Goal: Task Accomplishment & Management: Manage account settings

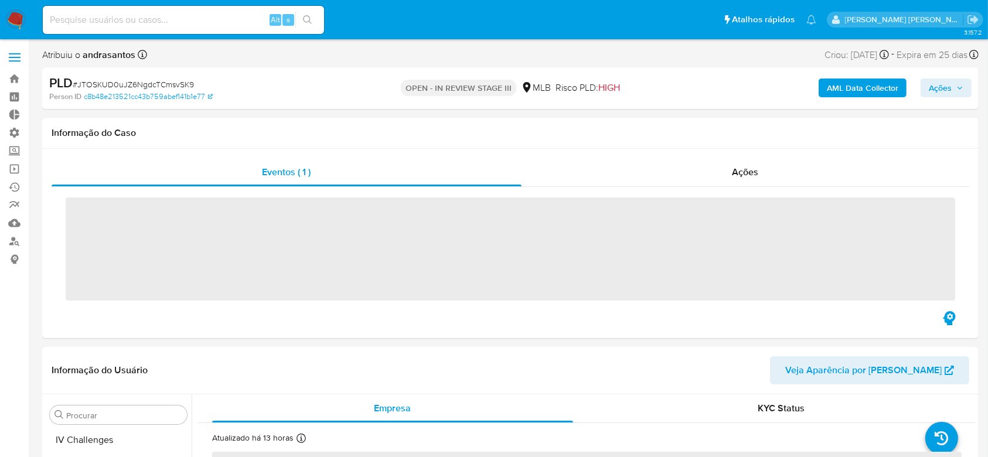
scroll to position [523, 0]
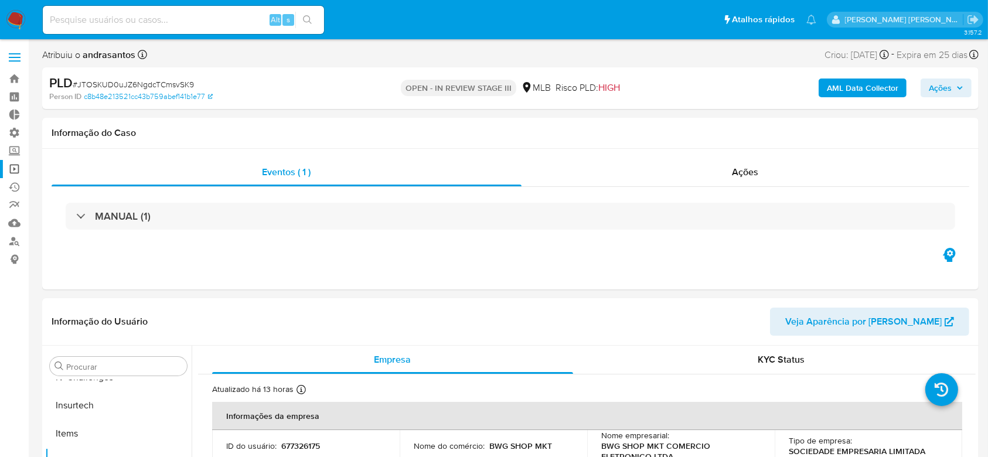
select select "10"
click at [17, 171] on link "Operações em massa" at bounding box center [69, 169] width 139 height 18
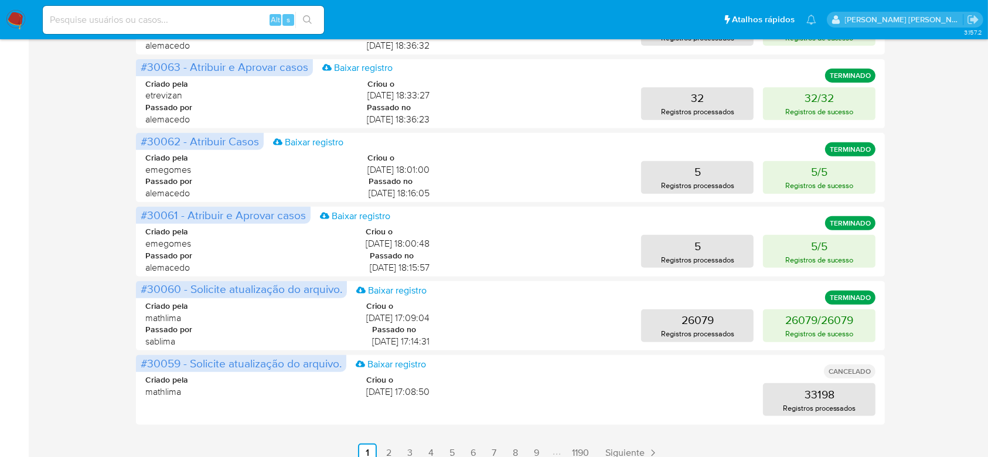
scroll to position [479, 0]
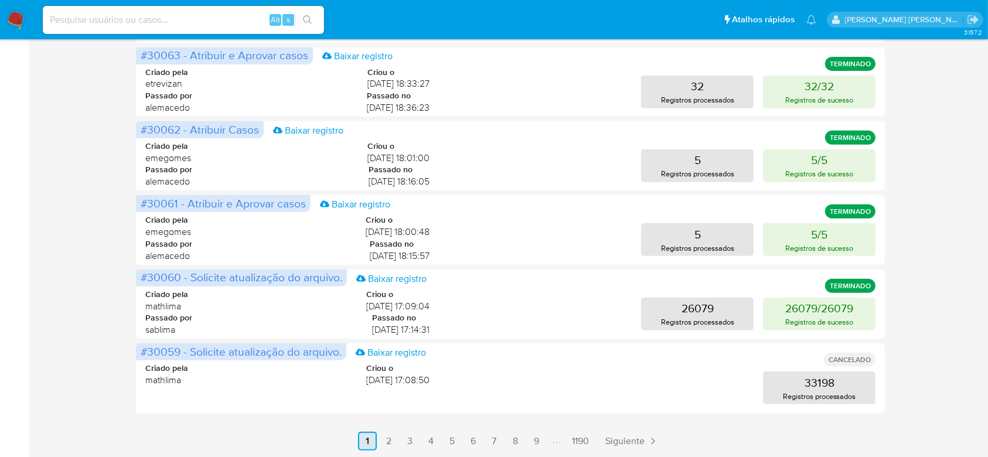
drag, startPoint x: 390, startPoint y: 440, endPoint x: 398, endPoint y: 436, distance: 8.9
click at [390, 440] on link "2" at bounding box center [388, 441] width 19 height 19
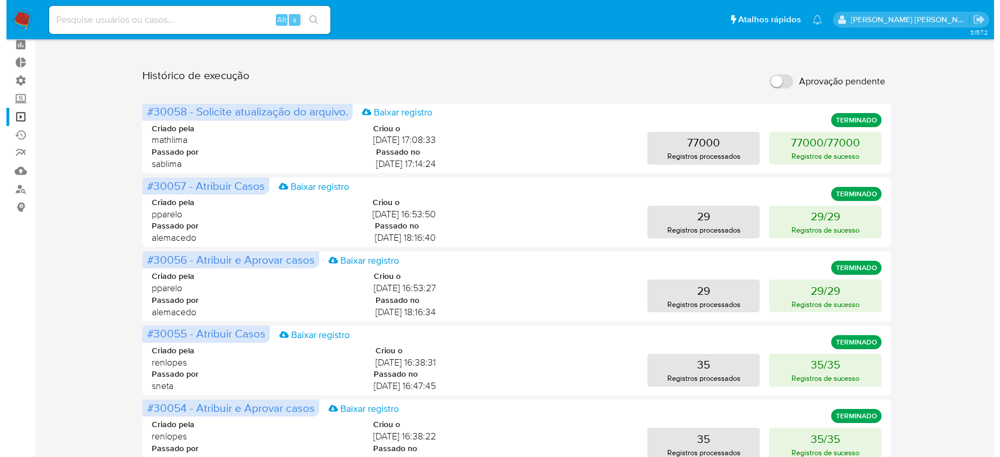
scroll to position [0, 0]
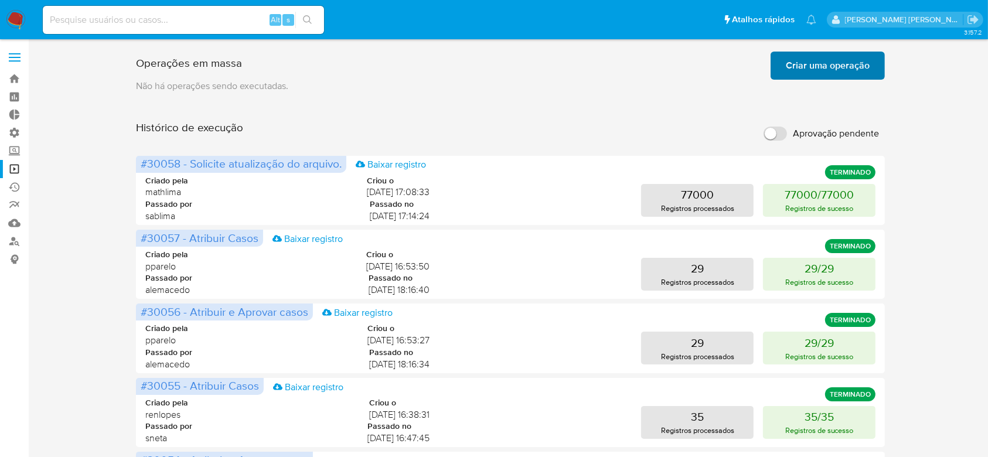
click at [854, 55] on span "Criar uma operação" at bounding box center [827, 66] width 84 height 26
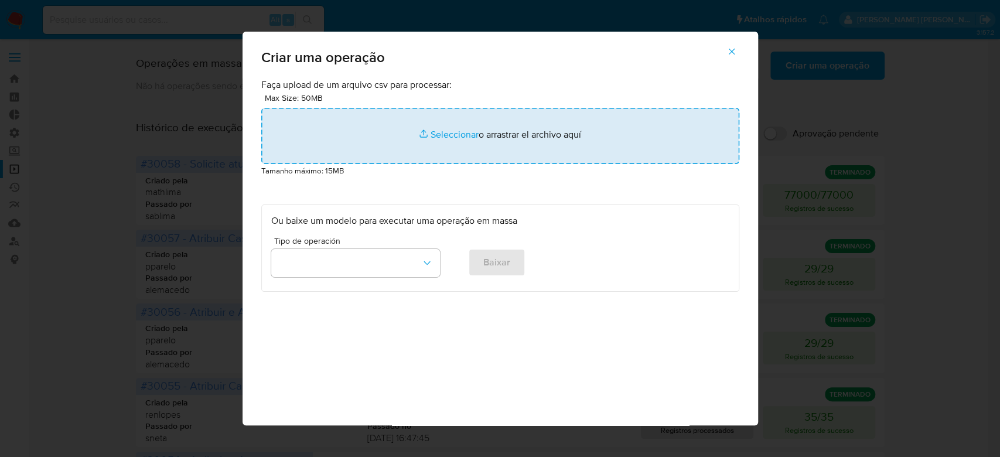
click at [449, 134] on input "file" at bounding box center [500, 136] width 478 height 56
type input "C:\fakepath\ASSIGN_AND_CLOSE_CASE.csv"
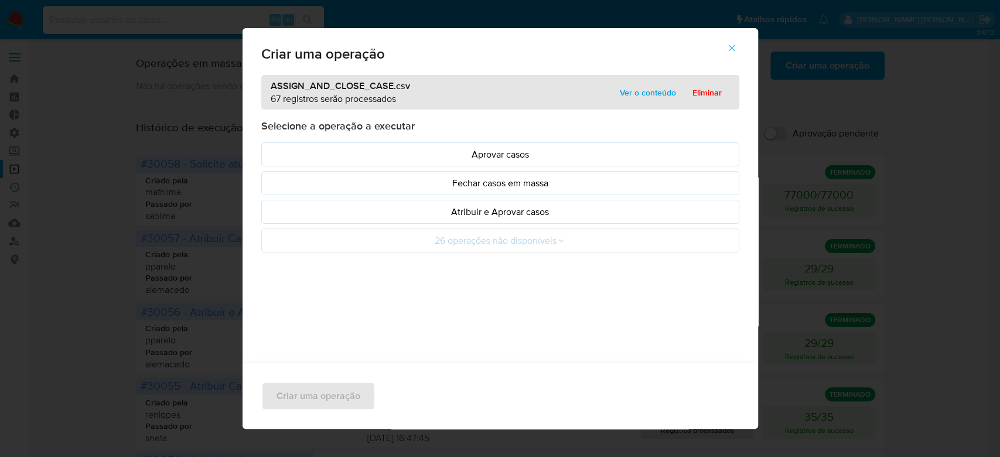
click at [627, 93] on span "Ver o conteúdo" at bounding box center [648, 92] width 56 height 16
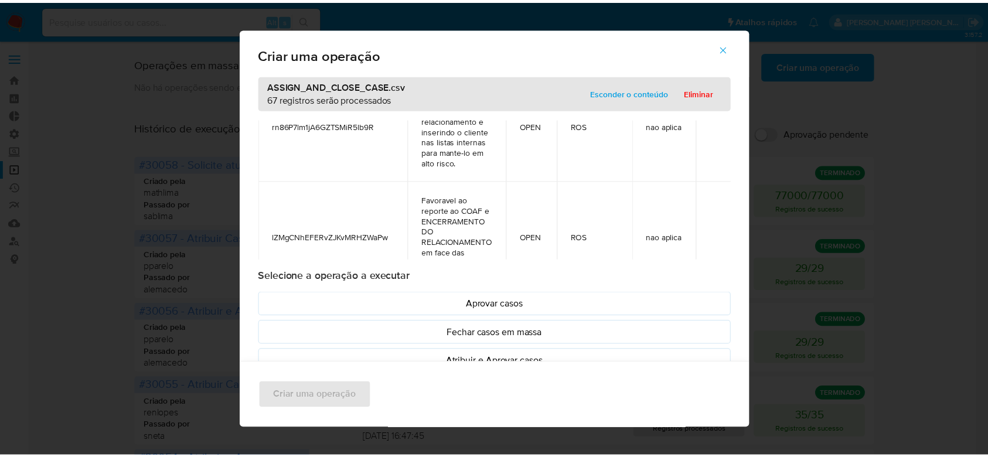
scroll to position [7278, 0]
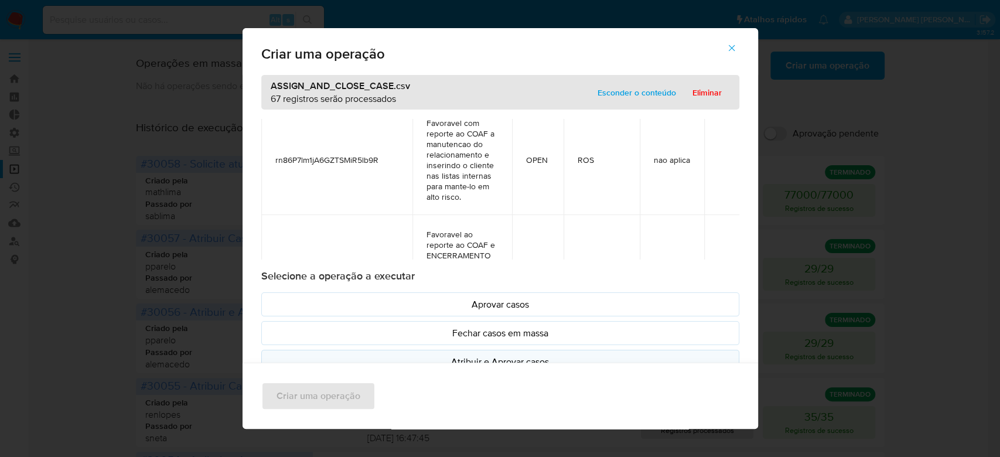
click at [491, 355] on p "Atribuir e Aprovar casos" at bounding box center [500, 361] width 458 height 13
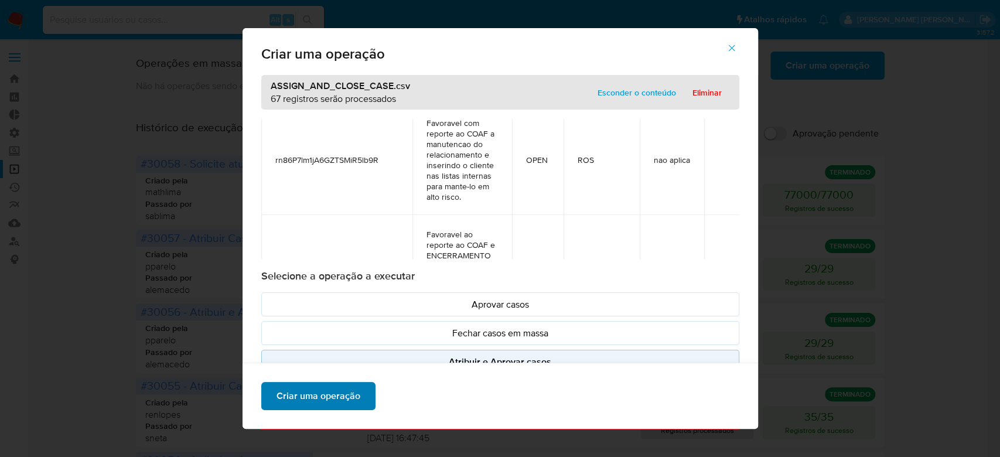
click at [276, 384] on span "Criar uma operação" at bounding box center [318, 396] width 84 height 26
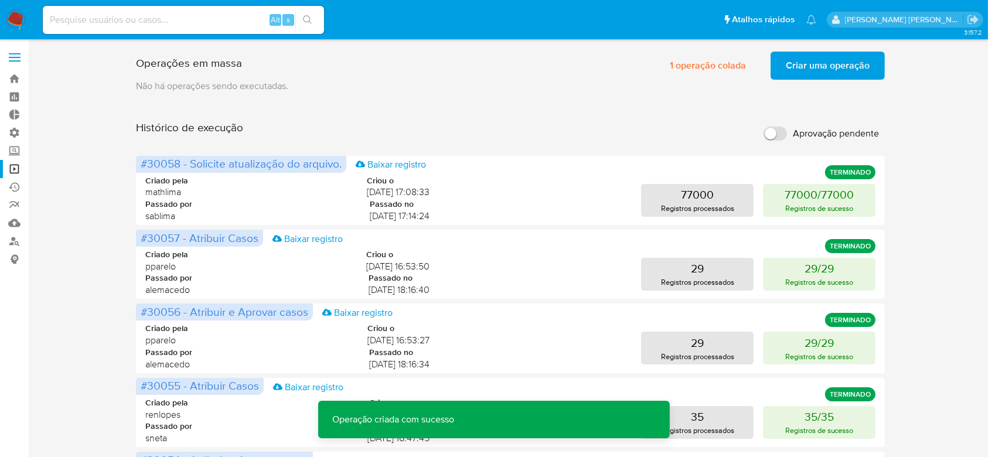
click at [832, 53] on span "Criar uma operação" at bounding box center [827, 66] width 84 height 26
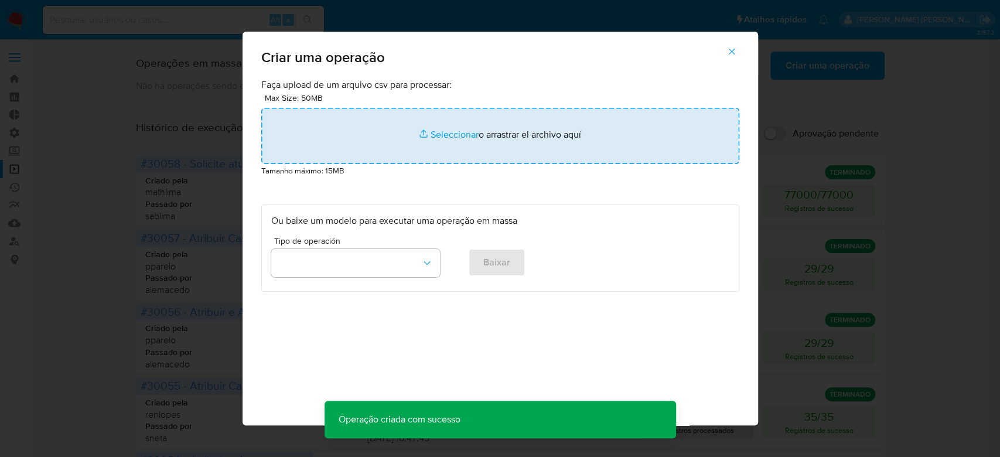
click at [450, 136] on input "file" at bounding box center [500, 136] width 478 height 56
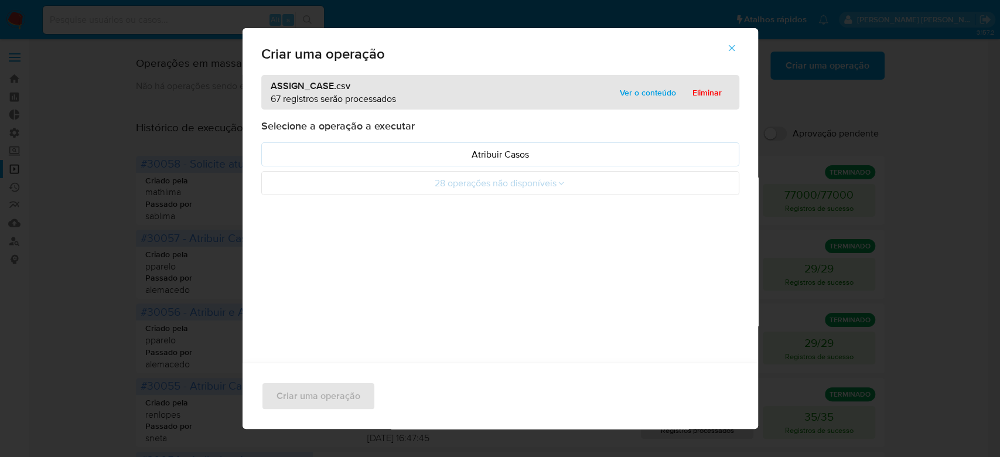
click at [633, 78] on div "ASSIGN_CASE.csv 67 registros serão processados Ver o conteúdo Eliminar" at bounding box center [500, 92] width 478 height 35
click at [621, 87] on span "Ver o conteúdo" at bounding box center [648, 92] width 56 height 16
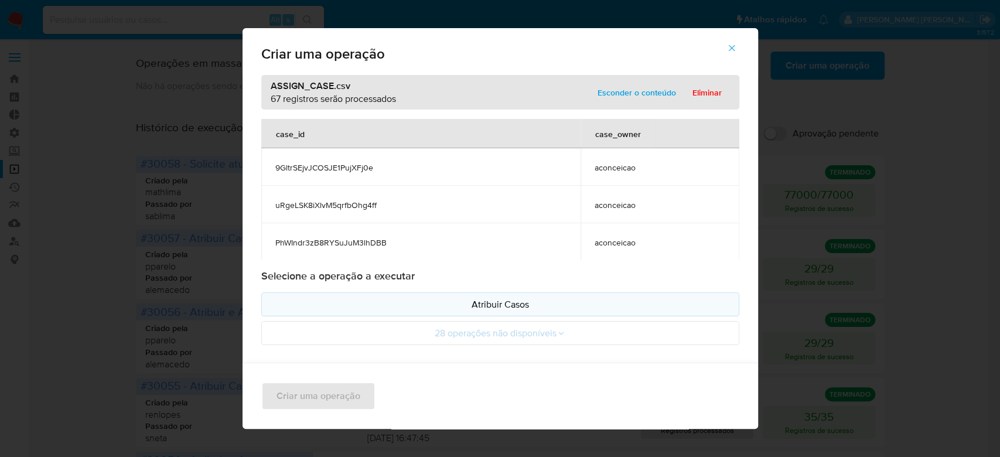
click at [500, 305] on p "Atribuir Casos" at bounding box center [500, 304] width 458 height 13
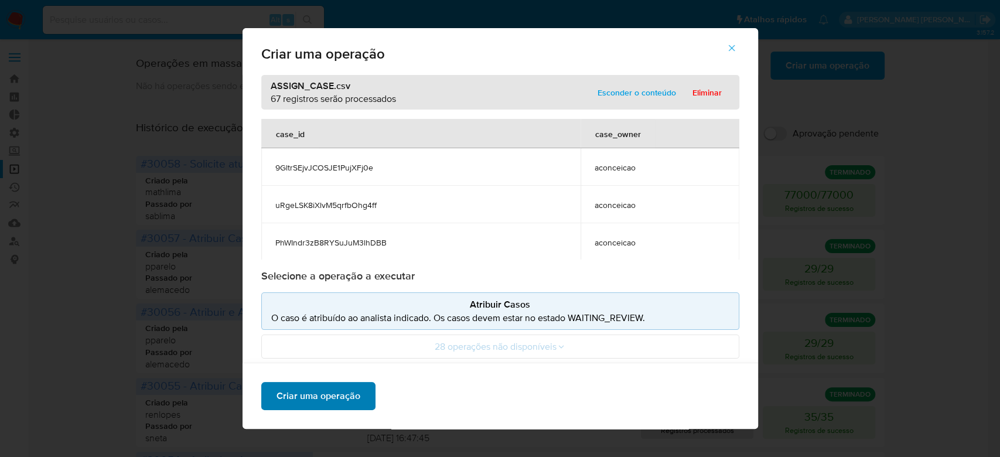
click at [334, 392] on span "Criar uma operação" at bounding box center [318, 396] width 84 height 26
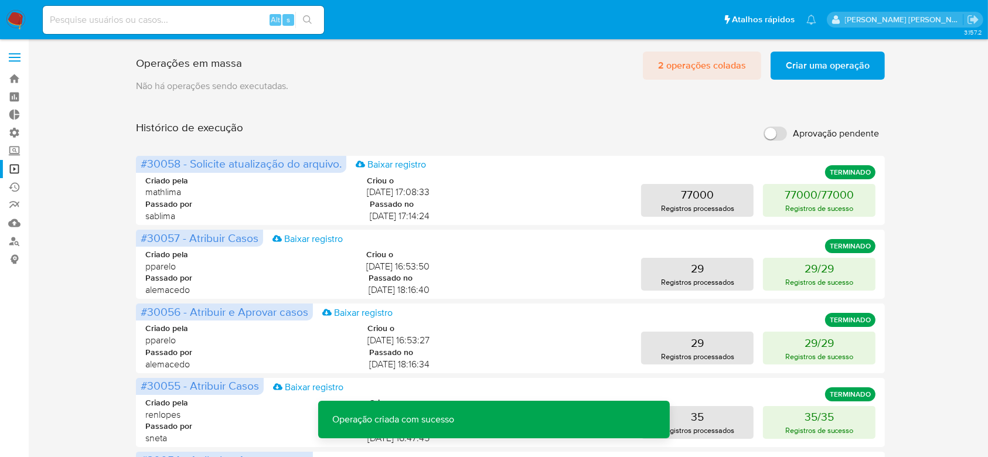
click at [686, 63] on span "2 operações coladas" at bounding box center [702, 66] width 88 height 26
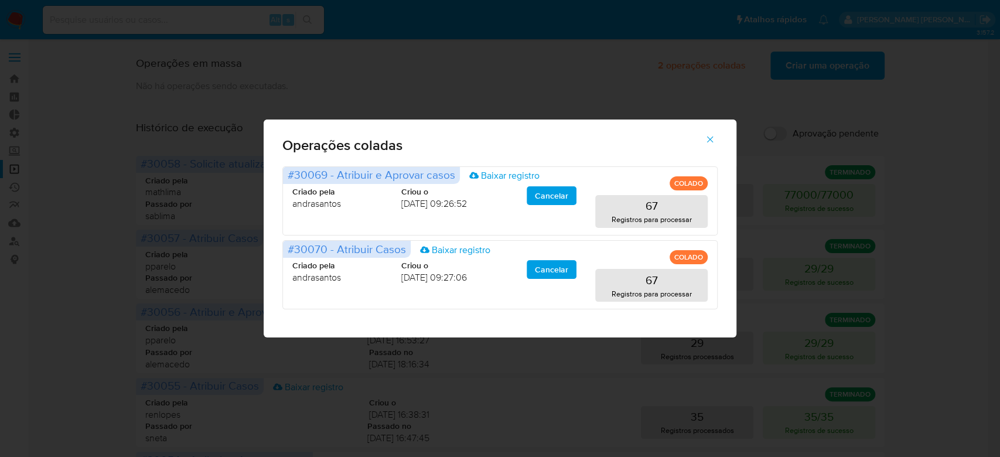
click at [711, 137] on icon "button" at bounding box center [710, 139] width 11 height 11
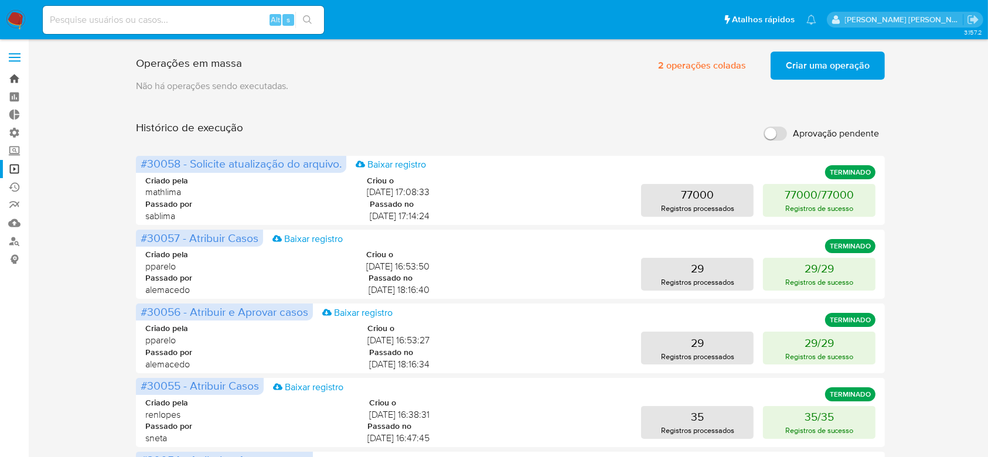
click at [17, 82] on link "Bandeja" at bounding box center [69, 79] width 139 height 18
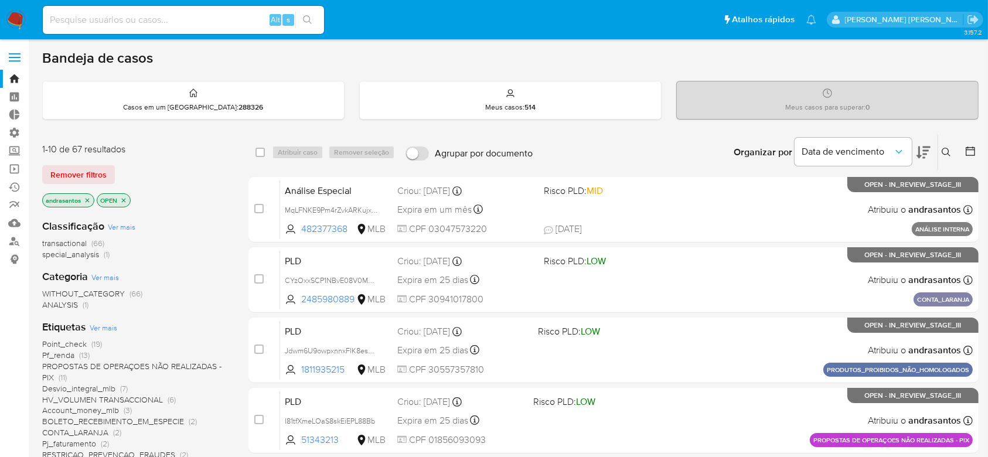
click at [89, 197] on icon "close-filter" at bounding box center [87, 200] width 7 height 7
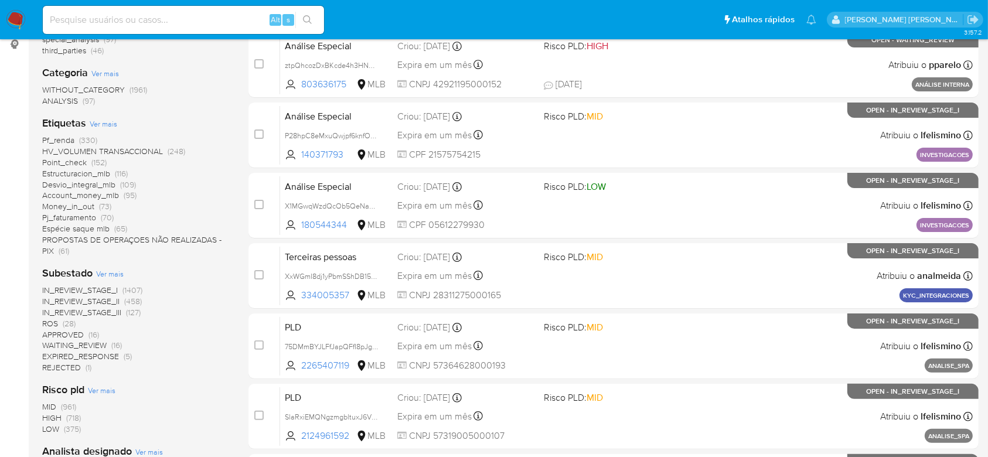
scroll to position [234, 0]
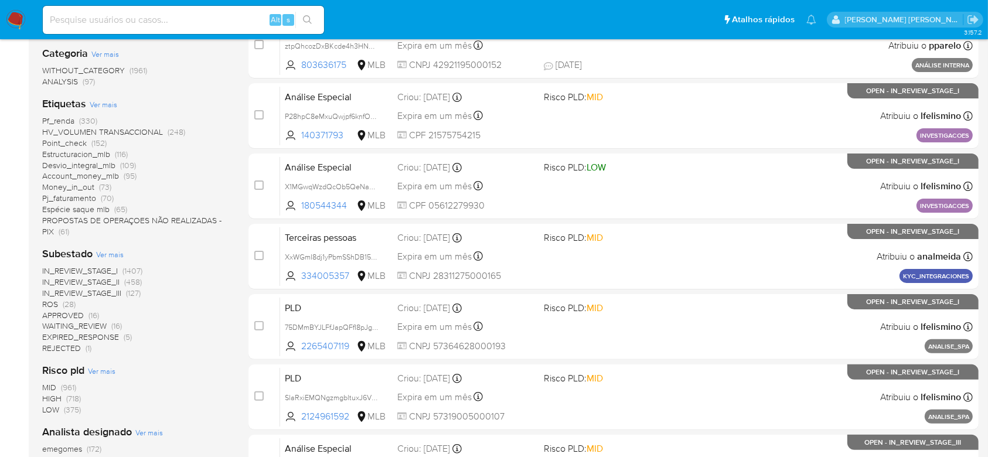
click at [108, 247] on div "Subestado Ver mais IN_REVIEW_STAGE_I (1407) IN_REVIEW_STAGE_II (458) IN_REVIEW_…" at bounding box center [135, 300] width 187 height 107
click at [106, 252] on span "Ver mais" at bounding box center [110, 254] width 28 height 11
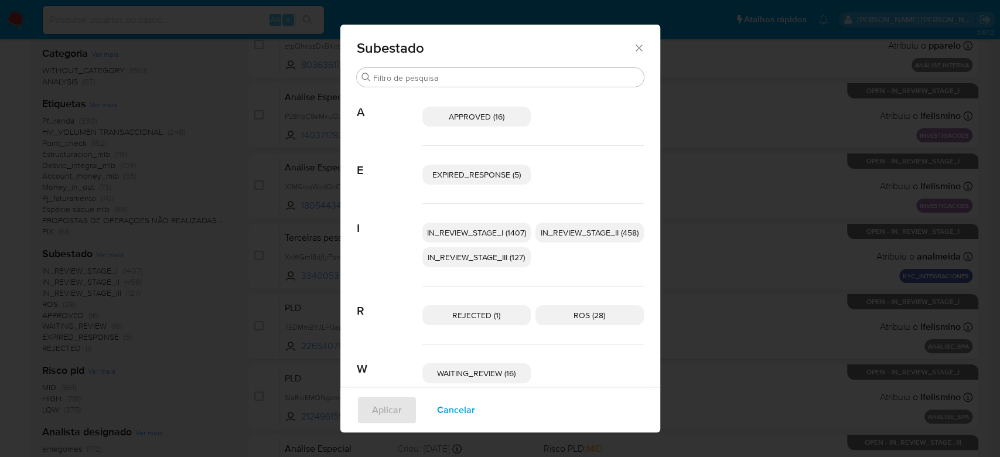
click at [443, 228] on span "IN_REVIEW_STAGE_I (1407)" at bounding box center [476, 233] width 99 height 12
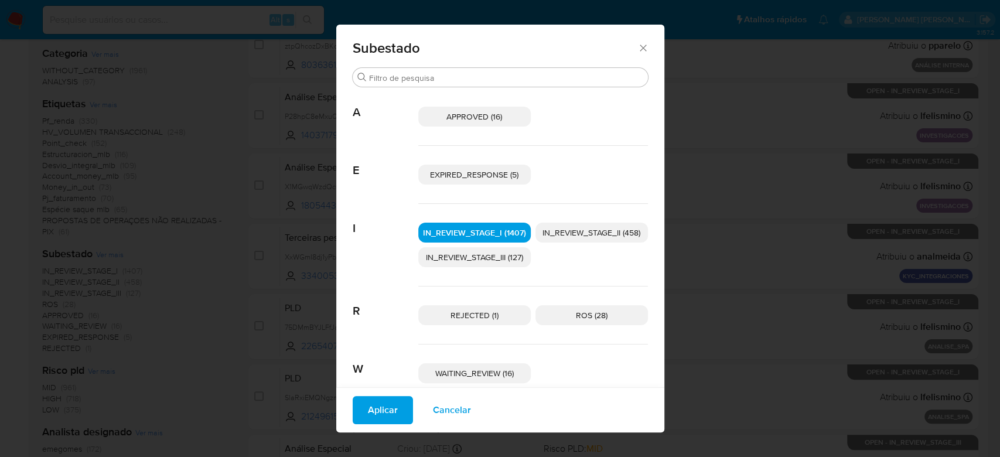
click at [590, 231] on span "IN_REVIEW_STAGE_II (458)" at bounding box center [591, 233] width 98 height 12
click at [358, 396] on button "Aplicar" at bounding box center [383, 410] width 60 height 28
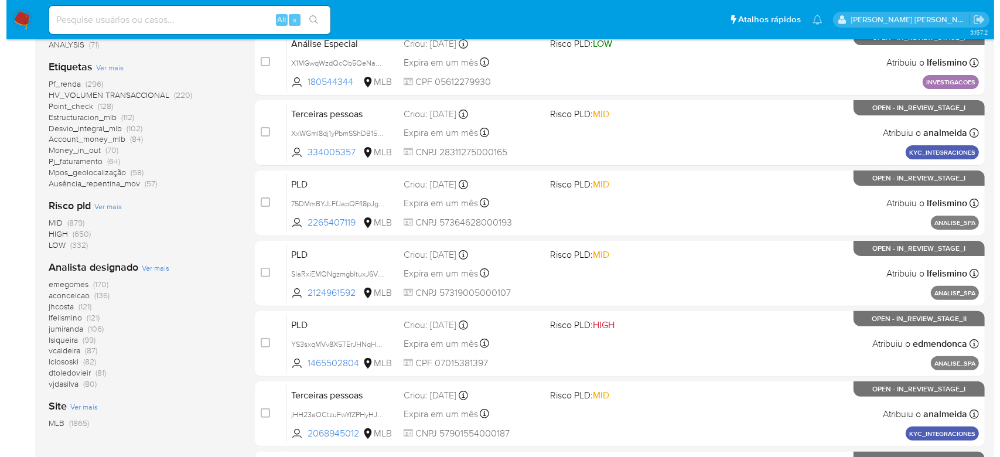
scroll to position [312, 0]
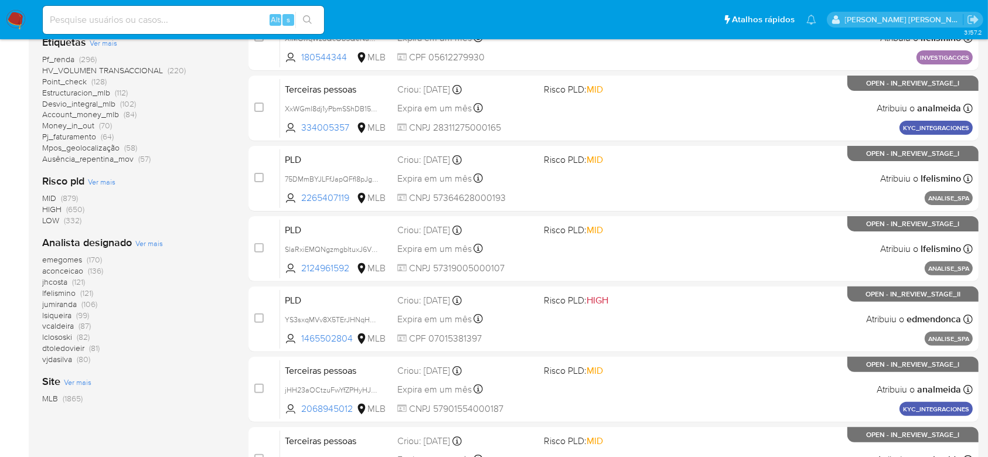
click at [153, 241] on span "Ver mais" at bounding box center [149, 243] width 28 height 11
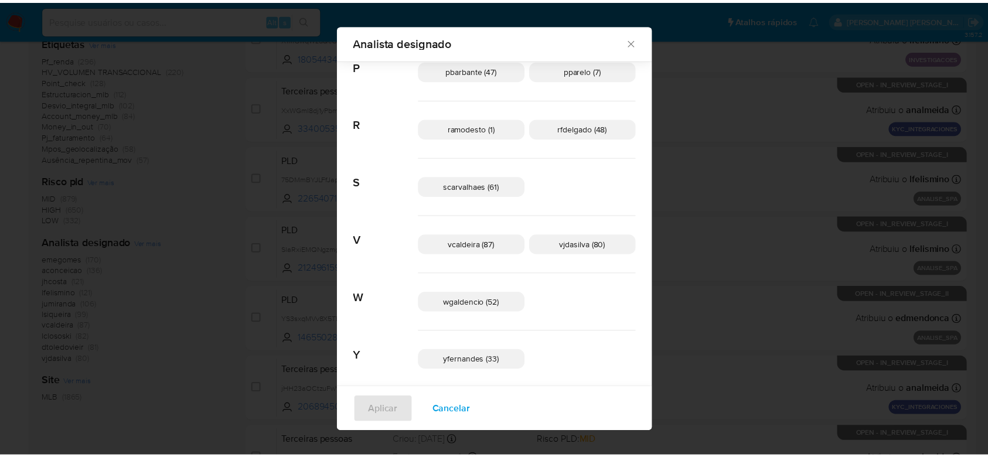
scroll to position [657, 0]
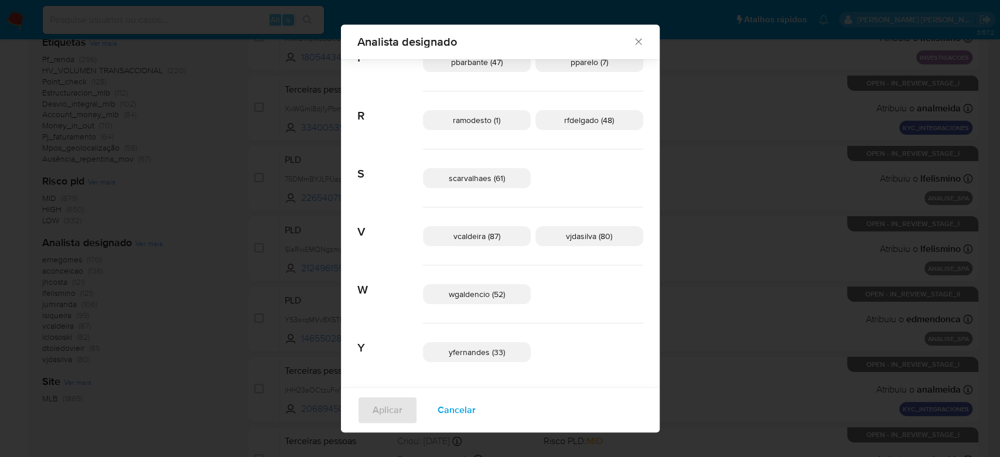
click at [633, 39] on icon "Fechar" at bounding box center [639, 42] width 12 height 12
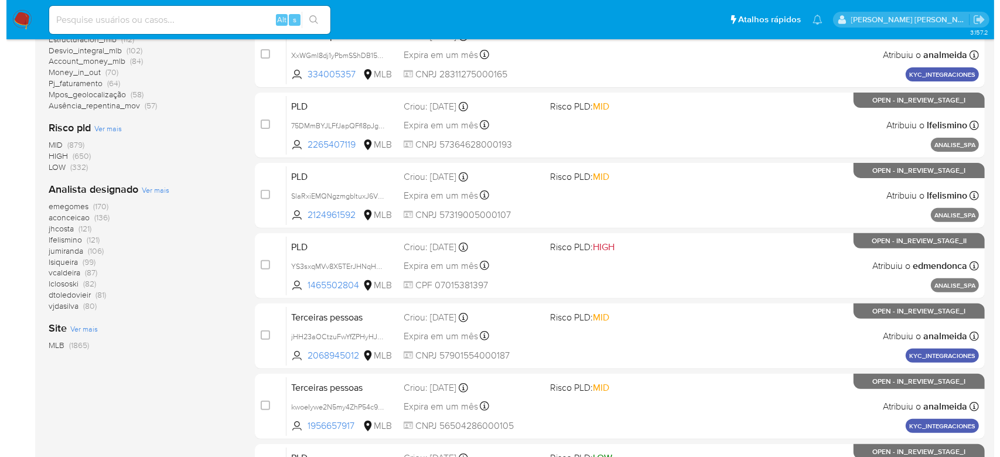
scroll to position [390, 0]
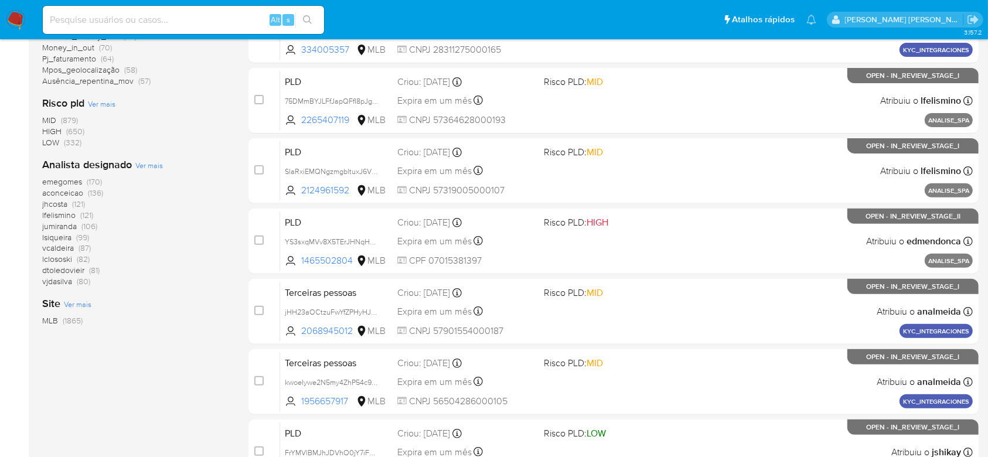
click at [136, 163] on span "Ver mais" at bounding box center [149, 165] width 28 height 11
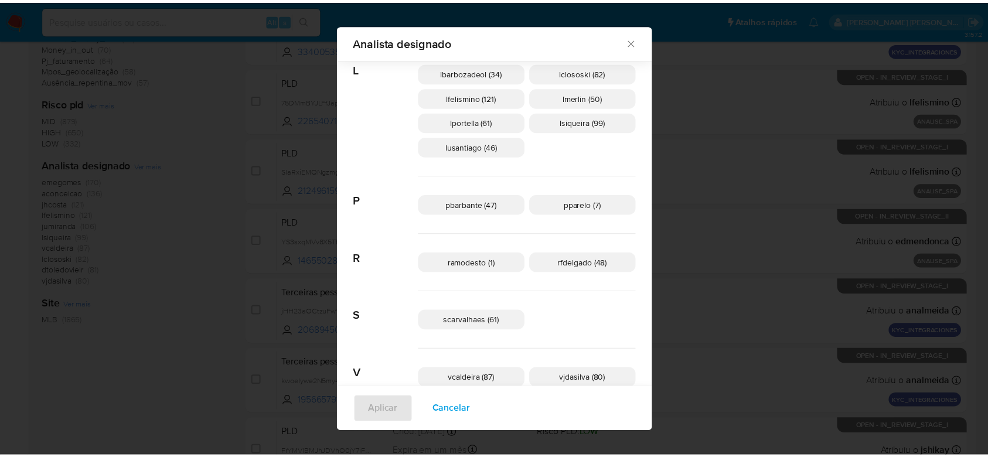
scroll to position [538, 0]
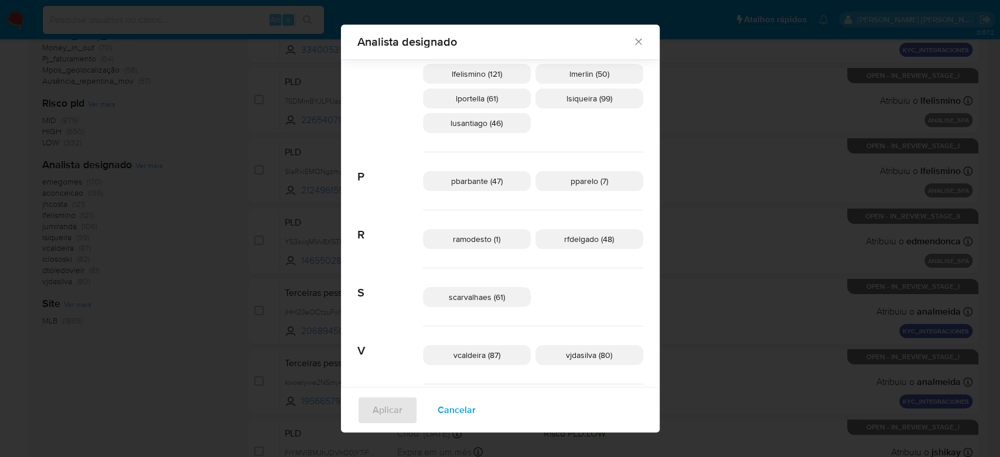
click at [633, 39] on icon "Fechar" at bounding box center [639, 42] width 12 height 12
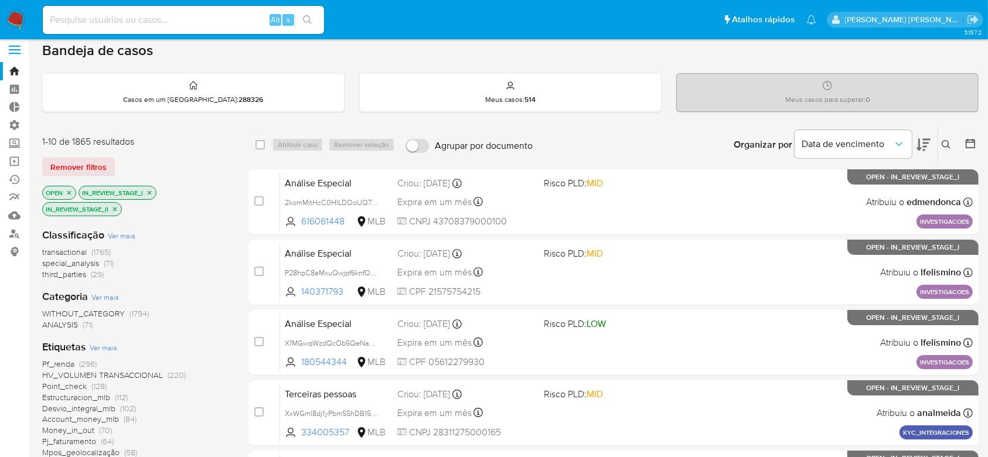
scroll to position [0, 0]
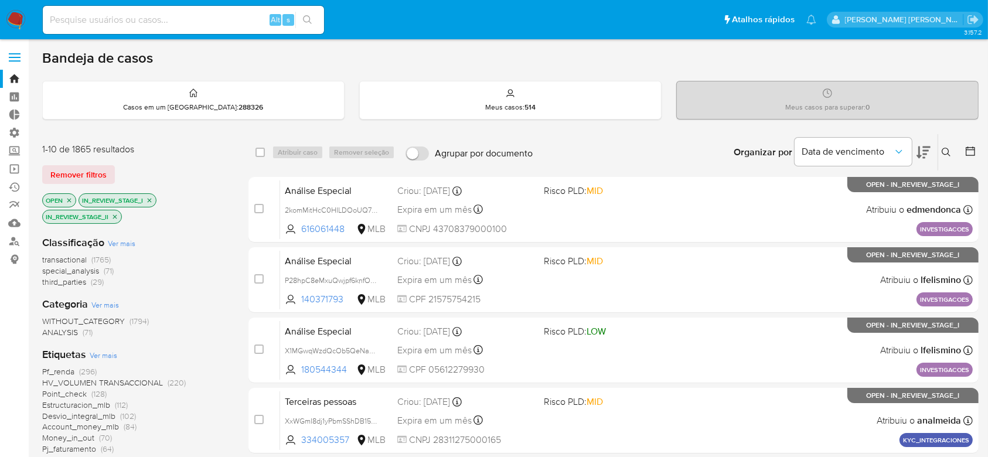
click at [966, 148] on icon at bounding box center [970, 151] width 12 height 12
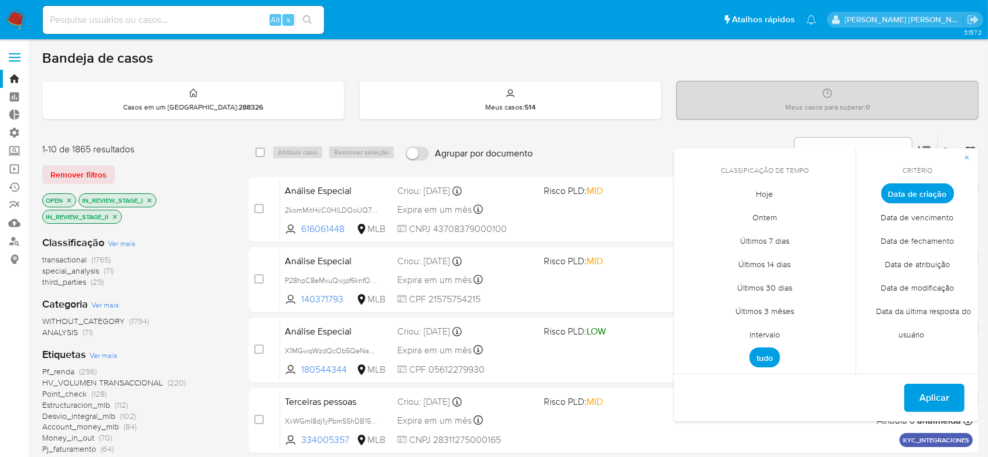
click at [768, 335] on span "Intervalo" at bounding box center [764, 335] width 55 height 24
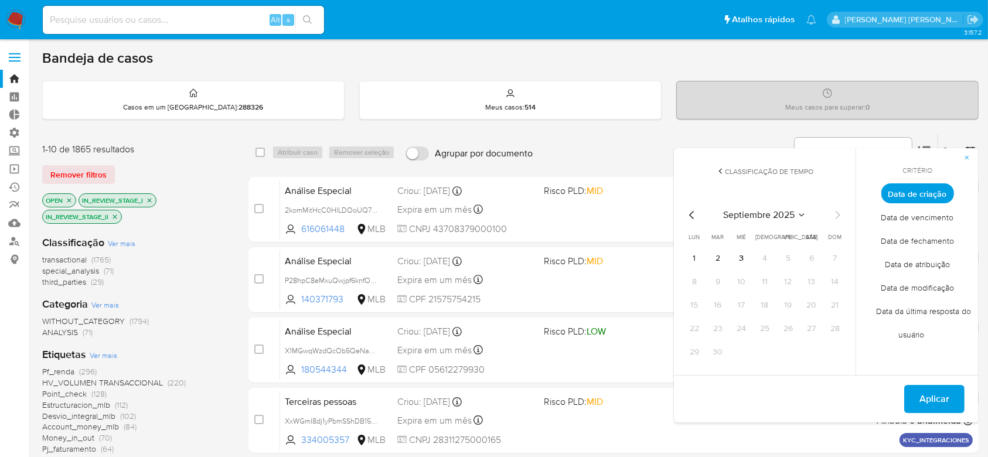
click at [962, 157] on button "button" at bounding box center [966, 157] width 23 height 19
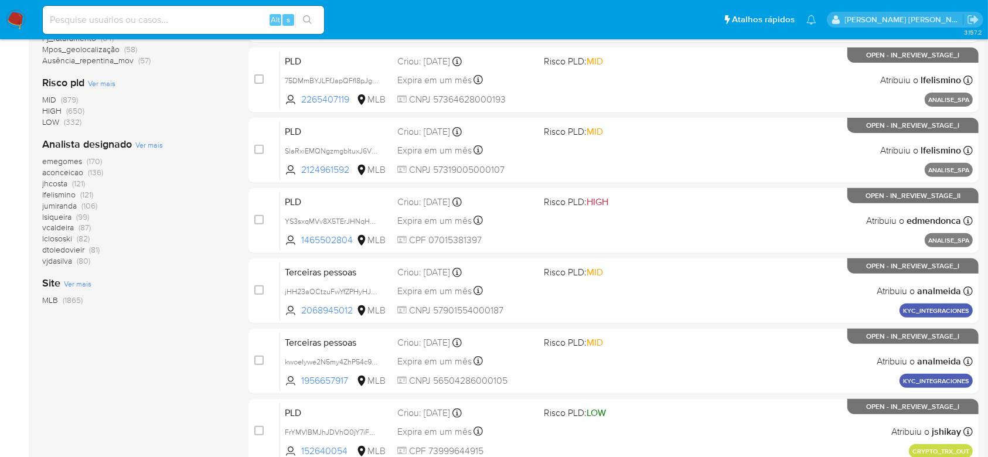
scroll to position [467, 0]
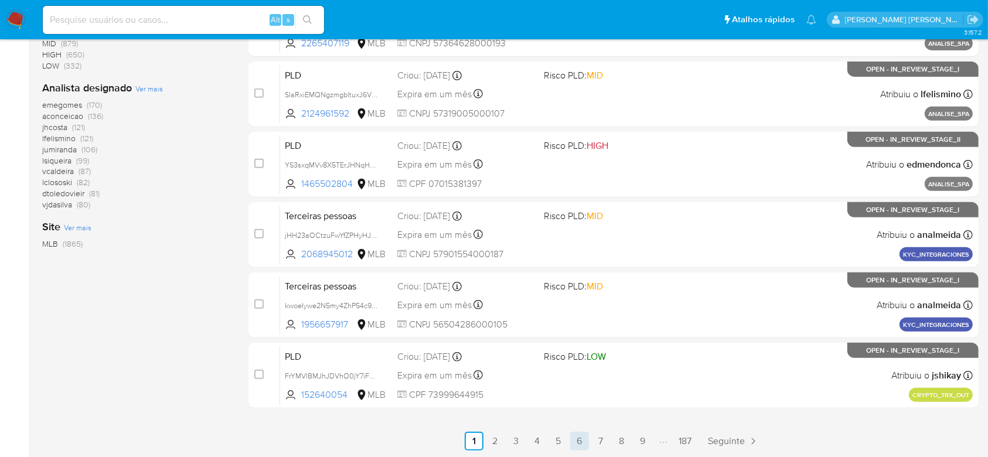
click at [579, 440] on link "6" at bounding box center [579, 441] width 19 height 19
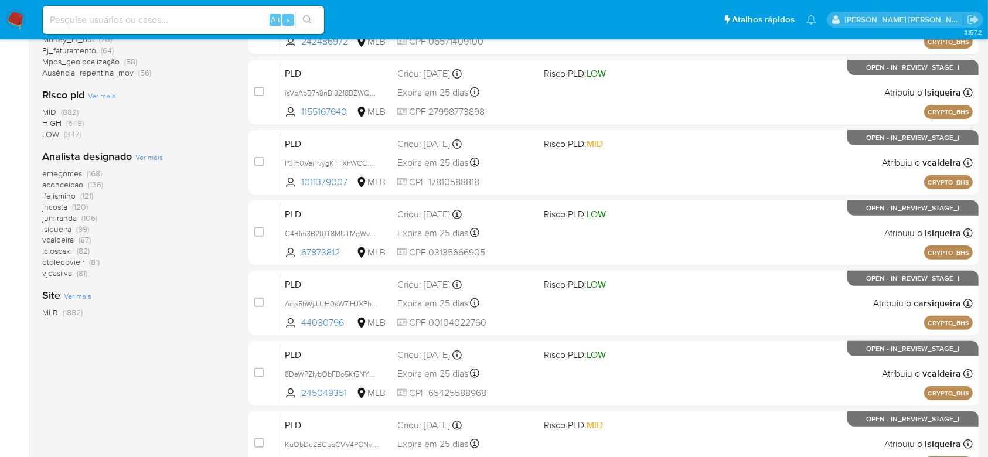
scroll to position [467, 0]
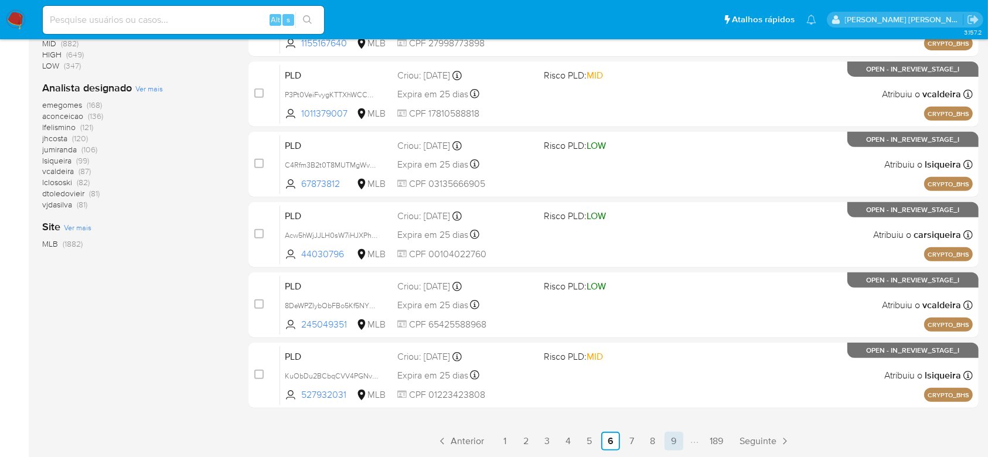
click at [678, 441] on link "9" at bounding box center [673, 441] width 19 height 19
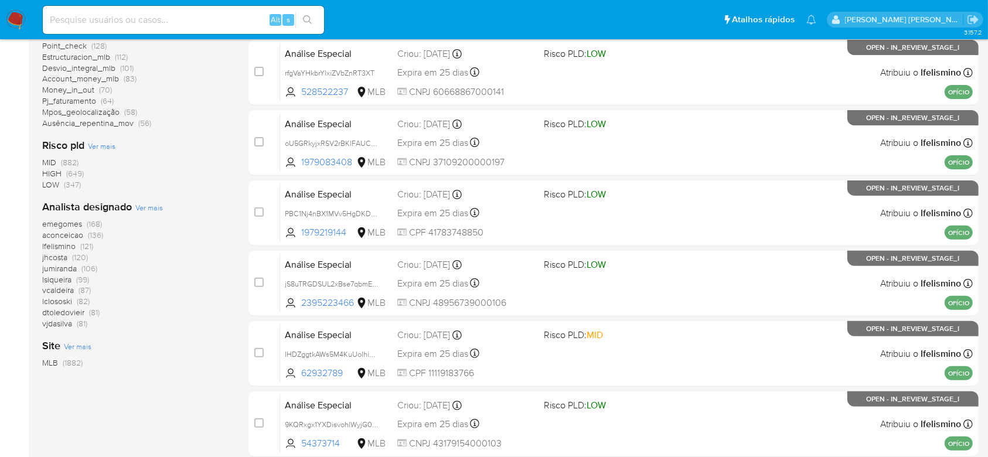
scroll to position [467, 0]
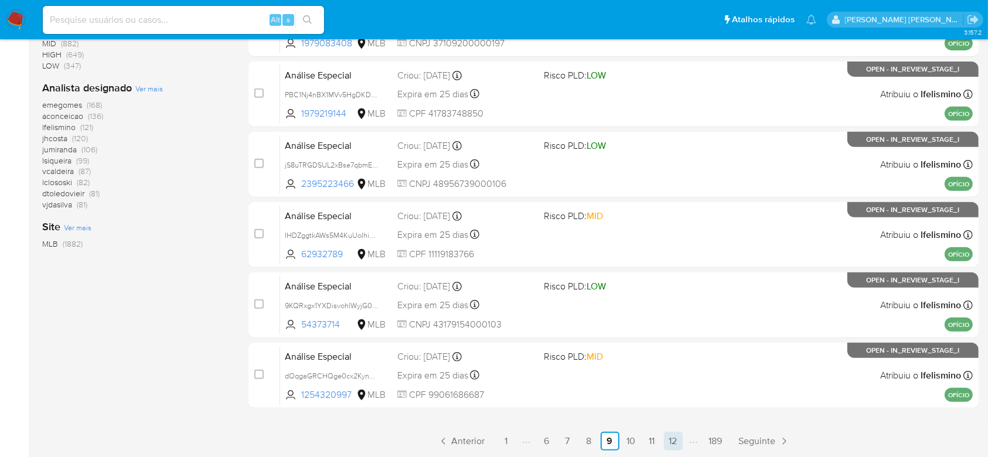
click at [670, 442] on link "12" at bounding box center [673, 441] width 19 height 19
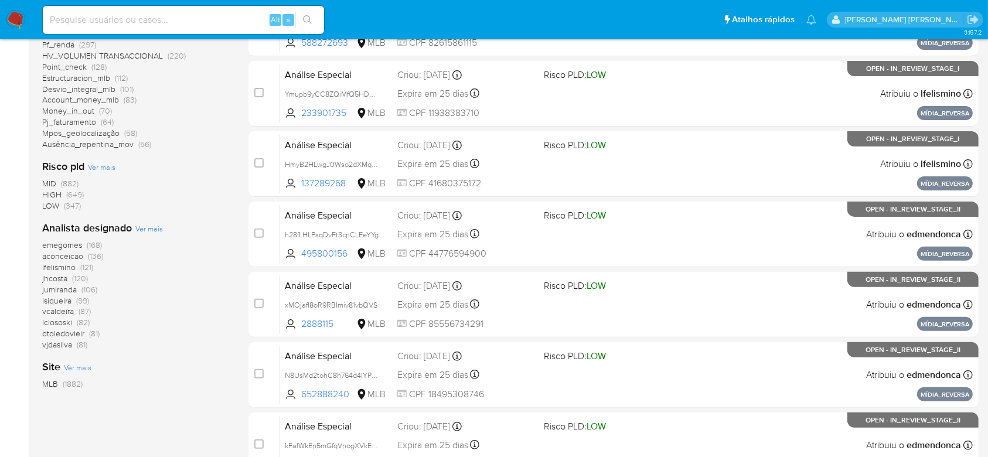
scroll to position [467, 0]
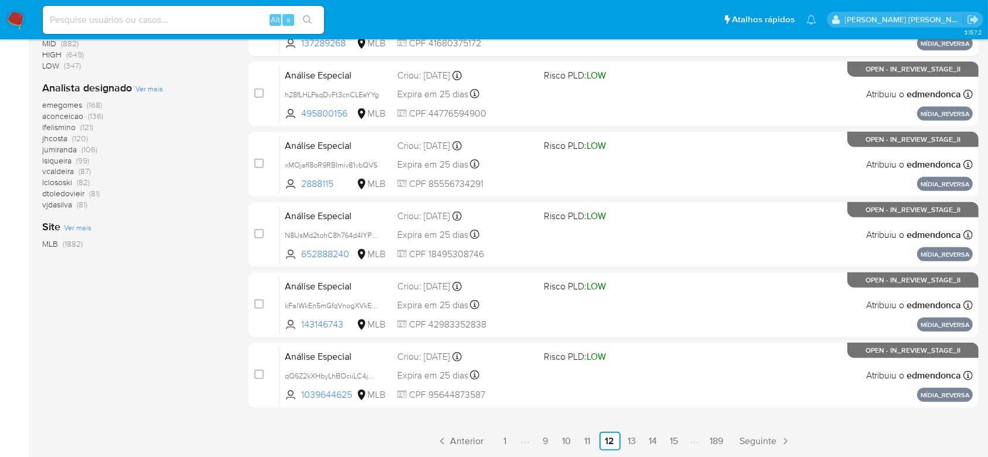
click at [676, 437] on link "15" at bounding box center [674, 441] width 19 height 19
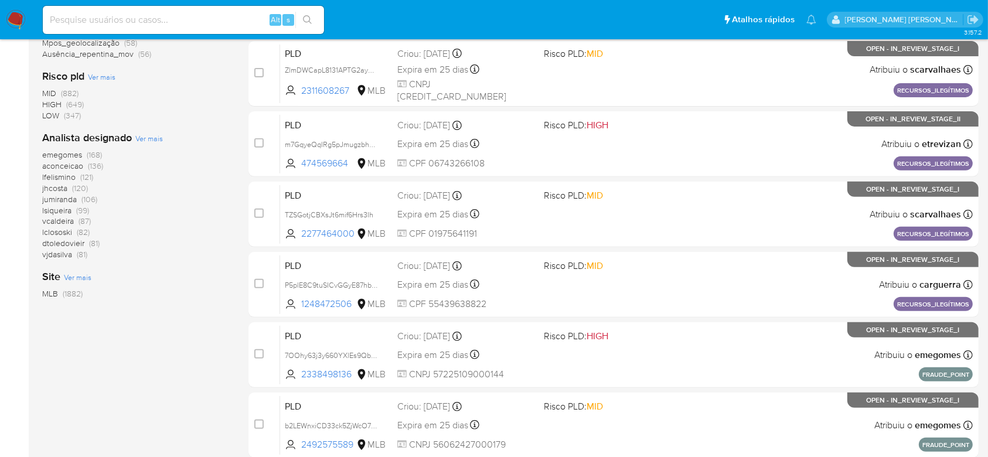
scroll to position [467, 0]
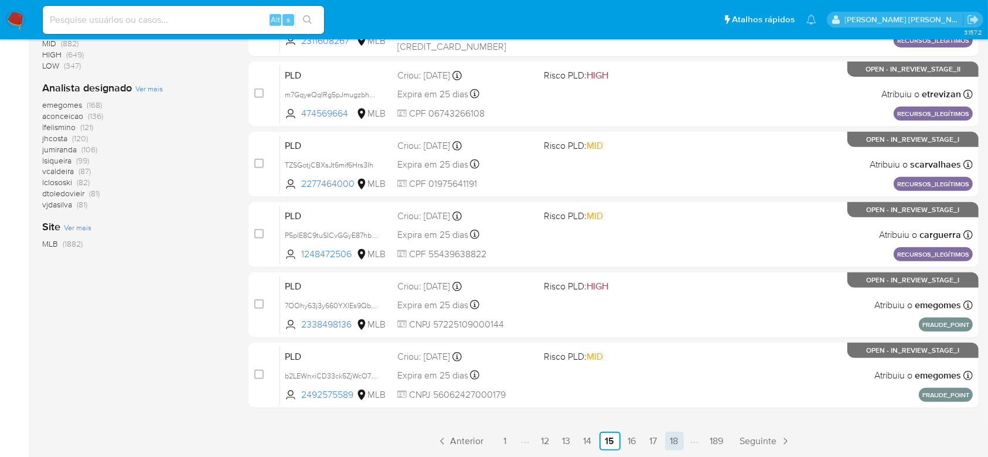
click at [671, 440] on link "18" at bounding box center [674, 441] width 19 height 19
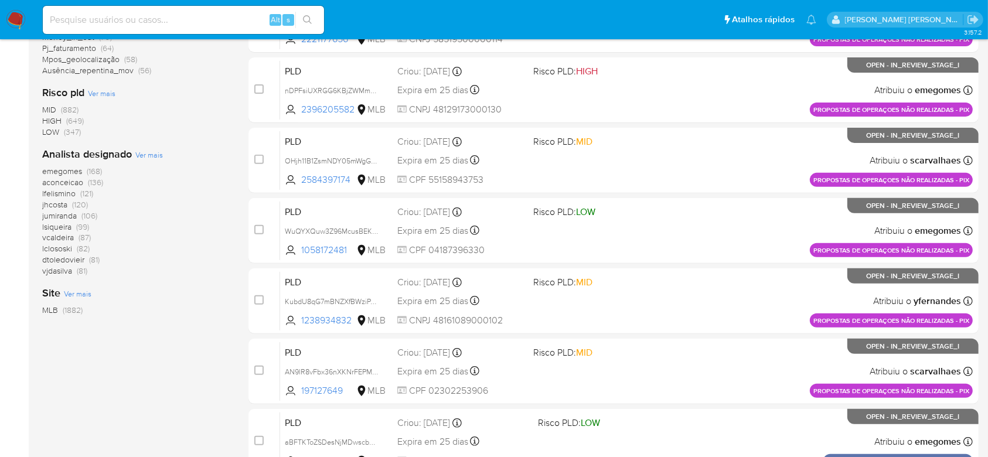
scroll to position [467, 0]
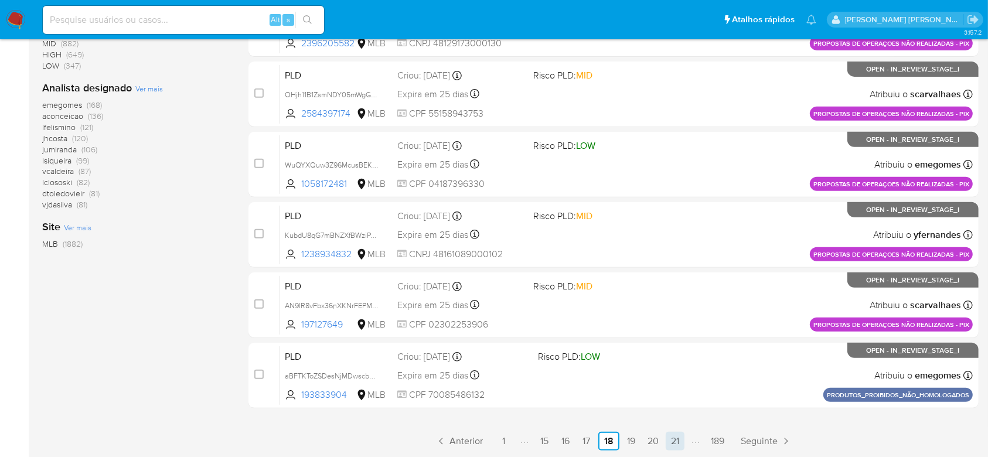
click at [671, 442] on link "21" at bounding box center [674, 441] width 19 height 19
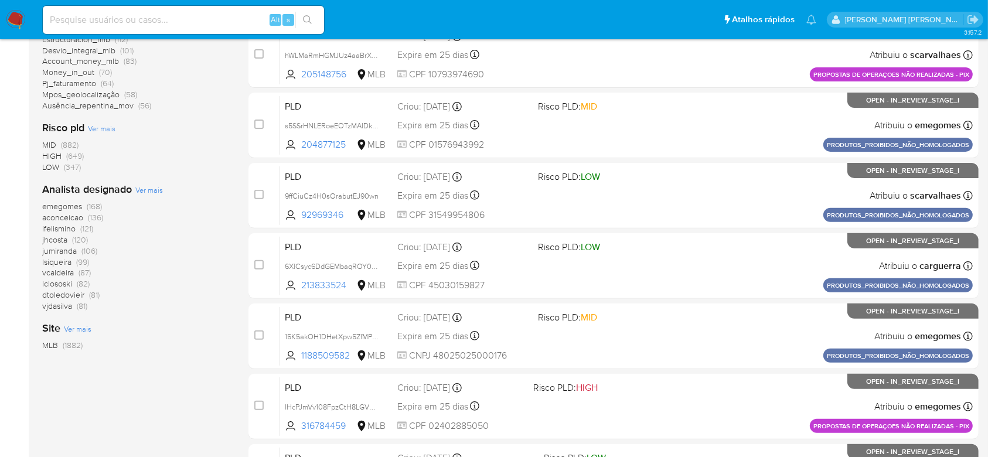
scroll to position [467, 0]
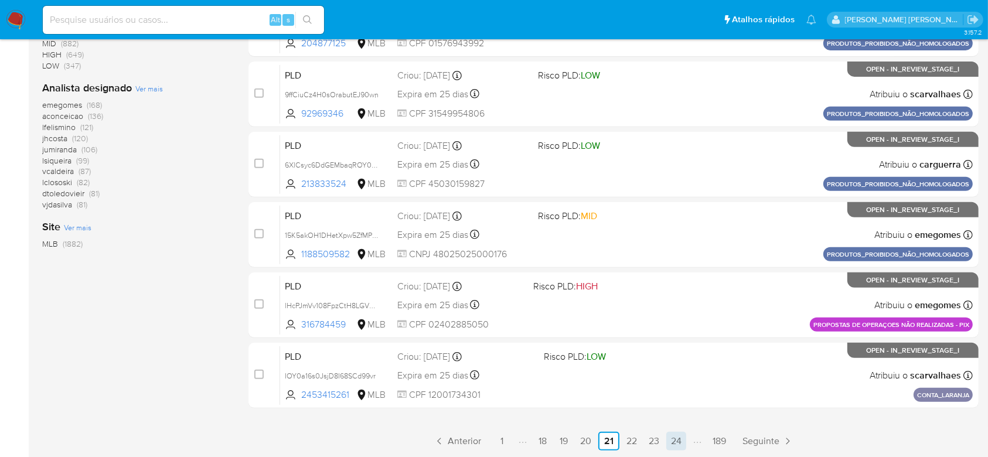
click at [675, 447] on link "24" at bounding box center [676, 441] width 20 height 19
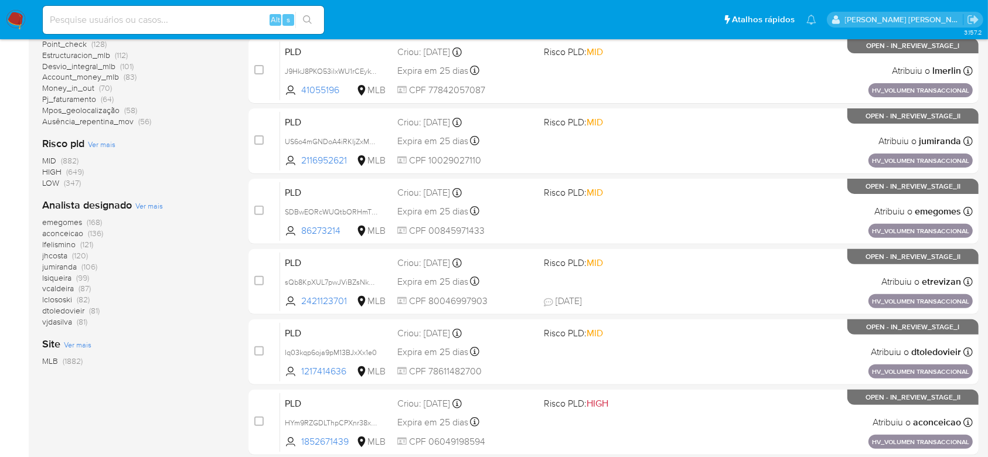
scroll to position [467, 0]
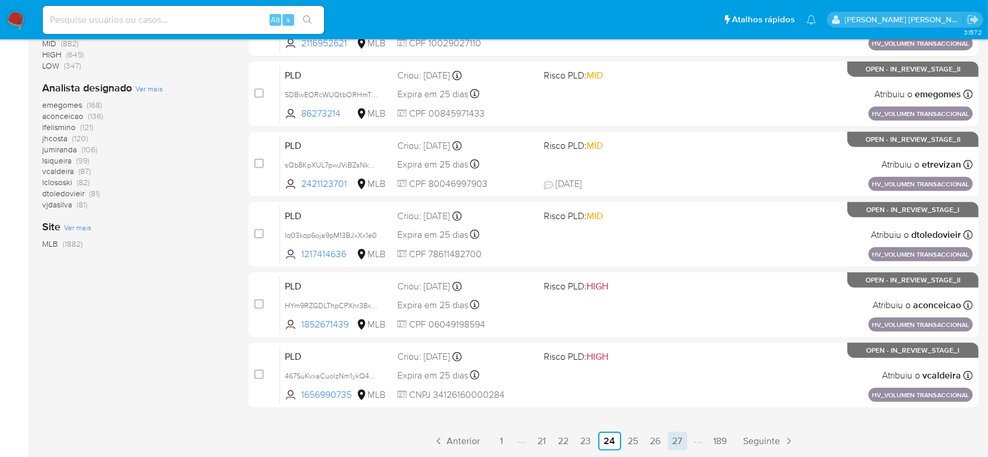
click at [677, 445] on link "27" at bounding box center [677, 441] width 19 height 19
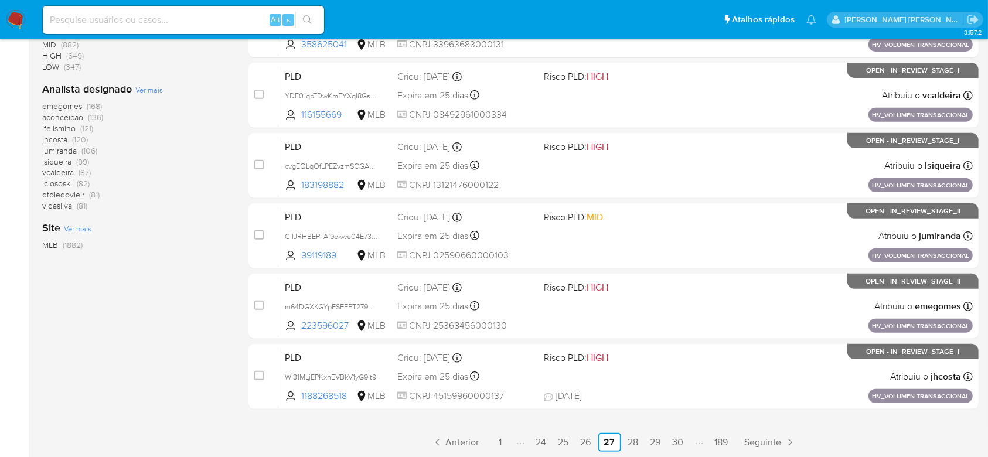
scroll to position [467, 0]
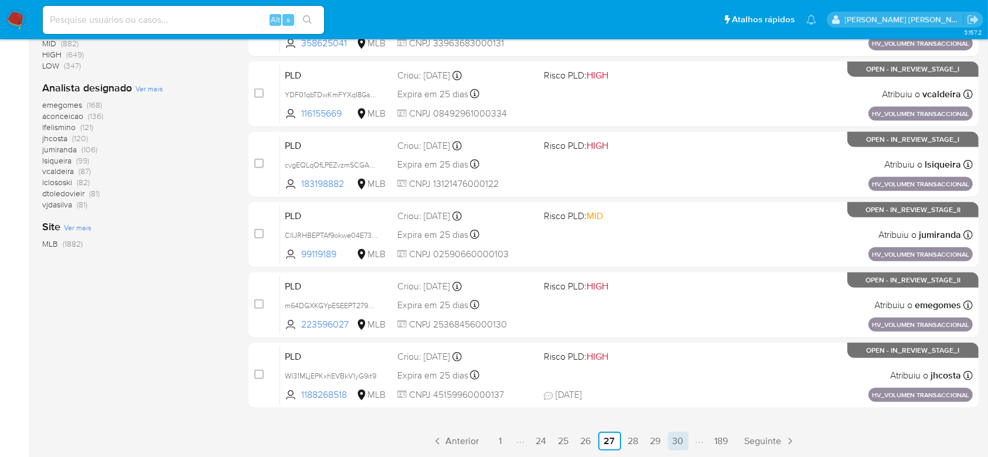
click at [680, 445] on link "30" at bounding box center [678, 441] width 21 height 19
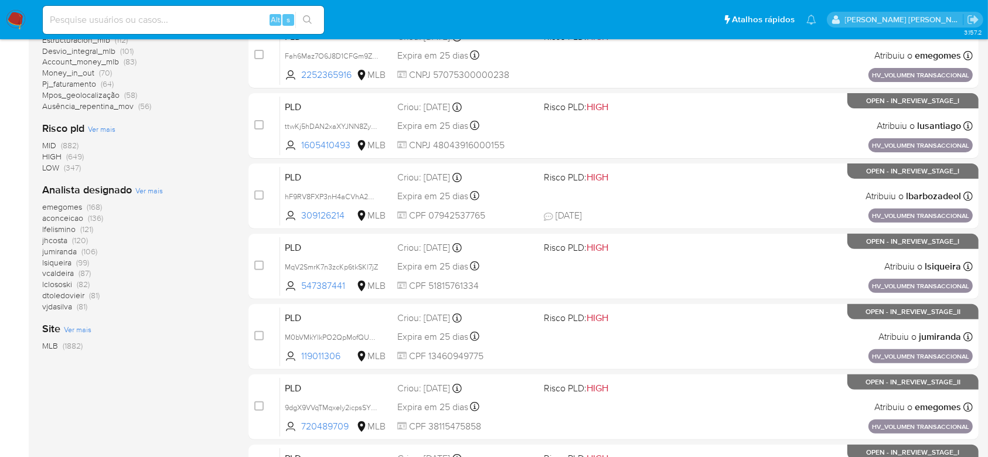
scroll to position [467, 0]
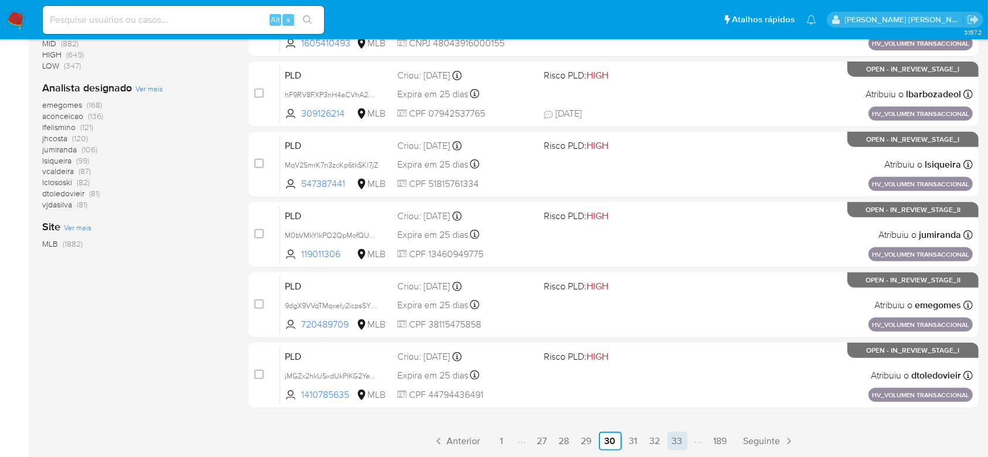
click at [672, 440] on link "33" at bounding box center [677, 441] width 20 height 19
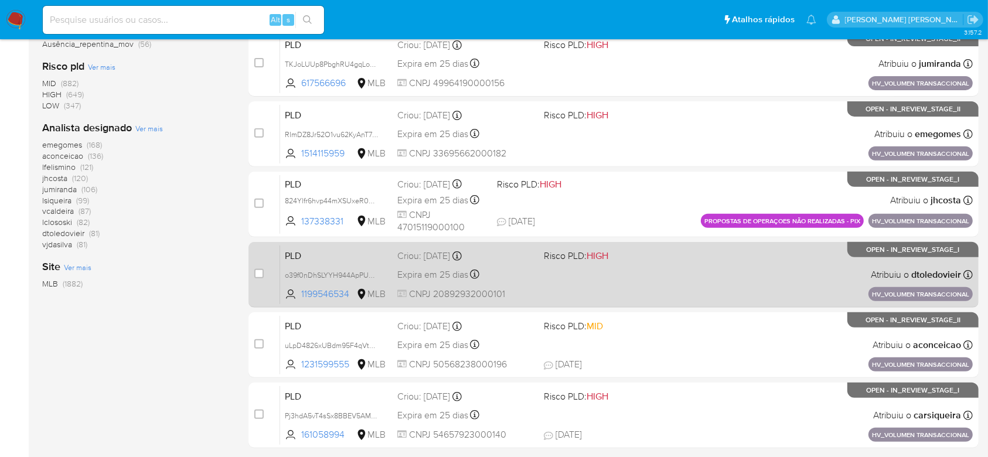
scroll to position [467, 0]
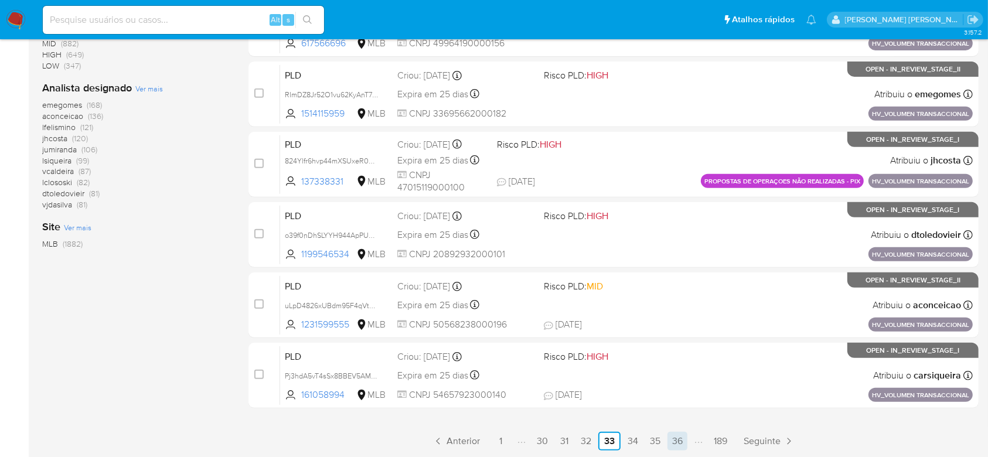
click at [675, 440] on link "36" at bounding box center [677, 441] width 20 height 19
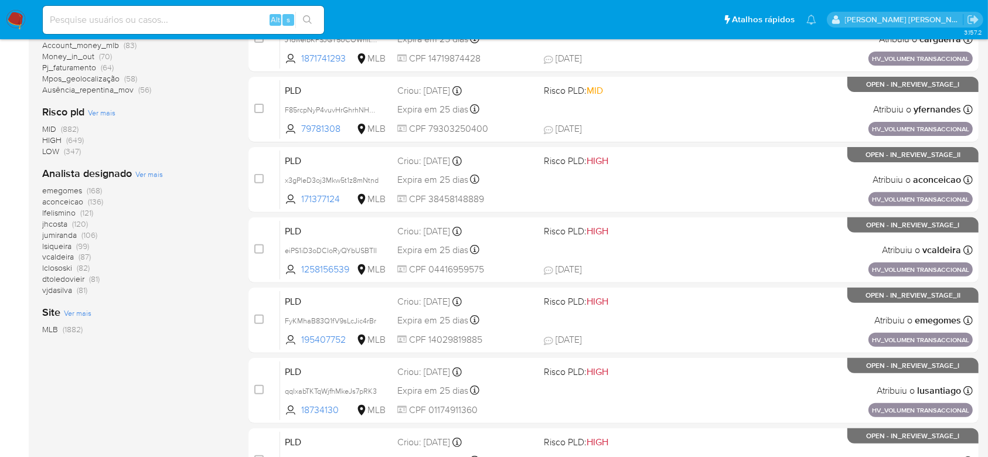
scroll to position [467, 0]
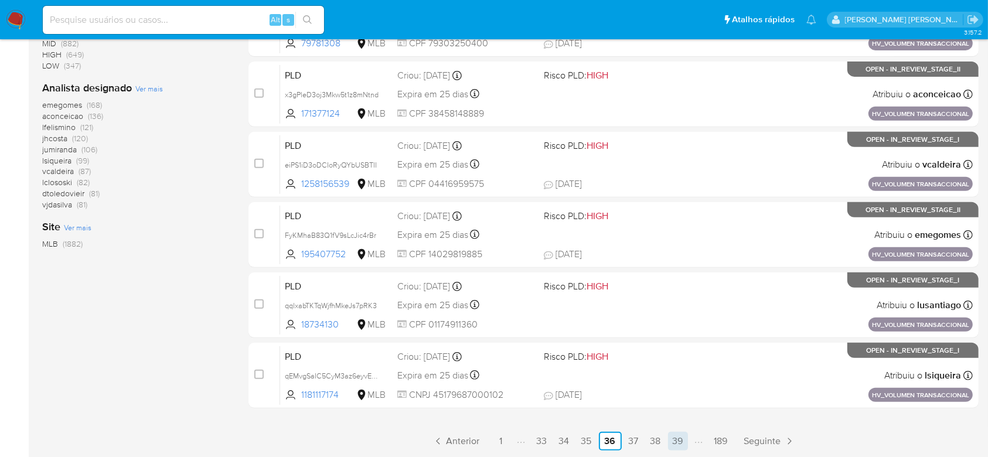
click at [679, 442] on link "39" at bounding box center [678, 441] width 20 height 19
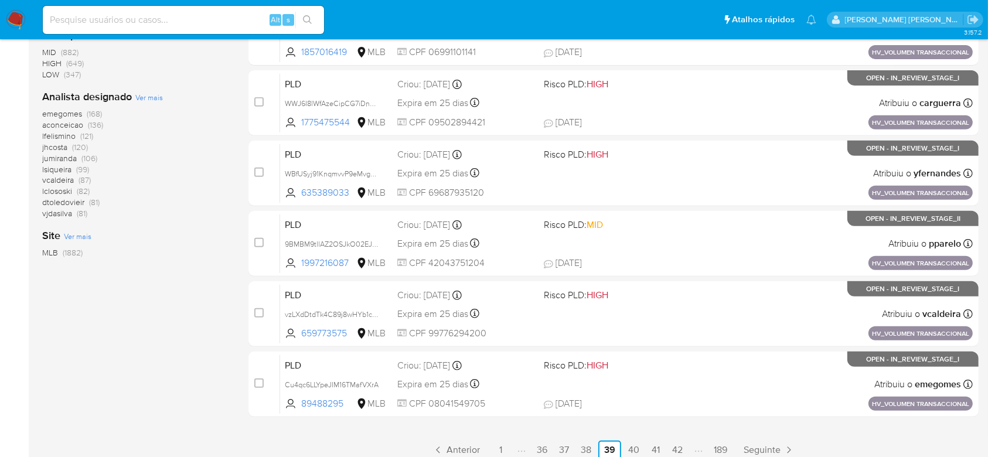
scroll to position [467, 0]
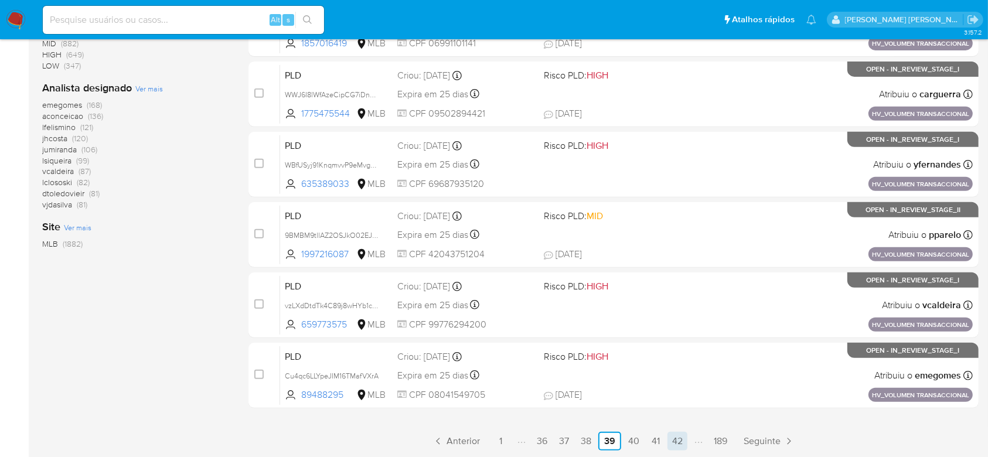
click at [679, 440] on link "42" at bounding box center [677, 441] width 20 height 19
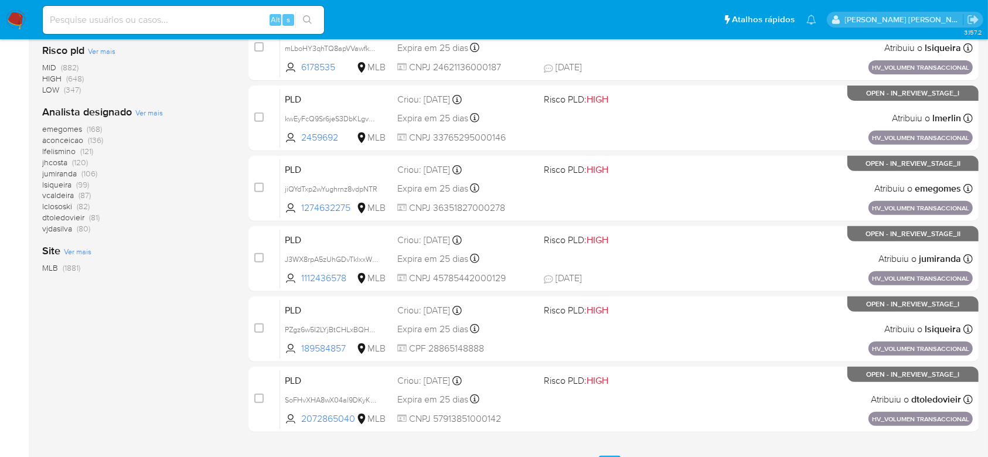
scroll to position [467, 0]
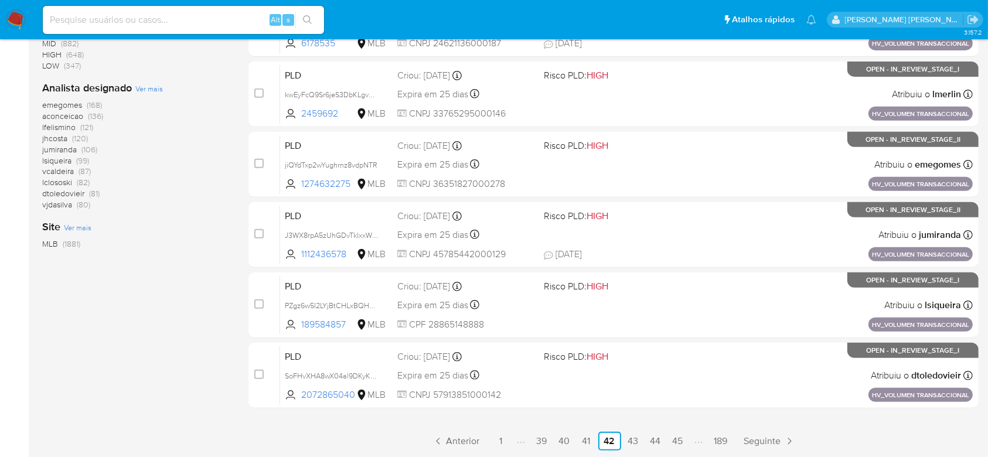
click at [671, 440] on link "45" at bounding box center [678, 441] width 20 height 19
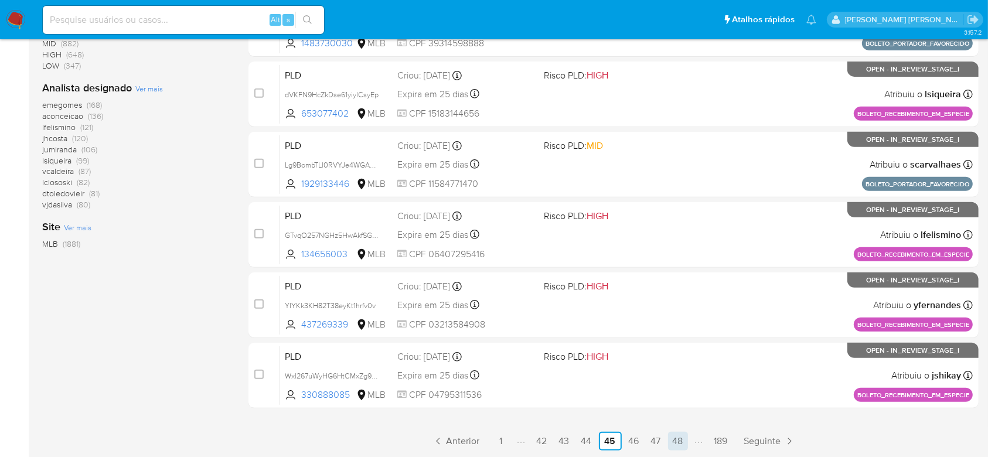
click at [668, 435] on link "48" at bounding box center [678, 441] width 20 height 19
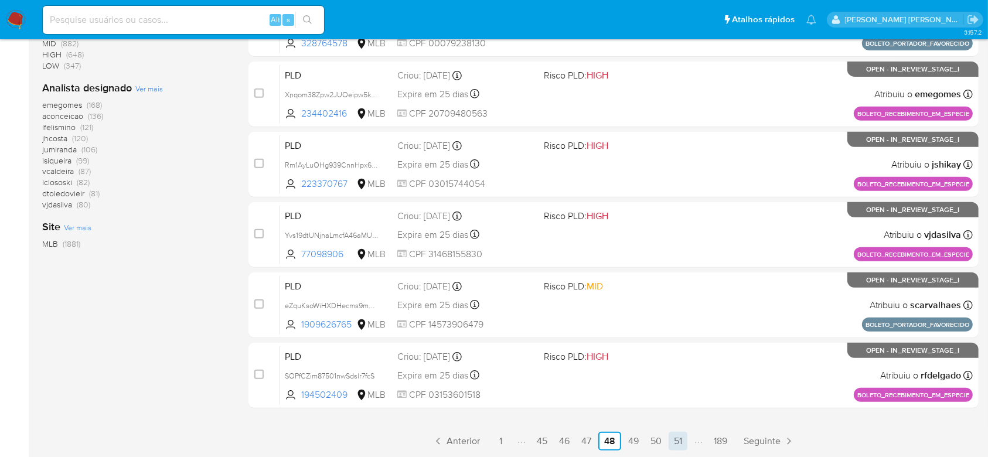
click at [682, 447] on link "51" at bounding box center [677, 441] width 19 height 19
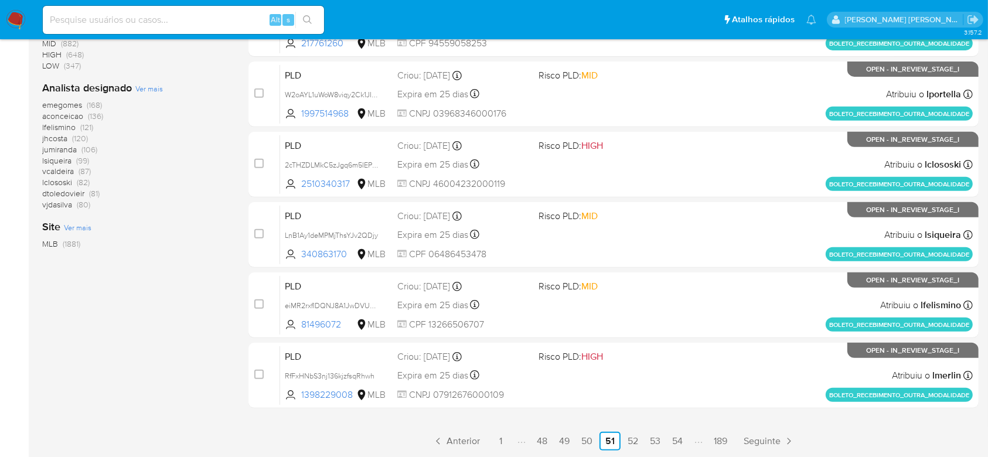
click at [665, 432] on ul "Anterior 1 48 49 50 51 52 53 54 189 Seguinte" at bounding box center [613, 441] width 730 height 19
click at [672, 439] on link "54" at bounding box center [677, 441] width 20 height 19
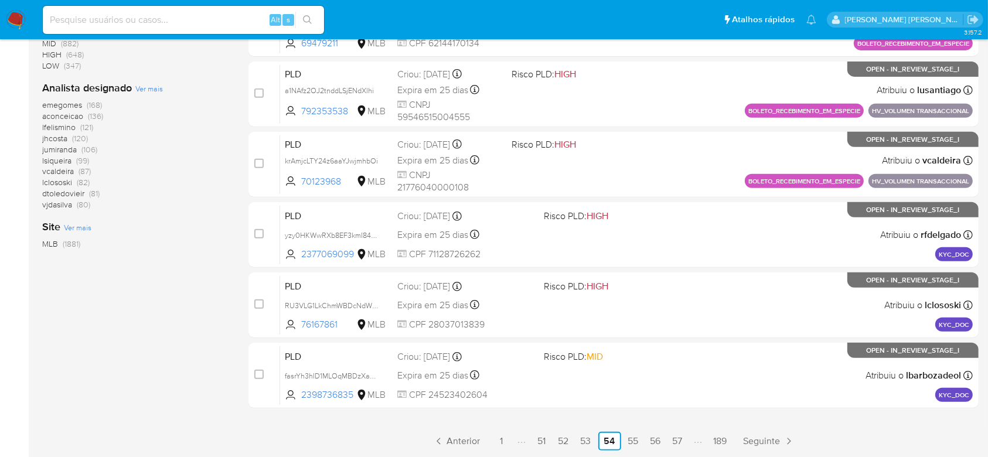
click at [670, 436] on link "57" at bounding box center [677, 441] width 19 height 19
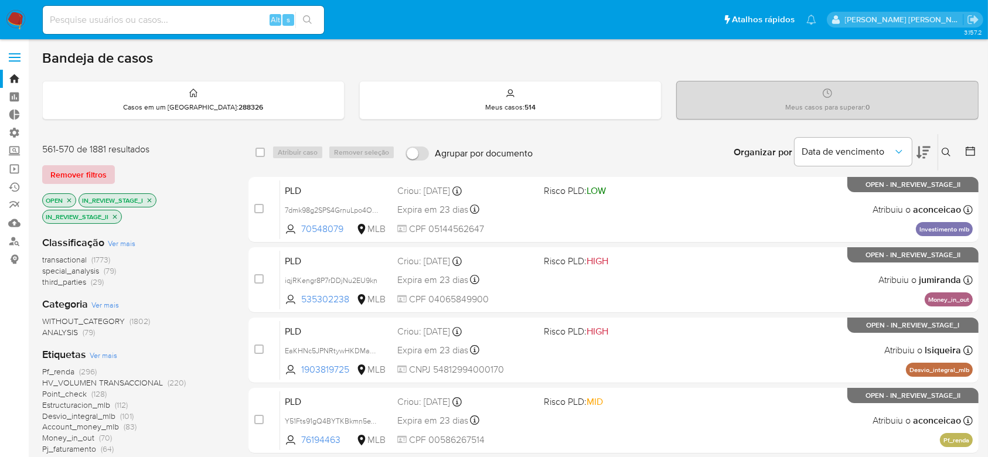
click at [78, 166] on span "Remover filtros" at bounding box center [78, 174] width 56 height 16
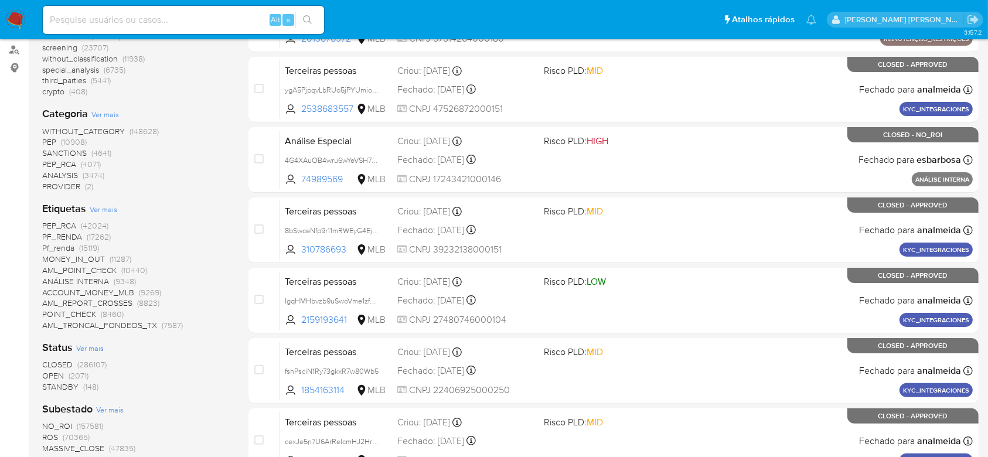
scroll to position [234, 0]
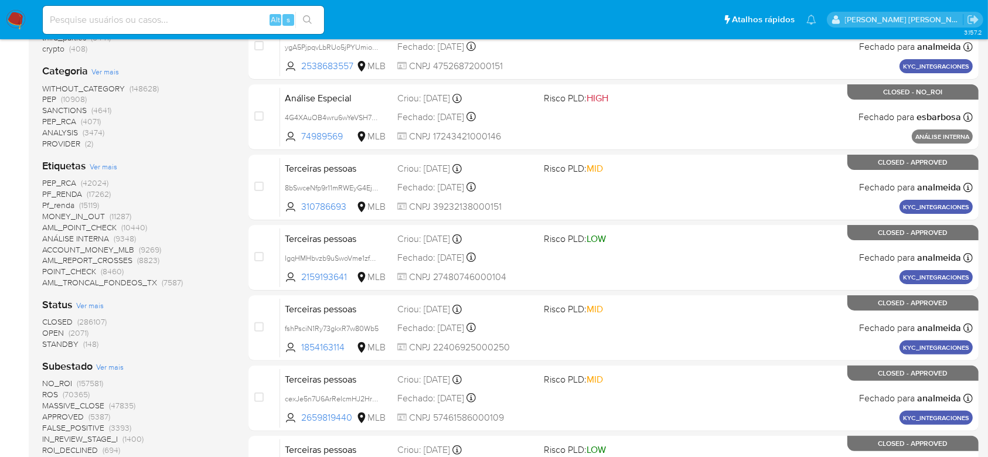
click at [57, 334] on span "OPEN" at bounding box center [53, 333] width 22 height 12
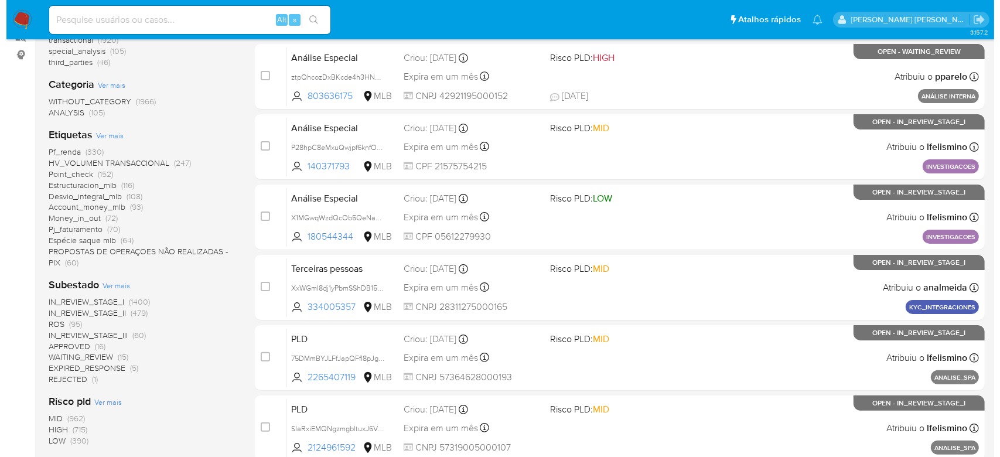
scroll to position [234, 0]
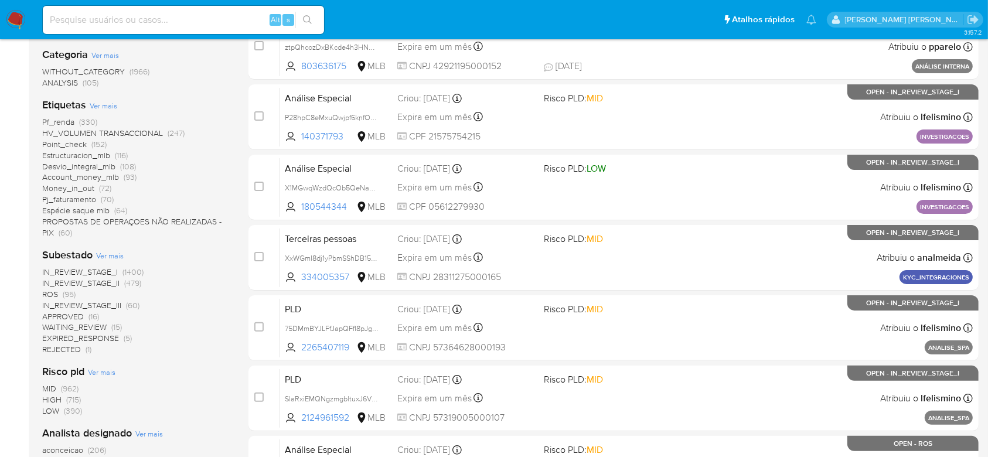
click at [114, 255] on span "Ver mais" at bounding box center [110, 255] width 28 height 11
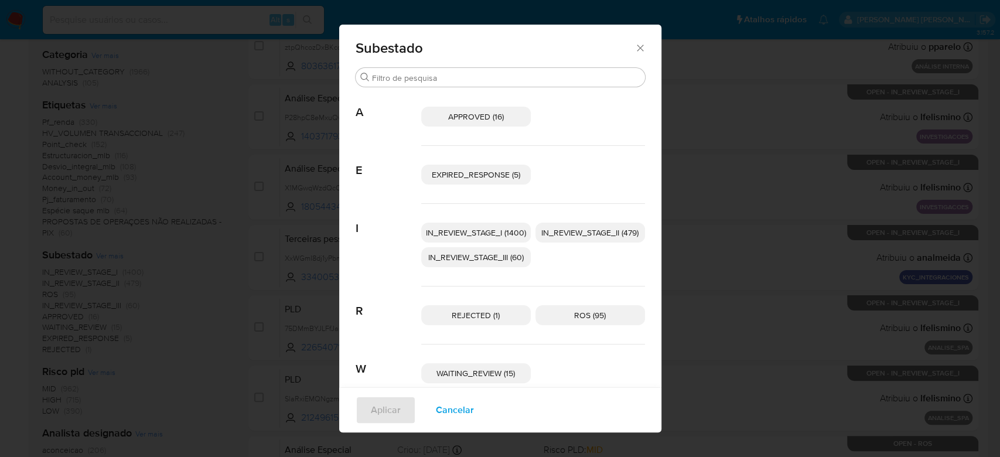
click at [478, 235] on span "IN_REVIEW_STAGE_I (1400)" at bounding box center [476, 233] width 100 height 12
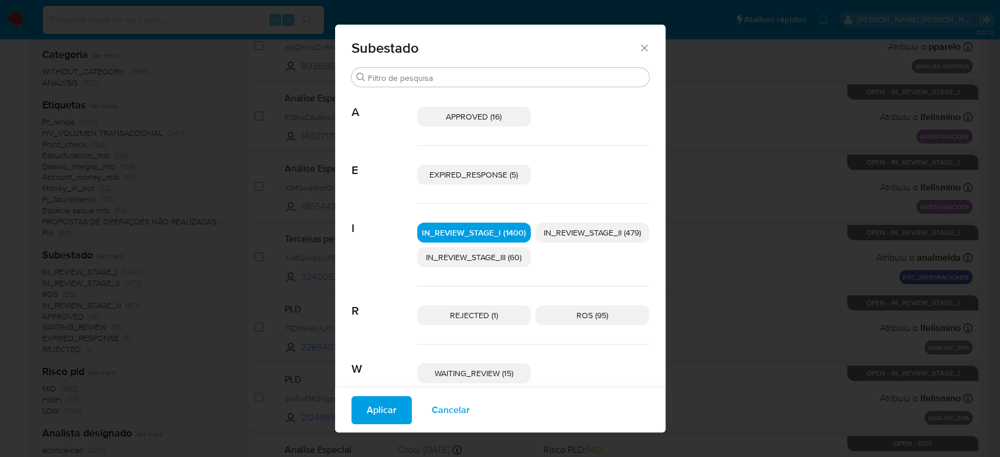
click at [586, 232] on span "IN_REVIEW_STAGE_II (479)" at bounding box center [592, 233] width 97 height 12
click at [369, 401] on span "Aplicar" at bounding box center [382, 410] width 30 height 26
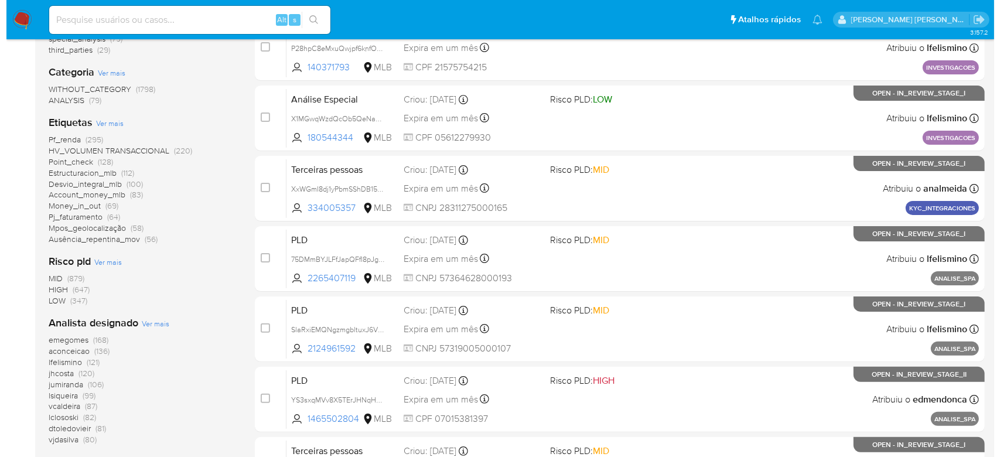
scroll to position [234, 0]
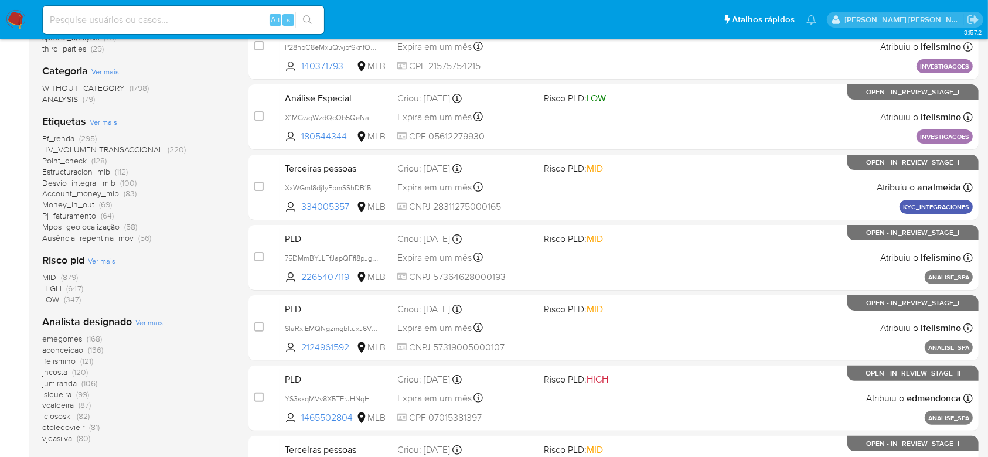
click at [136, 321] on span "Ver mais" at bounding box center [149, 322] width 28 height 11
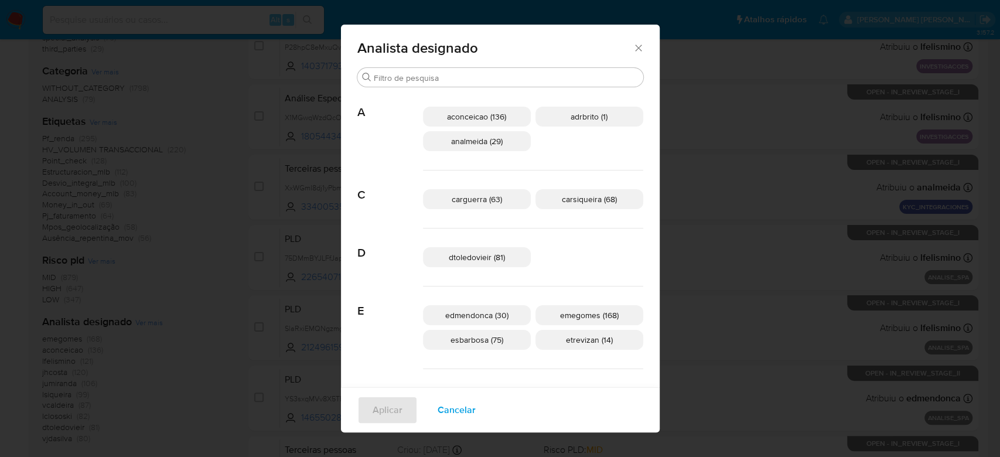
scroll to position [70, 0]
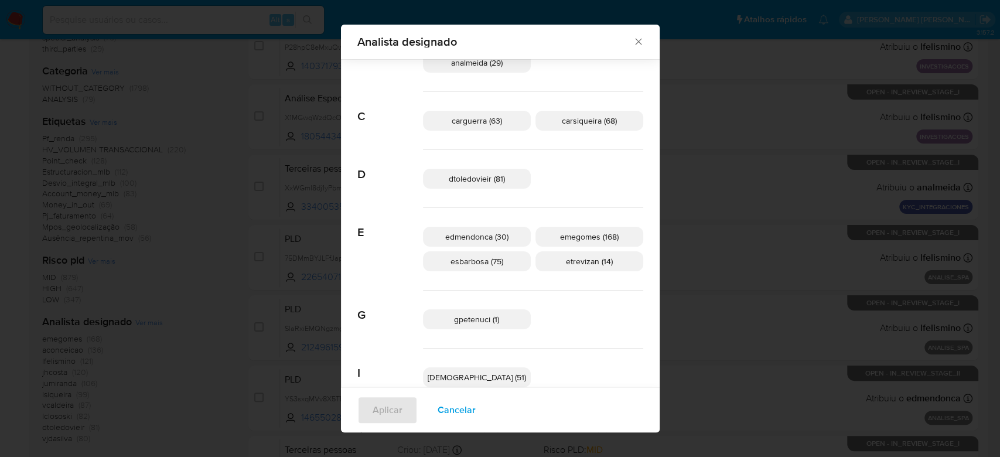
click at [560, 236] on span "emegomes (168)" at bounding box center [589, 237] width 59 height 12
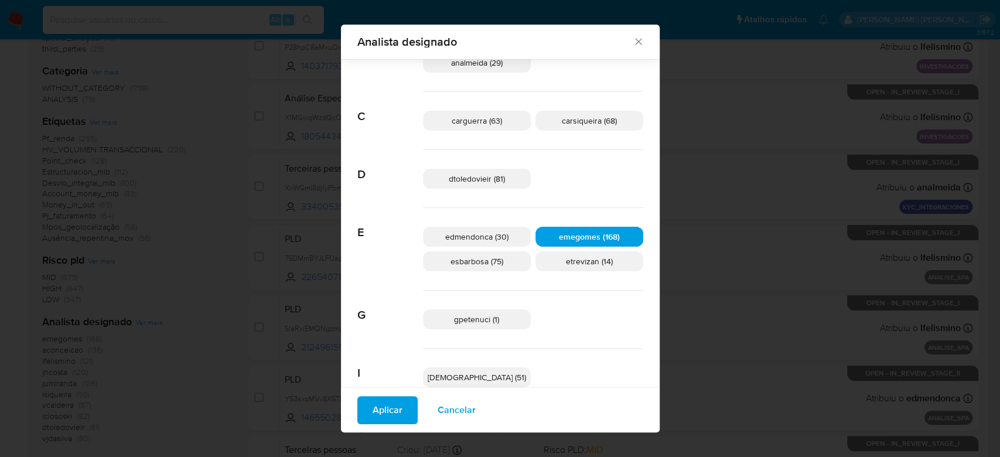
click at [402, 413] on span "Aplicar" at bounding box center [388, 410] width 30 height 26
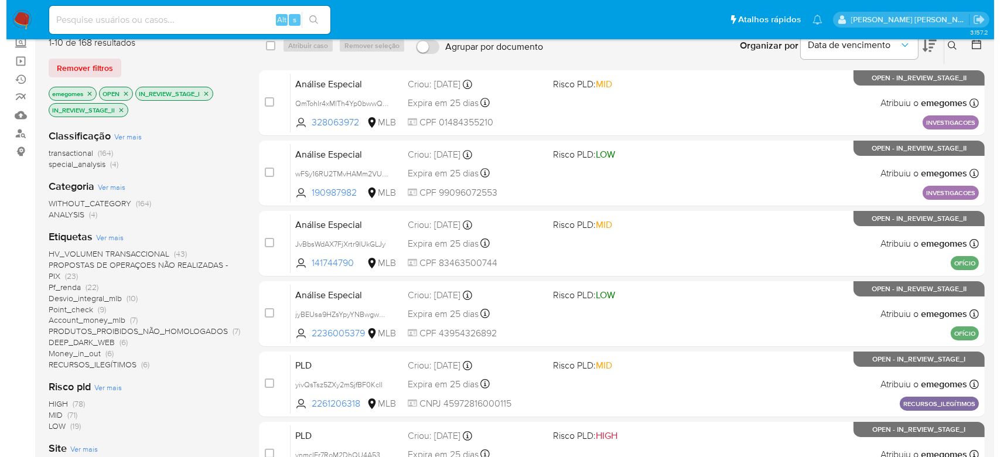
scroll to position [156, 0]
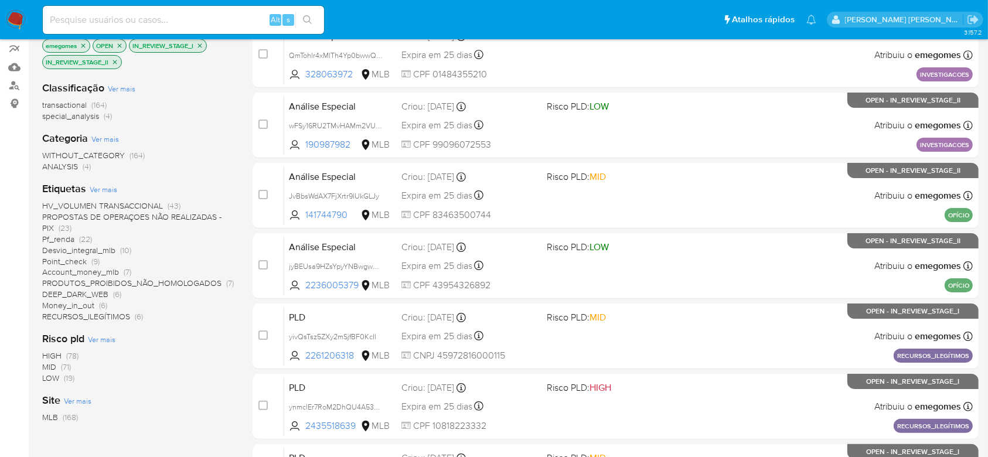
click at [104, 187] on span "Ver mais" at bounding box center [104, 189] width 28 height 11
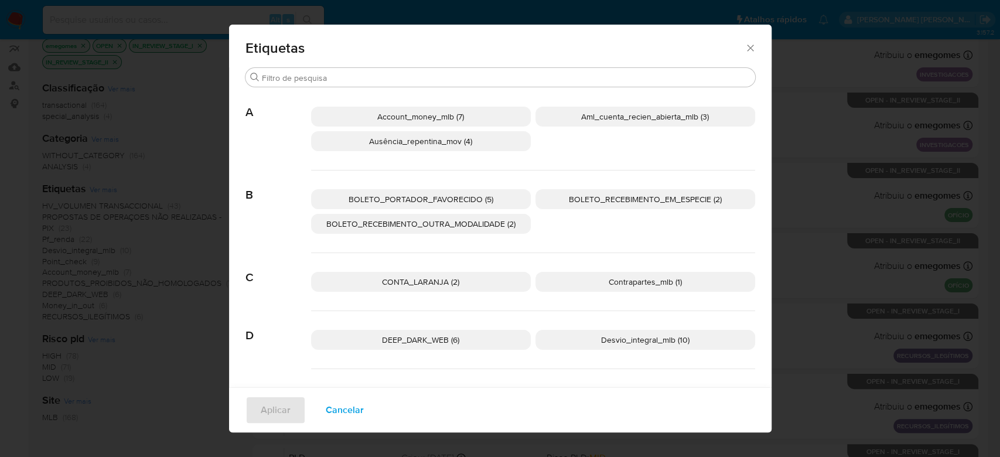
click at [436, 116] on span "Account_money_mlb (7)" at bounding box center [420, 117] width 87 height 12
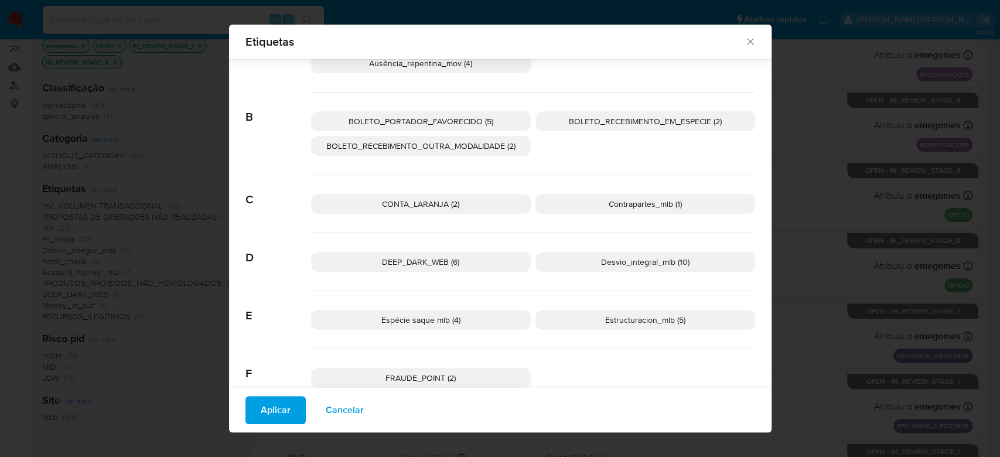
scroll to position [147, 0]
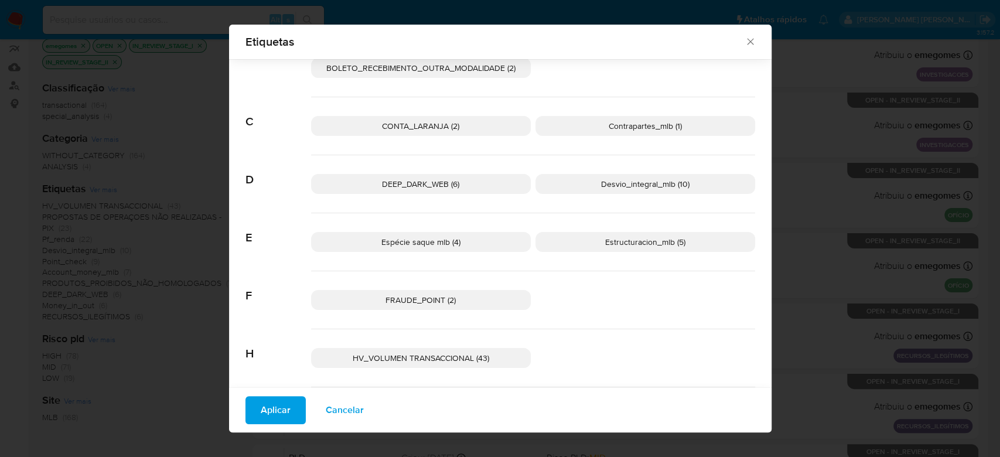
click at [580, 116] on p "Contrapartes_mlb (1)" at bounding box center [645, 126] width 220 height 20
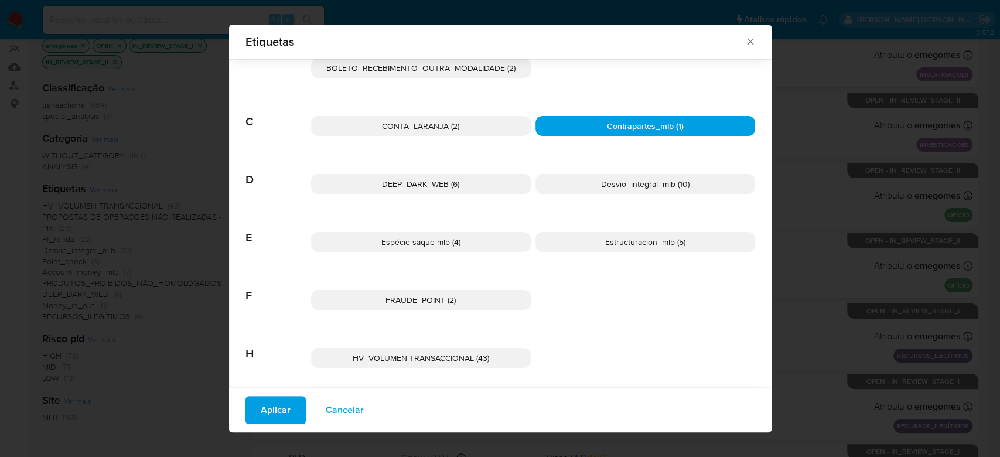
click at [589, 185] on p "Desvio_integral_mlb (10)" at bounding box center [645, 184] width 220 height 20
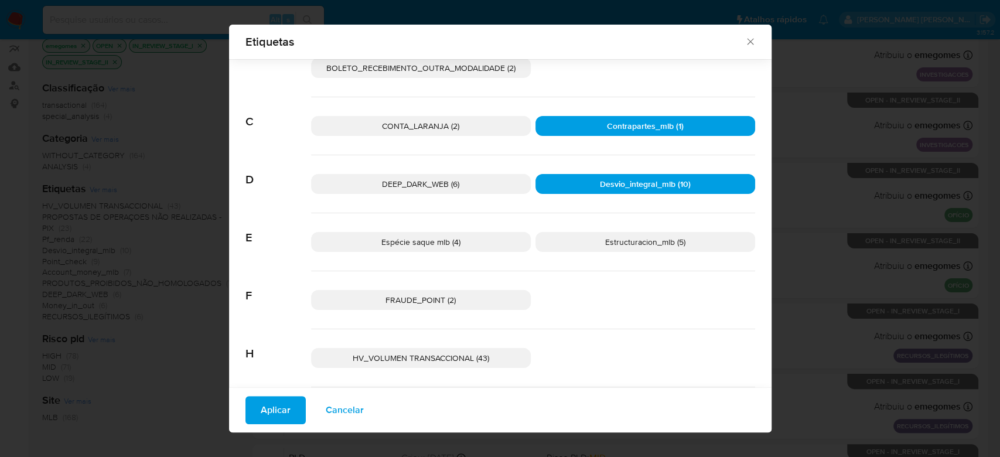
click at [623, 239] on span "Estructuracion_mlb (5)" at bounding box center [645, 242] width 80 height 12
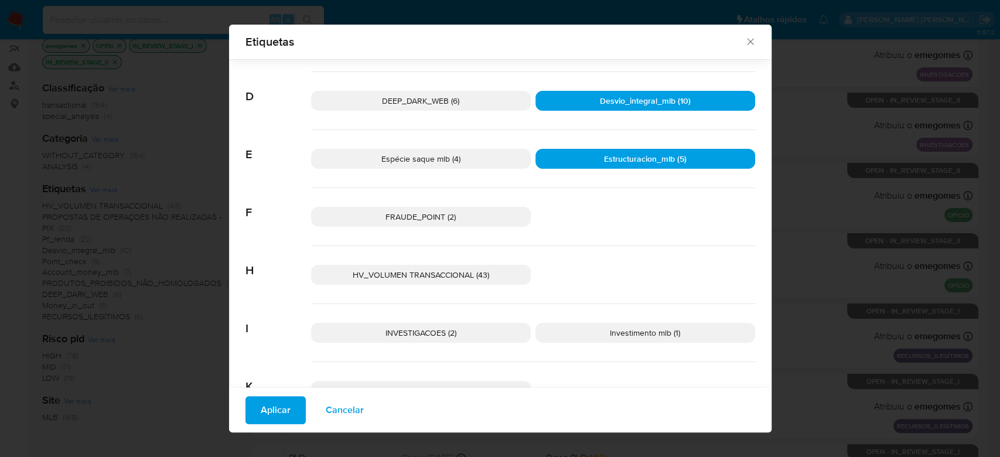
scroll to position [303, 0]
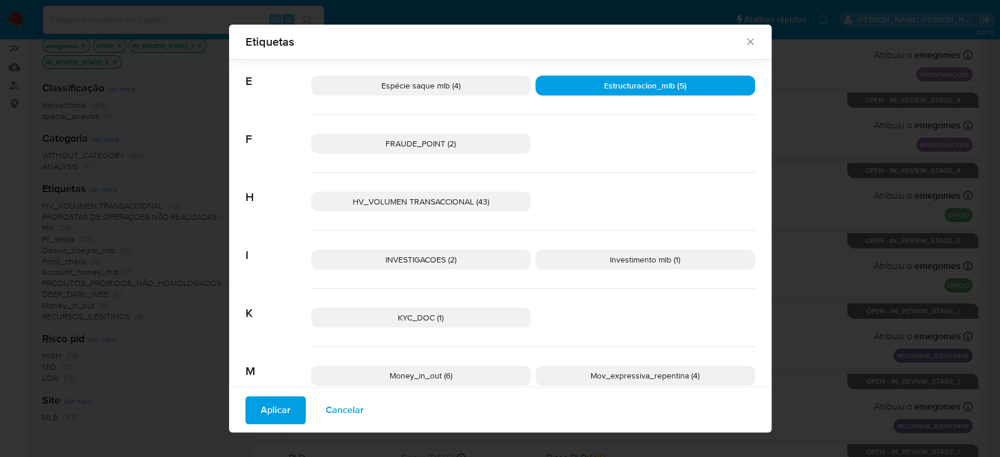
click at [453, 196] on span "HV_VOLUMEN TRANSACCIONAL (43)" at bounding box center [421, 202] width 136 height 12
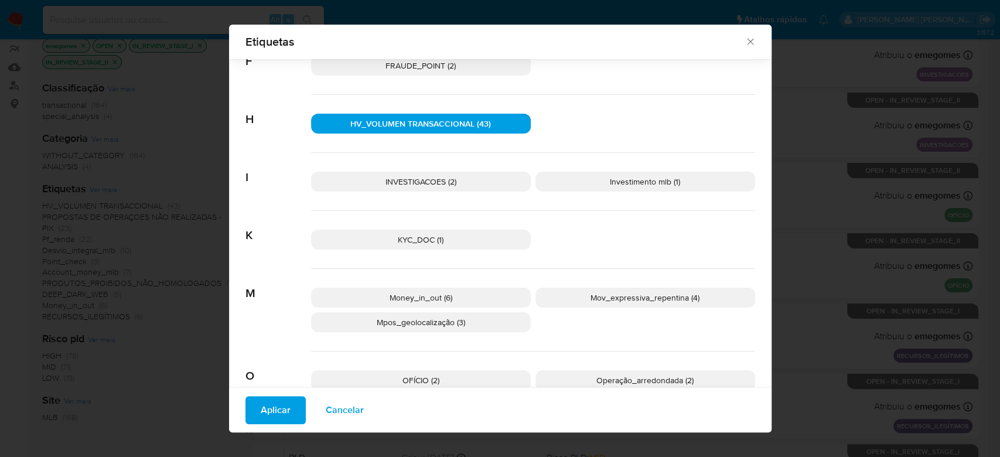
scroll to position [459, 0]
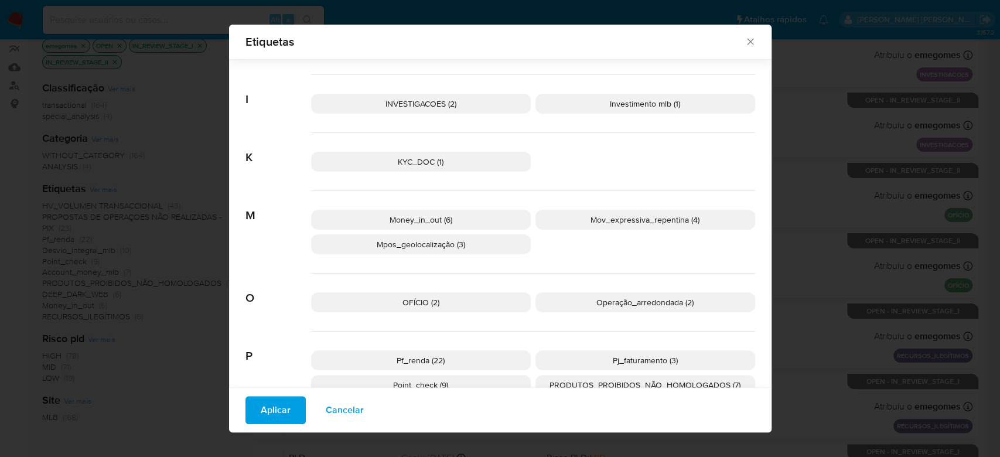
click at [477, 215] on p "Money_in_out (6)" at bounding box center [421, 220] width 220 height 20
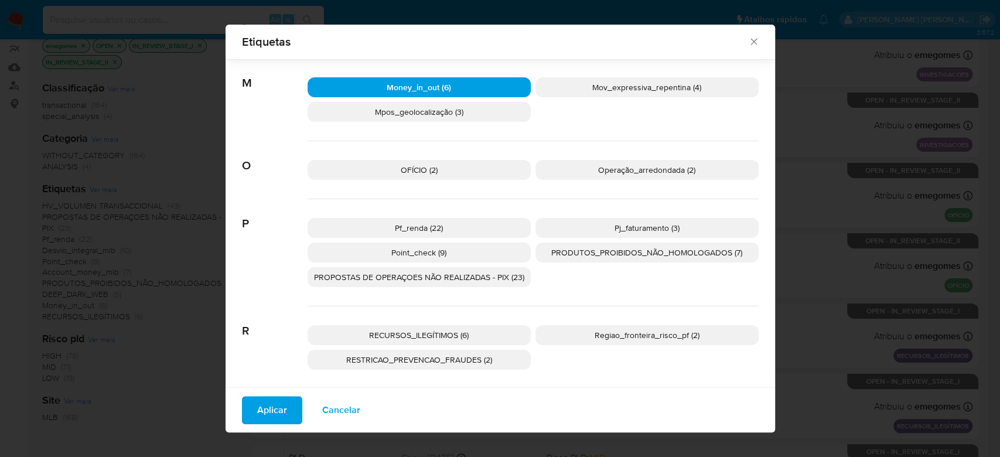
scroll to position [616, 0]
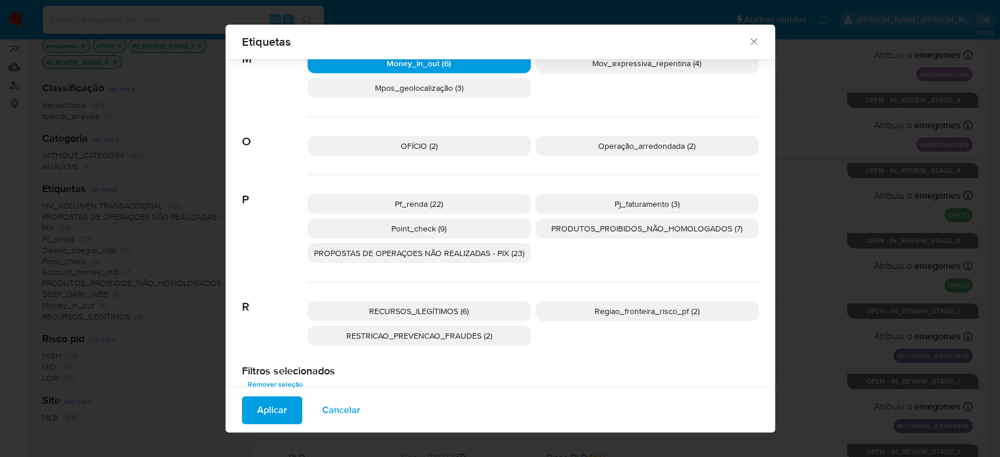
click at [457, 207] on p "Pf_renda (22)" at bounding box center [419, 204] width 223 height 20
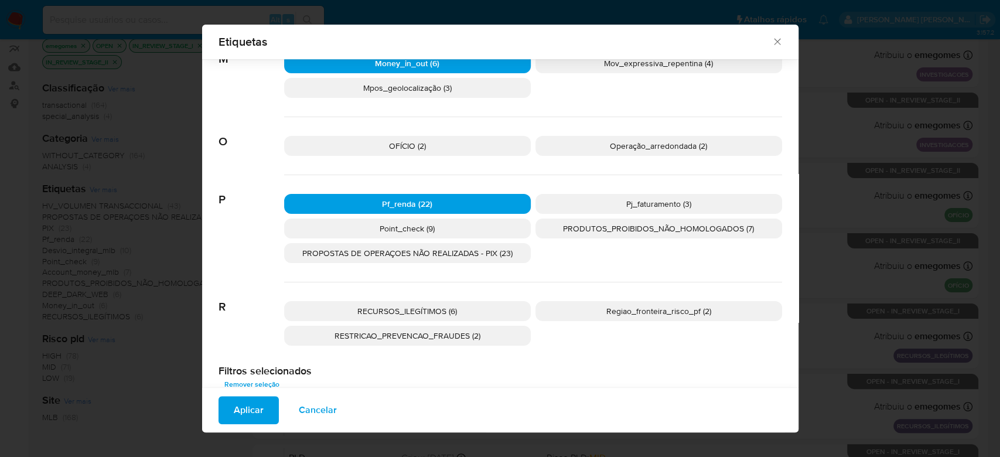
click at [576, 204] on p "Pj_faturamento (3)" at bounding box center [658, 204] width 247 height 20
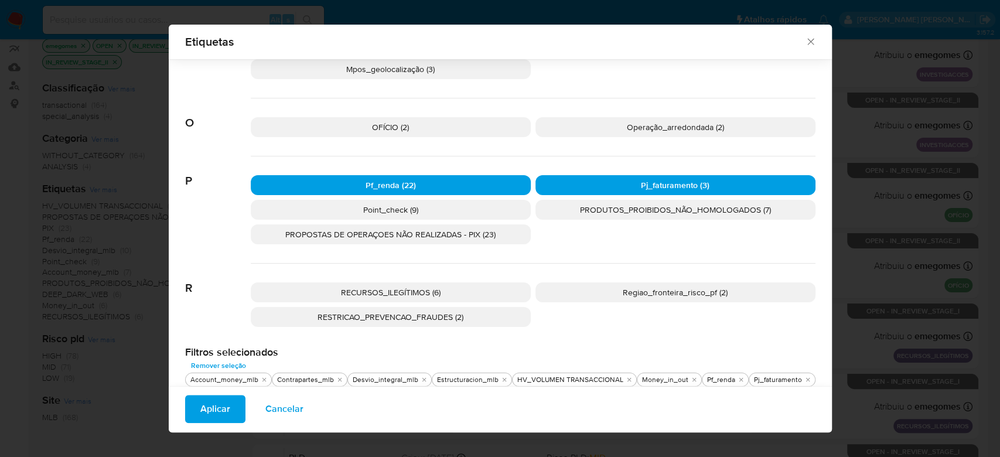
scroll to position [642, 0]
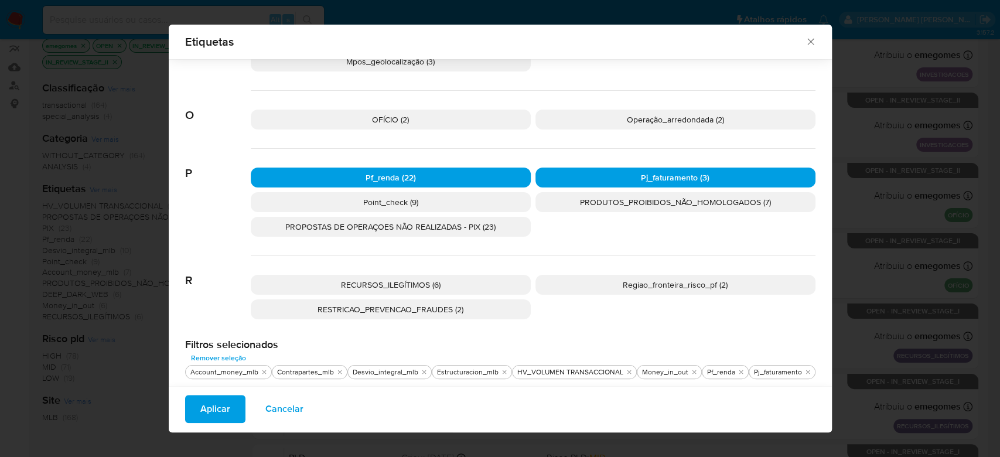
click at [239, 406] on button "Aplicar" at bounding box center [215, 409] width 60 height 28
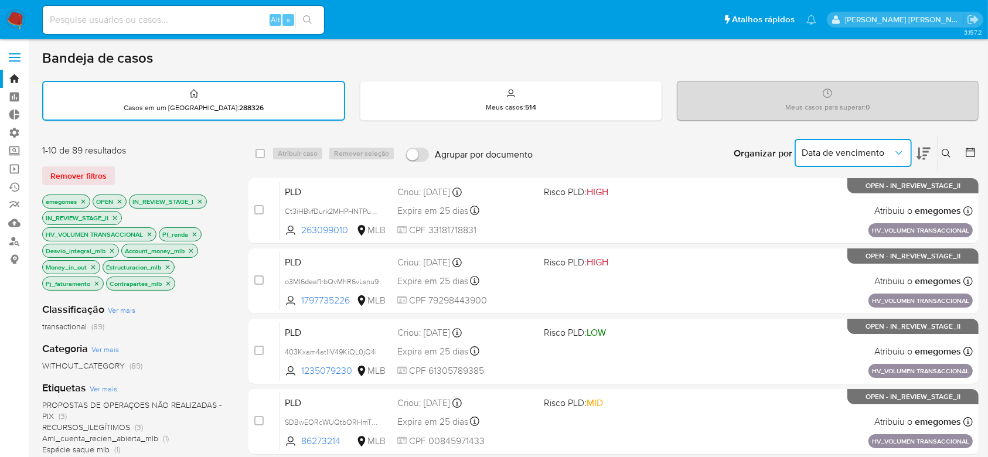
click at [899, 148] on icon "Organizar por" at bounding box center [899, 153] width 12 height 12
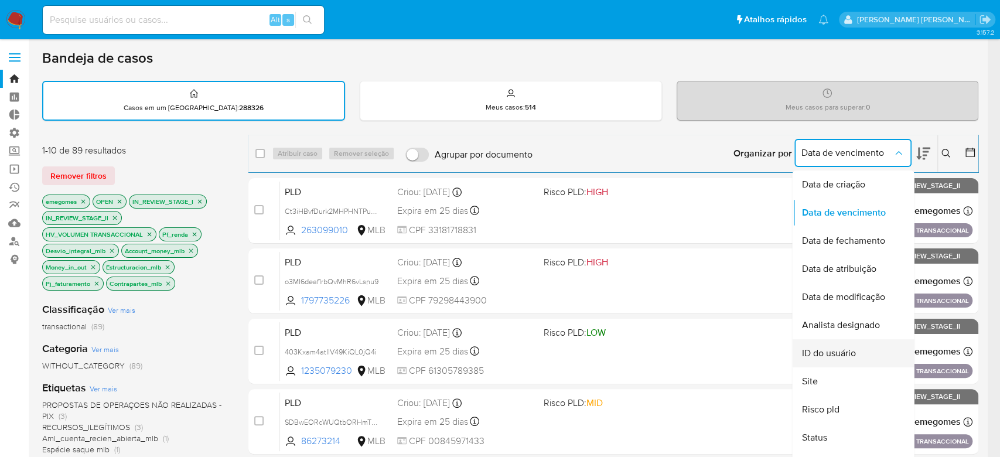
click at [844, 348] on span "ID do usuário" at bounding box center [828, 353] width 54 height 12
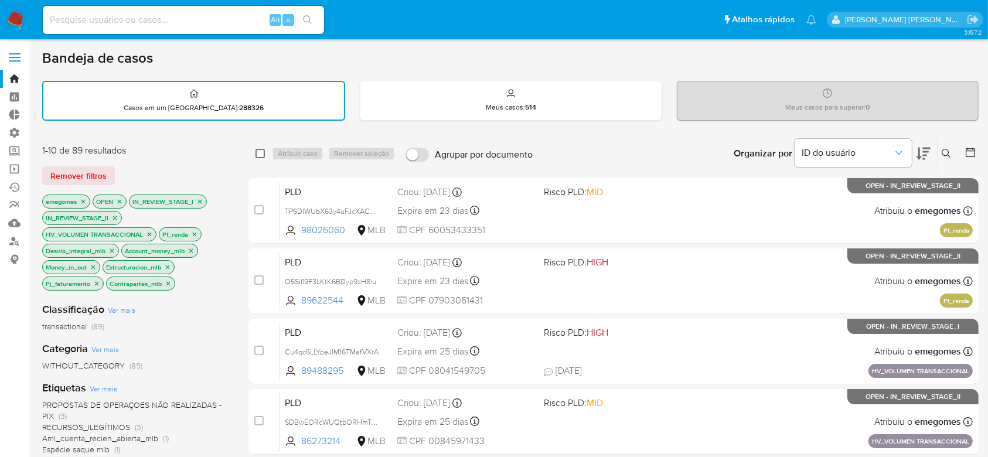
click at [259, 151] on input "checkbox" at bounding box center [259, 153] width 9 height 9
checkbox input "true"
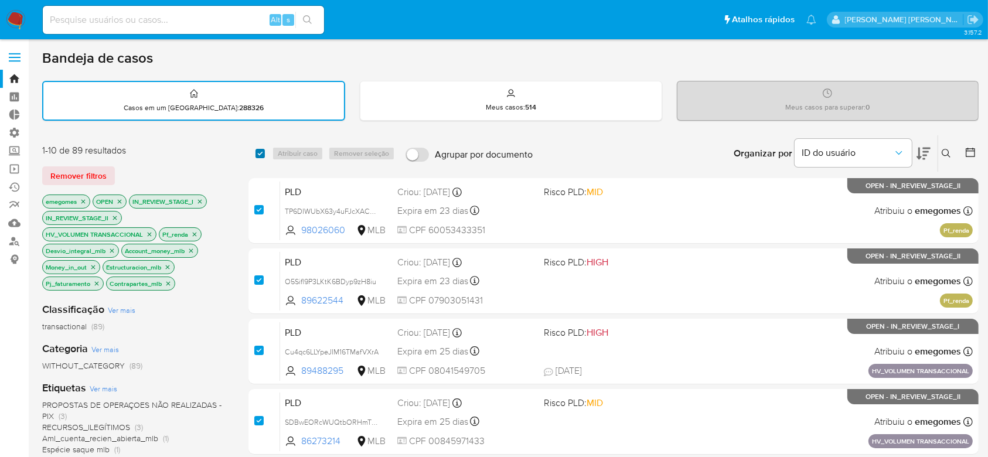
checkbox input "true"
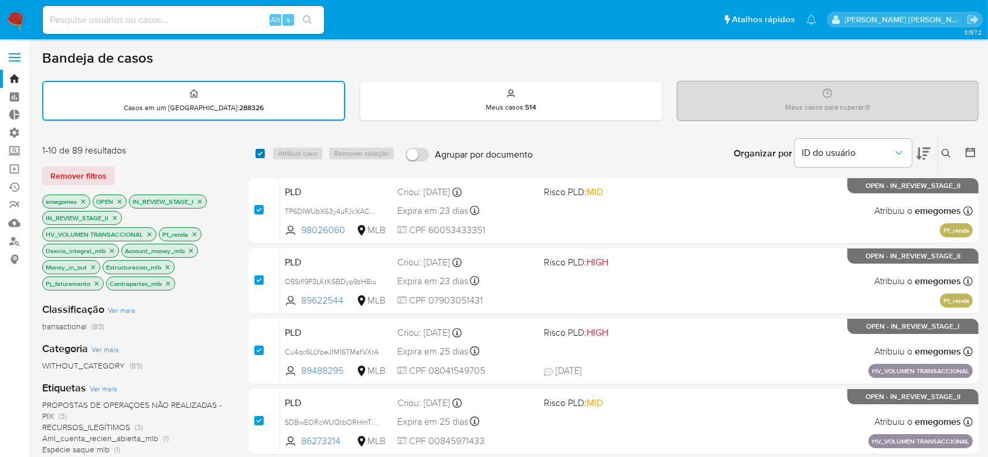
checkbox input "true"
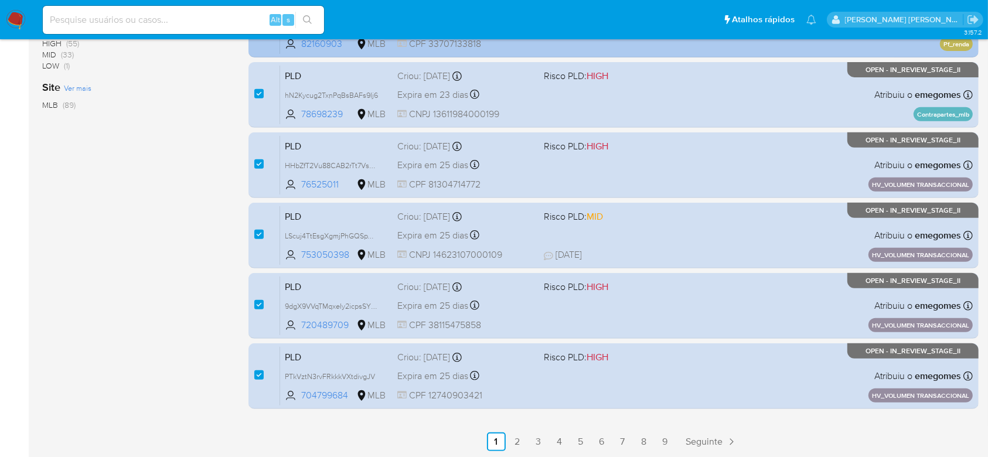
scroll to position [468, 0]
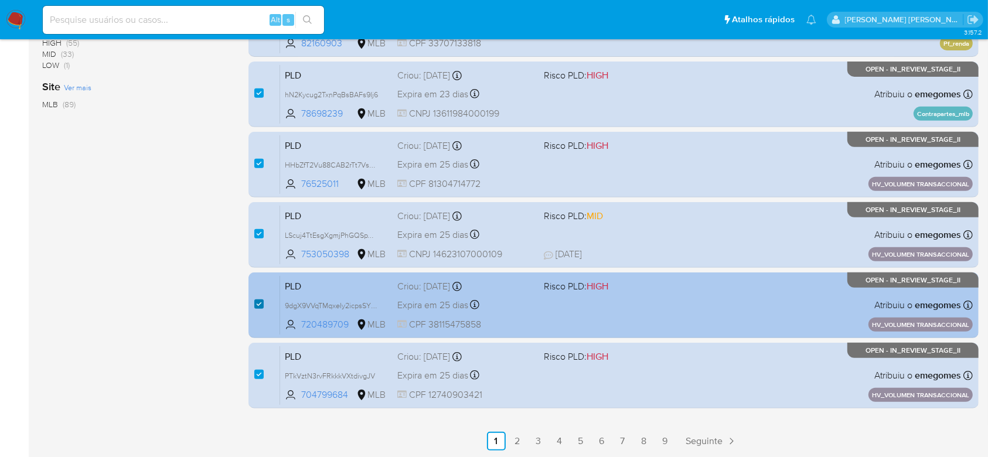
click at [262, 305] on input "checkbox" at bounding box center [258, 303] width 9 height 9
checkbox input "false"
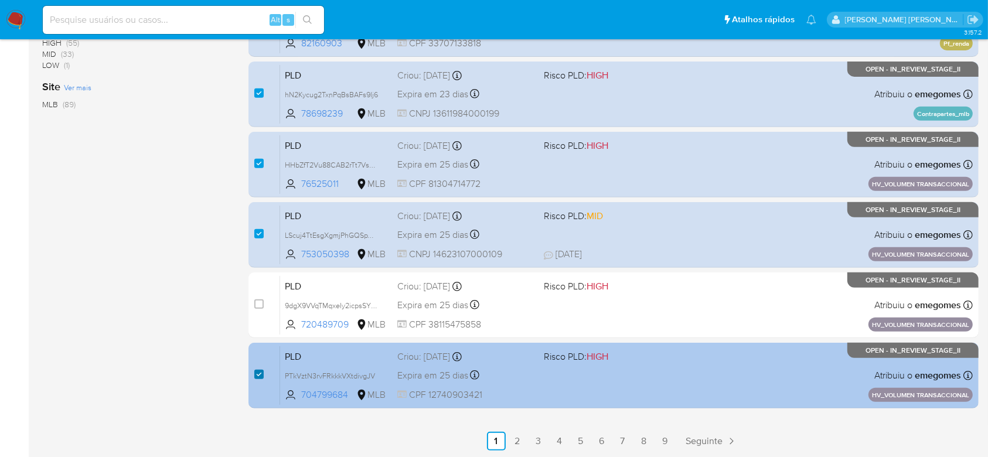
click at [258, 370] on input "checkbox" at bounding box center [258, 374] width 9 height 9
checkbox input "false"
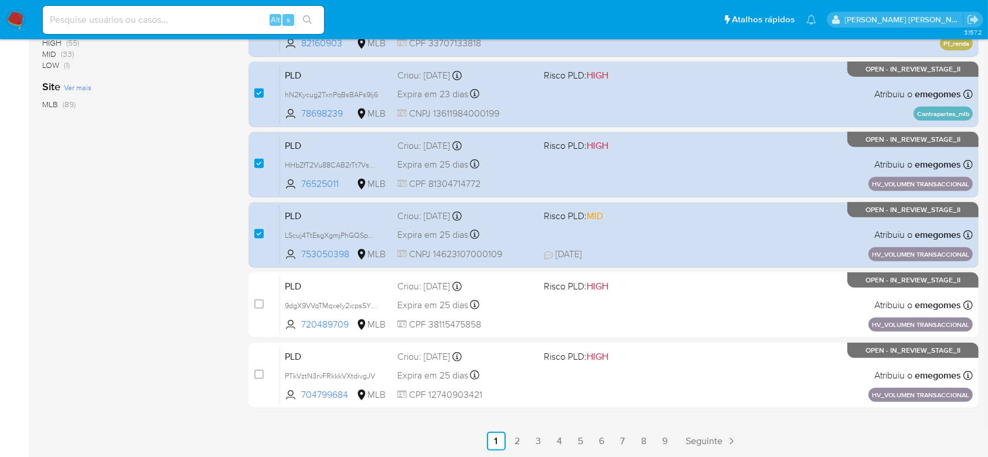
click at [522, 443] on link "2" at bounding box center [517, 441] width 19 height 19
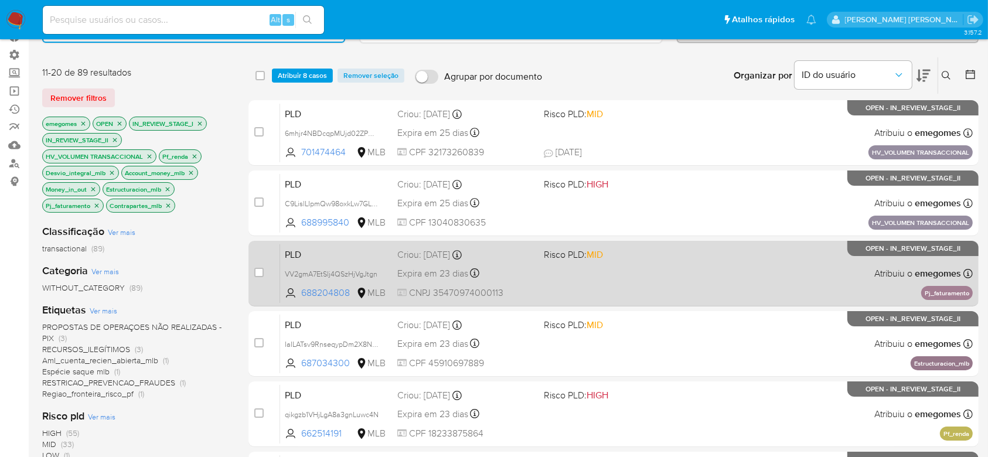
scroll to position [156, 0]
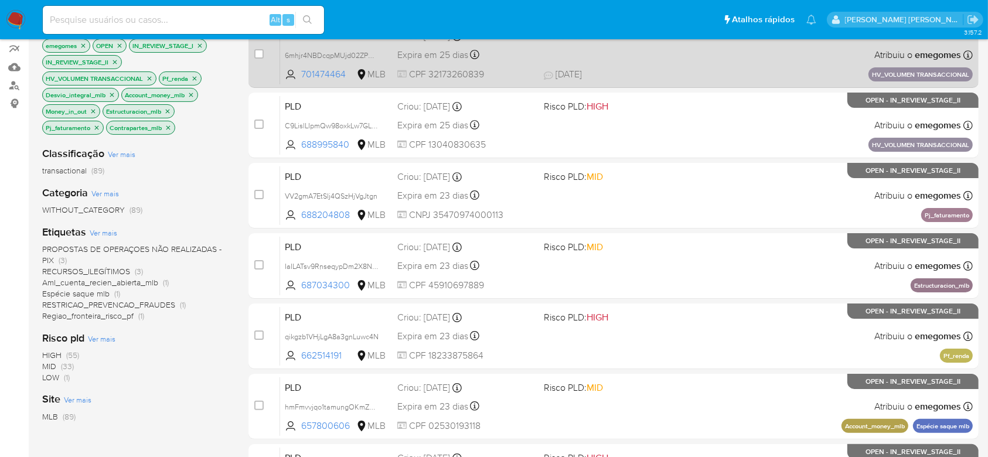
click at [252, 49] on div "case-item-checkbox Incapaz de atribuir o caso PLD 6mhjr4NBDcqpMUjd02ZPC3pM 7014…" at bounding box center [613, 55] width 730 height 66
click at [259, 53] on input "checkbox" at bounding box center [258, 53] width 9 height 9
checkbox input "true"
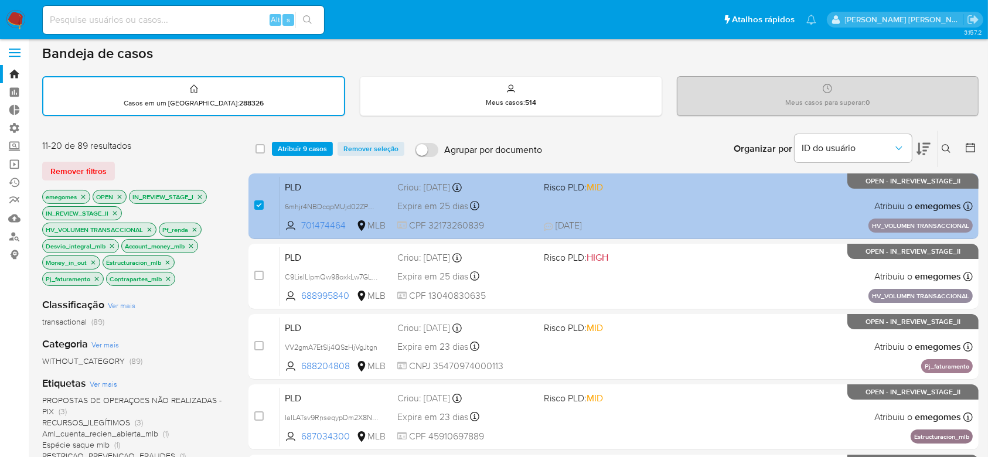
scroll to position [0, 0]
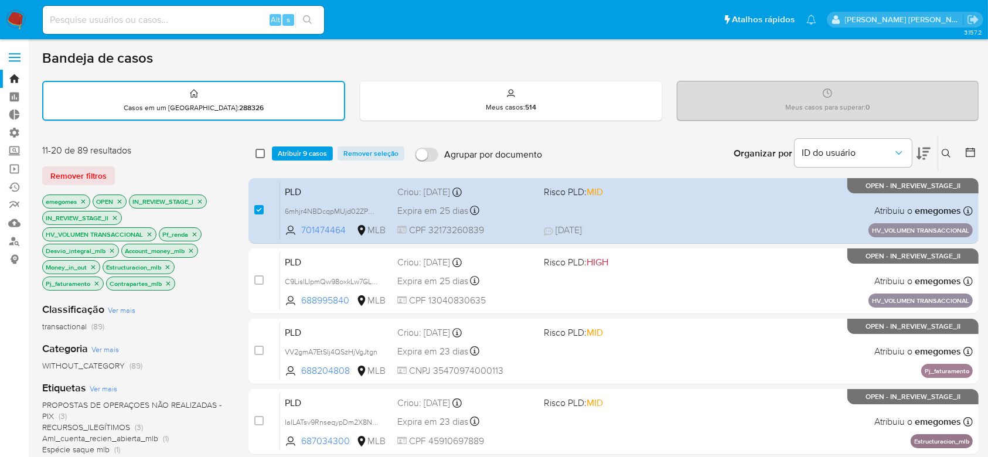
click at [260, 156] on input "checkbox" at bounding box center [259, 153] width 9 height 9
checkbox input "true"
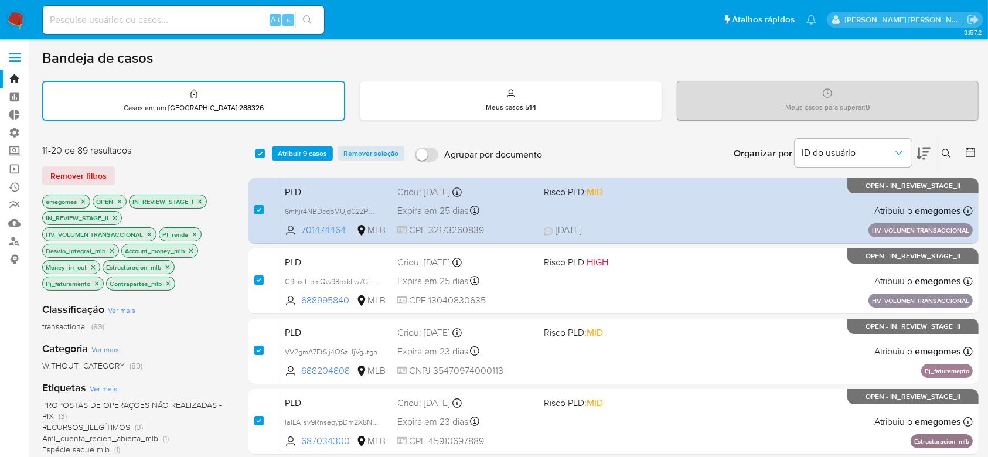
checkbox input "true"
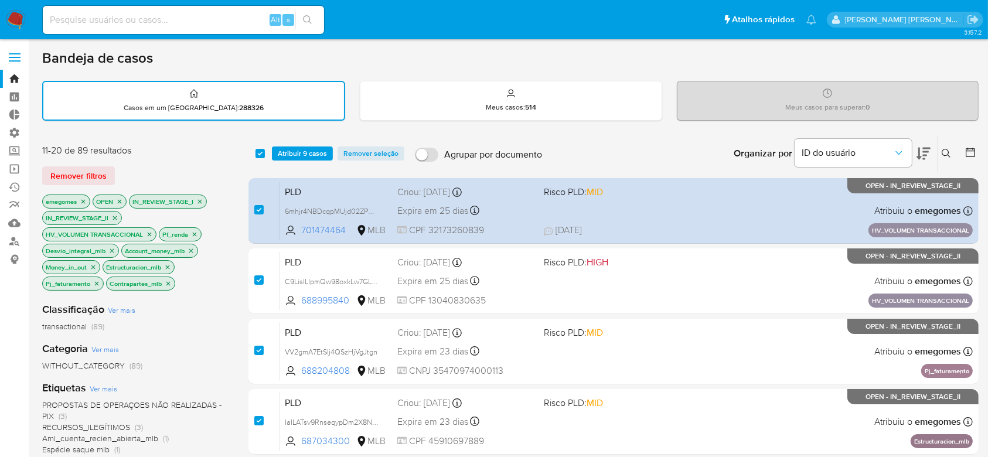
checkbox input "true"
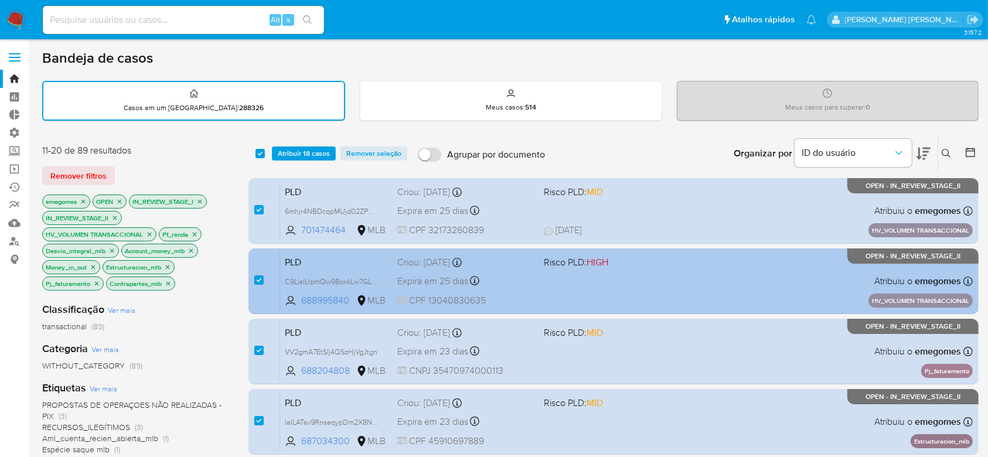
click at [264, 279] on div "case-item-checkbox Incapaz de atribuir o caso" at bounding box center [267, 280] width 26 height 59
click at [257, 279] on input "checkbox" at bounding box center [258, 279] width 9 height 9
checkbox input "false"
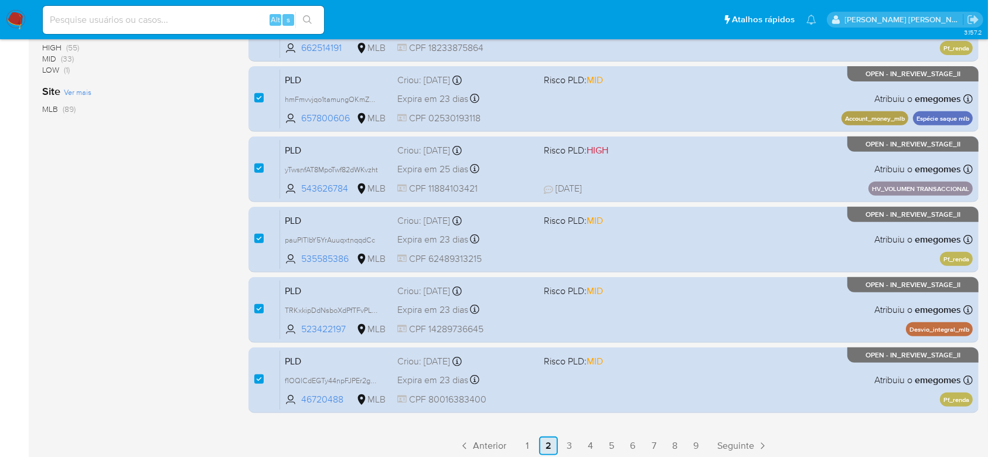
scroll to position [468, 0]
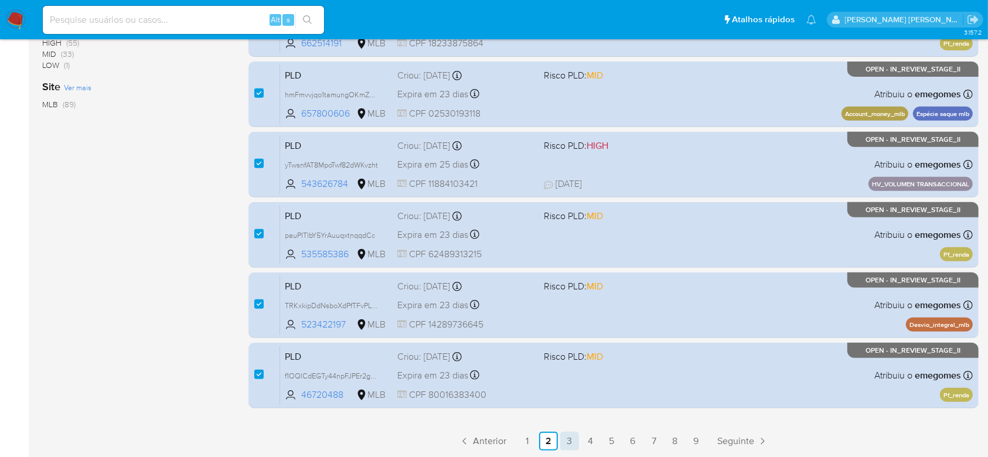
click at [569, 442] on link "3" at bounding box center [569, 441] width 19 height 19
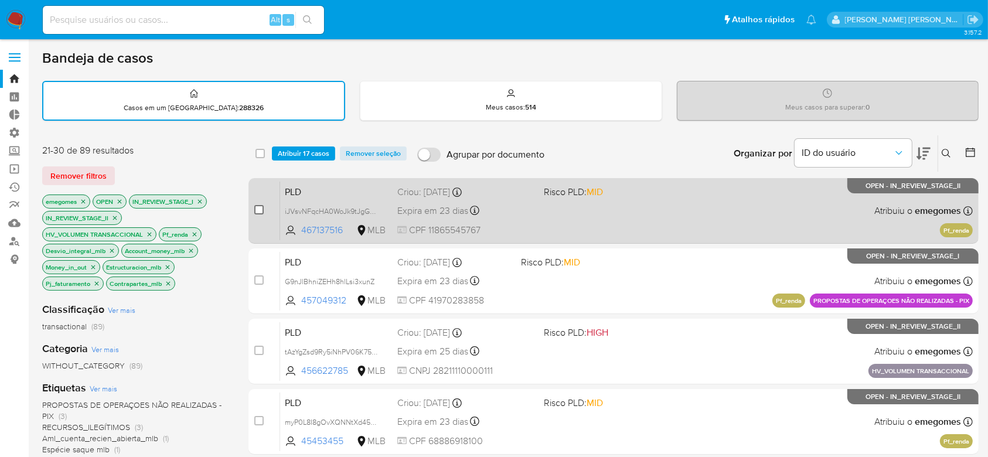
click at [263, 209] on input "checkbox" at bounding box center [258, 209] width 9 height 9
checkbox input "true"
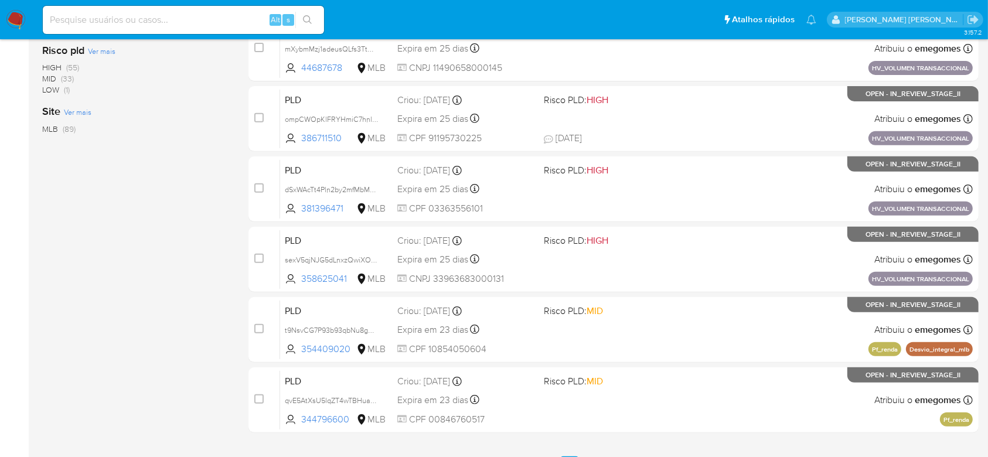
scroll to position [468, 0]
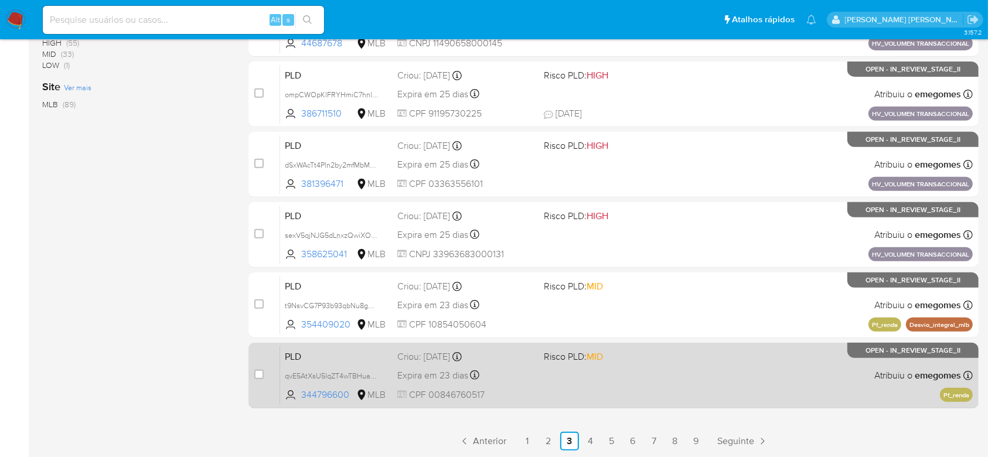
click at [264, 370] on div "case-item-checkbox Incapaz de atribuir o caso" at bounding box center [267, 375] width 26 height 59
click at [262, 375] on input "checkbox" at bounding box center [258, 374] width 9 height 9
checkbox input "true"
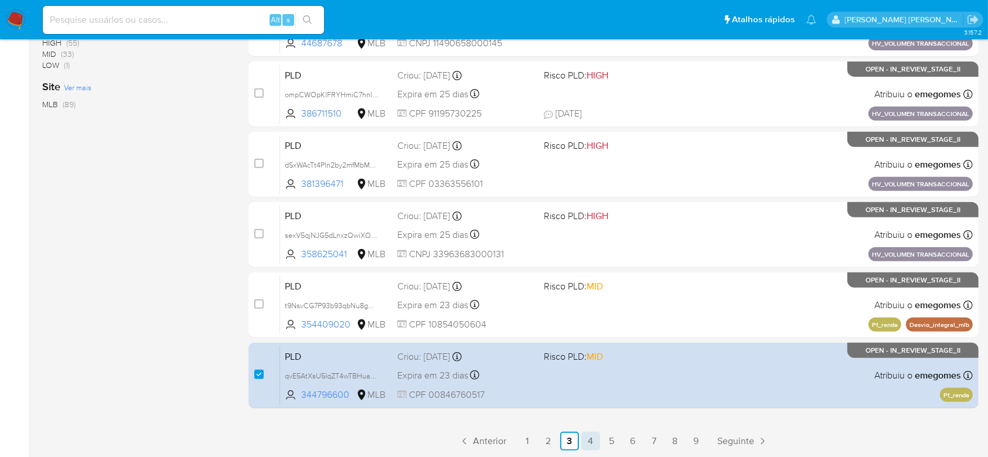
click at [593, 442] on link "4" at bounding box center [590, 441] width 19 height 19
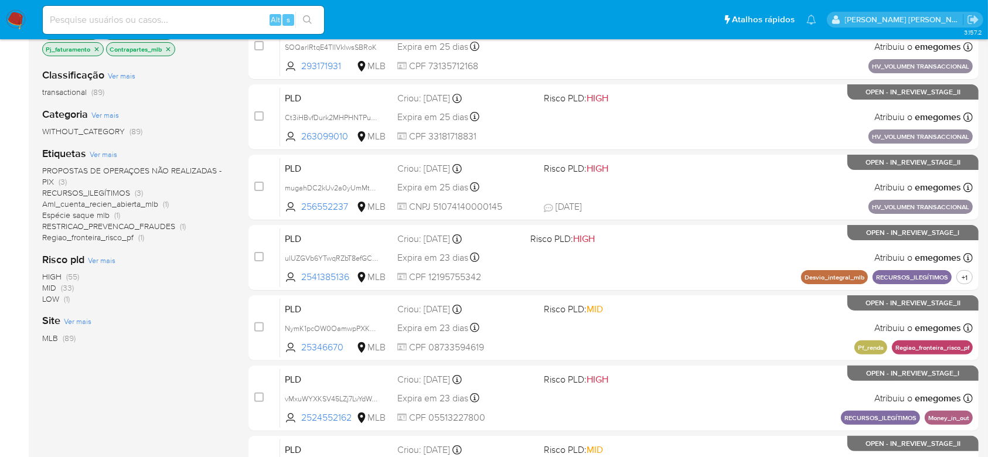
scroll to position [312, 0]
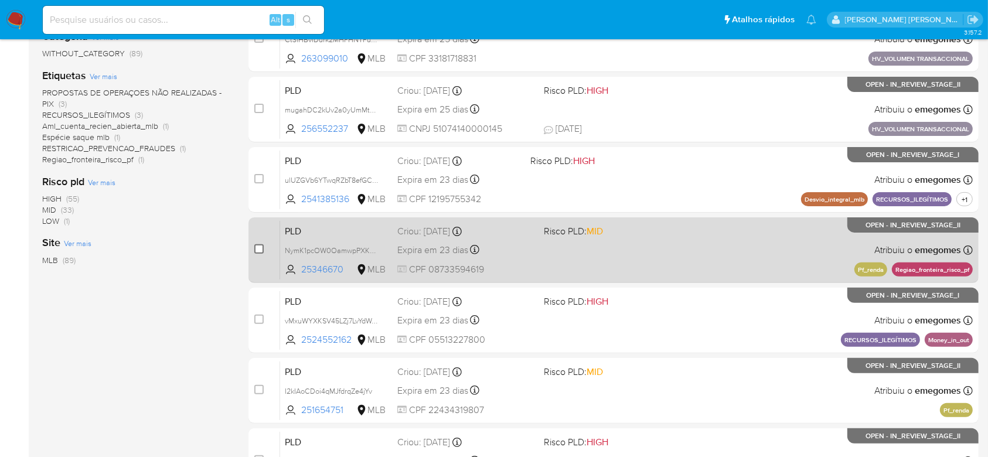
click at [258, 250] on input "checkbox" at bounding box center [258, 248] width 9 height 9
checkbox input "true"
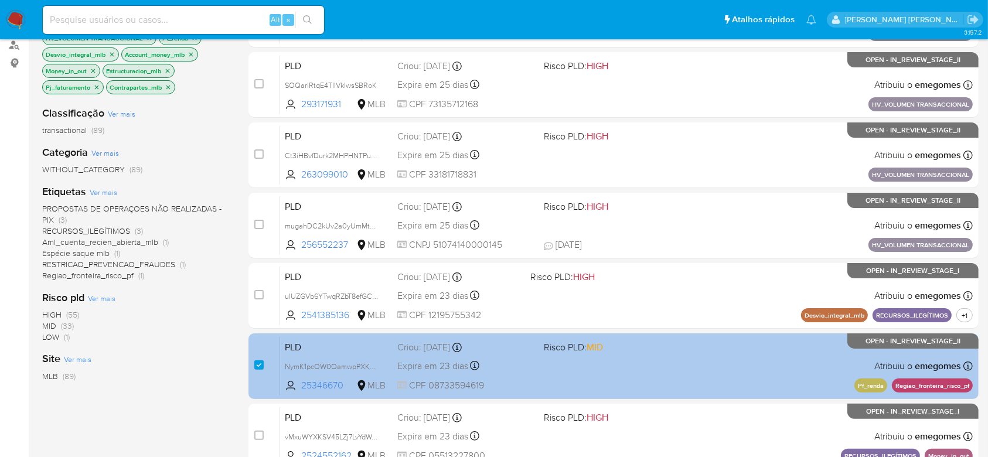
scroll to position [468, 0]
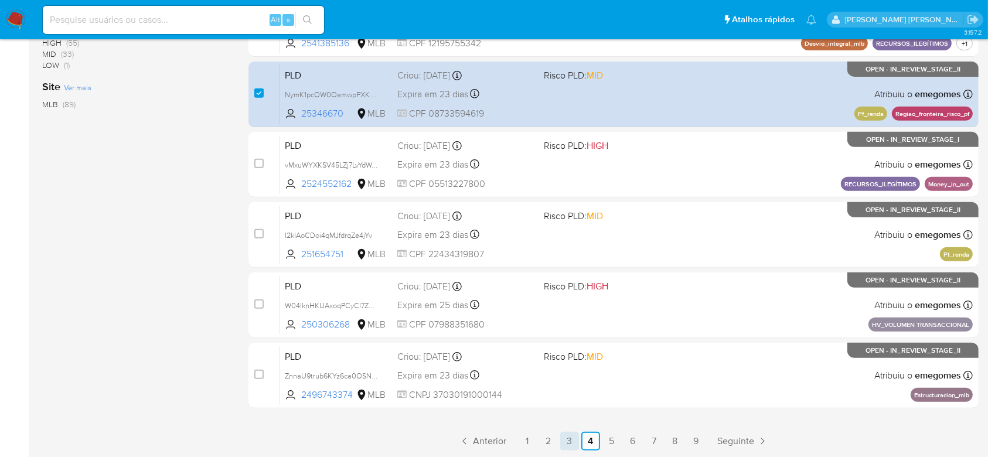
click at [568, 439] on link "3" at bounding box center [569, 441] width 19 height 19
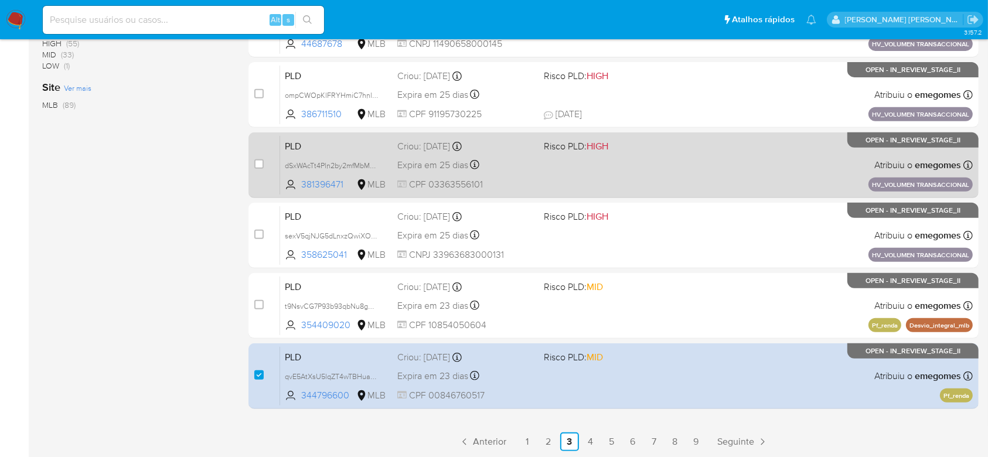
scroll to position [468, 0]
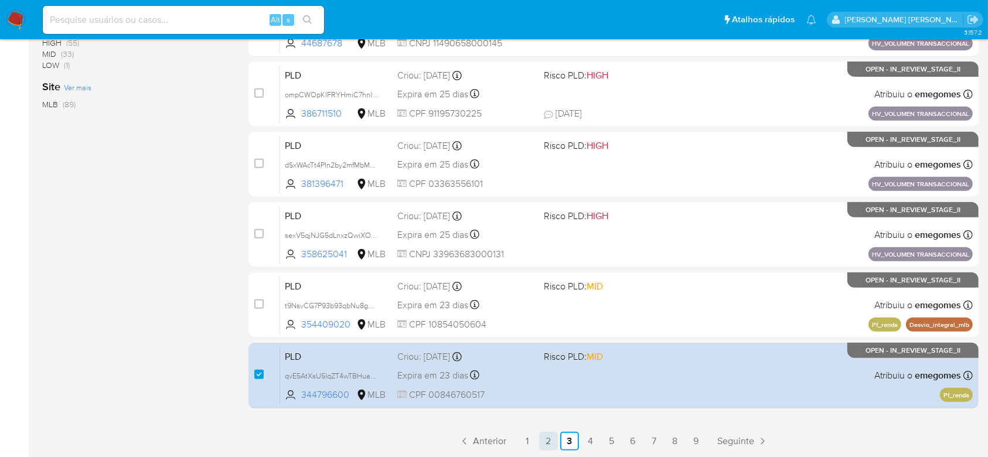
click at [544, 436] on link "2" at bounding box center [548, 441] width 19 height 19
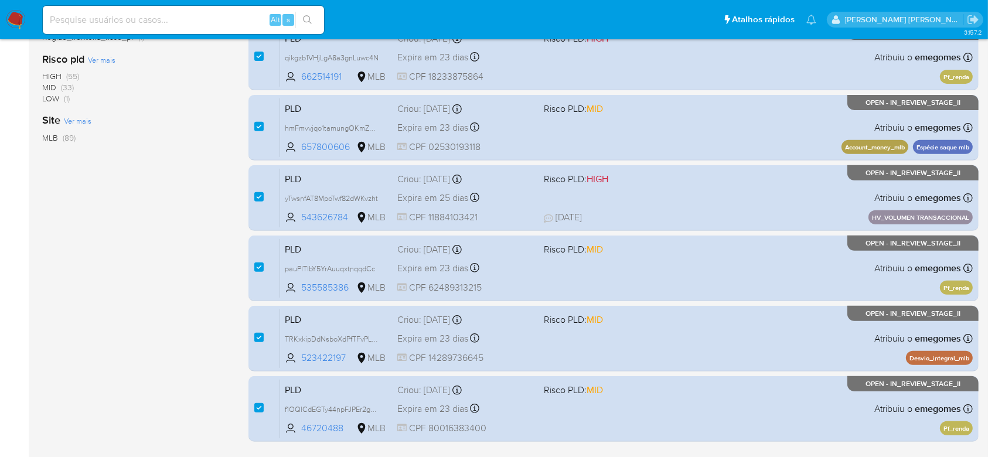
scroll to position [468, 0]
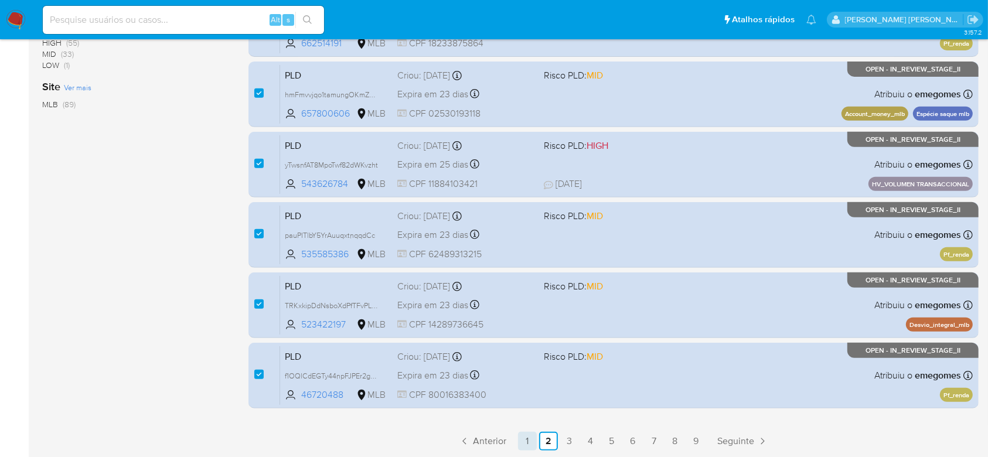
click at [529, 440] on link "1" at bounding box center [527, 441] width 19 height 19
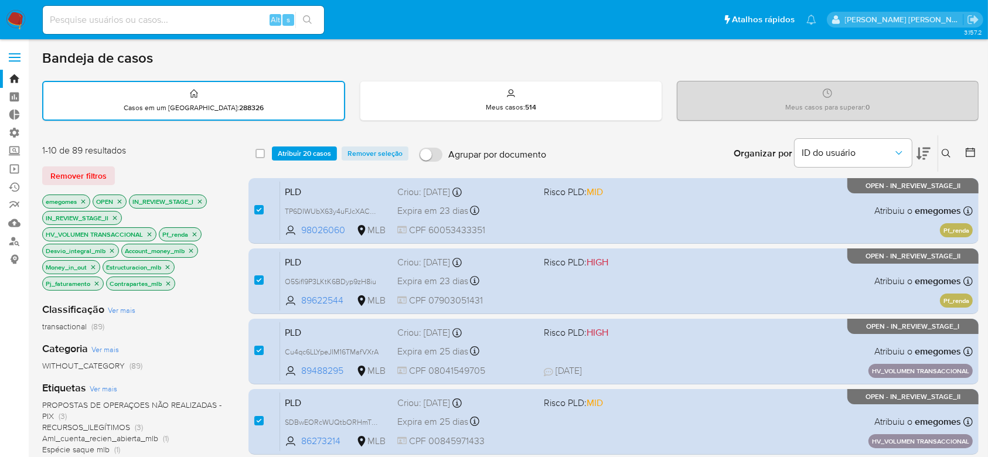
click at [324, 148] on span "Atribuir 20 casos" at bounding box center [304, 154] width 53 height 12
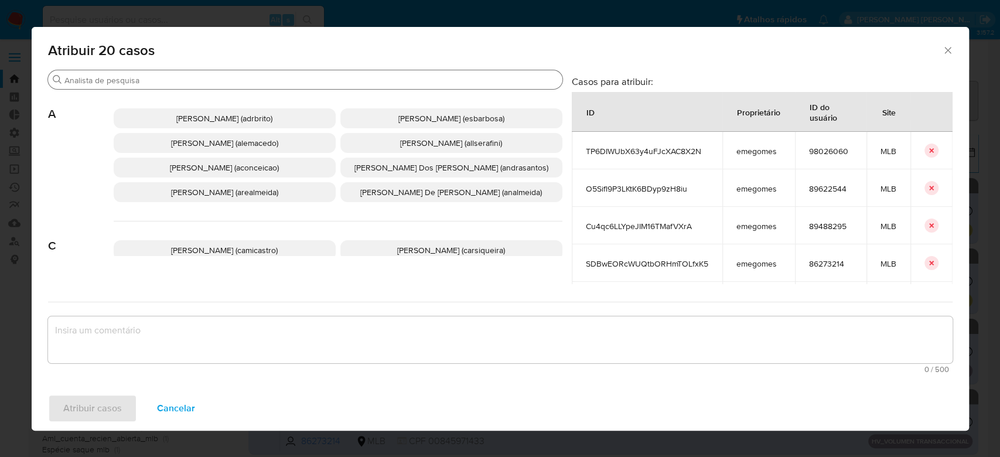
click at [159, 88] on div "Procurar" at bounding box center [305, 79] width 514 height 19
click at [163, 83] on input "Procurar" at bounding box center [310, 80] width 493 height 11
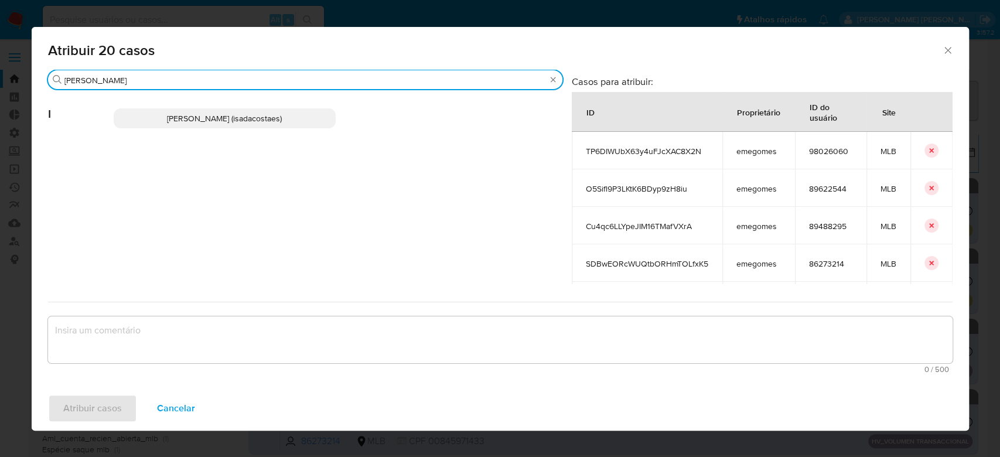
type input "igor"
click at [211, 321] on textarea "assign-modal" at bounding box center [500, 339] width 904 height 47
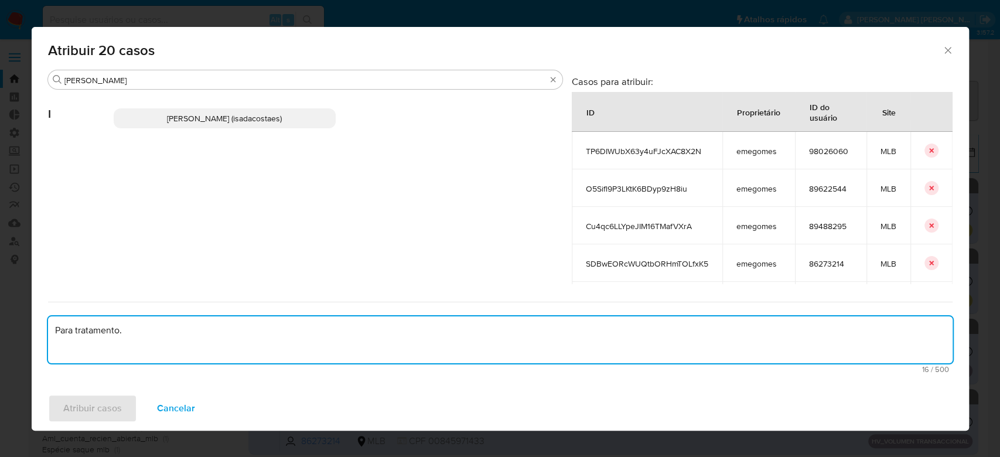
type textarea "Para tratamento."
click at [213, 119] on span "Igor Sa Da Costa E Silva (isadacostaes)" at bounding box center [224, 118] width 115 height 12
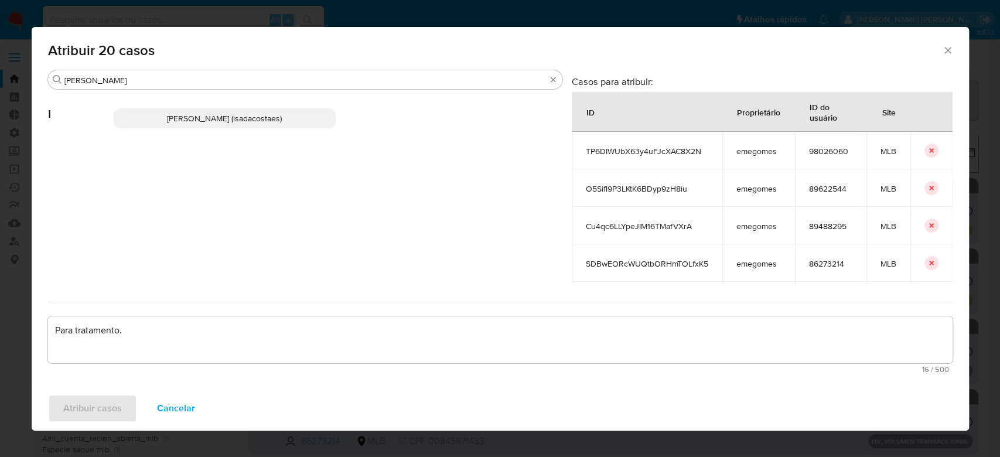
click at [240, 120] on span "Igor Sa Da Costa E Silva (isadacostaes)" at bounding box center [224, 118] width 115 height 12
click at [267, 237] on div "I Igor Sa Da Costa E Silva (isadacostaes)" at bounding box center [305, 173] width 514 height 166
click at [252, 120] on span "Igor Sa Da Costa E Silva (isadacostaes)" at bounding box center [224, 118] width 115 height 12
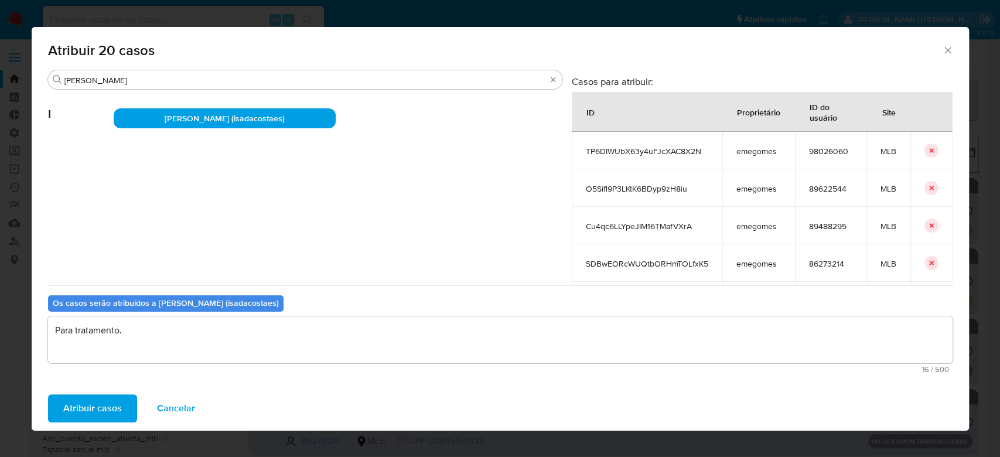
click at [110, 404] on span "Atribuir casos" at bounding box center [92, 408] width 59 height 26
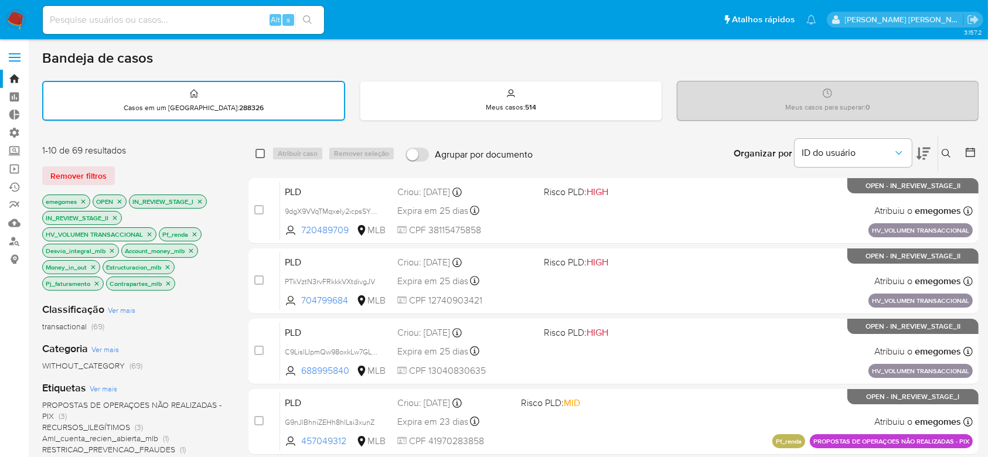
click at [258, 151] on input "checkbox" at bounding box center [259, 153] width 9 height 9
checkbox input "true"
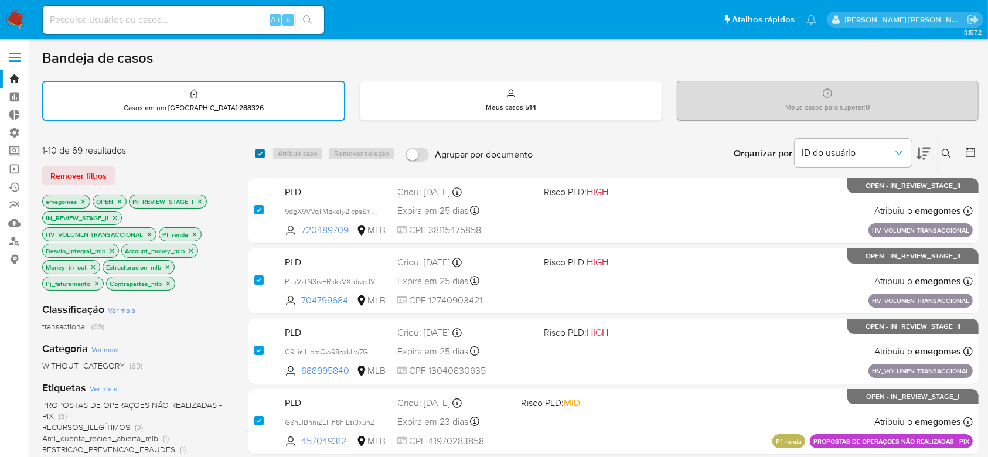
checkbox input "true"
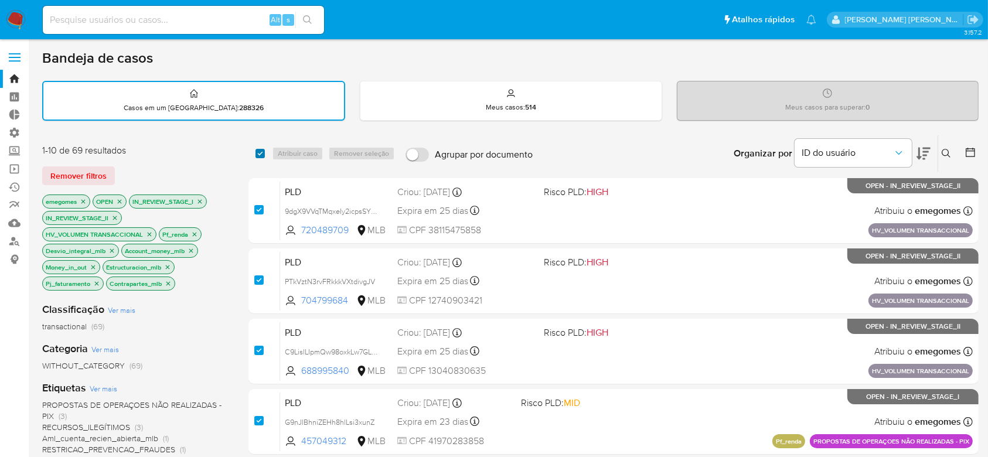
checkbox input "true"
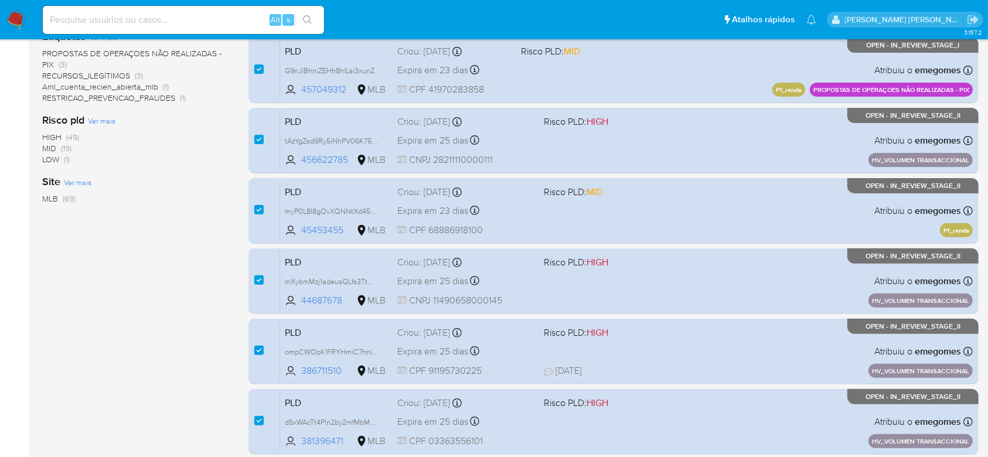
scroll to position [374, 0]
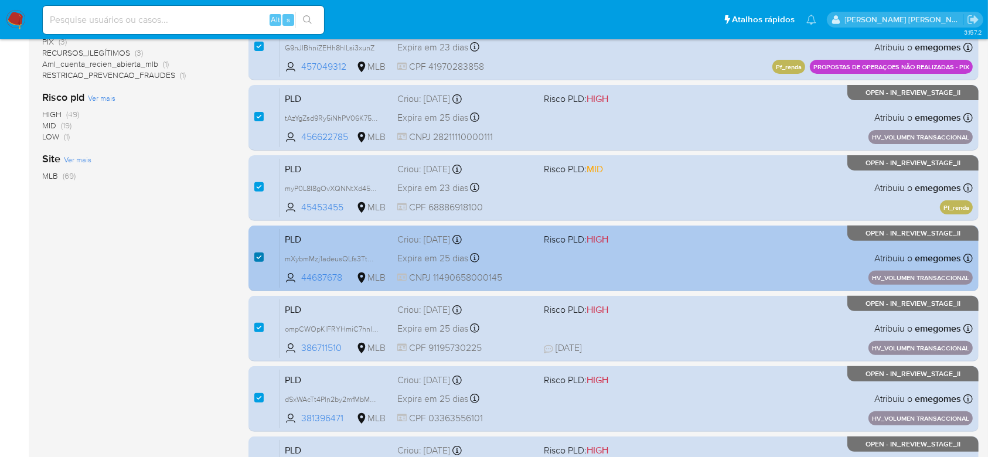
click at [257, 259] on input "checkbox" at bounding box center [258, 256] width 9 height 9
checkbox input "false"
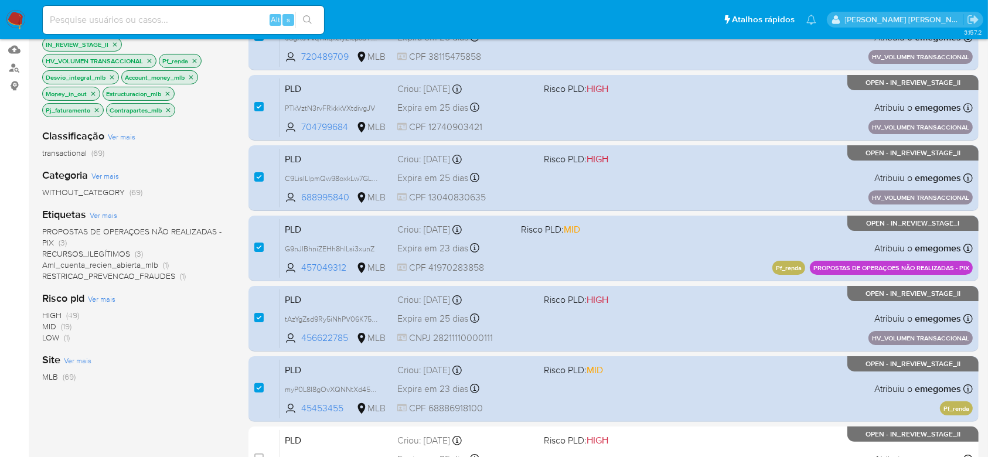
scroll to position [156, 0]
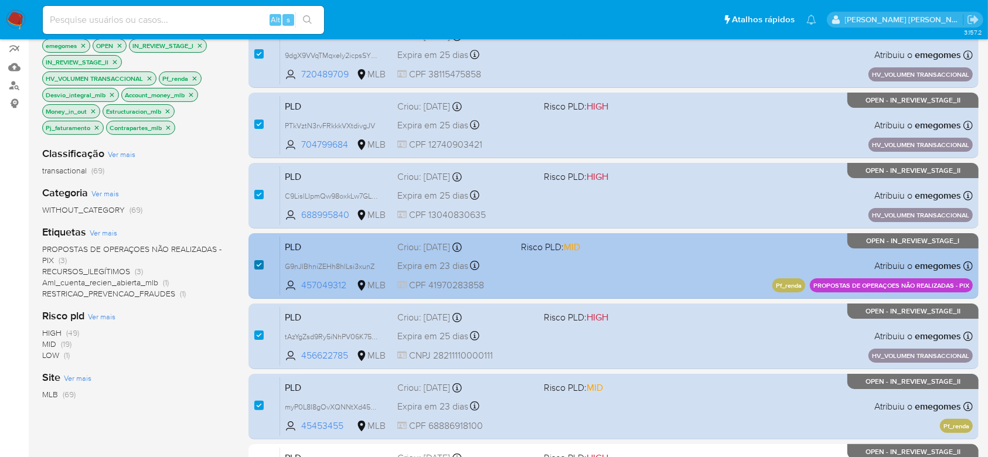
click at [258, 266] on input "checkbox" at bounding box center [258, 264] width 9 height 9
checkbox input "false"
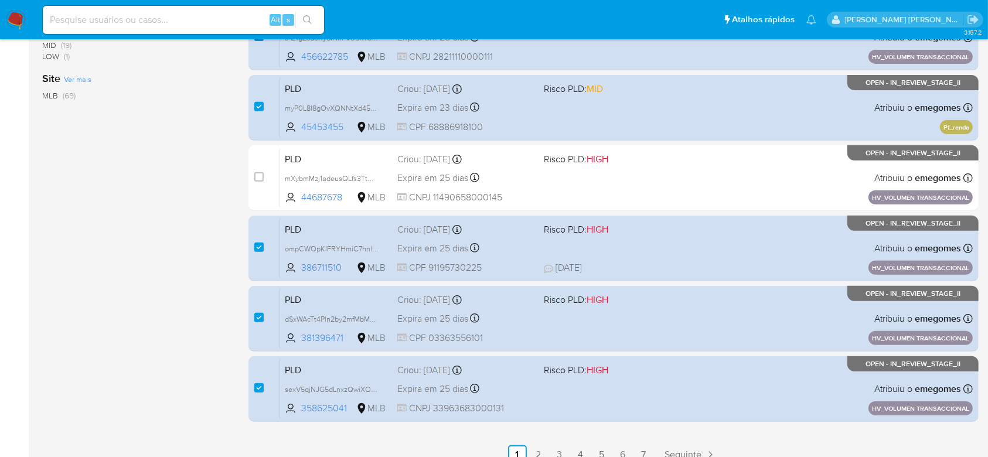
scroll to position [468, 0]
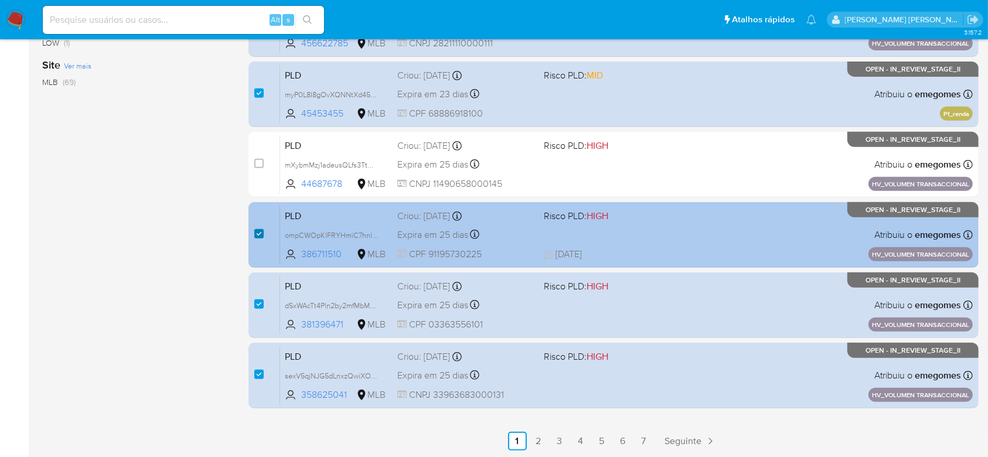
click at [256, 232] on input "checkbox" at bounding box center [258, 233] width 9 height 9
checkbox input "false"
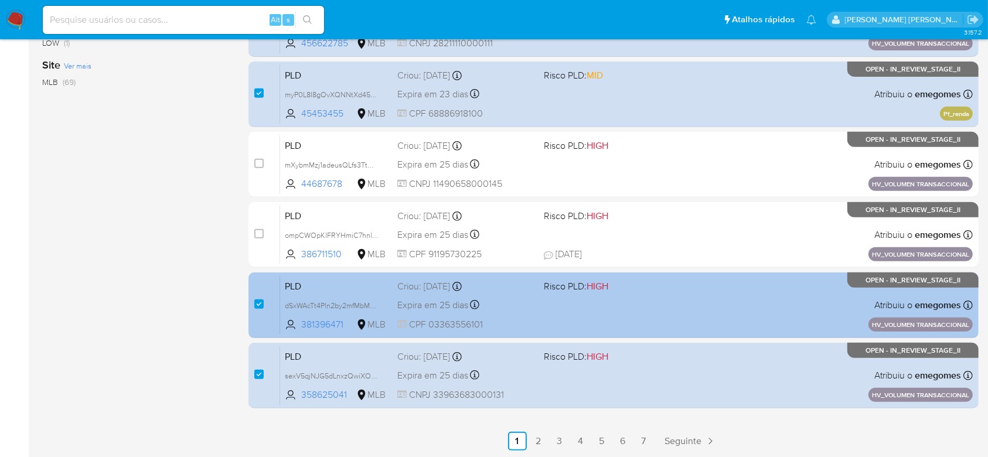
click at [253, 308] on div "case-item-checkbox Incapaz de atribuir o caso PLD dSxWAcTt4Pln2by2mfMbMQ2x 3813…" at bounding box center [613, 305] width 730 height 66
click at [258, 303] on input "checkbox" at bounding box center [258, 303] width 9 height 9
checkbox input "false"
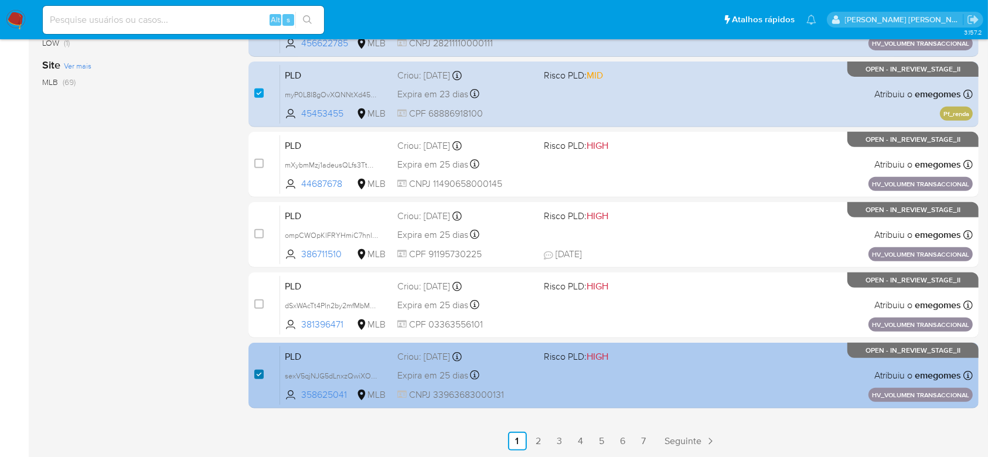
click at [261, 370] on input "checkbox" at bounding box center [258, 374] width 9 height 9
checkbox input "false"
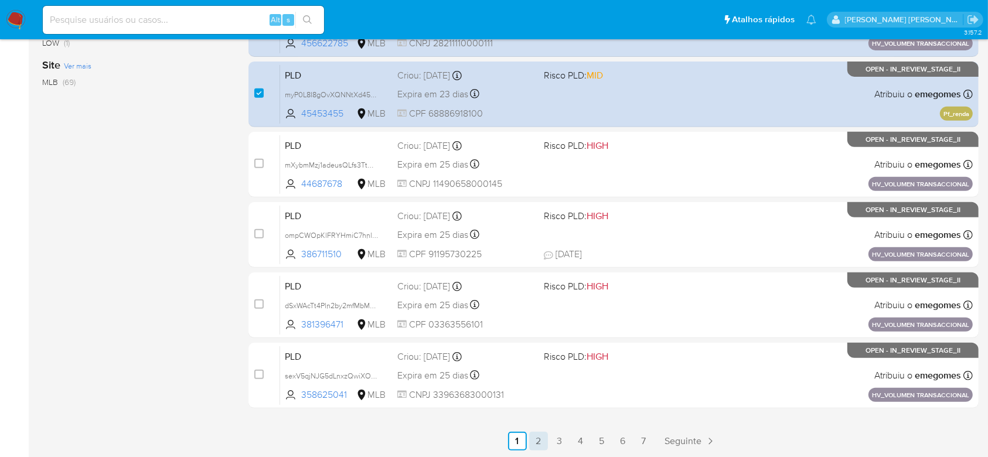
click at [538, 438] on link "2" at bounding box center [538, 441] width 19 height 19
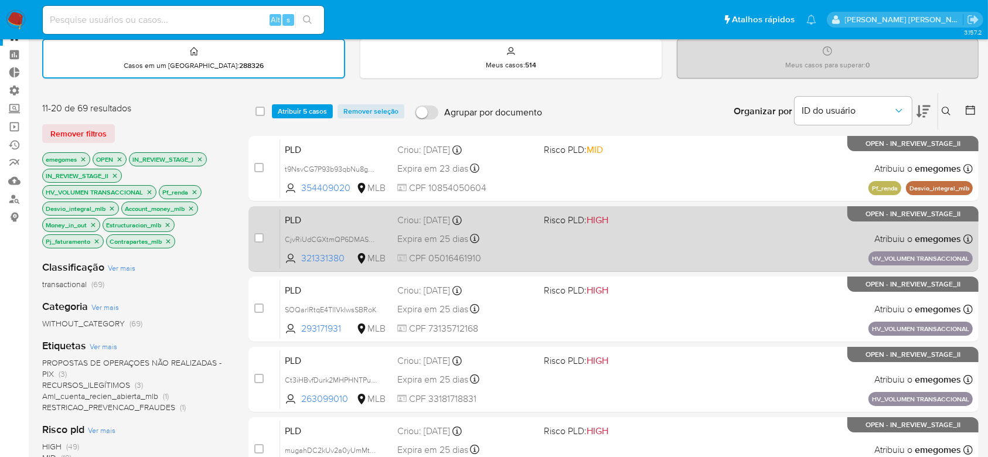
scroll to position [78, 0]
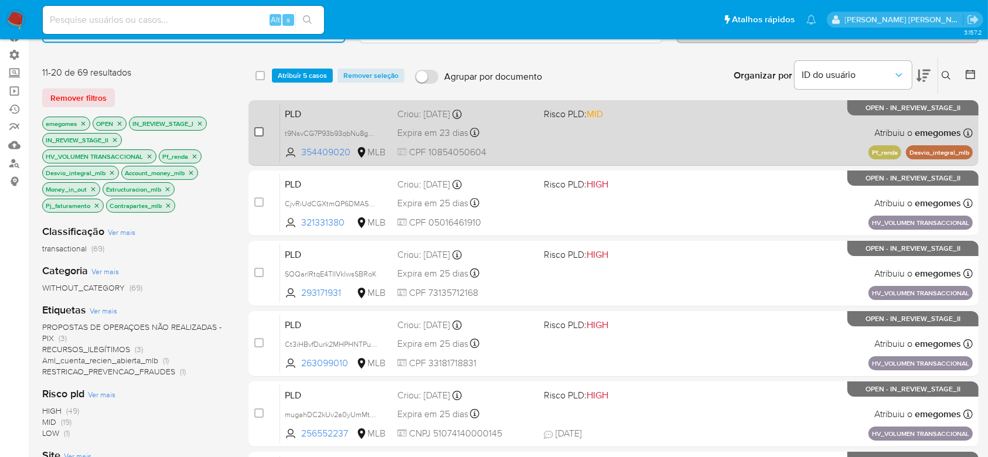
click at [257, 130] on input "checkbox" at bounding box center [258, 131] width 9 height 9
checkbox input "true"
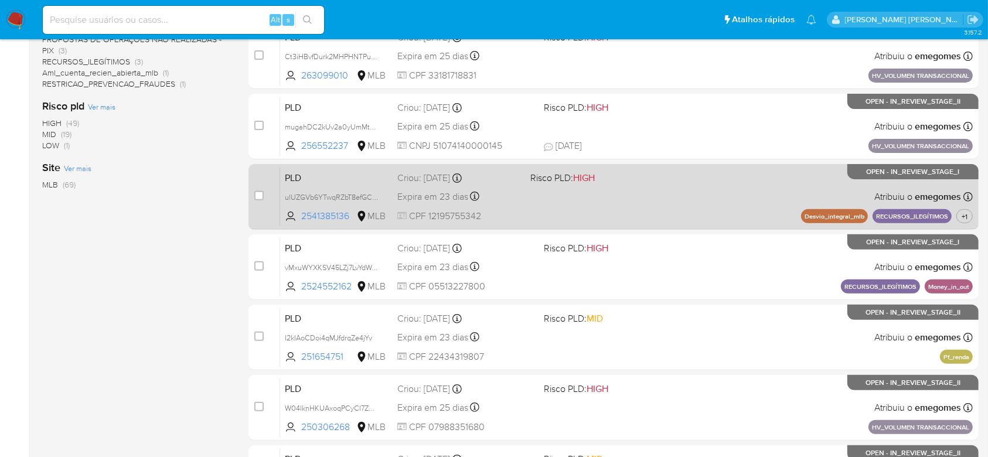
scroll to position [390, 0]
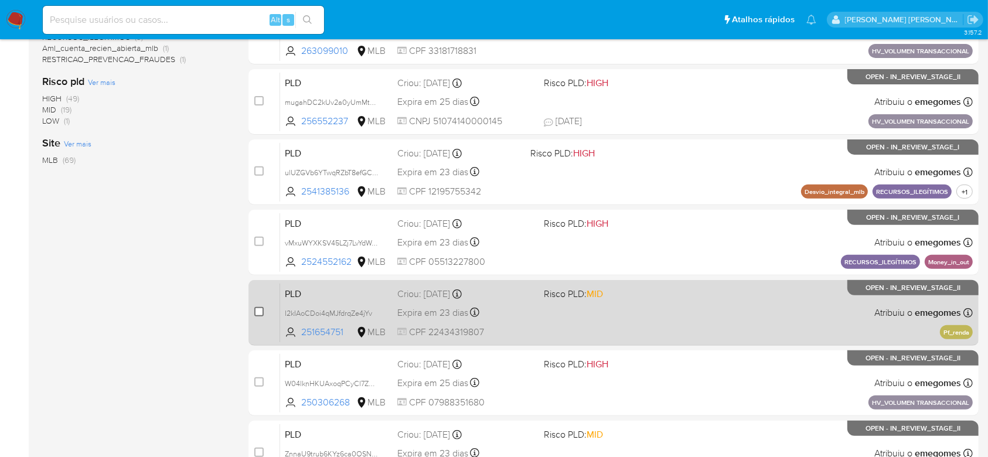
click at [258, 312] on input "checkbox" at bounding box center [258, 311] width 9 height 9
checkbox input "true"
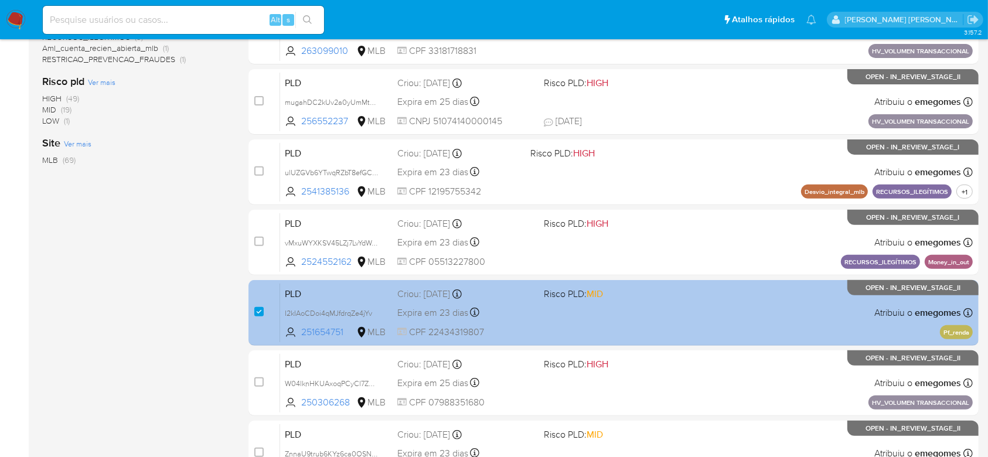
scroll to position [468, 0]
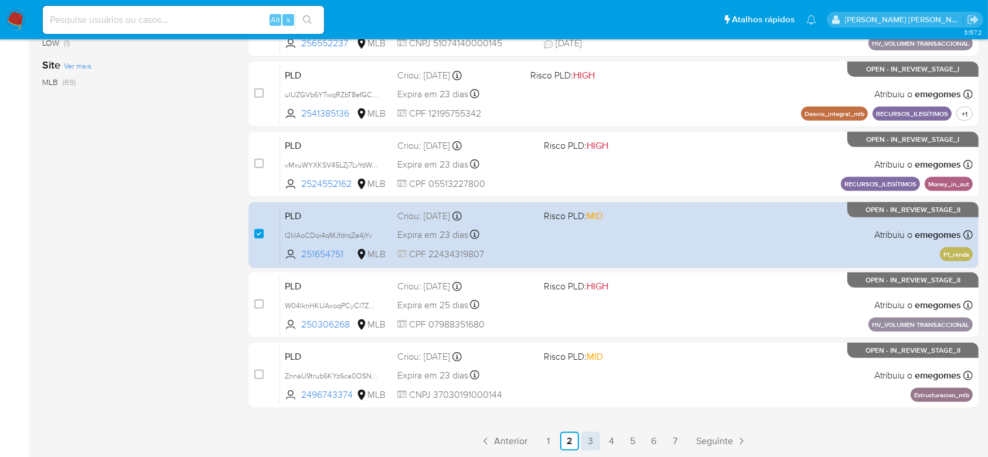
click at [592, 443] on link "3" at bounding box center [590, 441] width 19 height 19
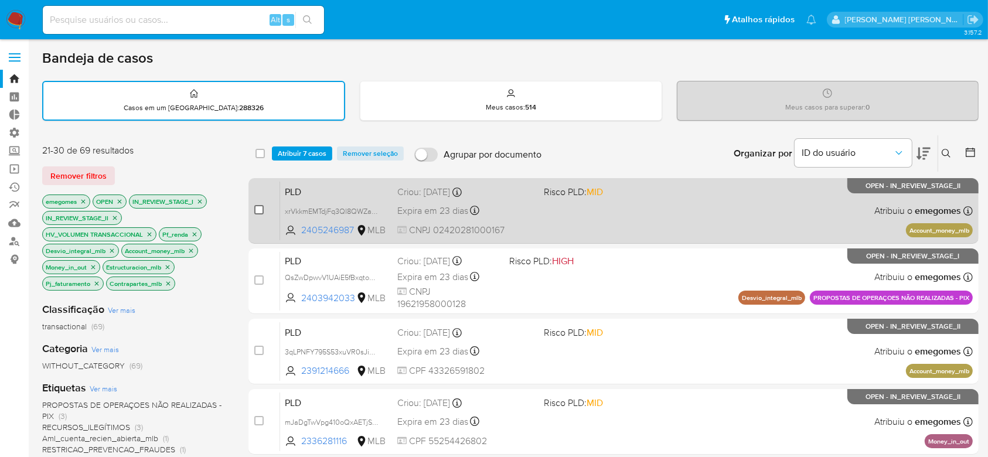
click at [261, 211] on input "checkbox" at bounding box center [258, 209] width 9 height 9
checkbox input "true"
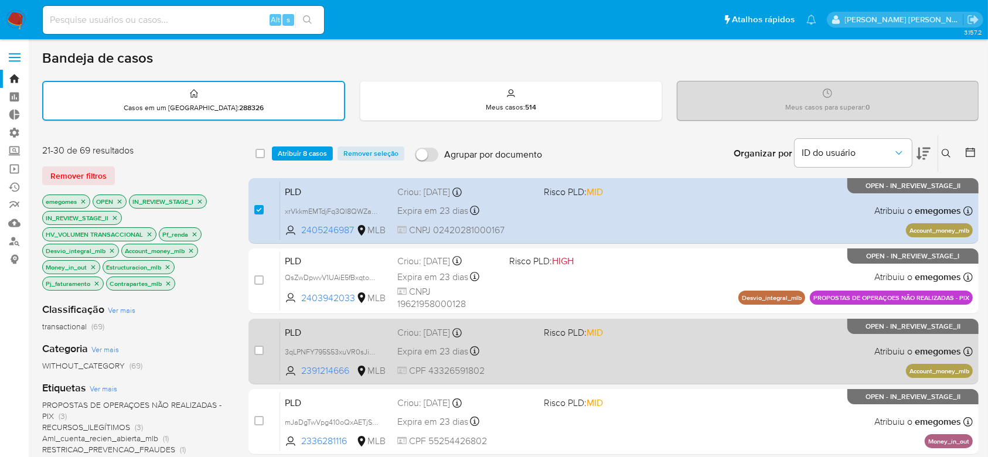
click at [259, 354] on div "case-item-checkbox" at bounding box center [258, 350] width 9 height 12
click at [258, 346] on input "checkbox" at bounding box center [258, 350] width 9 height 9
checkbox input "true"
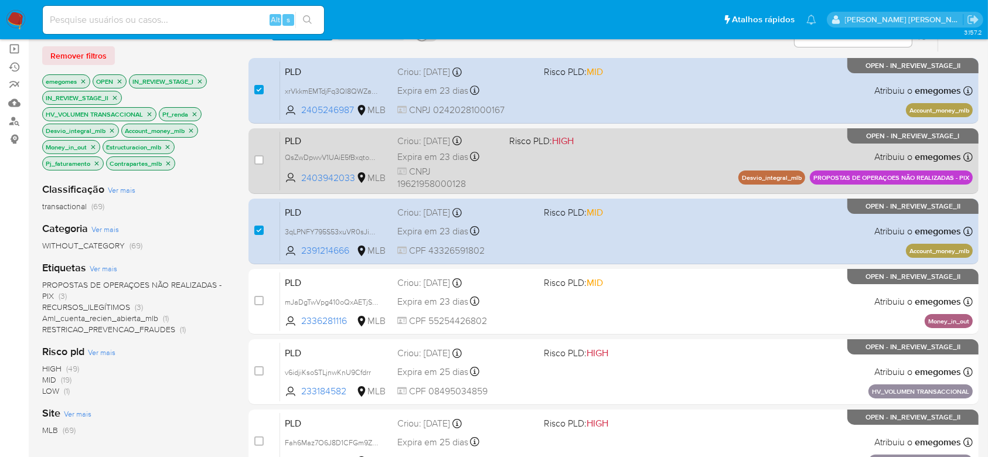
scroll to position [156, 0]
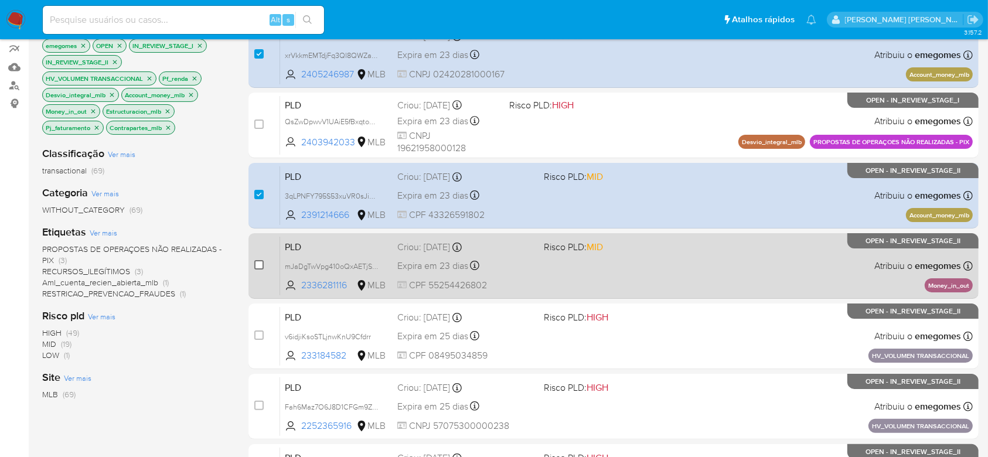
click at [256, 263] on input "checkbox" at bounding box center [258, 264] width 9 height 9
checkbox input "true"
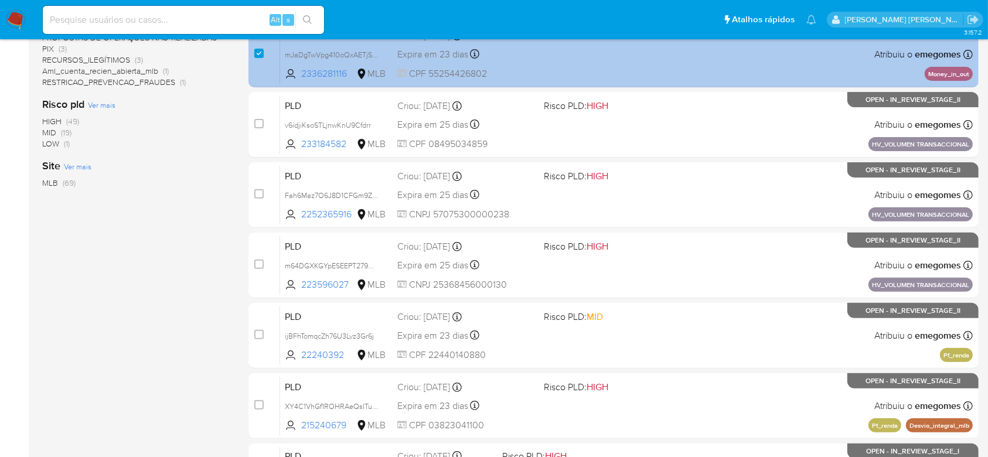
scroll to position [390, 0]
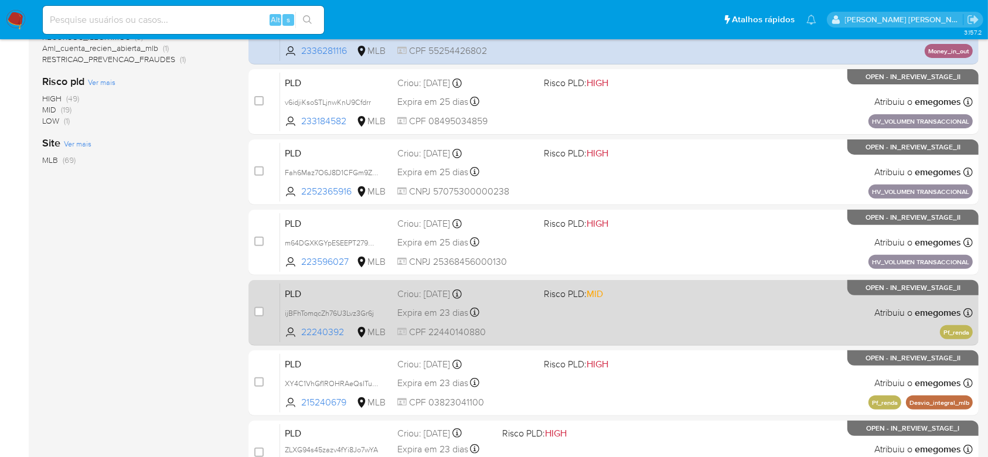
click at [267, 313] on div "case-item-checkbox Incapaz de atribuir o caso" at bounding box center [267, 312] width 26 height 59
click at [258, 308] on input "checkbox" at bounding box center [258, 311] width 9 height 9
checkbox input "true"
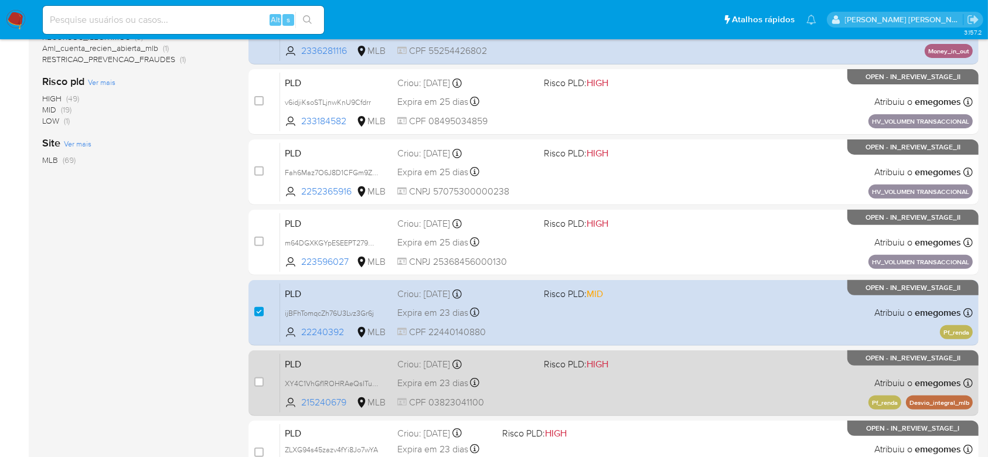
click at [267, 378] on div "case-item-checkbox Incapaz de atribuir o caso" at bounding box center [267, 382] width 26 height 59
click at [259, 382] on input "checkbox" at bounding box center [258, 381] width 9 height 9
checkbox input "true"
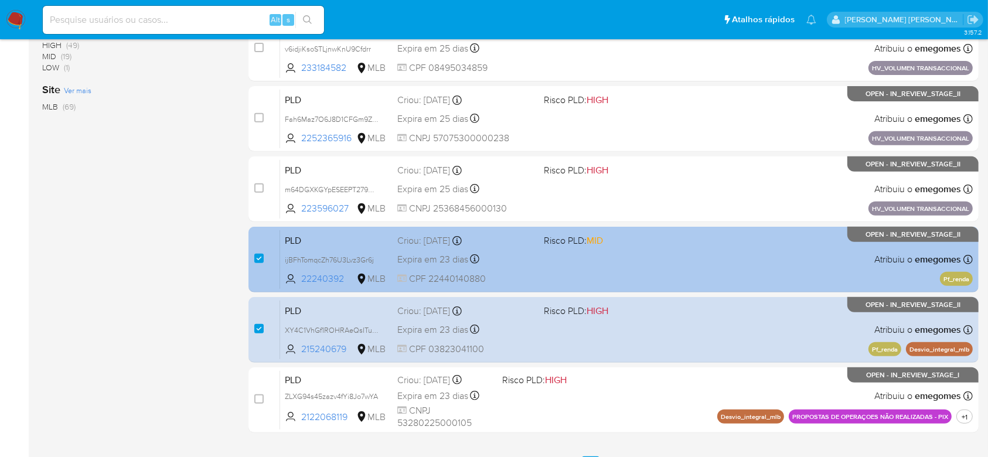
scroll to position [468, 0]
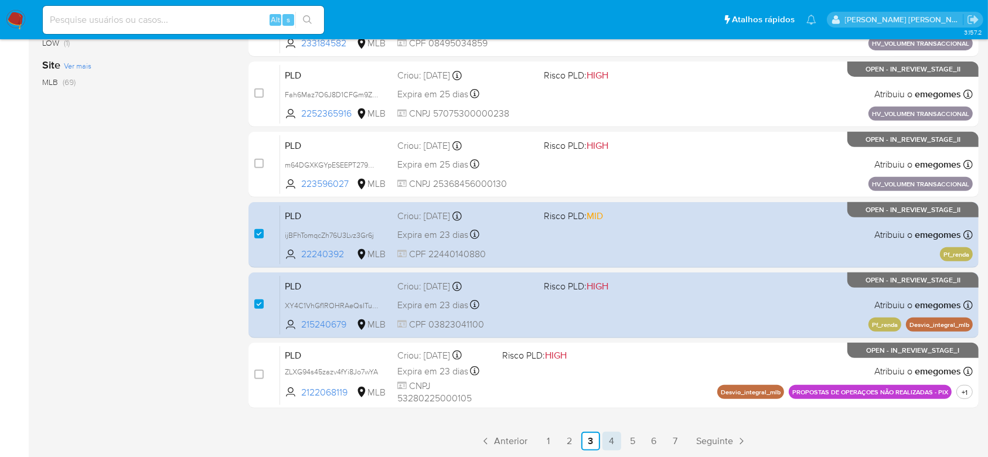
click at [608, 441] on link "4" at bounding box center [611, 441] width 19 height 19
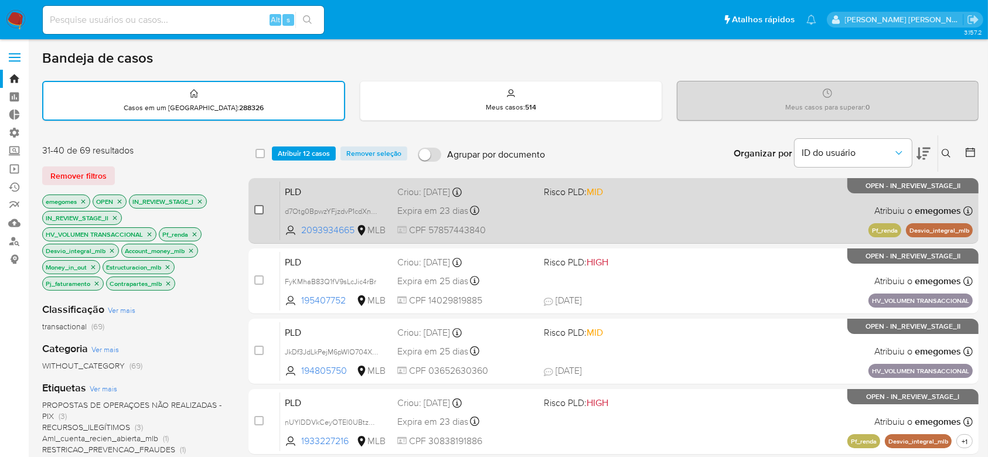
click at [258, 209] on input "checkbox" at bounding box center [258, 209] width 9 height 9
checkbox input "true"
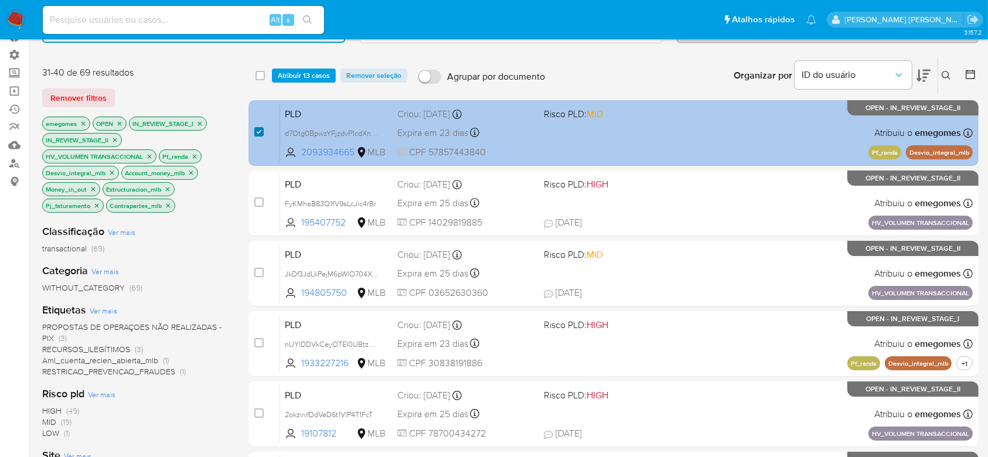
scroll to position [156, 0]
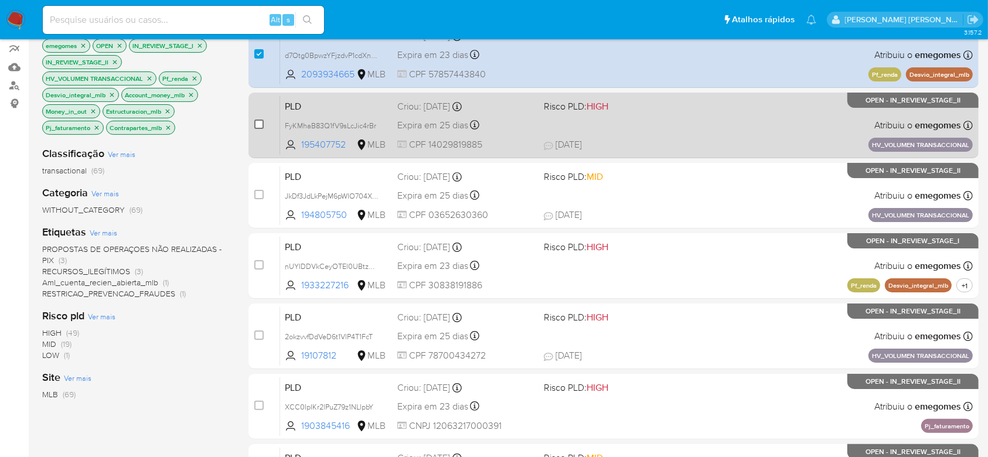
click at [259, 120] on input "checkbox" at bounding box center [258, 123] width 9 height 9
checkbox input "true"
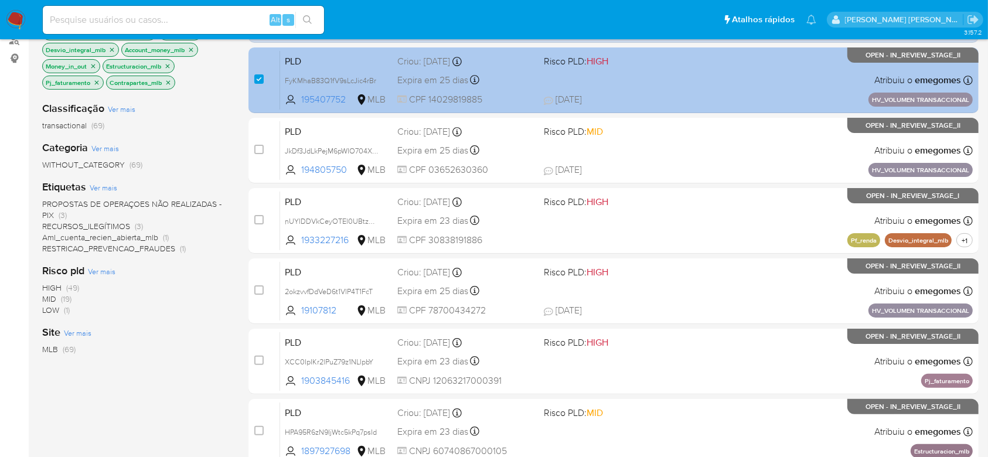
scroll to position [234, 0]
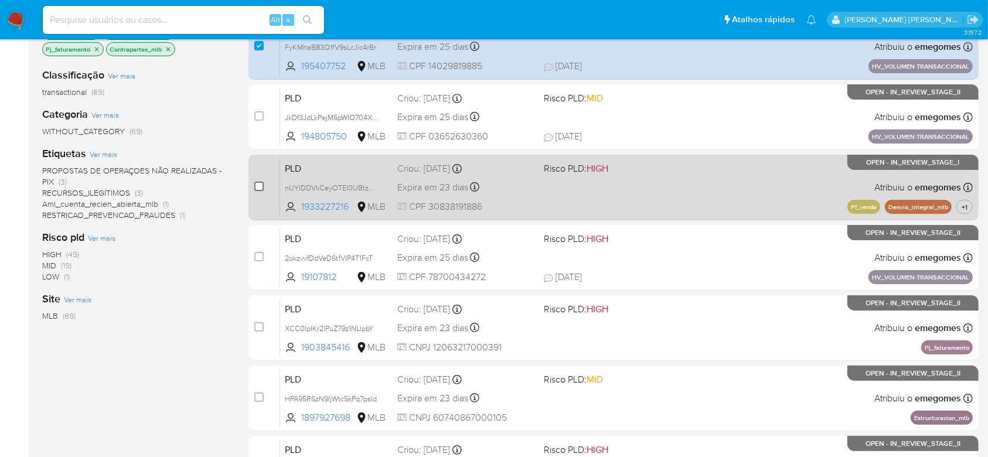
click at [257, 182] on input "checkbox" at bounding box center [258, 186] width 9 height 9
checkbox input "true"
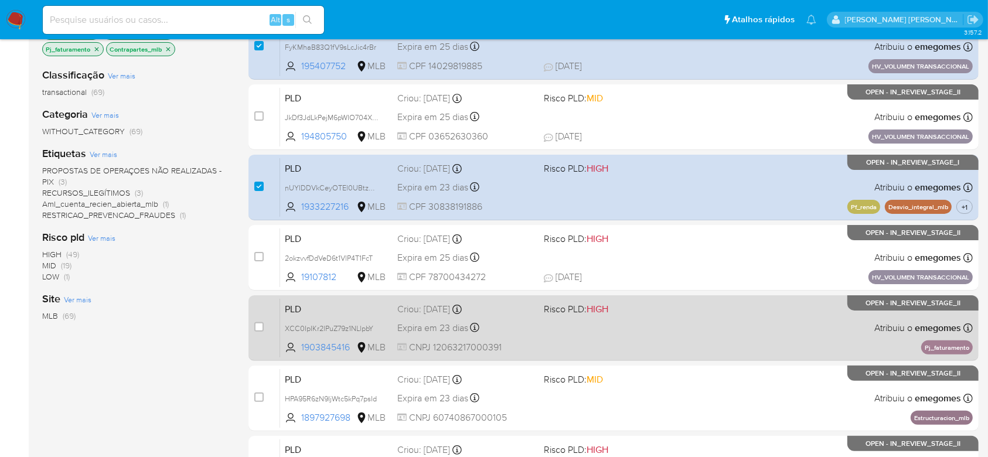
click at [261, 331] on div "case-item-checkbox" at bounding box center [258, 327] width 9 height 12
click at [262, 329] on input "checkbox" at bounding box center [258, 326] width 9 height 9
checkbox input "true"
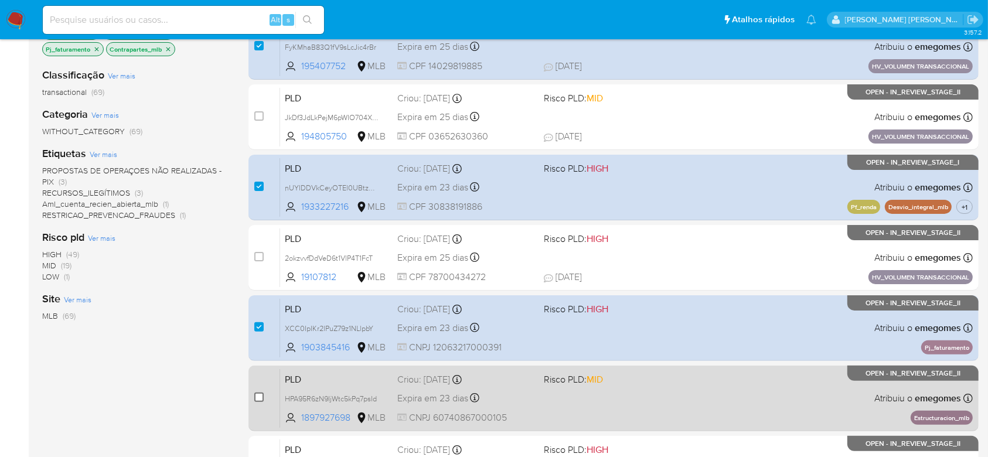
click at [254, 398] on input "checkbox" at bounding box center [258, 396] width 9 height 9
checkbox input "true"
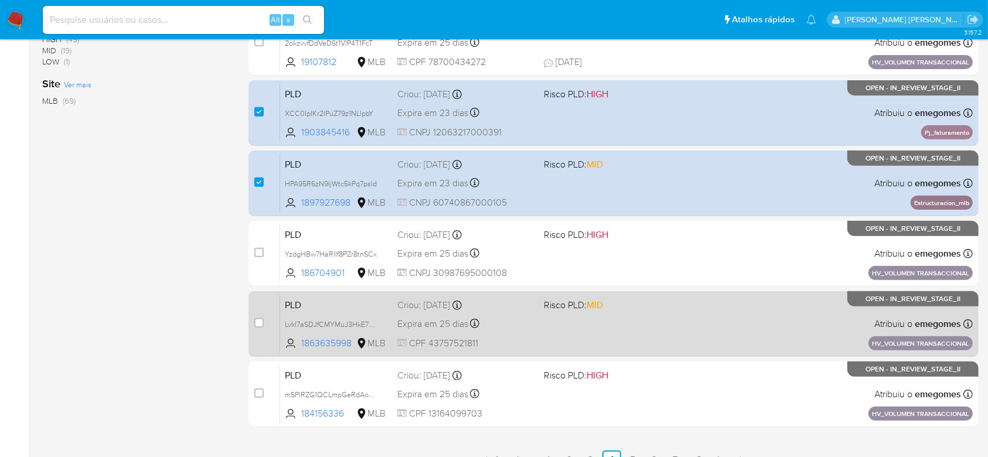
scroll to position [468, 0]
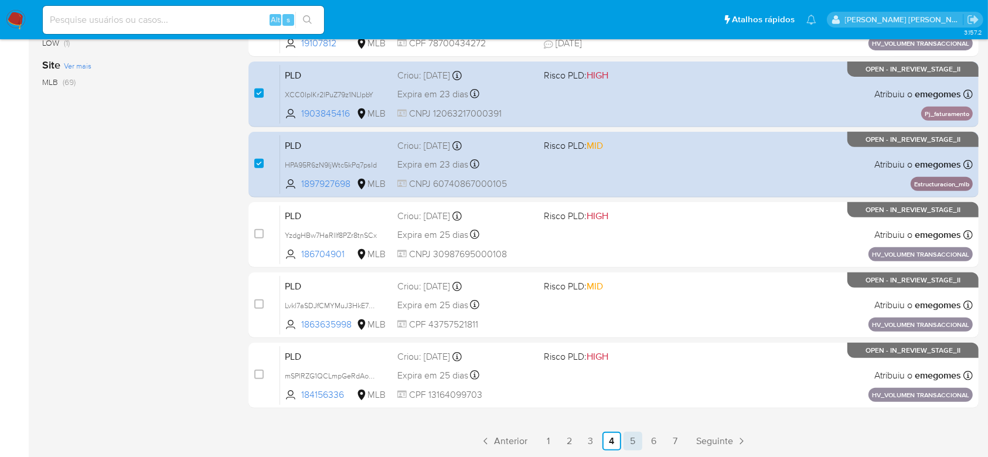
click at [631, 440] on link "5" at bounding box center [632, 441] width 19 height 19
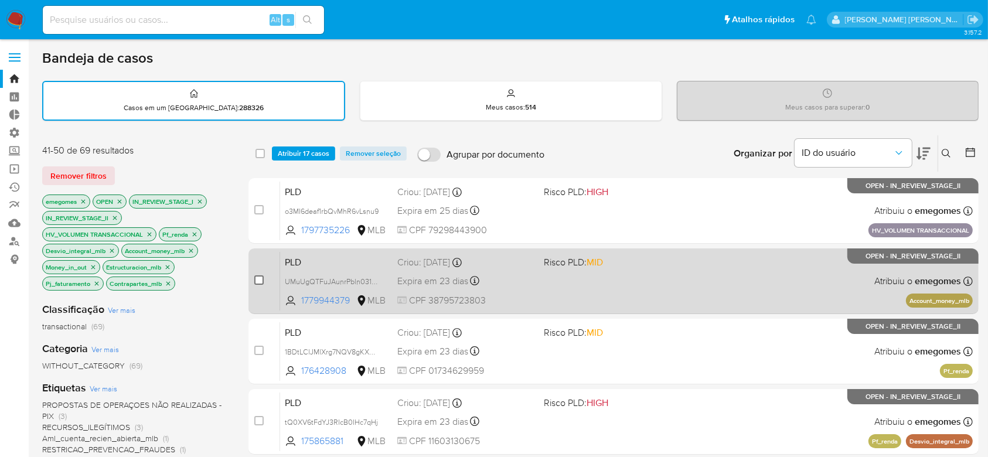
click at [259, 278] on input "checkbox" at bounding box center [258, 279] width 9 height 9
checkbox input "true"
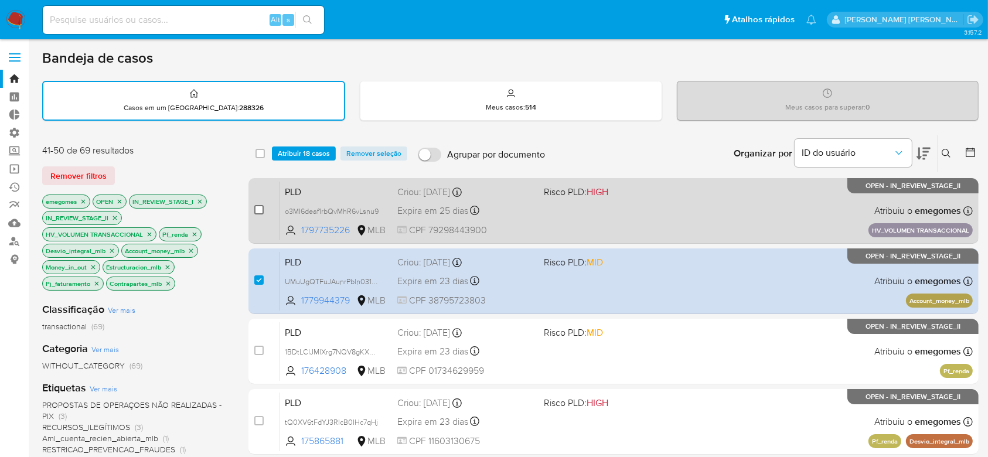
click at [259, 211] on input "checkbox" at bounding box center [258, 209] width 9 height 9
checkbox input "true"
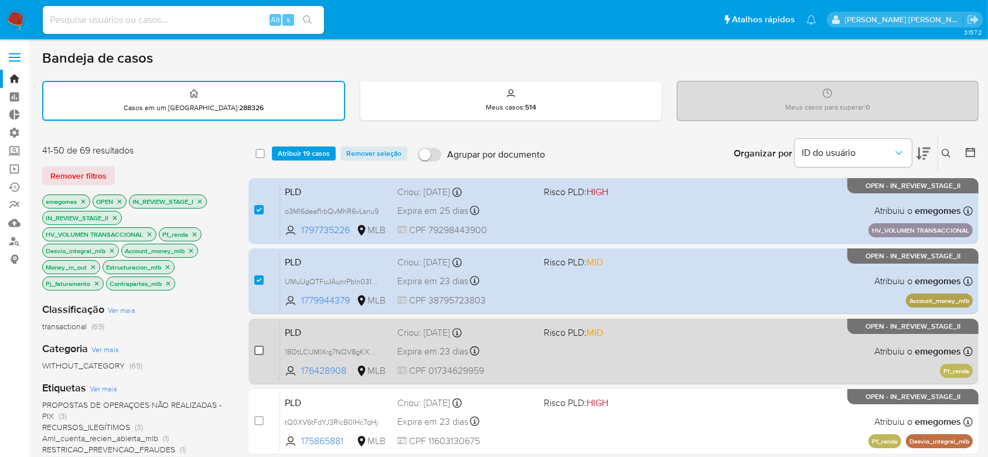
click at [259, 353] on input "checkbox" at bounding box center [258, 350] width 9 height 9
checkbox input "true"
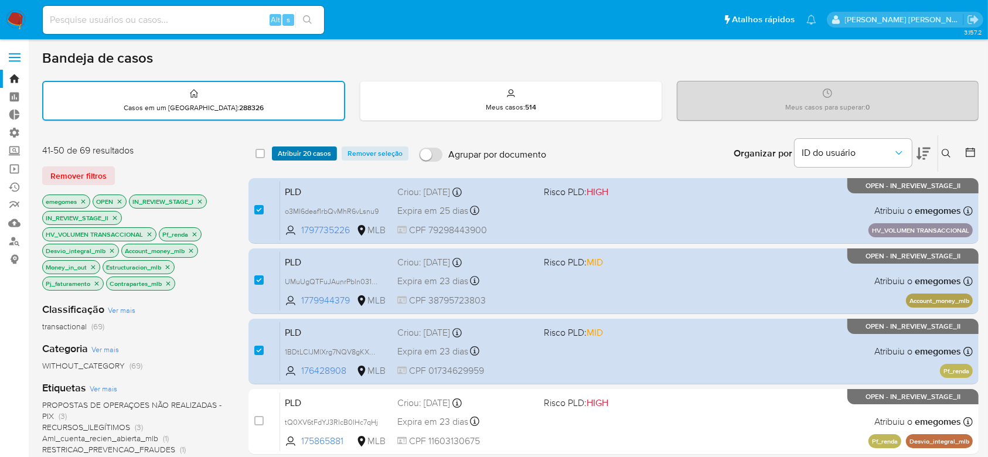
click at [313, 148] on span "Atribuir 20 casos" at bounding box center [304, 154] width 53 height 12
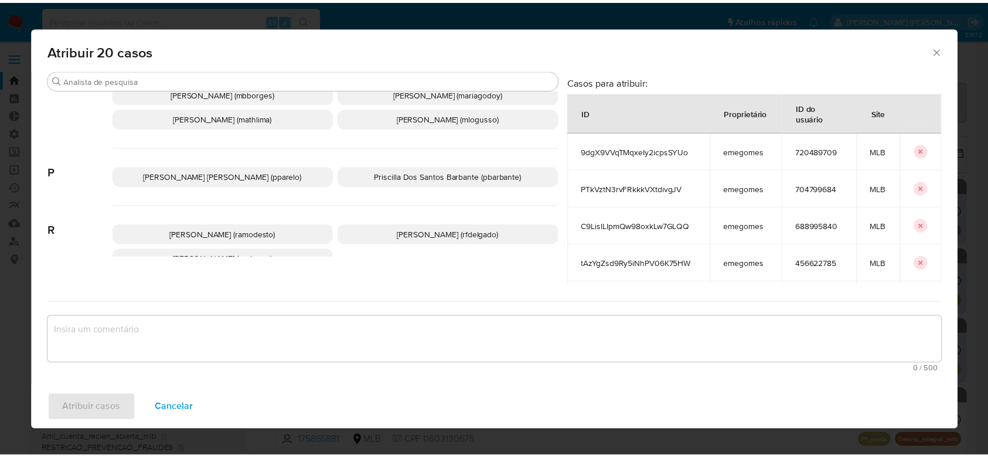
scroll to position [1230, 0]
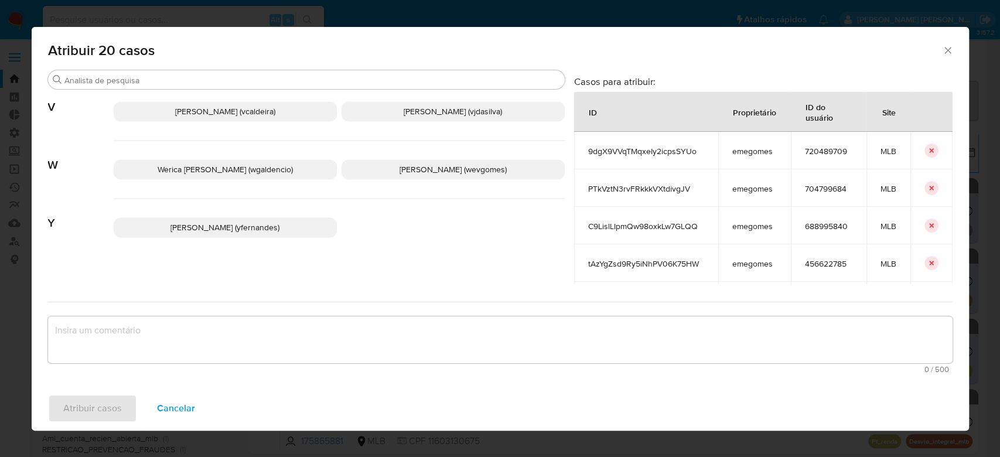
click at [254, 217] on p "Yngrid Fernandes Domingues (yfernandes)" at bounding box center [225, 227] width 223 height 20
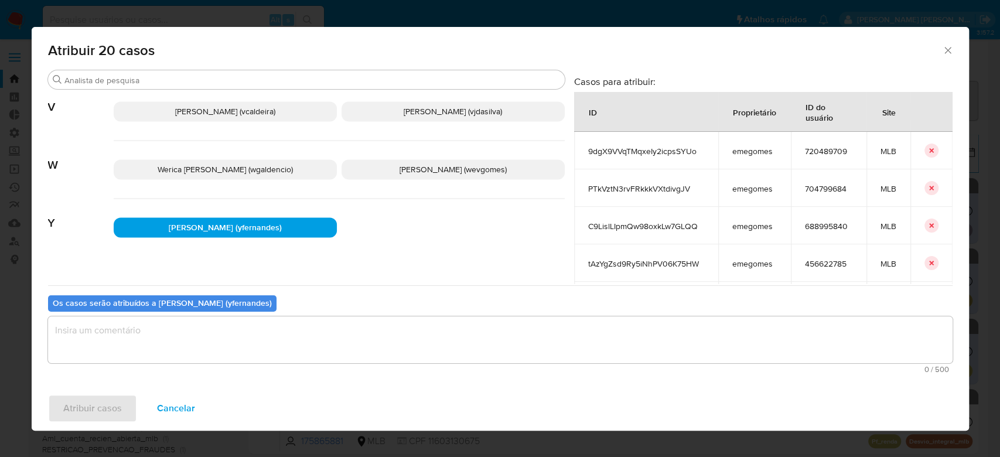
click at [173, 349] on textarea "assign-modal" at bounding box center [500, 339] width 904 height 47
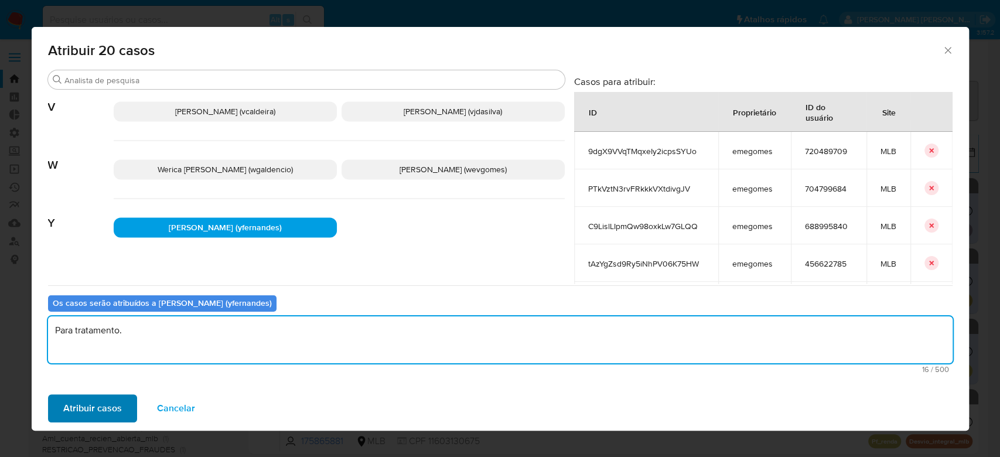
type textarea "Para tratamento."
click at [89, 409] on span "Atribuir casos" at bounding box center [92, 408] width 59 height 26
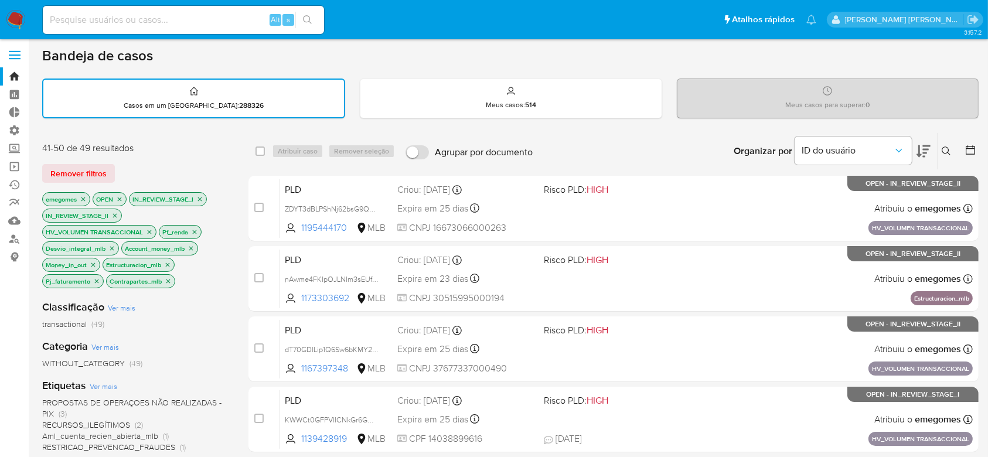
scroll to position [0, 0]
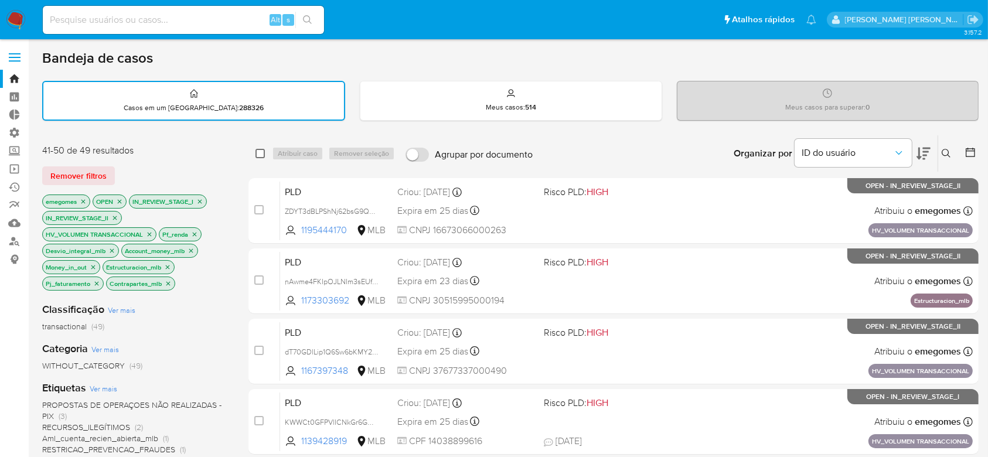
click at [262, 150] on input "checkbox" at bounding box center [259, 153] width 9 height 9
checkbox input "true"
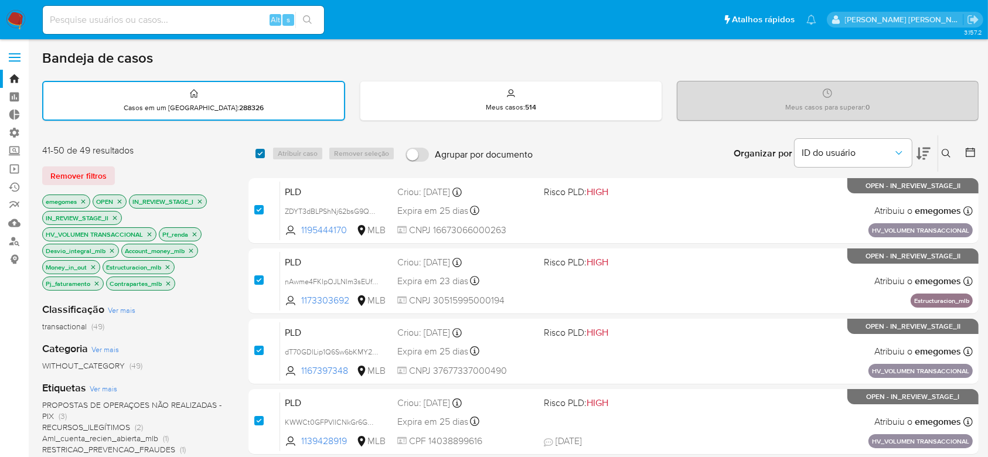
checkbox input "true"
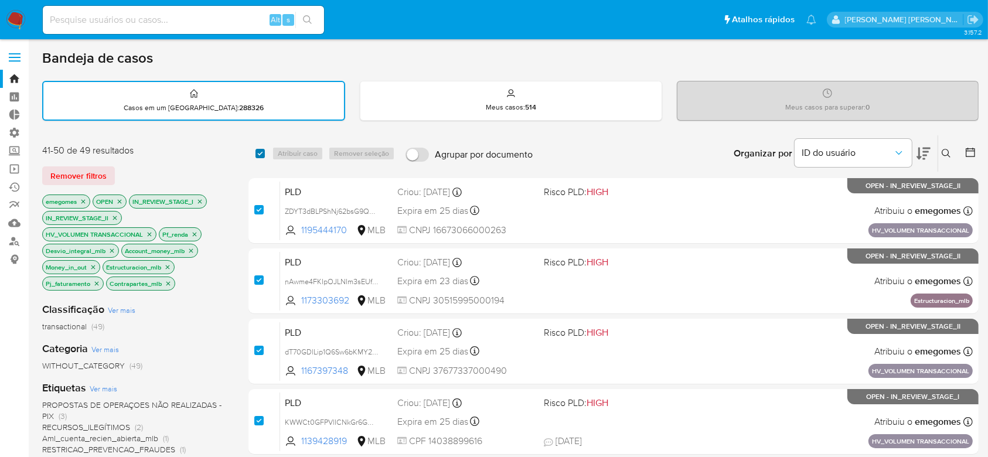
checkbox input "true"
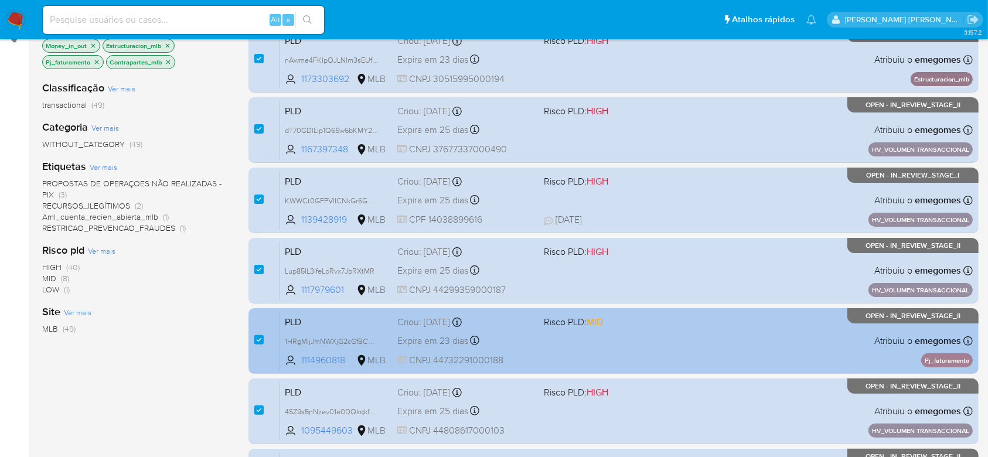
scroll to position [223, 0]
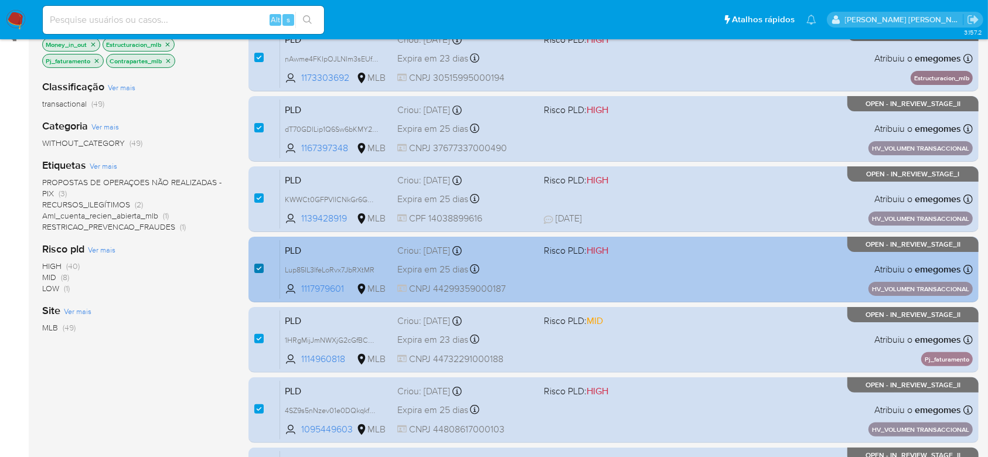
click at [262, 269] on input "checkbox" at bounding box center [258, 268] width 9 height 9
checkbox input "false"
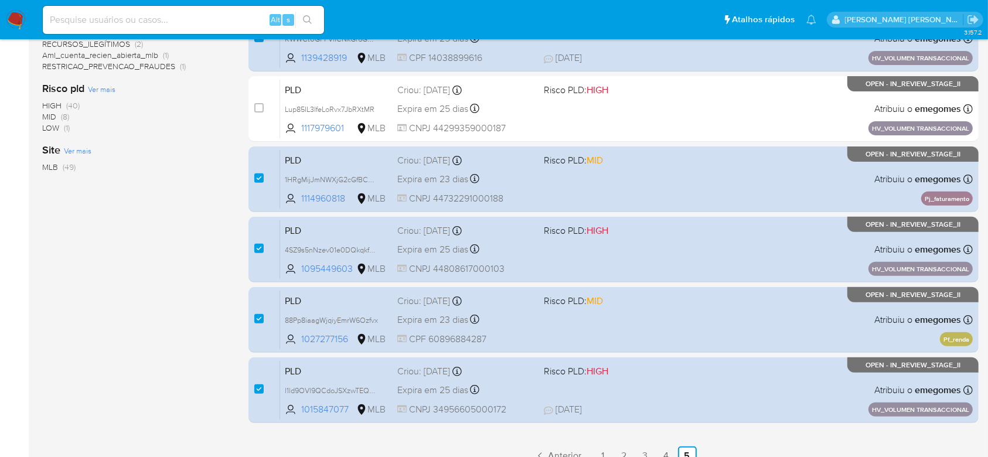
scroll to position [398, 0]
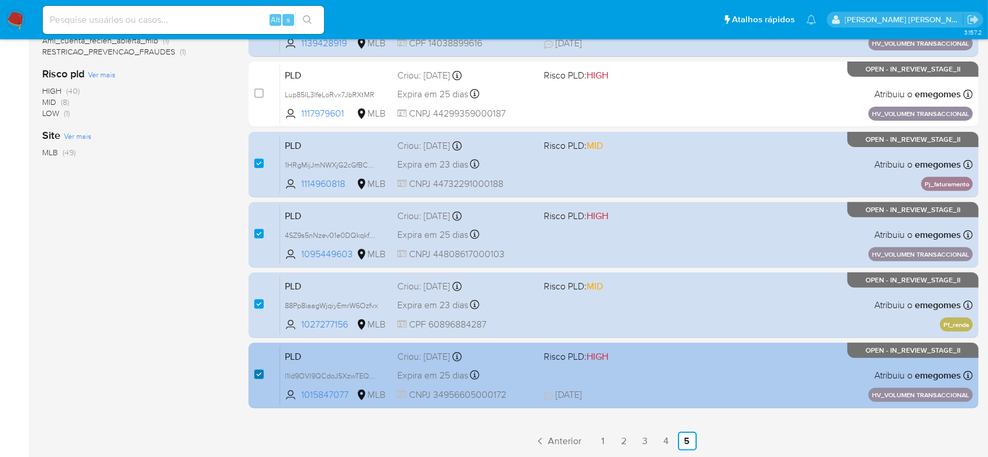
click at [261, 374] on input "checkbox" at bounding box center [258, 374] width 9 height 9
checkbox input "false"
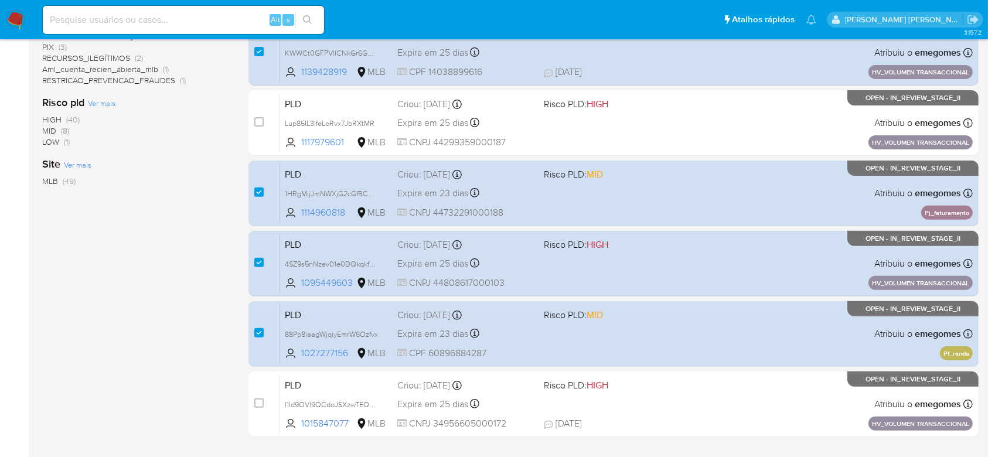
scroll to position [397, 0]
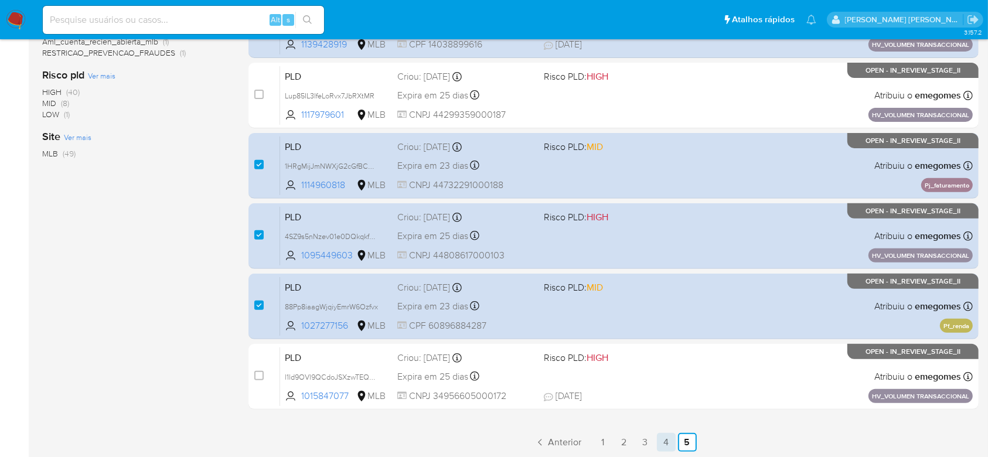
click at [666, 443] on link "4" at bounding box center [666, 442] width 19 height 19
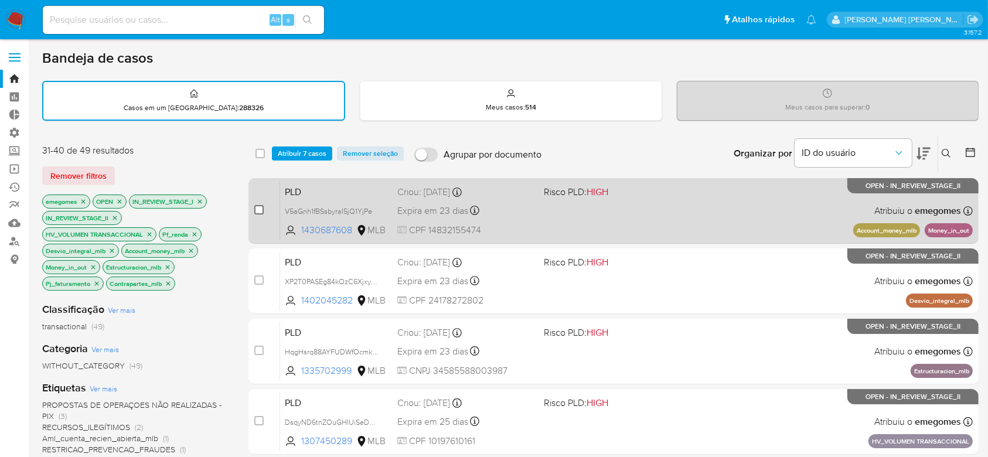
click at [255, 207] on input "checkbox" at bounding box center [258, 209] width 9 height 9
checkbox input "true"
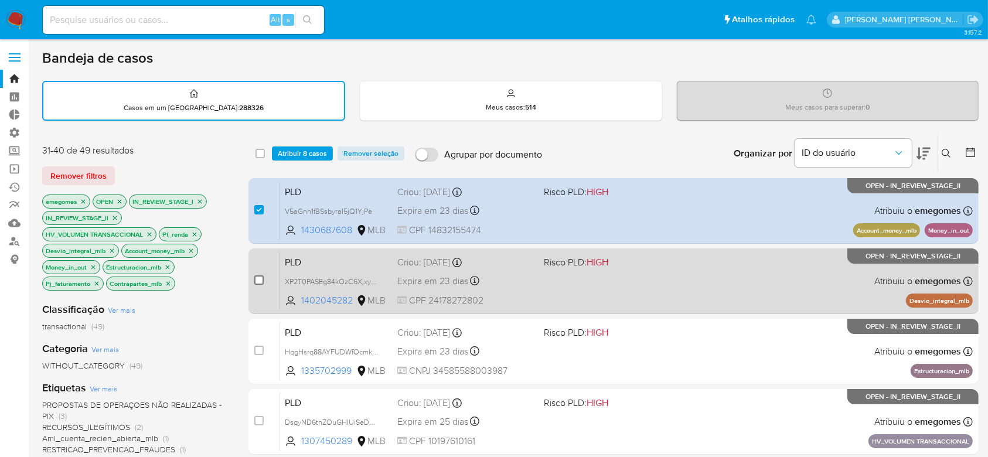
click at [259, 278] on input "checkbox" at bounding box center [258, 279] width 9 height 9
checkbox input "true"
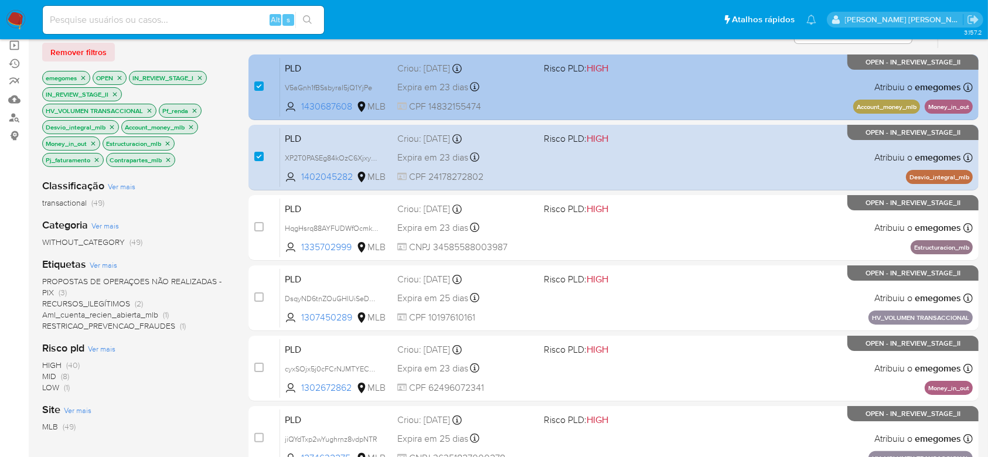
scroll to position [156, 0]
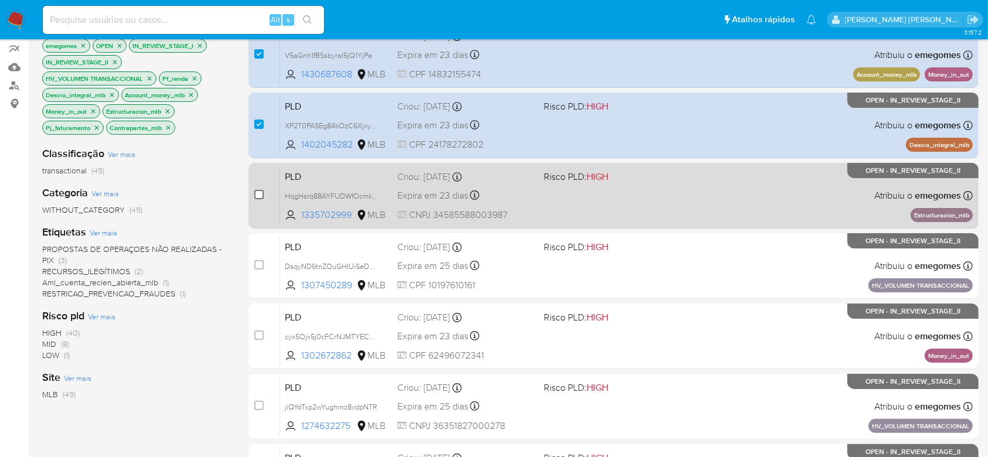
click at [258, 193] on input "checkbox" at bounding box center [258, 194] width 9 height 9
checkbox input "true"
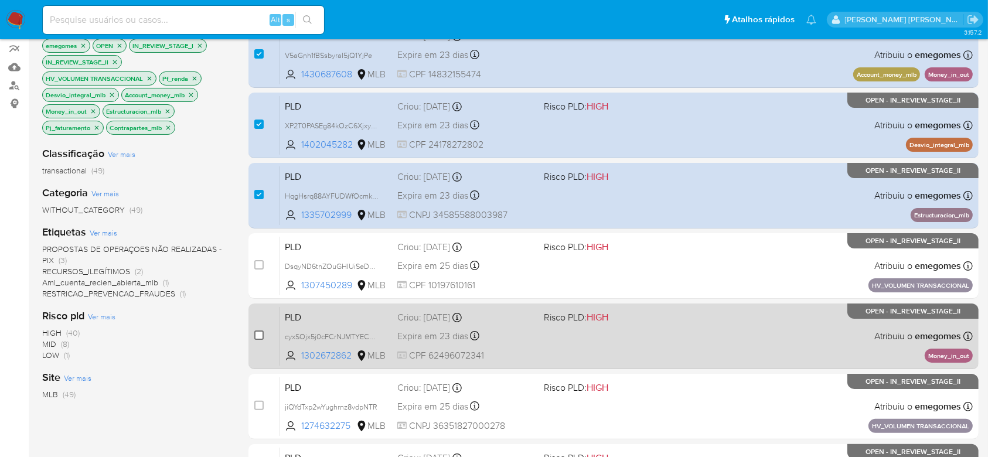
click at [255, 333] on input "checkbox" at bounding box center [258, 334] width 9 height 9
checkbox input "true"
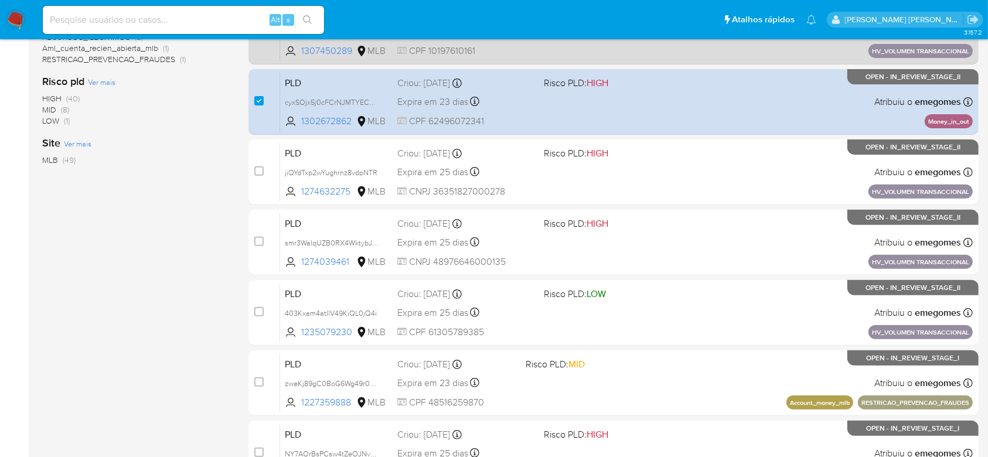
scroll to position [468, 0]
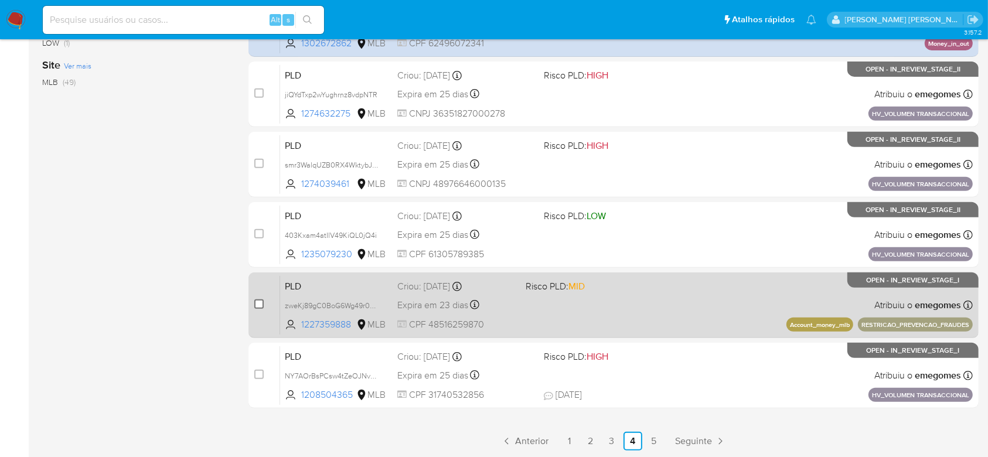
click at [261, 303] on input "checkbox" at bounding box center [258, 303] width 9 height 9
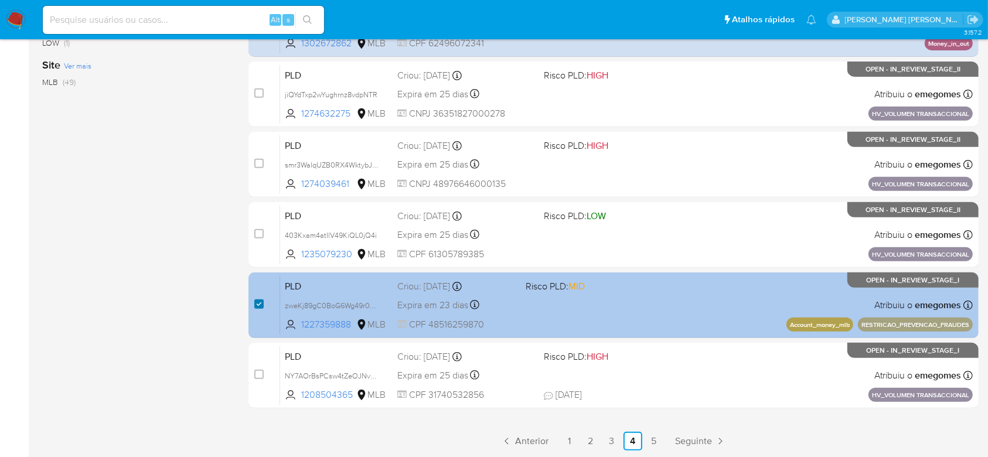
click at [262, 303] on input "checkbox" at bounding box center [258, 303] width 9 height 9
checkbox input "false"
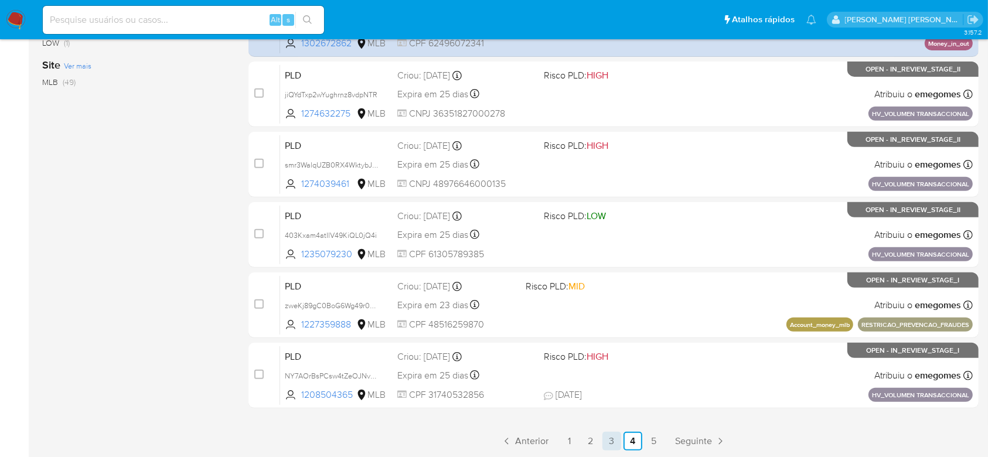
click at [610, 436] on link "3" at bounding box center [611, 441] width 19 height 19
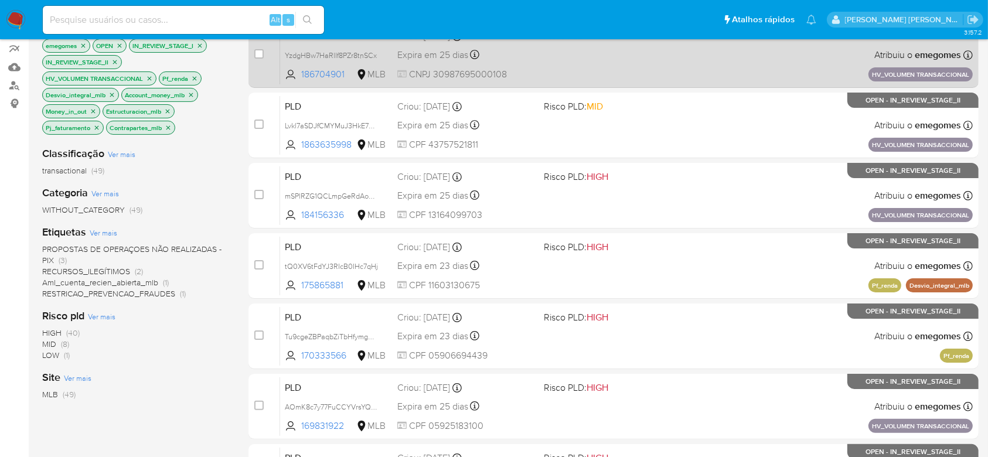
scroll to position [234, 0]
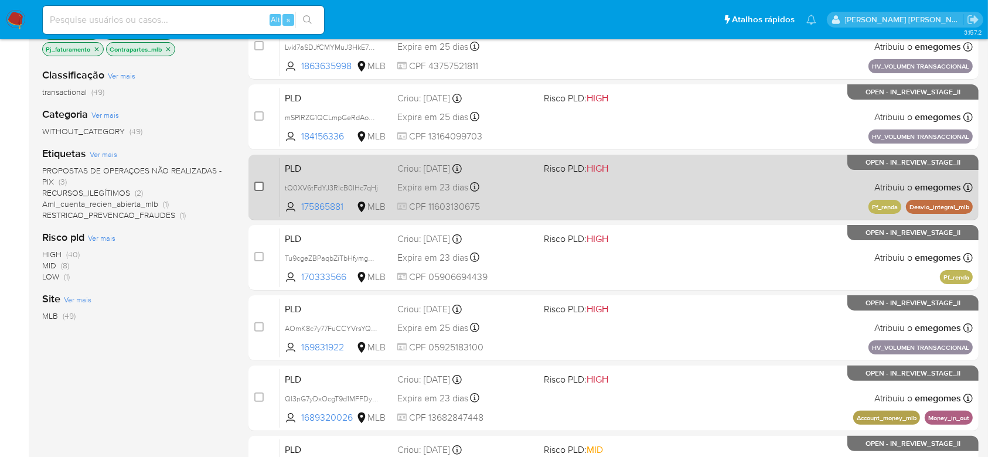
click at [262, 187] on input "checkbox" at bounding box center [258, 186] width 9 height 9
checkbox input "true"
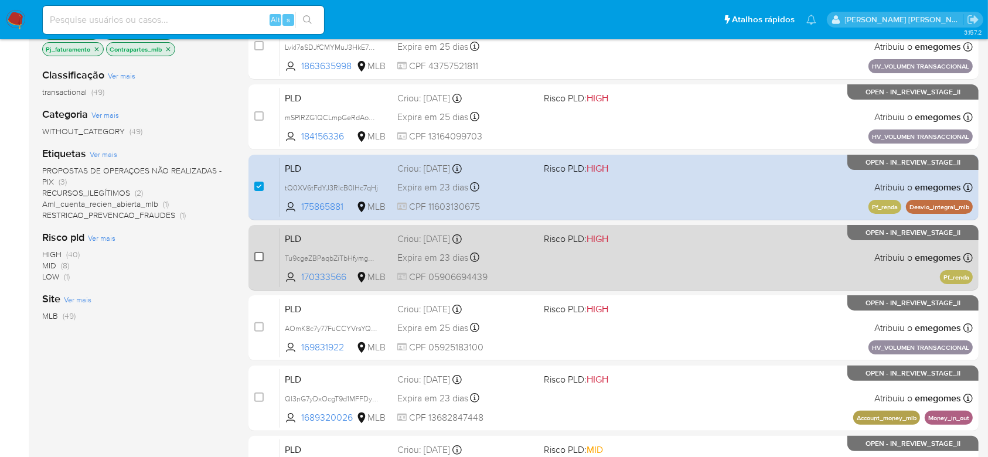
click at [262, 257] on input "checkbox" at bounding box center [258, 256] width 9 height 9
checkbox input "true"
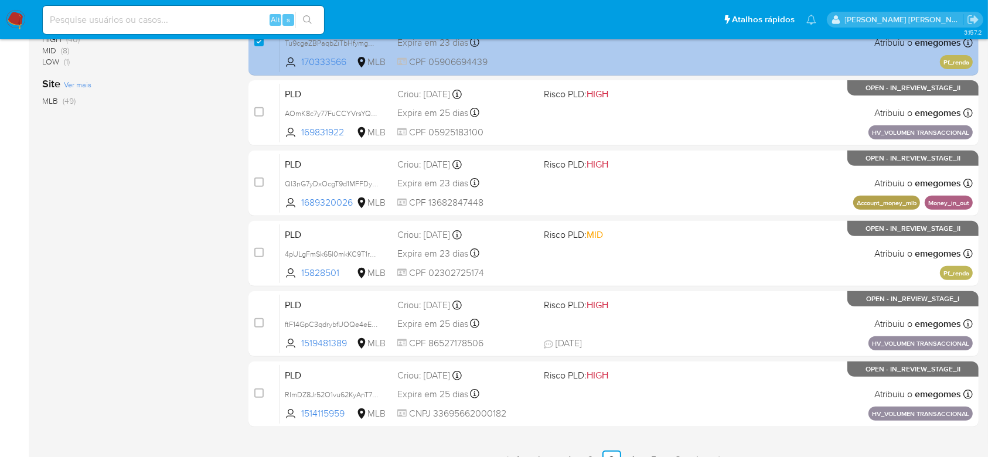
scroll to position [468, 0]
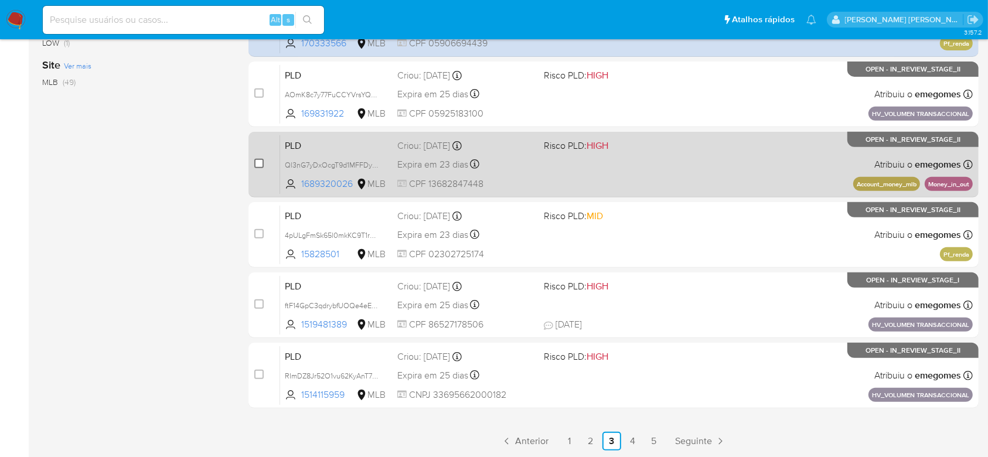
click at [258, 163] on input "checkbox" at bounding box center [258, 163] width 9 height 9
checkbox input "true"
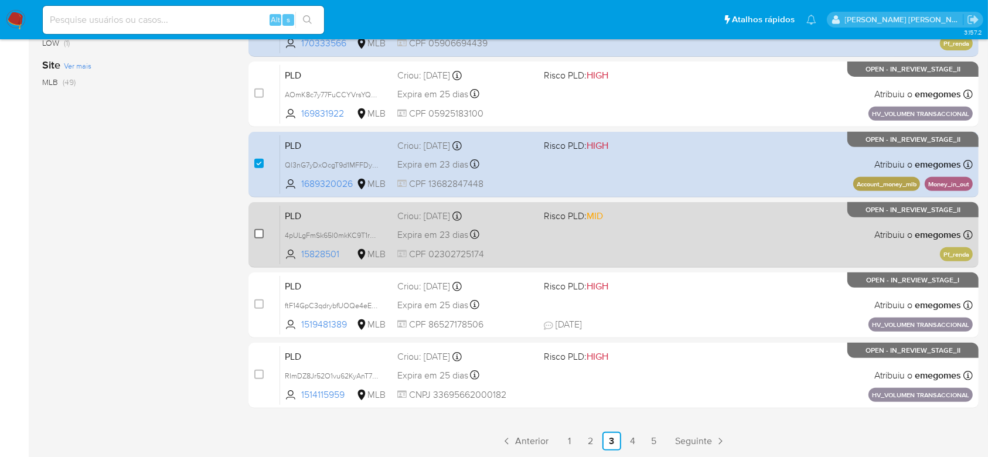
click at [259, 235] on input "checkbox" at bounding box center [258, 233] width 9 height 9
checkbox input "true"
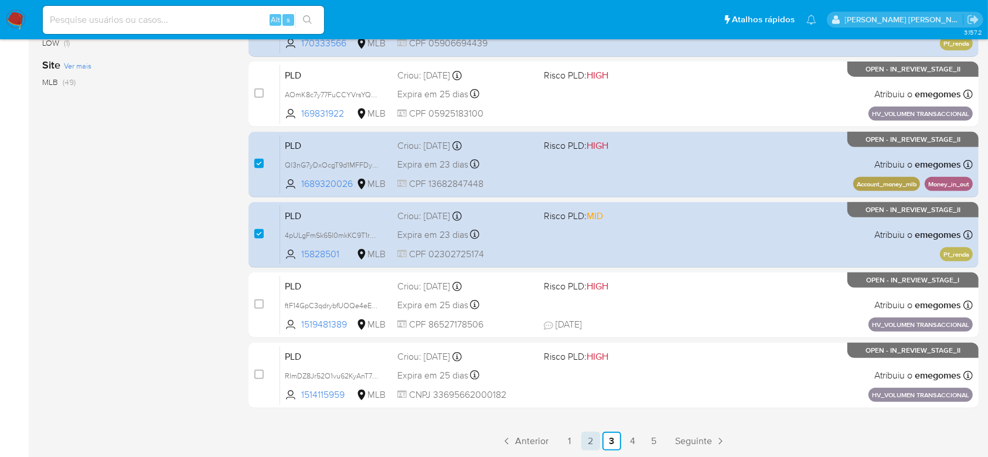
click at [589, 437] on link "2" at bounding box center [590, 441] width 19 height 19
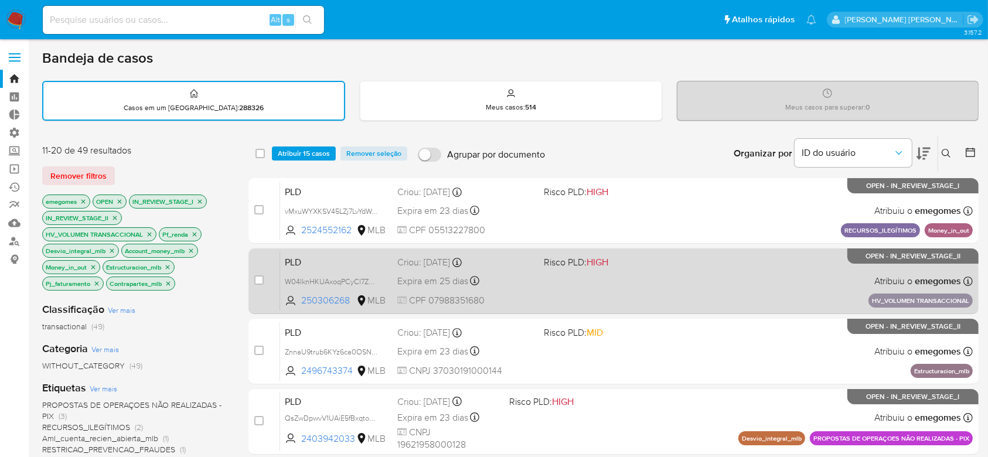
scroll to position [78, 0]
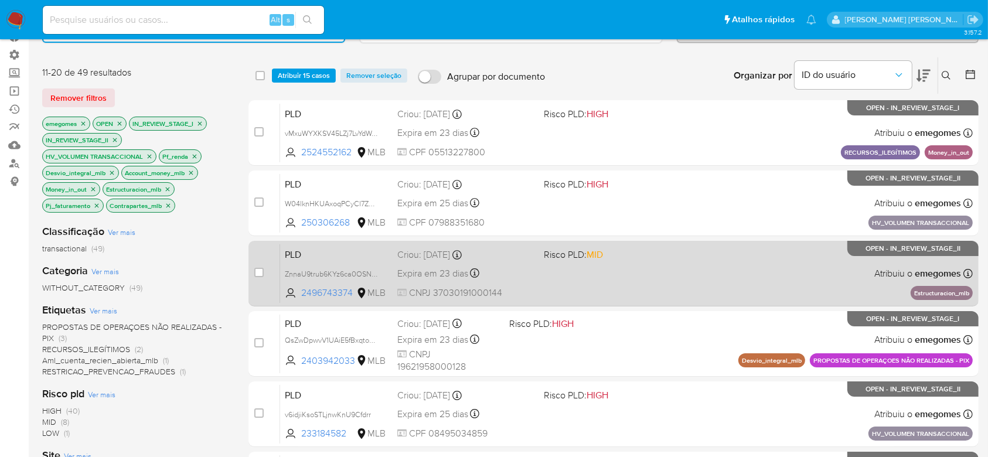
click at [264, 273] on div "case-item-checkbox Incapaz de atribuir o caso" at bounding box center [267, 273] width 26 height 59
click at [255, 272] on input "checkbox" at bounding box center [258, 272] width 9 height 9
checkbox input "true"
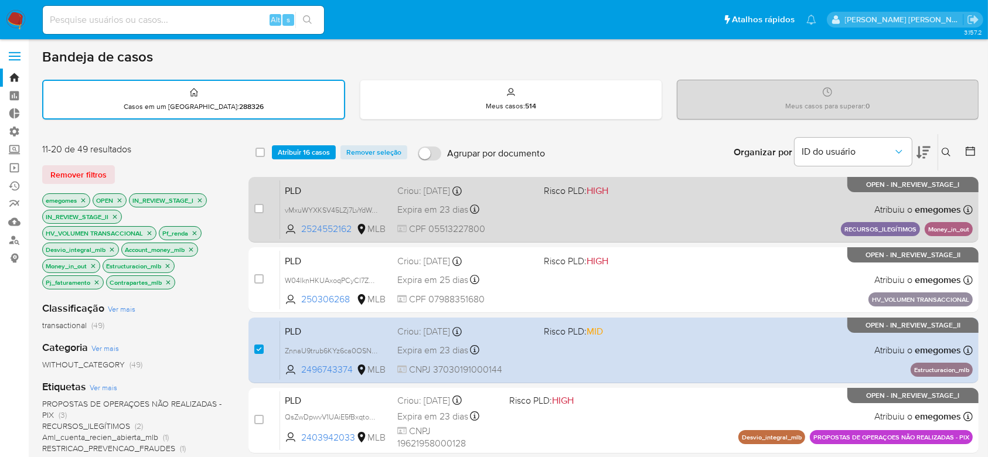
scroll to position [0, 0]
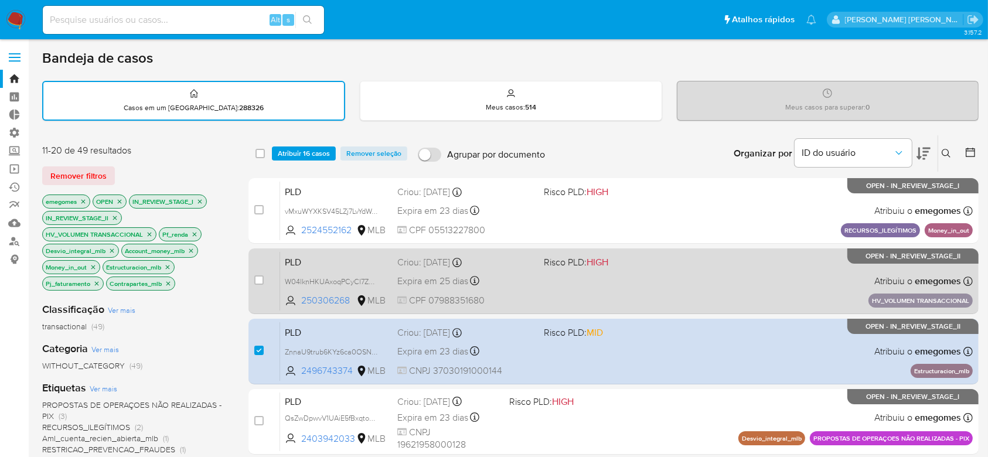
click at [252, 281] on div "case-item-checkbox Incapaz de atribuir o caso PLD W04lknHKUAxoqPCyCl7Zd1ls 2503…" at bounding box center [613, 281] width 730 height 66
click at [256, 276] on input "checkbox" at bounding box center [258, 279] width 9 height 9
checkbox input "true"
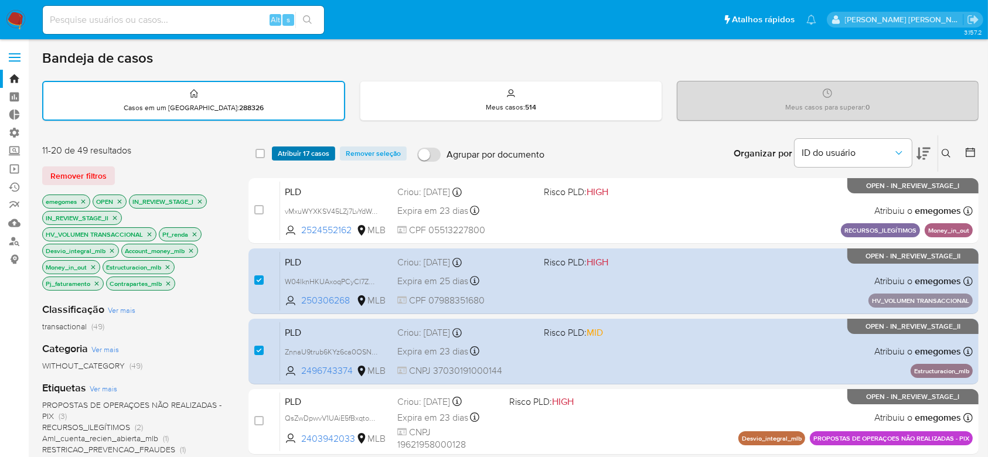
click at [316, 152] on span "Atribuir 17 casos" at bounding box center [304, 154] width 52 height 12
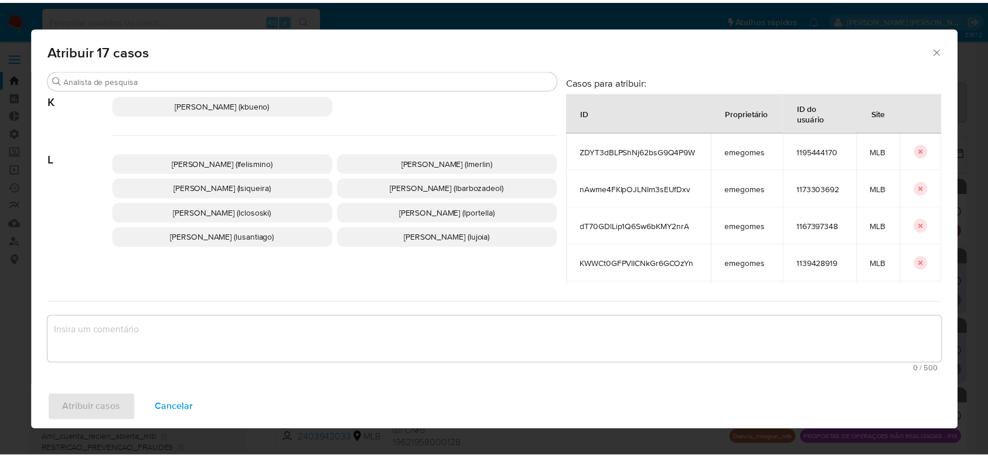
scroll to position [697, 0]
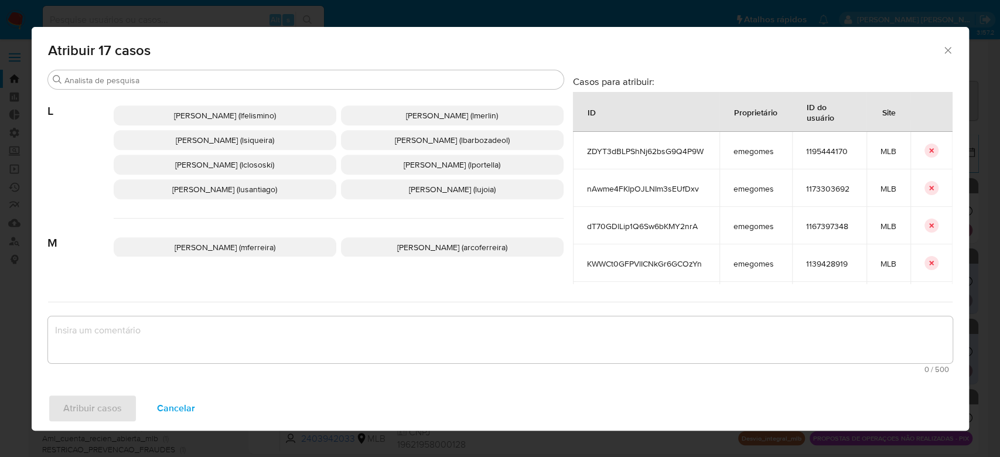
click at [395, 146] on span "Lucas Barboza De Oliveira (lbarbozadeol)" at bounding box center [452, 140] width 115 height 12
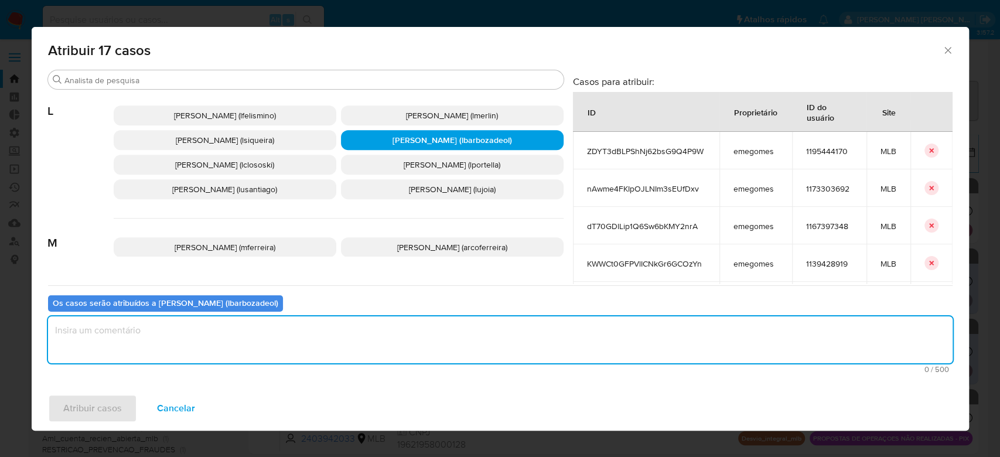
click at [242, 349] on textarea "assign-modal" at bounding box center [500, 339] width 904 height 47
paste textarea "Na distribuição de casos acabou ficando um concentração de casos, inclusive HV …"
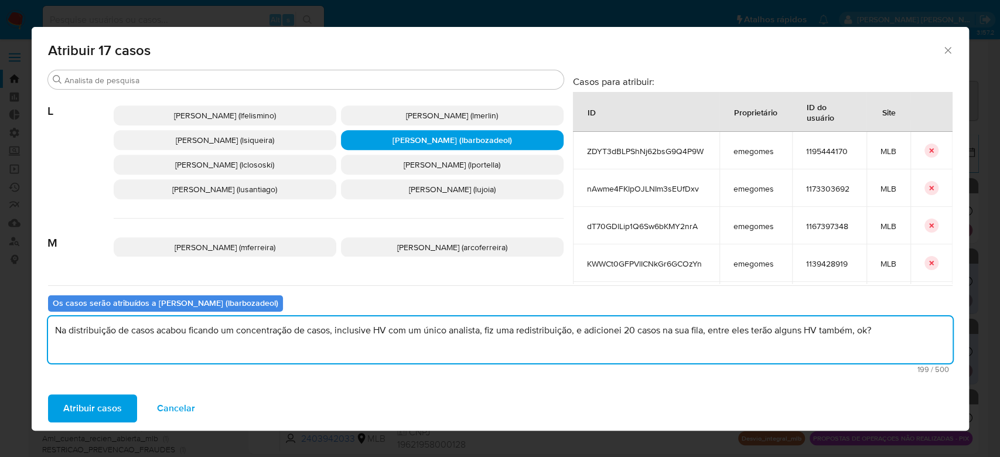
click at [254, 332] on textarea "Na distribuição de casos acabou ficando um concentração de casos, inclusive HV …" at bounding box center [500, 339] width 904 height 47
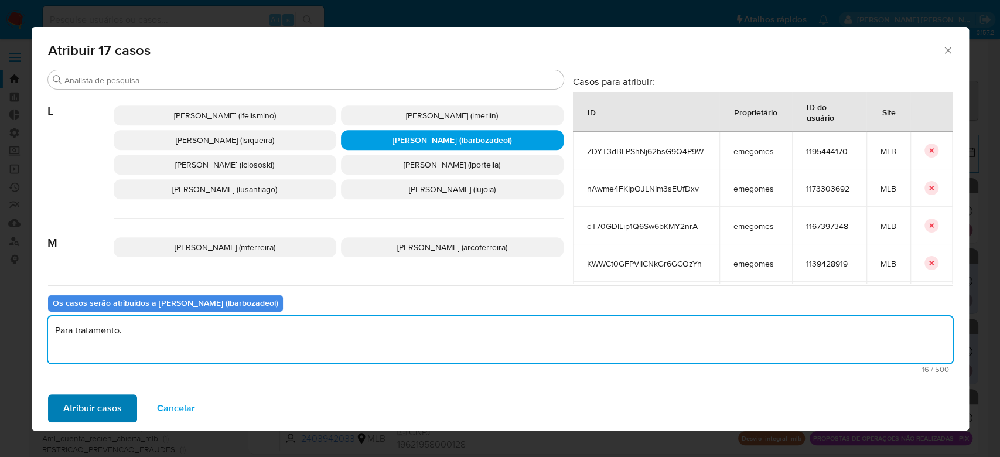
type textarea "Para tratamento."
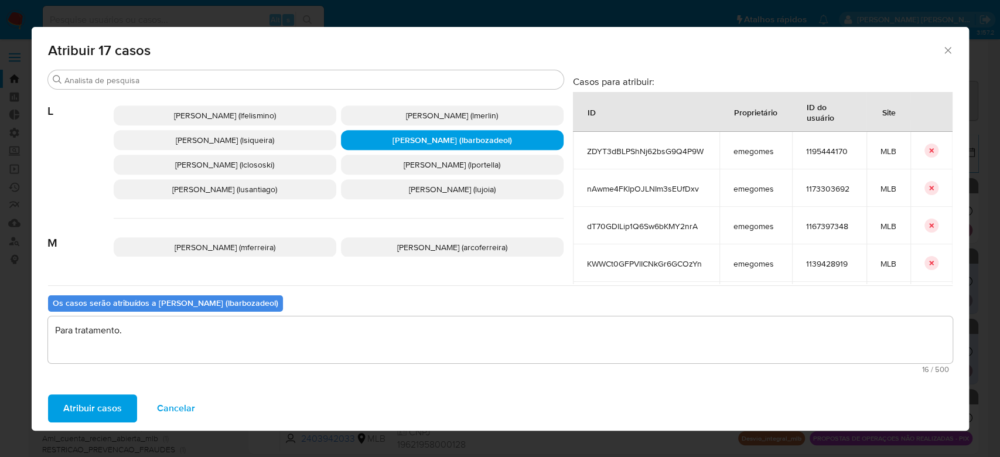
click at [108, 396] on span "Atribuir casos" at bounding box center [92, 408] width 59 height 26
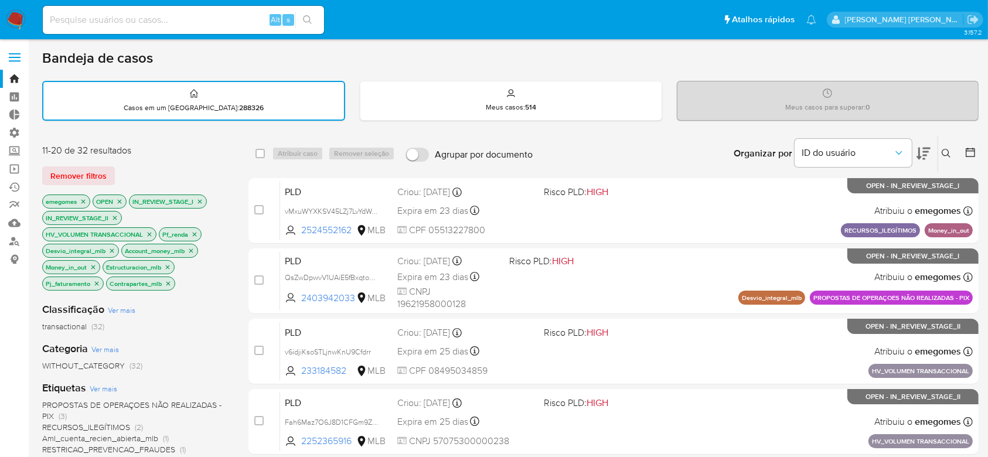
click at [195, 235] on icon "close-filter" at bounding box center [194, 234] width 7 height 7
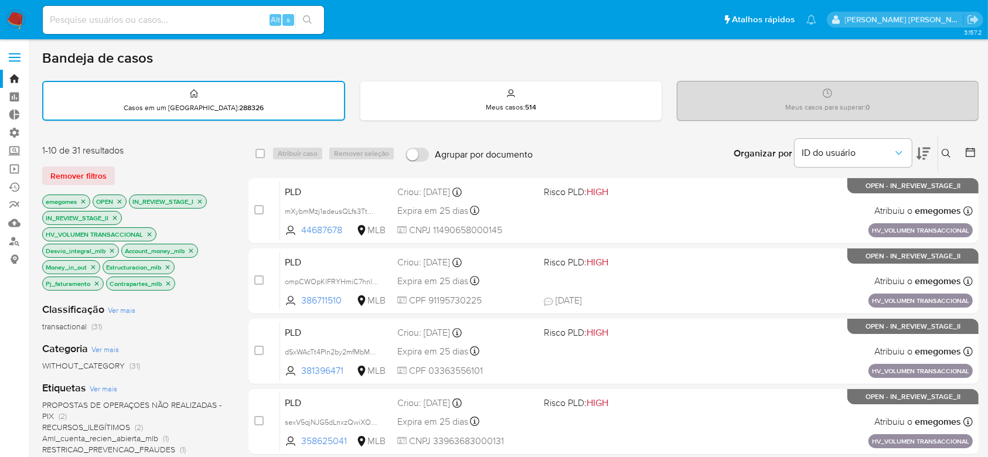
click at [187, 250] on p "Account_money_mlb" at bounding box center [160, 250] width 76 height 13
click at [192, 250] on icon "close-filter" at bounding box center [191, 250] width 4 height 4
click at [169, 250] on icon "close-filter" at bounding box center [172, 250] width 7 height 7
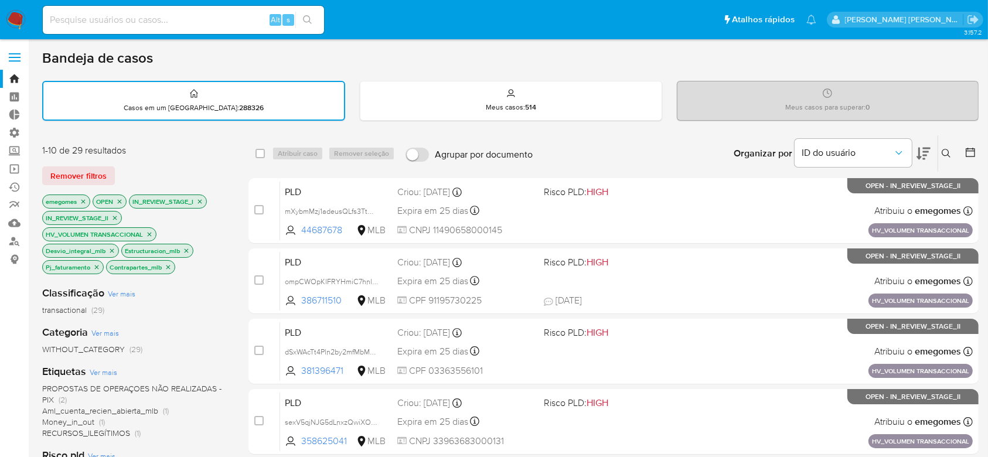
click at [189, 251] on icon "close-filter" at bounding box center [186, 250] width 7 height 7
click at [174, 251] on icon "close-filter" at bounding box center [175, 250] width 7 height 7
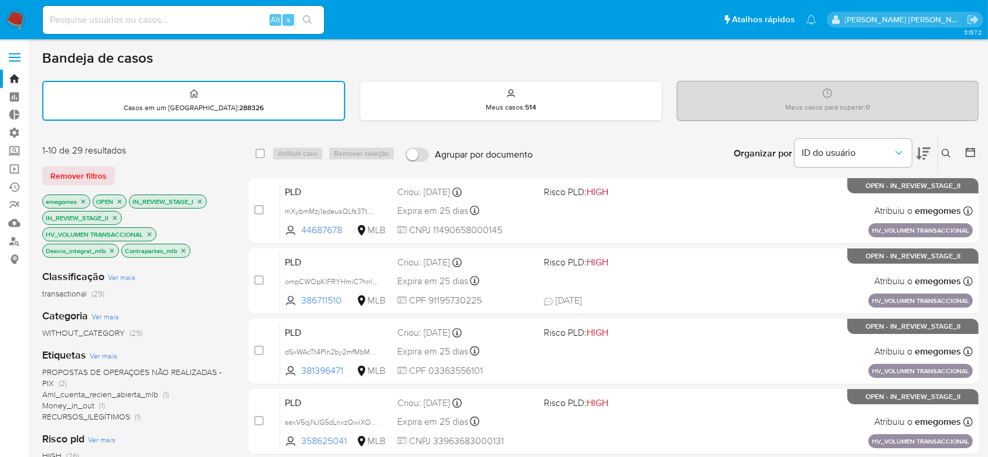
click at [182, 251] on icon "close-filter" at bounding box center [184, 250] width 4 height 4
click at [112, 250] on icon "close-filter" at bounding box center [111, 250] width 7 height 7
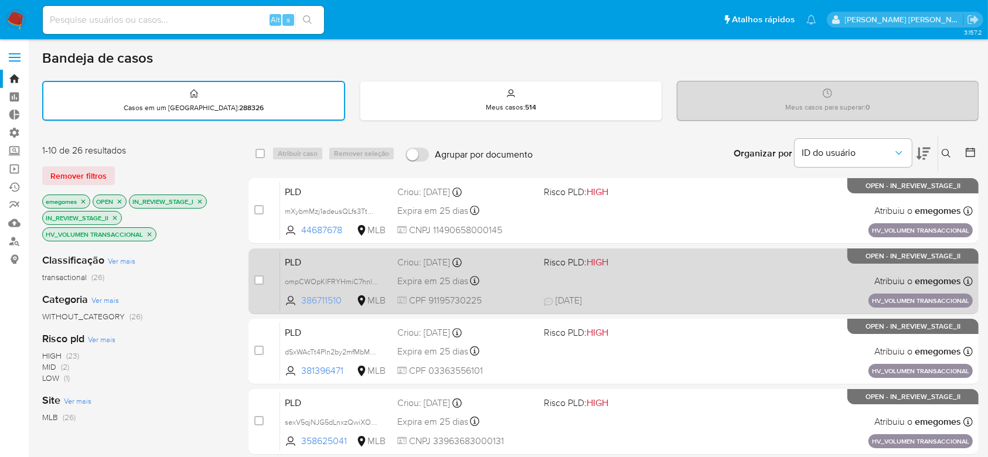
scroll to position [78, 0]
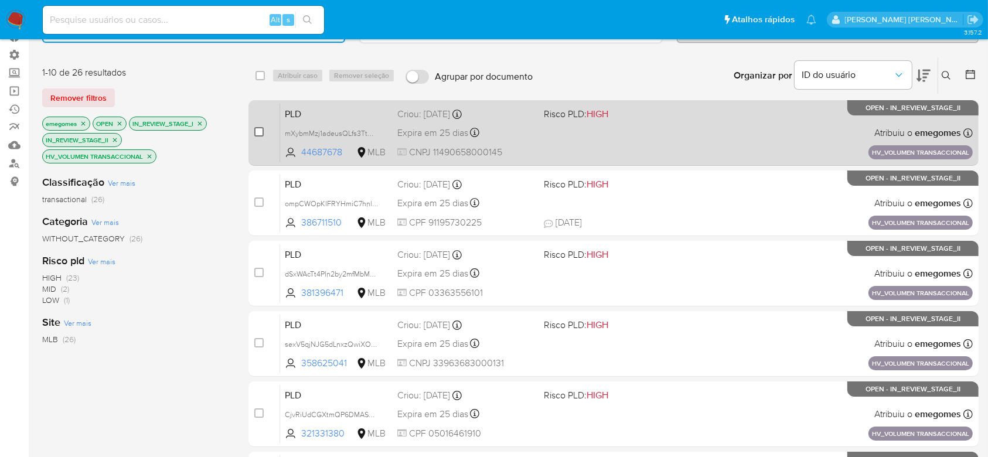
click at [258, 131] on input "checkbox" at bounding box center [258, 131] width 9 height 9
checkbox input "true"
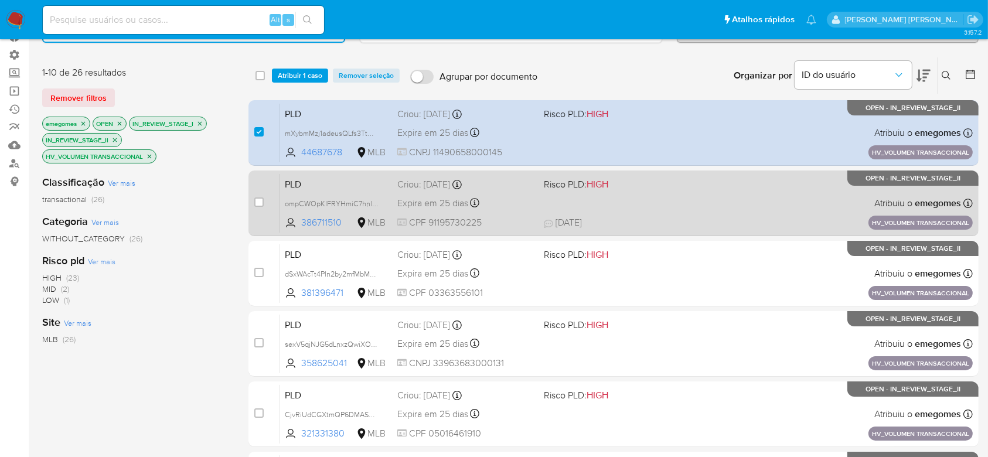
click at [261, 209] on div "case-item-checkbox" at bounding box center [258, 203] width 9 height 14
click at [259, 201] on input "checkbox" at bounding box center [258, 201] width 9 height 9
checkbox input "true"
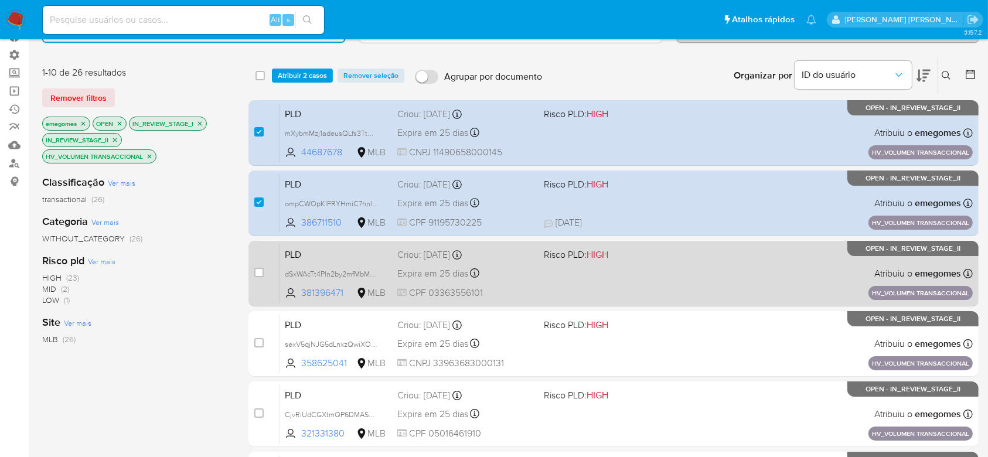
click at [258, 265] on div "case-item-checkbox Incapaz de atribuir o caso" at bounding box center [267, 273] width 26 height 59
click at [257, 268] on input "checkbox" at bounding box center [258, 272] width 9 height 9
checkbox input "true"
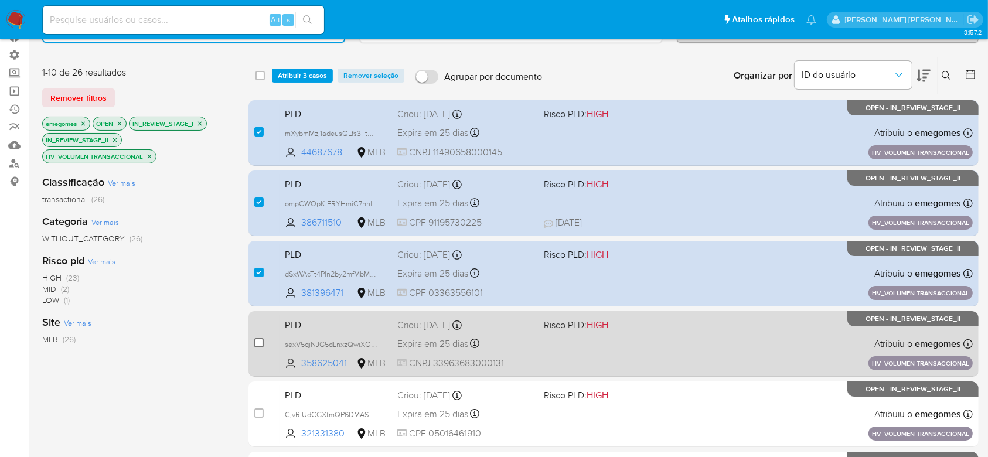
click at [257, 341] on input "checkbox" at bounding box center [258, 342] width 9 height 9
checkbox input "true"
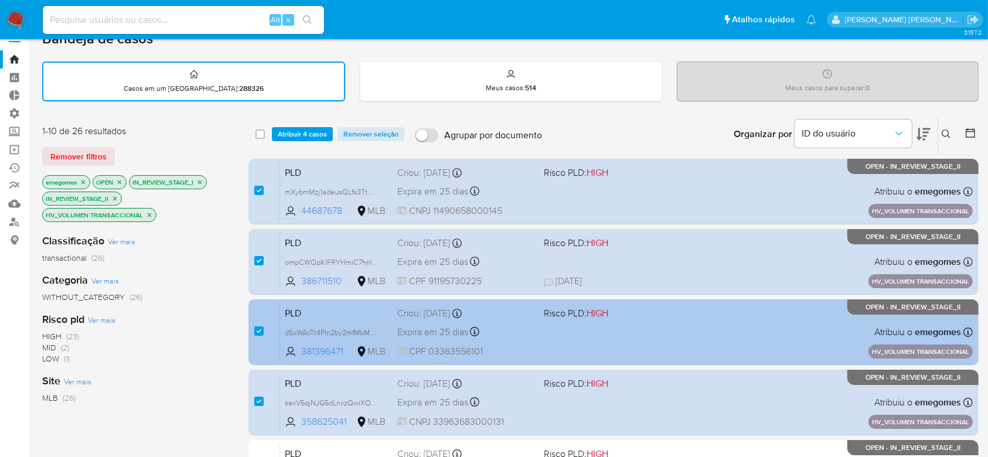
scroll to position [0, 0]
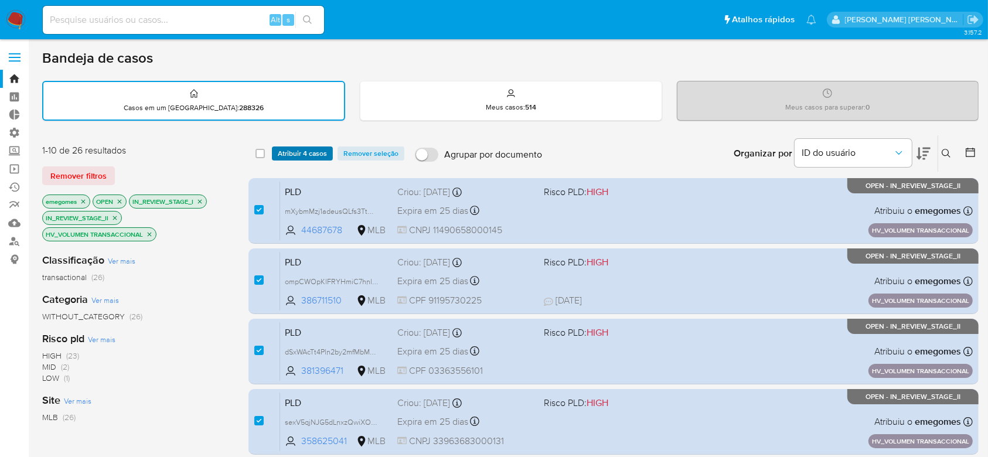
click at [324, 148] on span "Atribuir 4 casos" at bounding box center [302, 154] width 49 height 12
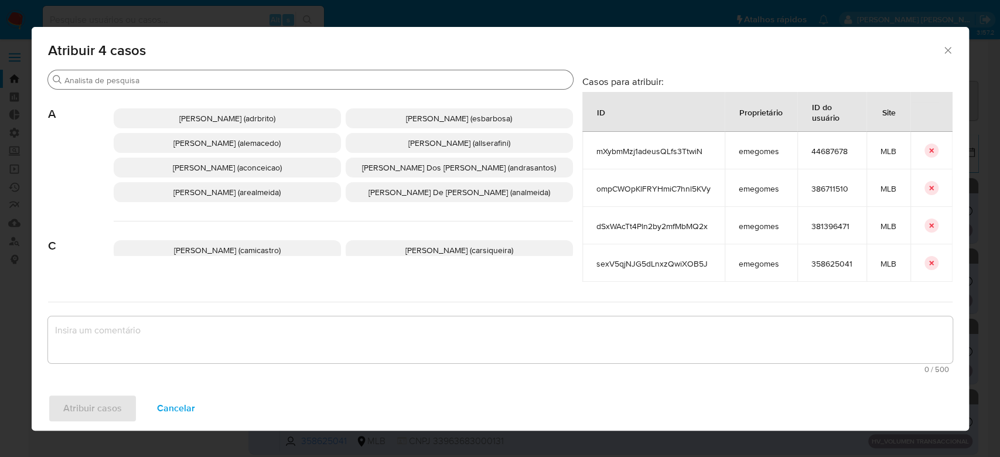
click at [286, 87] on div "Procurar" at bounding box center [310, 79] width 525 height 19
click at [298, 78] on input "Procurar" at bounding box center [316, 80] width 504 height 11
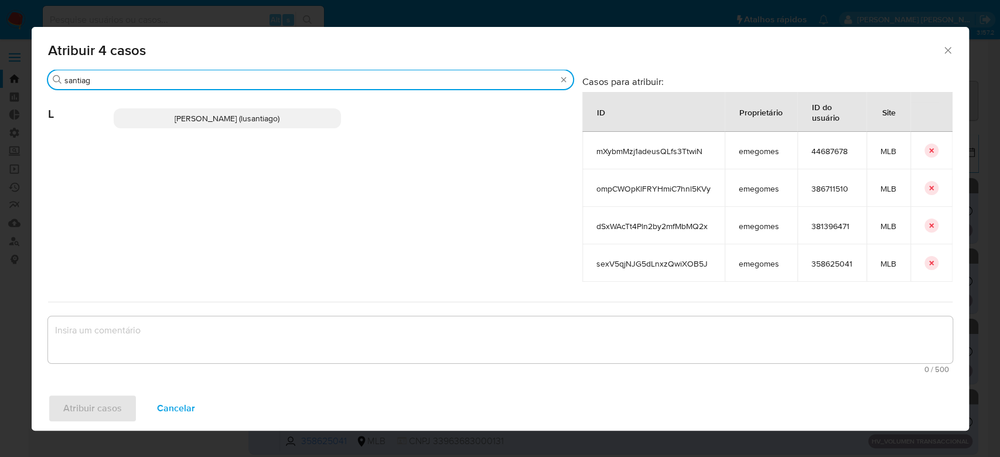
type input "santiag"
click at [198, 118] on span "Lucas Santiago Gouveia Da Silva (lusantiago)" at bounding box center [227, 118] width 105 height 12
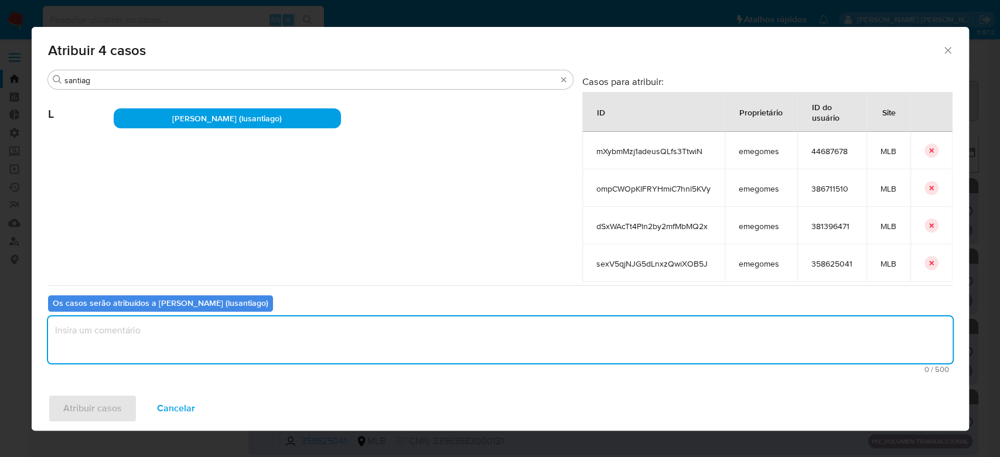
click at [198, 340] on textarea "assign-modal" at bounding box center [500, 339] width 904 height 47
type textarea "Para tratamento."
click at [101, 408] on span "Atribuir casos" at bounding box center [92, 408] width 59 height 26
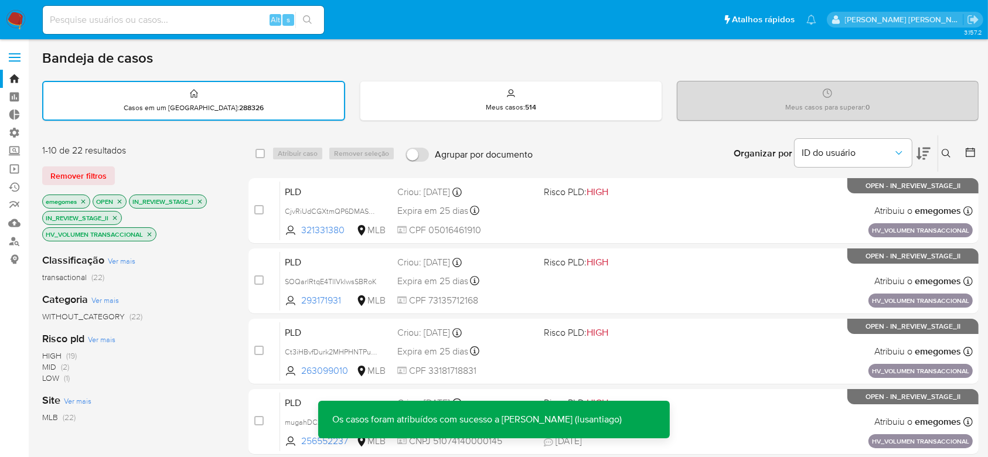
click at [151, 232] on icon "close-filter" at bounding box center [149, 234] width 7 height 7
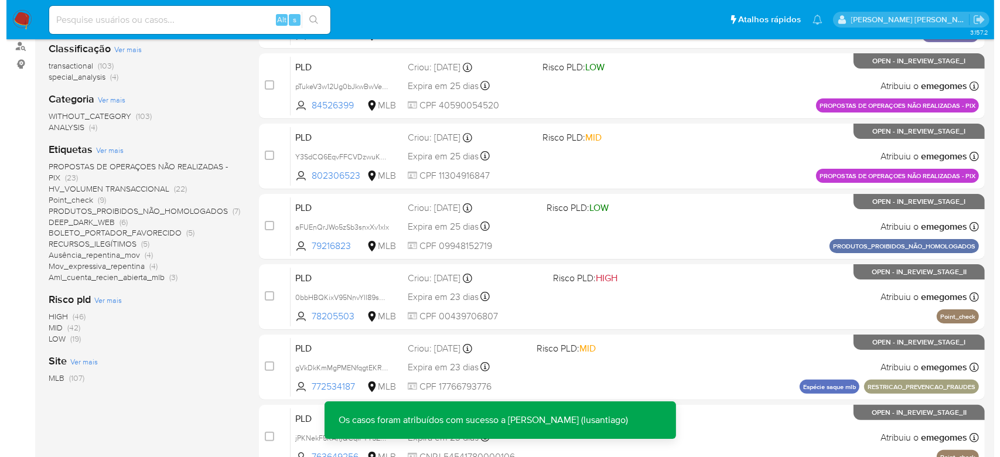
scroll to position [234, 0]
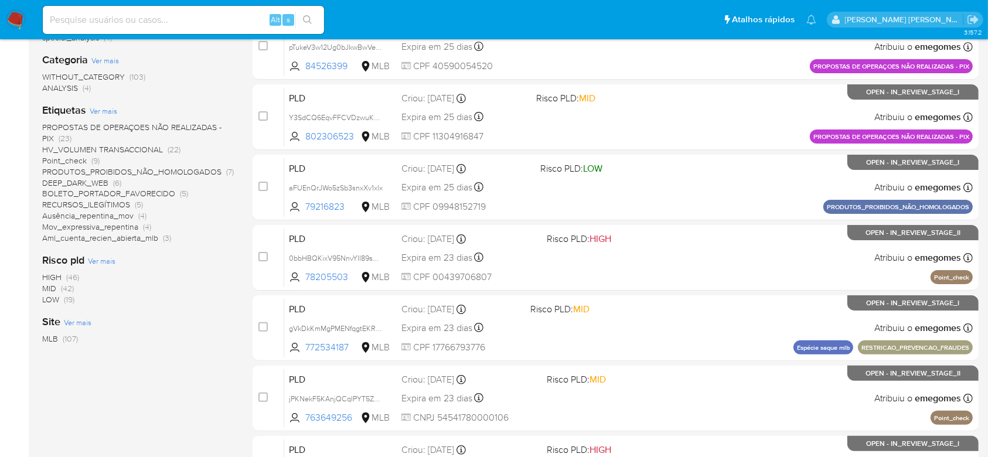
click at [106, 108] on span "Ver mais" at bounding box center [104, 110] width 28 height 11
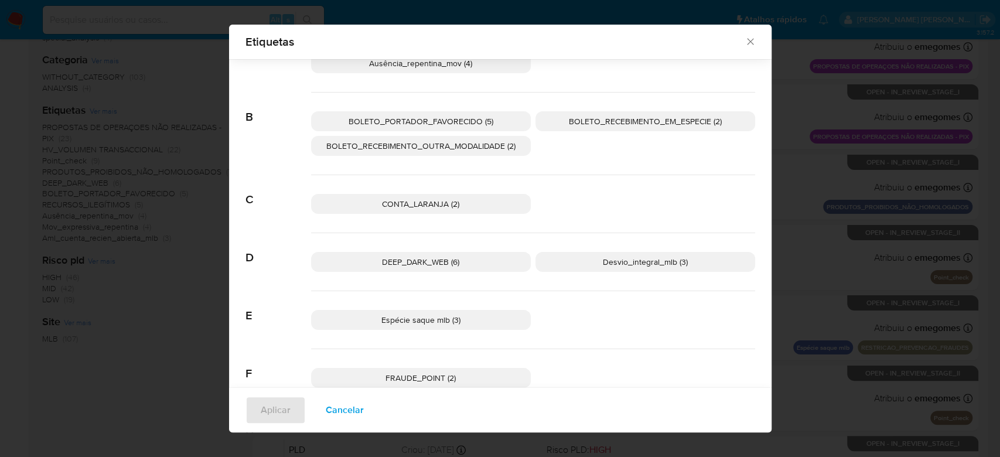
scroll to position [147, 0]
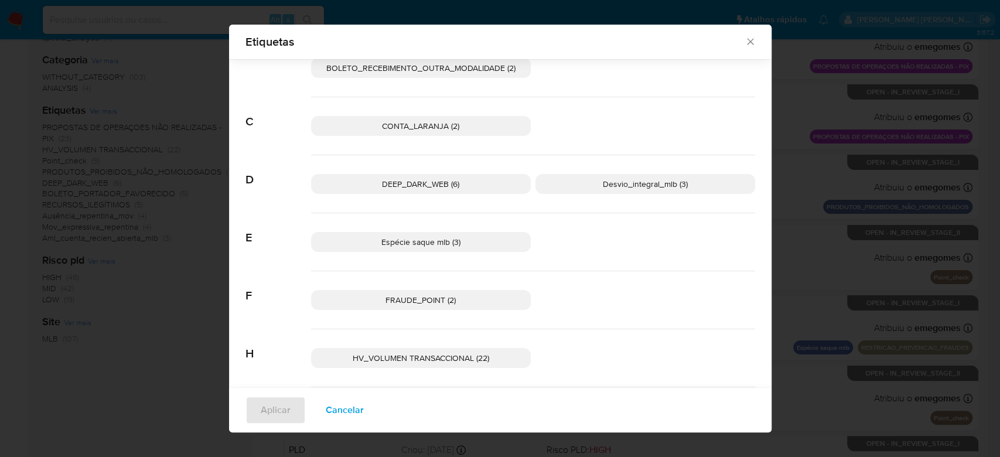
click at [613, 185] on span "Desvio_integral_mlb (3)" at bounding box center [645, 184] width 85 height 12
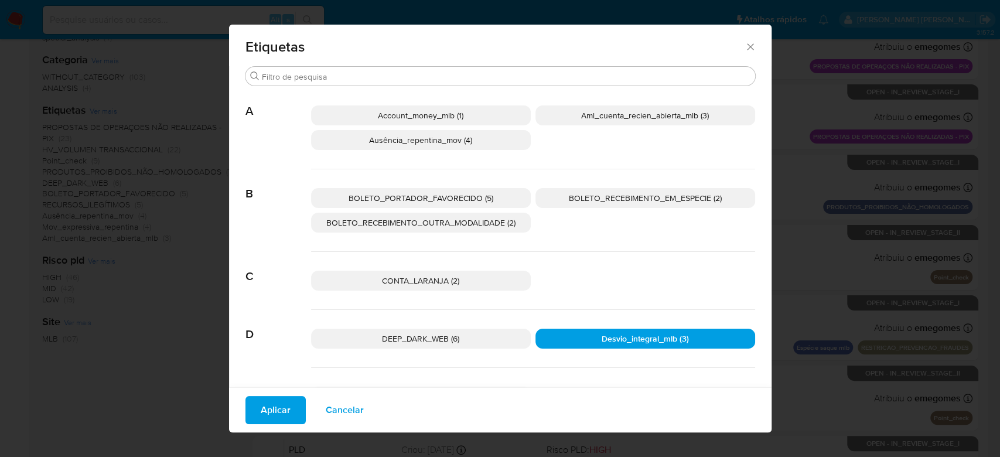
scroll to position [0, 0]
click at [453, 118] on span "Account_money_mlb (1)" at bounding box center [421, 117] width 86 height 12
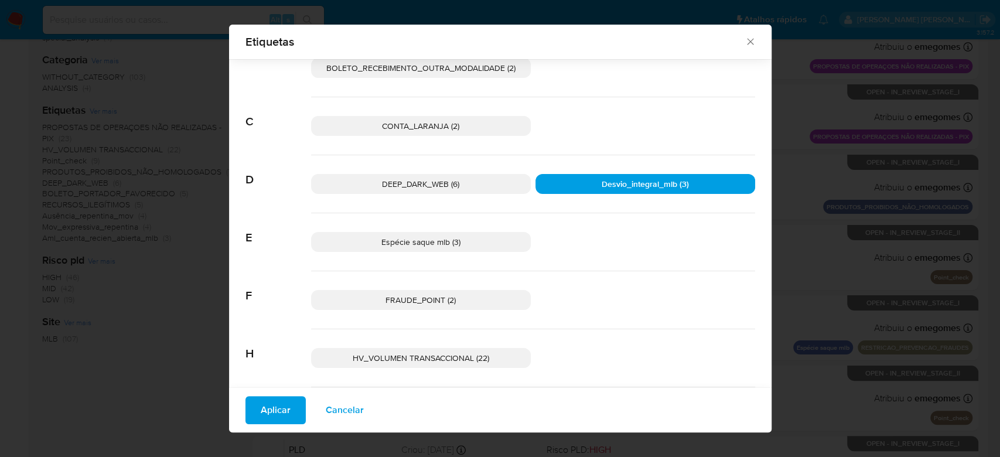
scroll to position [225, 0]
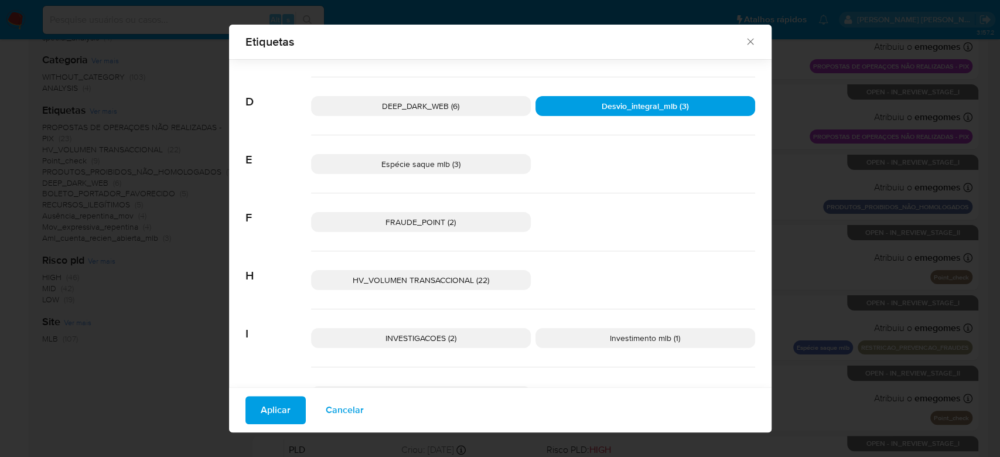
click at [440, 166] on span "Espécie saque mlb (3)" at bounding box center [420, 164] width 79 height 12
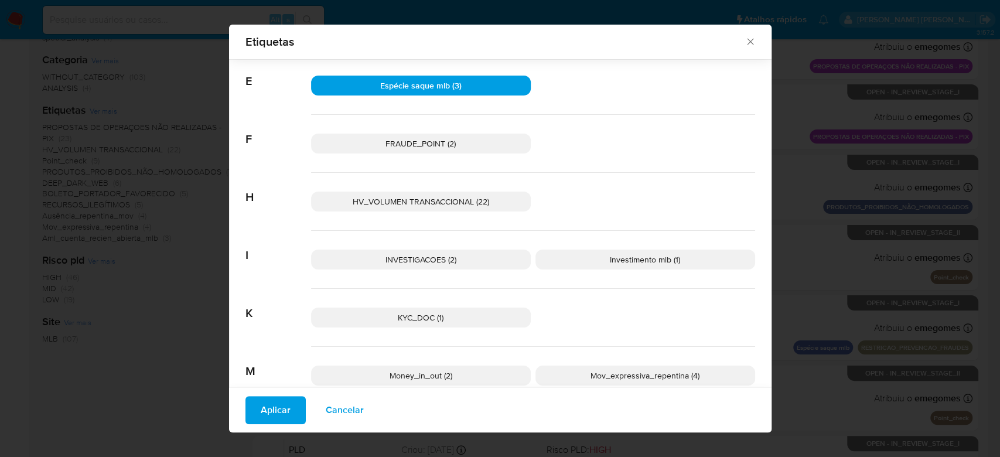
scroll to position [381, 0]
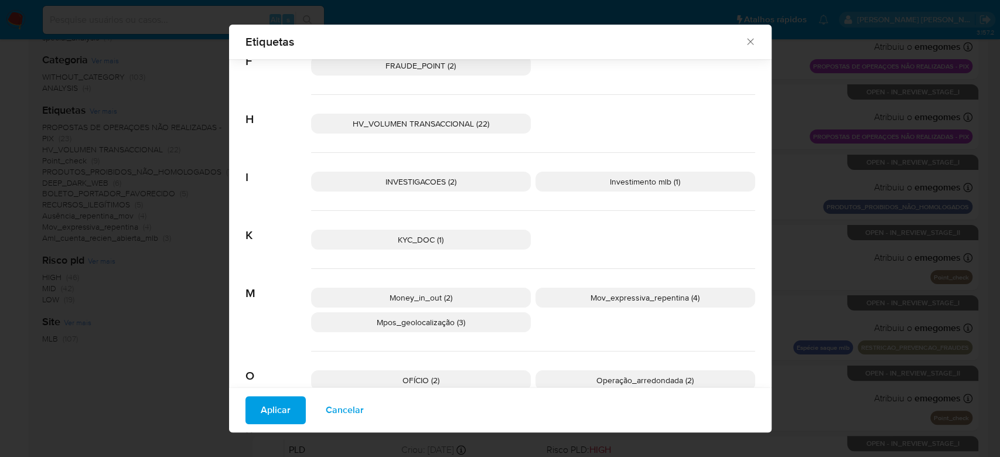
click at [596, 180] on p "Investimento mlb (1)" at bounding box center [645, 182] width 220 height 20
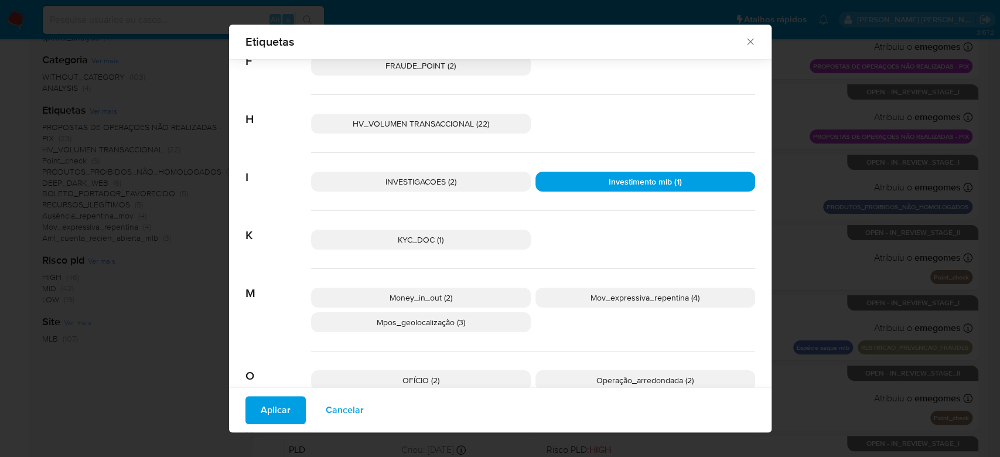
click at [399, 299] on span "Money_in_out (2)" at bounding box center [421, 298] width 63 height 12
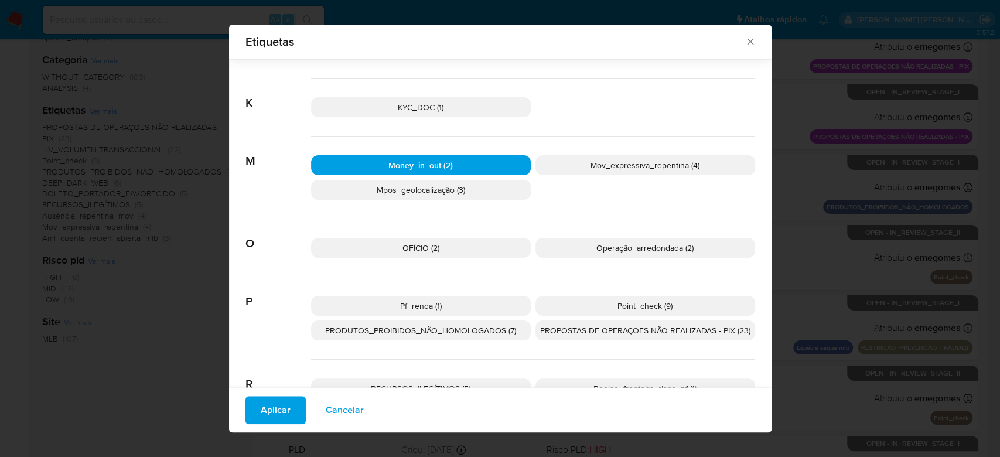
scroll to position [538, 0]
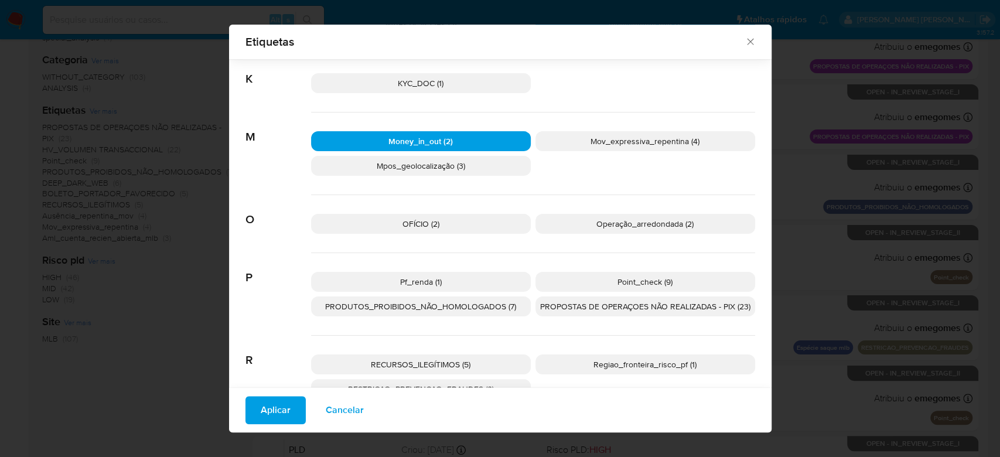
click at [417, 284] on span "Pf_renda (1)" at bounding box center [421, 282] width 42 height 12
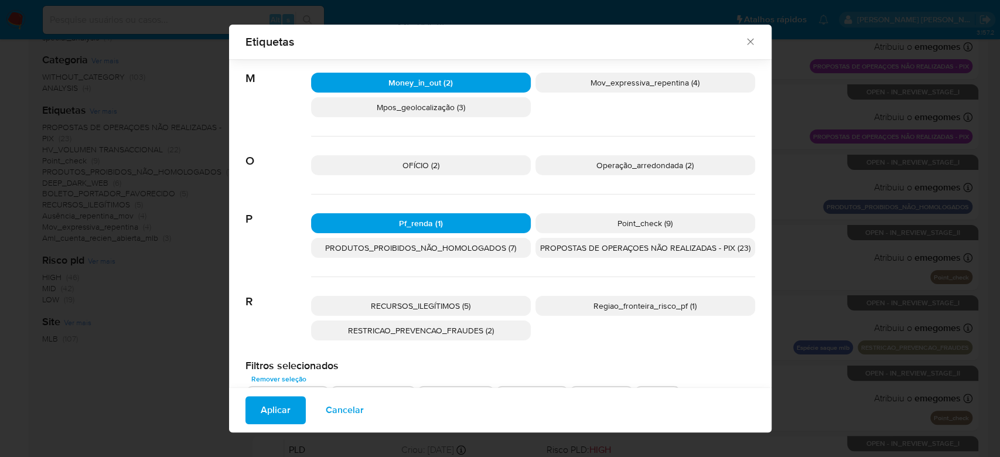
scroll to position [616, 0]
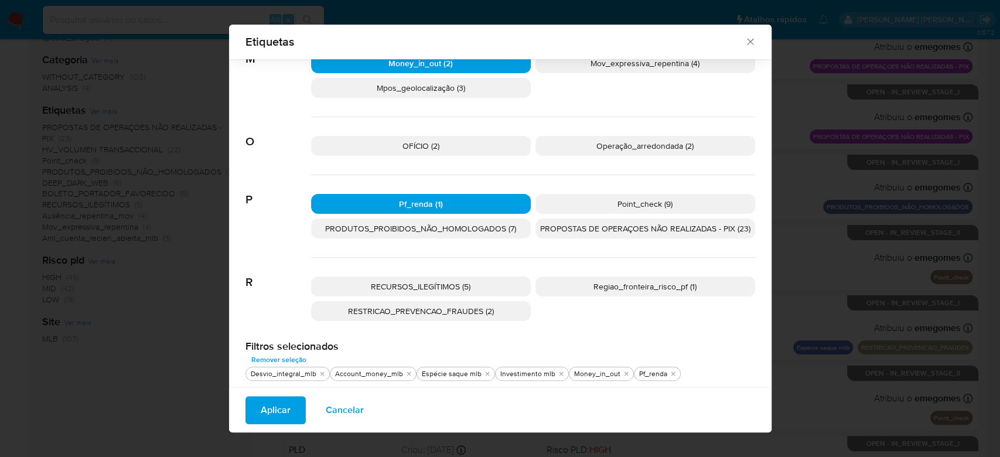
click at [645, 203] on span "Point_check (9)" at bounding box center [644, 204] width 55 height 12
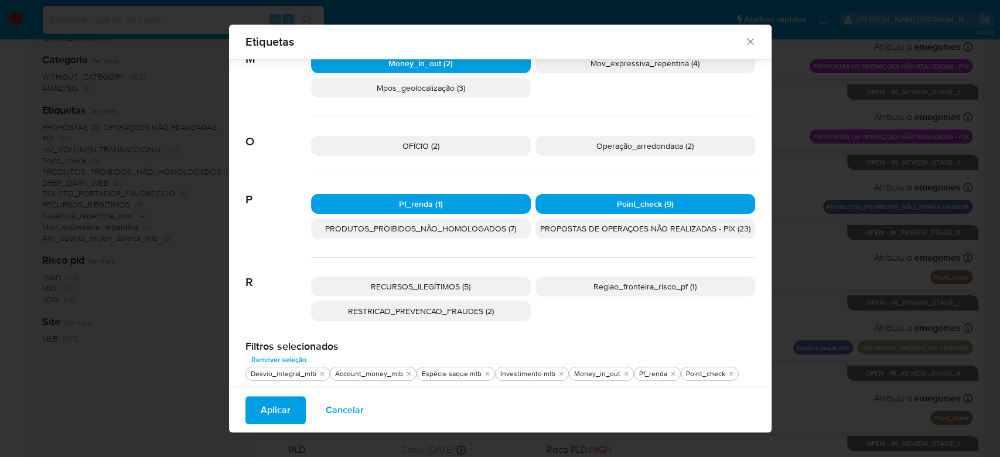
click at [267, 411] on span "Aplicar" at bounding box center [276, 410] width 30 height 26
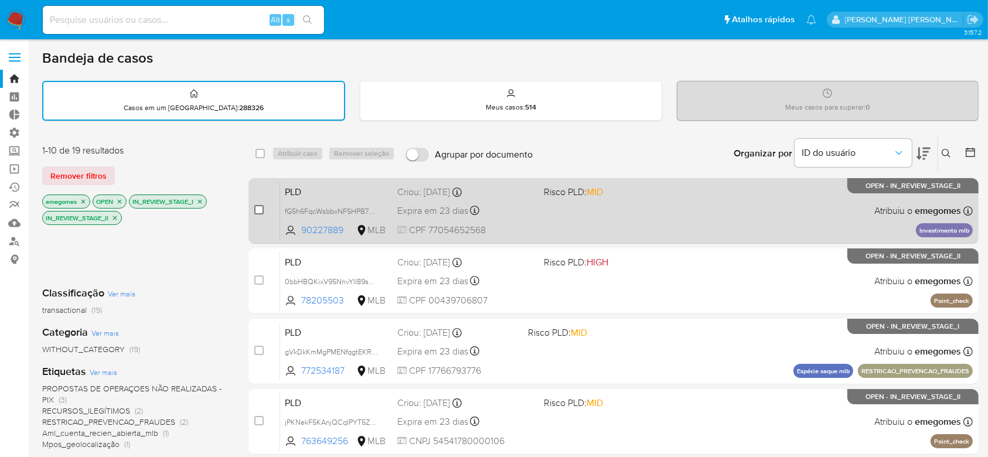
click at [258, 207] on input "checkbox" at bounding box center [258, 209] width 9 height 9
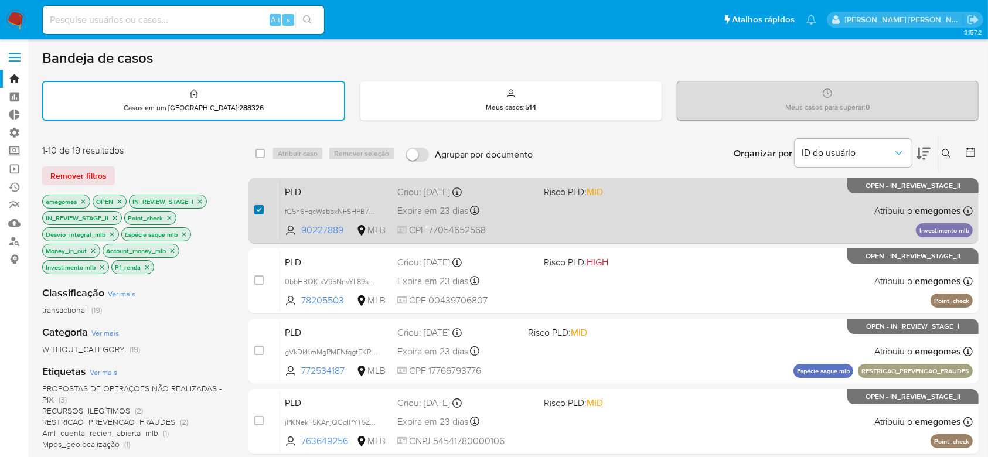
checkbox input "true"
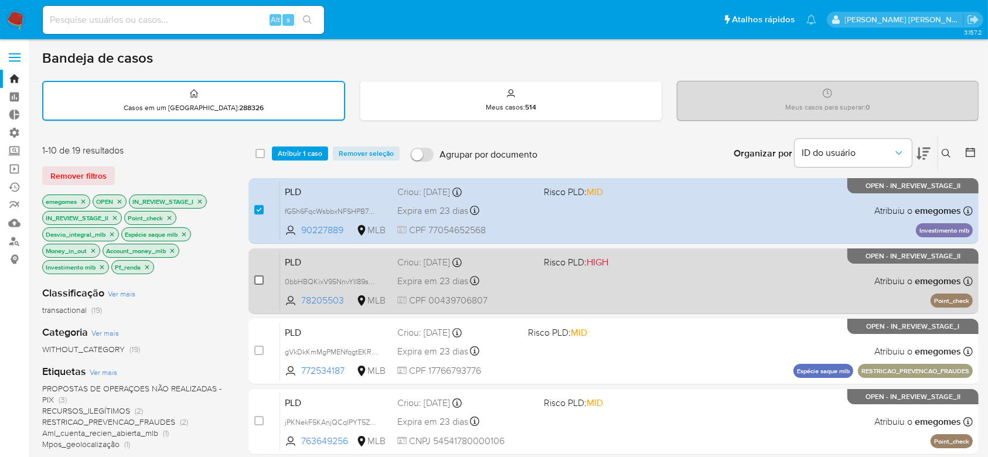
click at [261, 275] on input "checkbox" at bounding box center [258, 279] width 9 height 9
checkbox input "true"
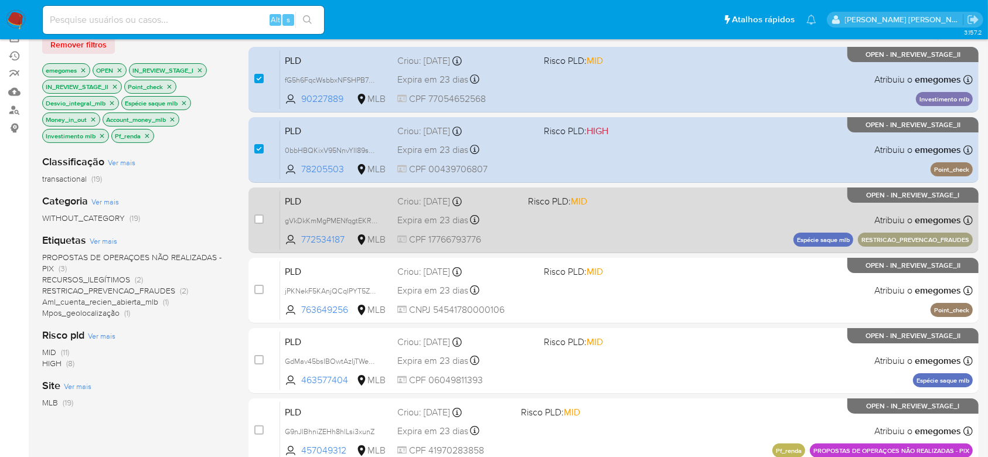
scroll to position [156, 0]
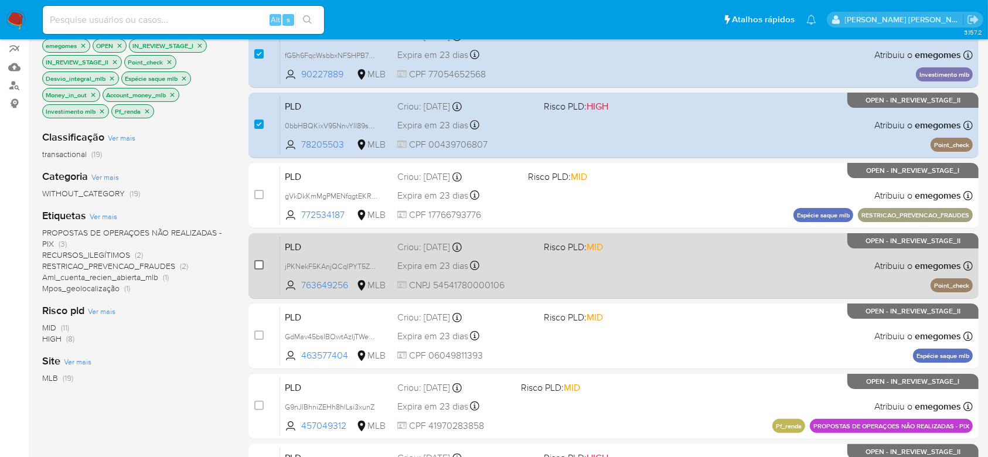
click at [257, 262] on input "checkbox" at bounding box center [258, 264] width 9 height 9
checkbox input "true"
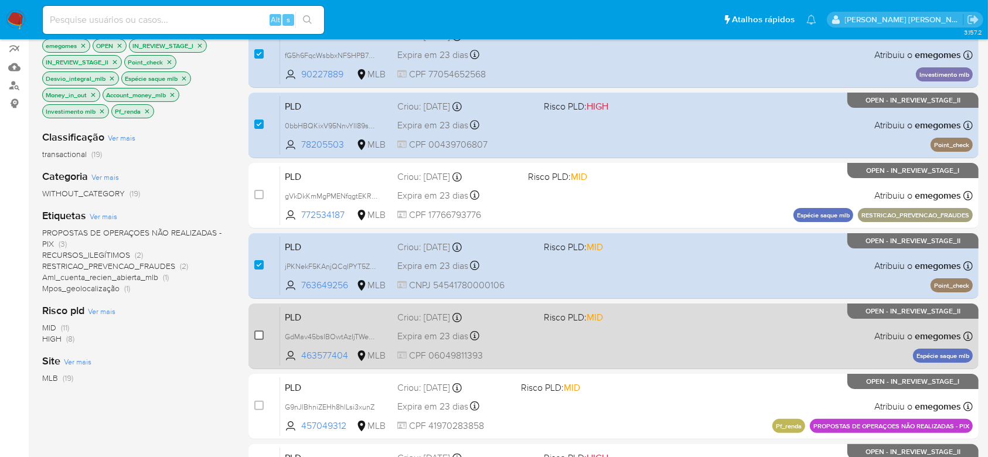
click at [262, 336] on input "checkbox" at bounding box center [258, 334] width 9 height 9
checkbox input "true"
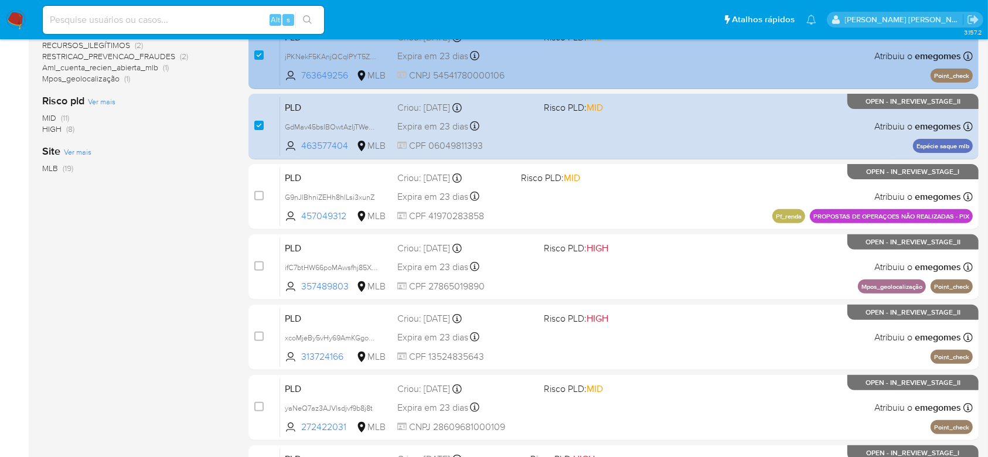
scroll to position [390, 0]
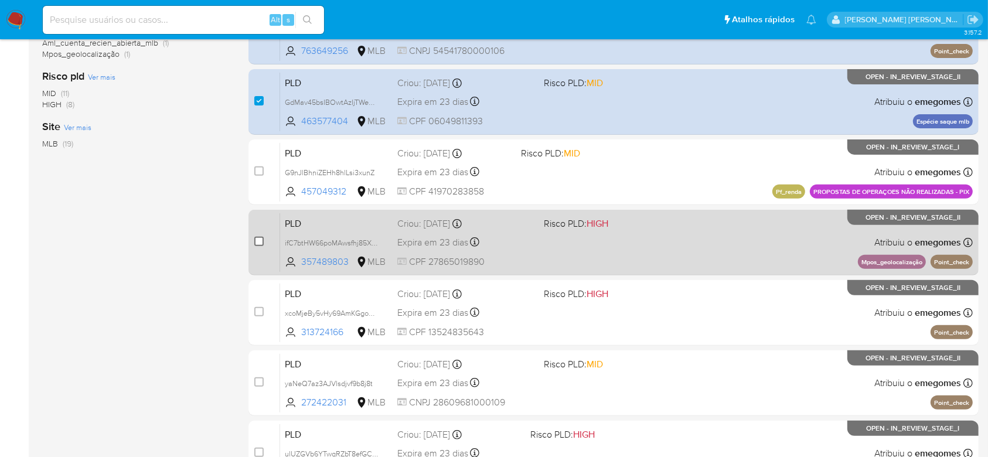
click at [260, 239] on input "checkbox" at bounding box center [258, 241] width 9 height 9
checkbox input "true"
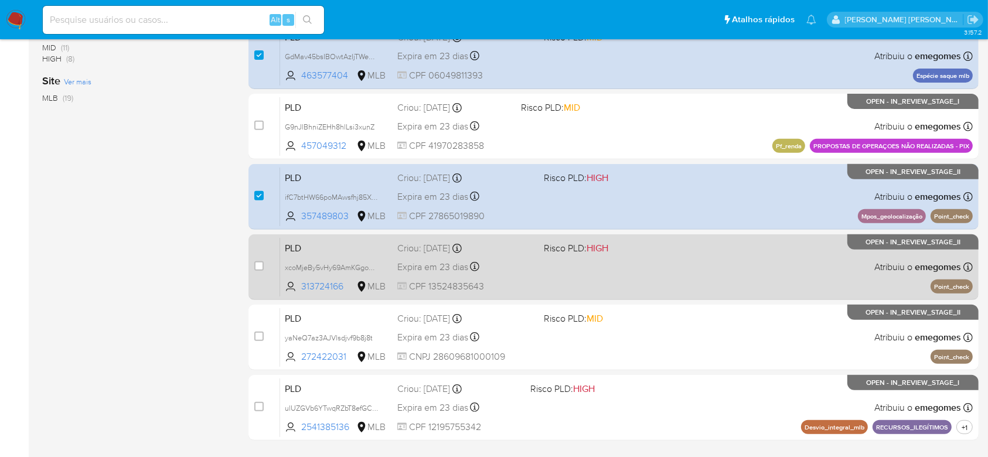
scroll to position [468, 0]
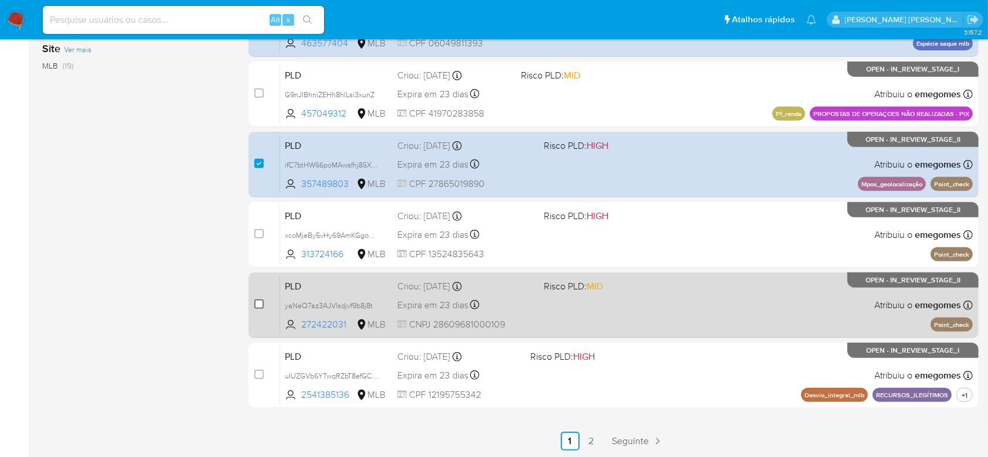
click at [259, 302] on input "checkbox" at bounding box center [258, 303] width 9 height 9
checkbox input "true"
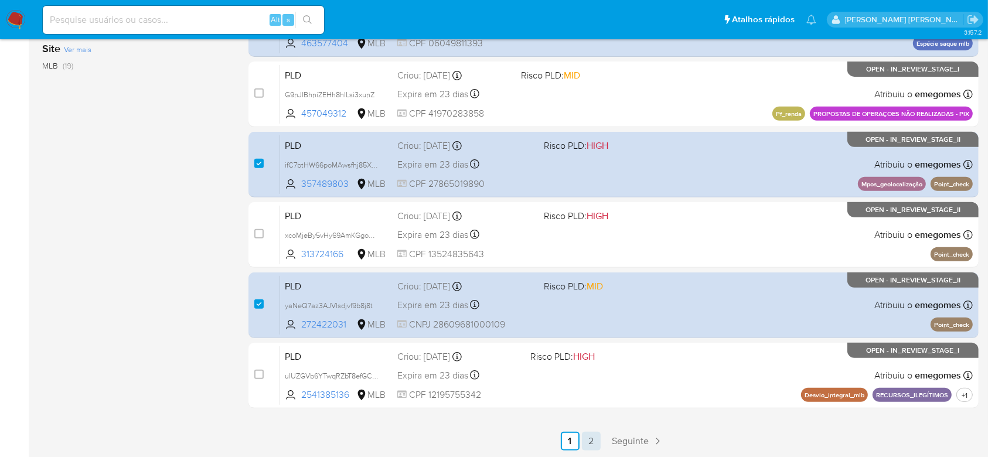
click at [590, 443] on link "2" at bounding box center [591, 441] width 19 height 19
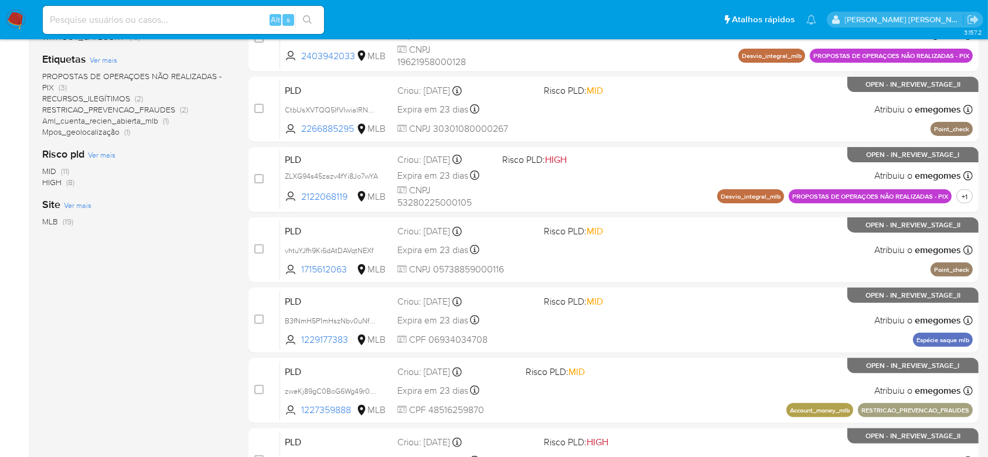
scroll to position [390, 0]
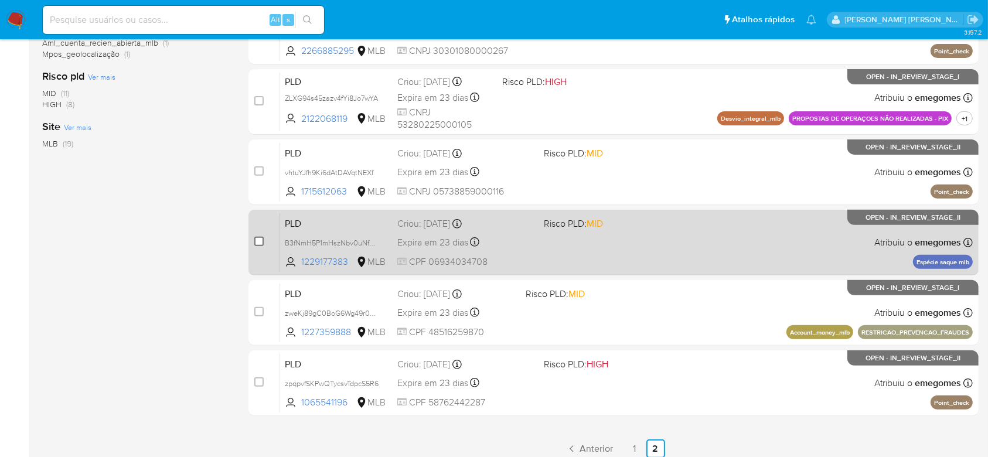
click at [260, 241] on input "checkbox" at bounding box center [258, 241] width 9 height 9
checkbox input "true"
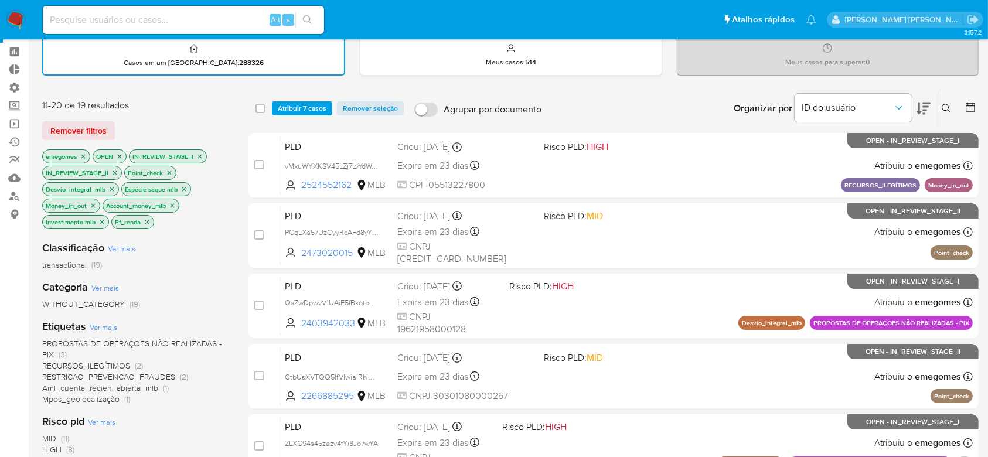
scroll to position [0, 0]
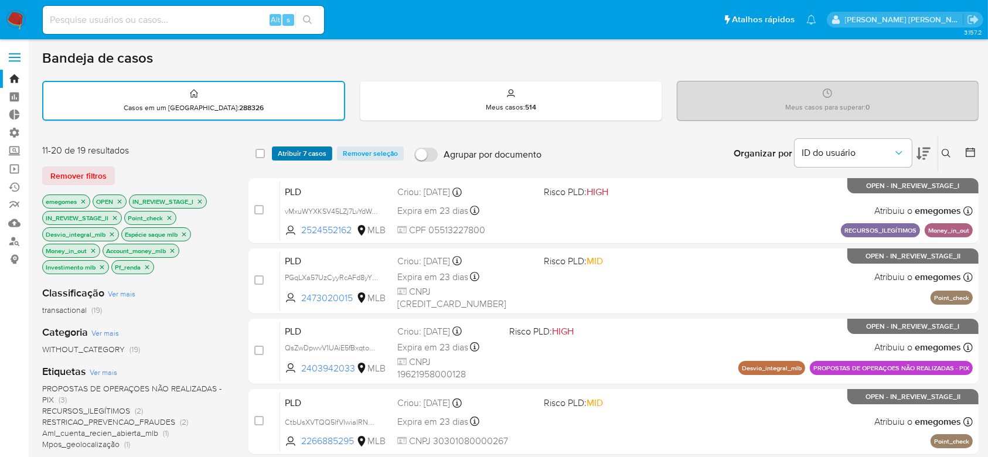
click at [299, 149] on span "Atribuir 7 casos" at bounding box center [302, 154] width 49 height 12
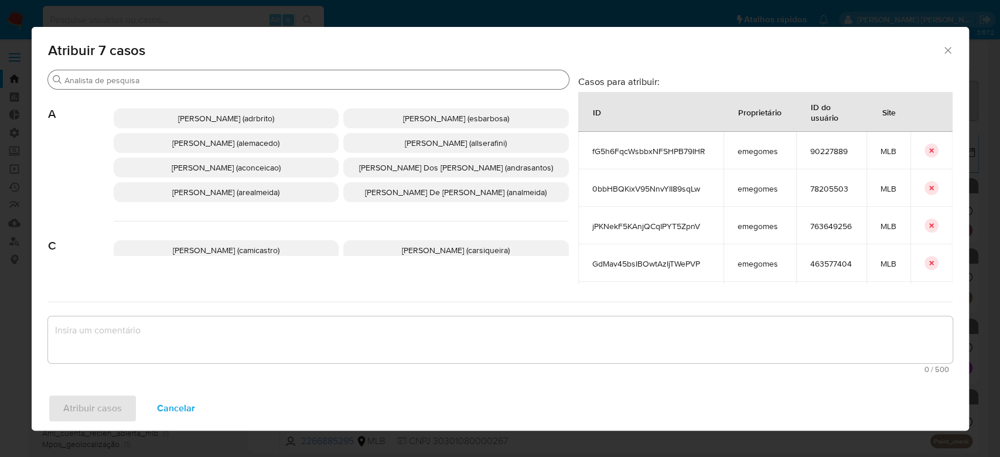
click at [334, 76] on input "Procurar" at bounding box center [314, 80] width 500 height 11
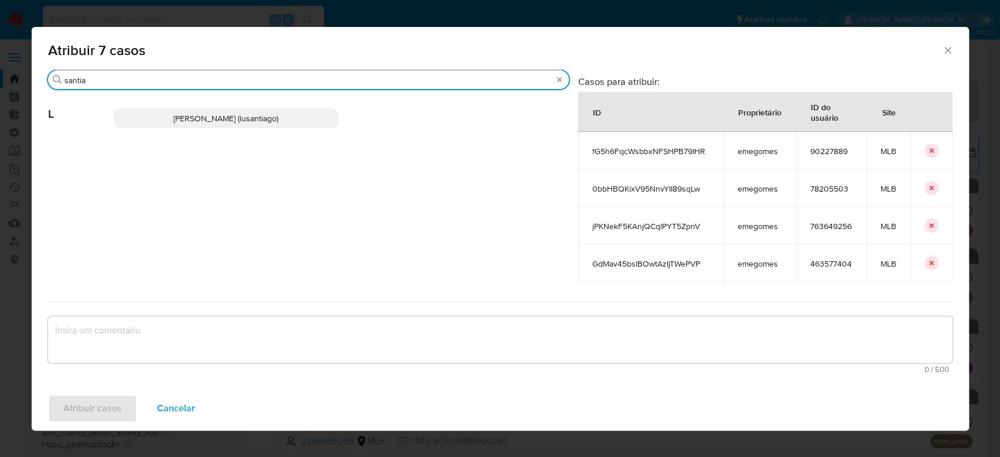
type input "santia"
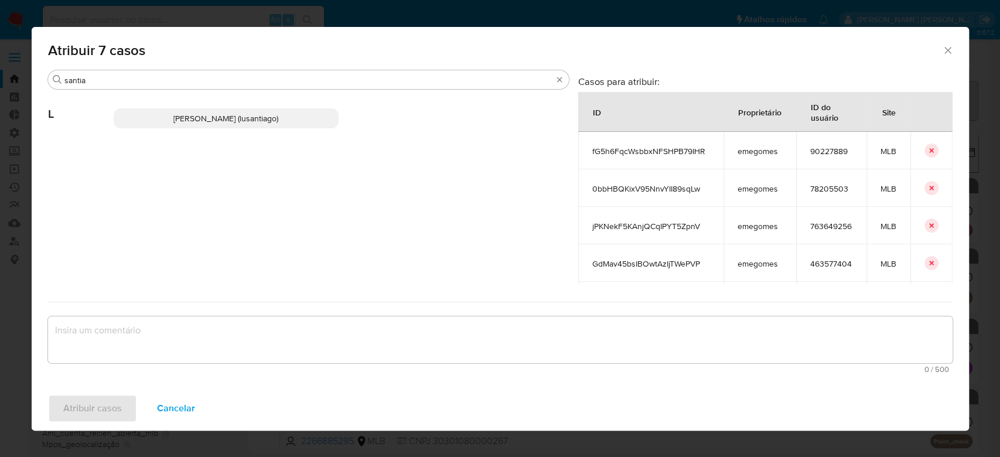
click at [267, 111] on p "Lucas Santiago Gouveia Da Silva (lusantiago)" at bounding box center [227, 118] width 226 height 20
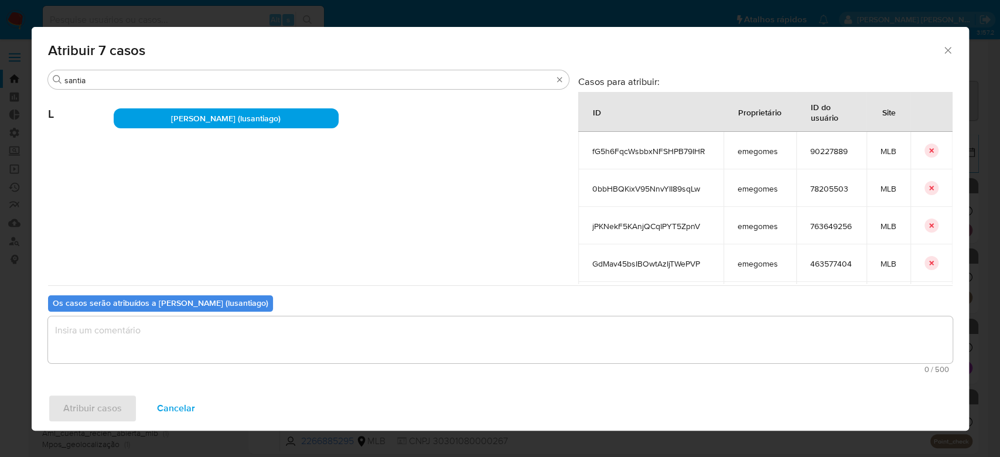
click at [291, 341] on textarea "assign-modal" at bounding box center [500, 339] width 904 height 47
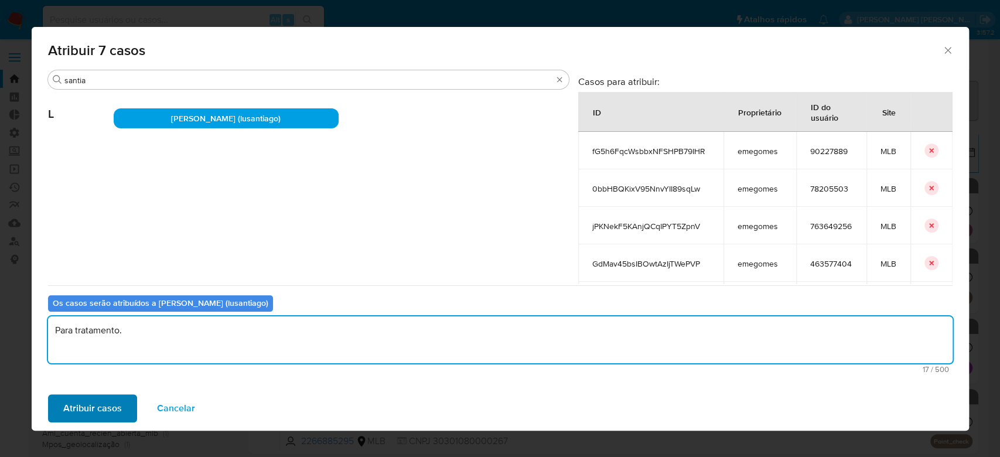
type textarea "Para tratamento."
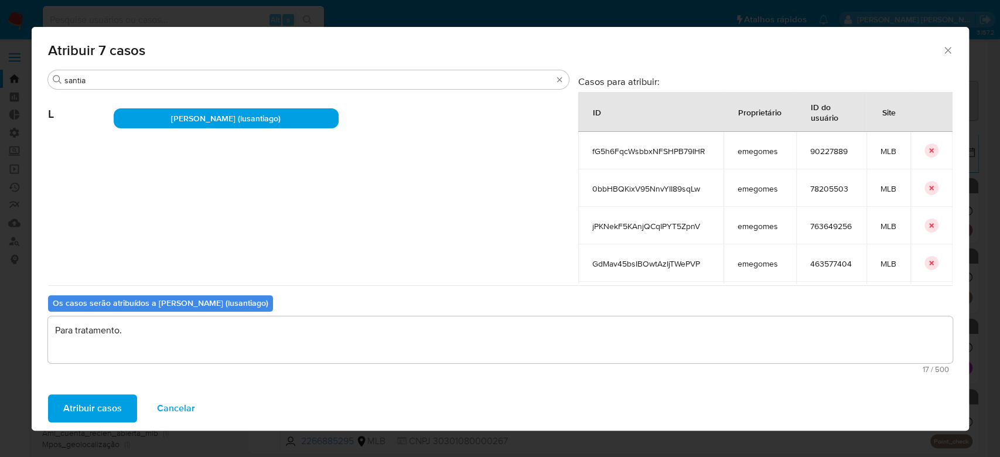
click at [86, 397] on span "Atribuir casos" at bounding box center [92, 408] width 59 height 26
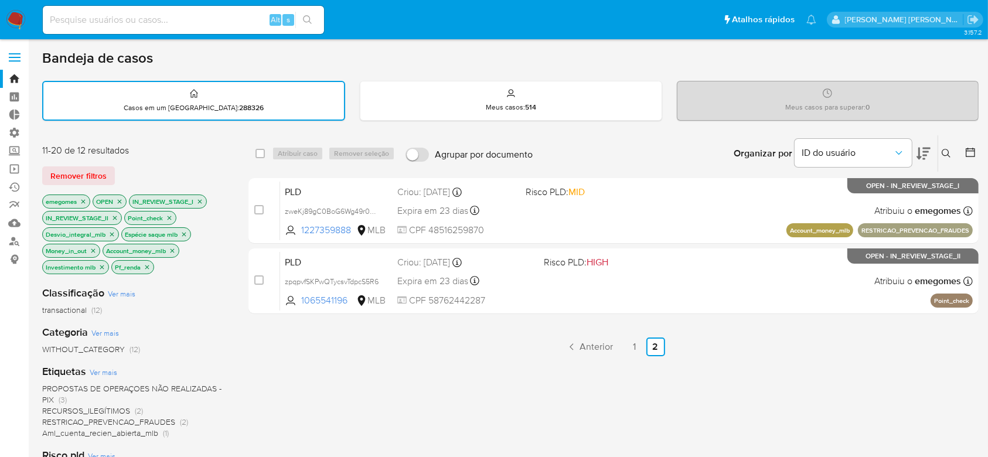
click at [170, 216] on icon "close-filter" at bounding box center [170, 218] width 4 height 4
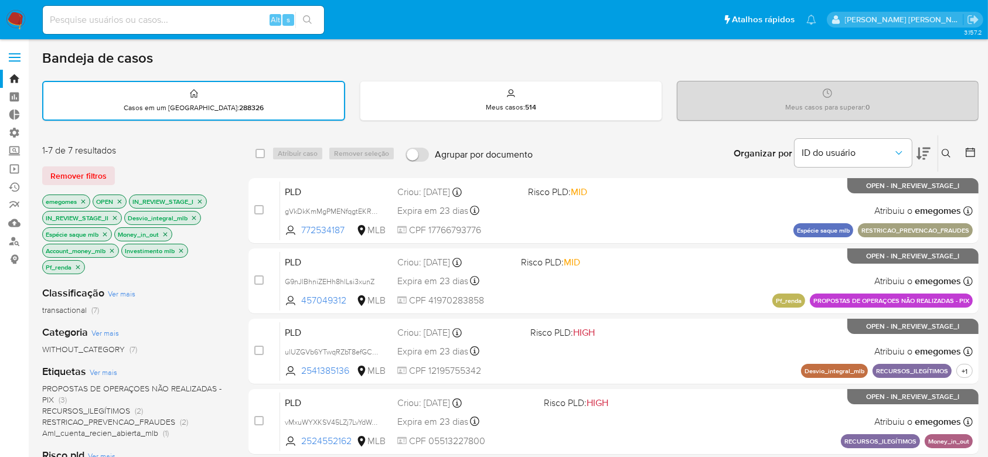
click at [195, 216] on icon "close-filter" at bounding box center [193, 217] width 7 height 7
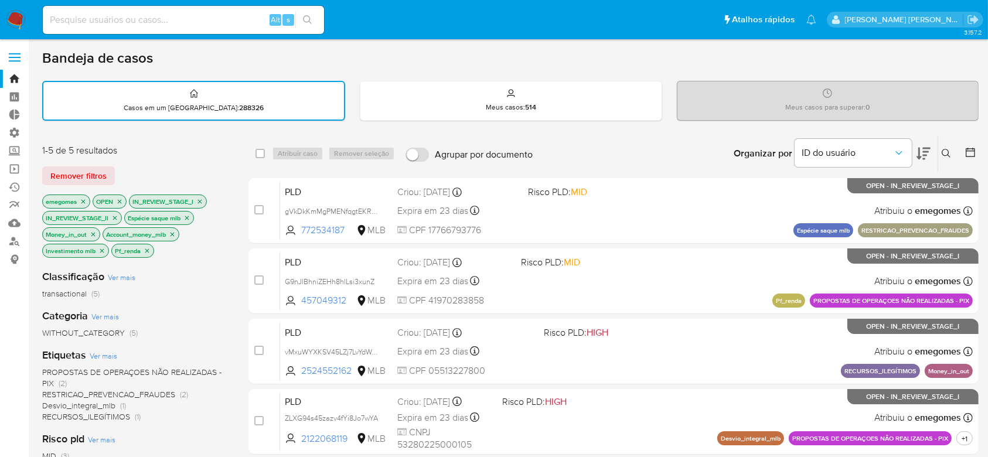
click at [186, 216] on icon "close-filter" at bounding box center [186, 217] width 7 height 7
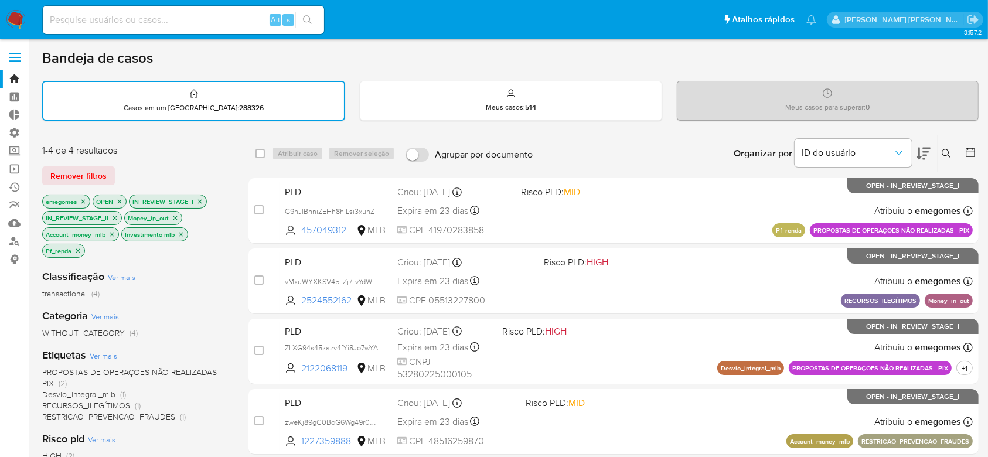
click at [173, 215] on icon "close-filter" at bounding box center [175, 217] width 7 height 7
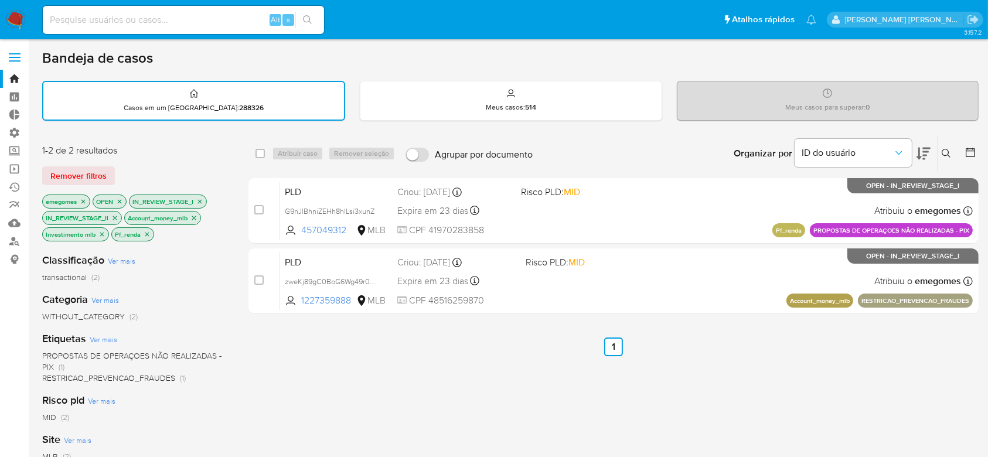
click at [196, 214] on icon "close-filter" at bounding box center [193, 217] width 7 height 7
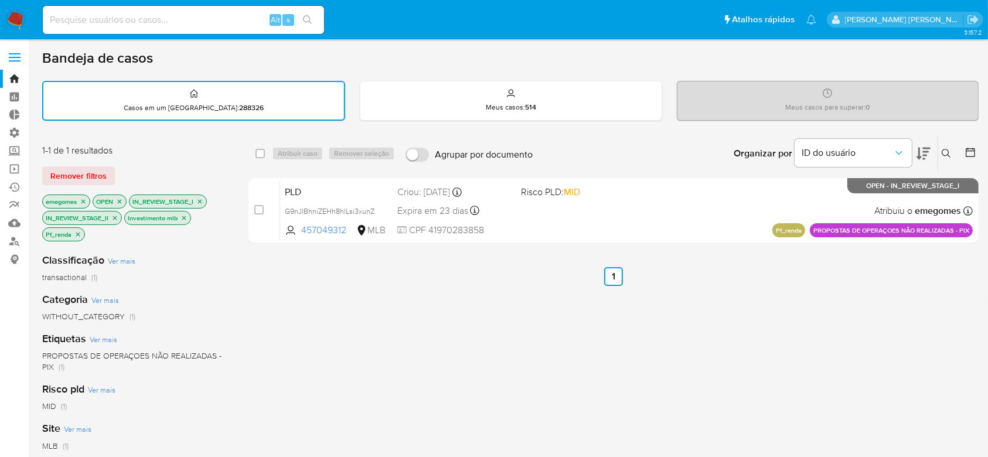
click at [179, 213] on p "Investimento mlb" at bounding box center [158, 217] width 66 height 13
click at [180, 216] on icon "close-filter" at bounding box center [183, 217] width 7 height 7
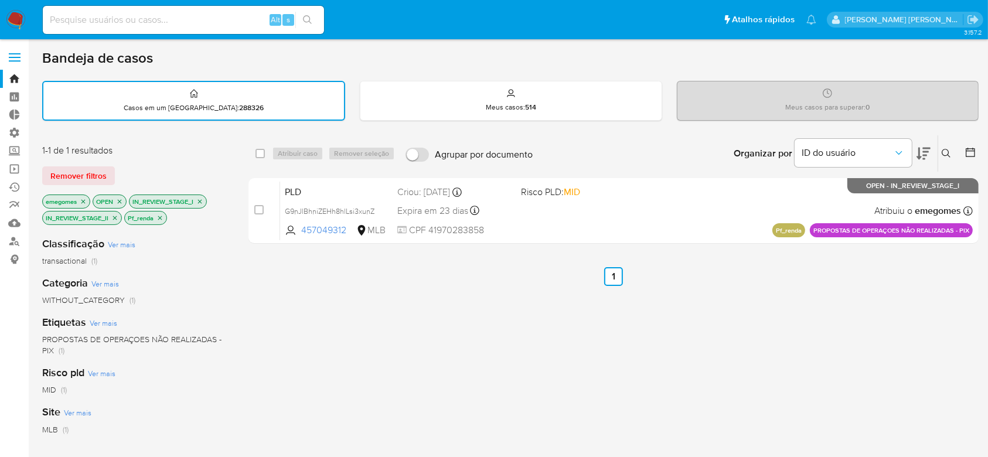
click at [163, 217] on icon "close-filter" at bounding box center [159, 217] width 7 height 7
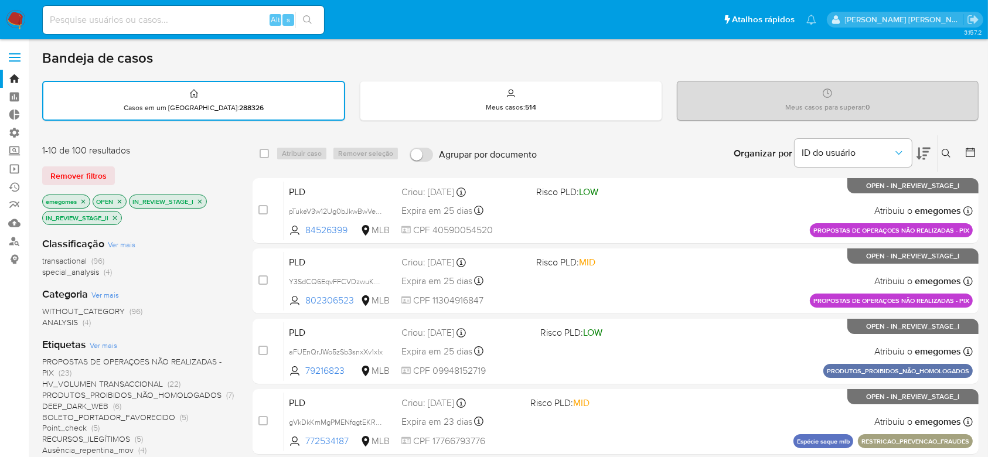
click at [86, 199] on icon "close-filter" at bounding box center [83, 201] width 7 height 7
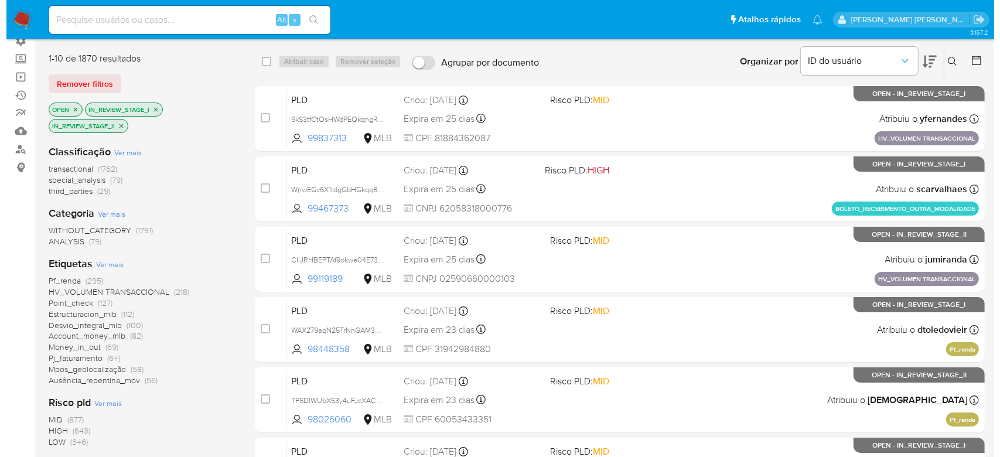
scroll to position [234, 0]
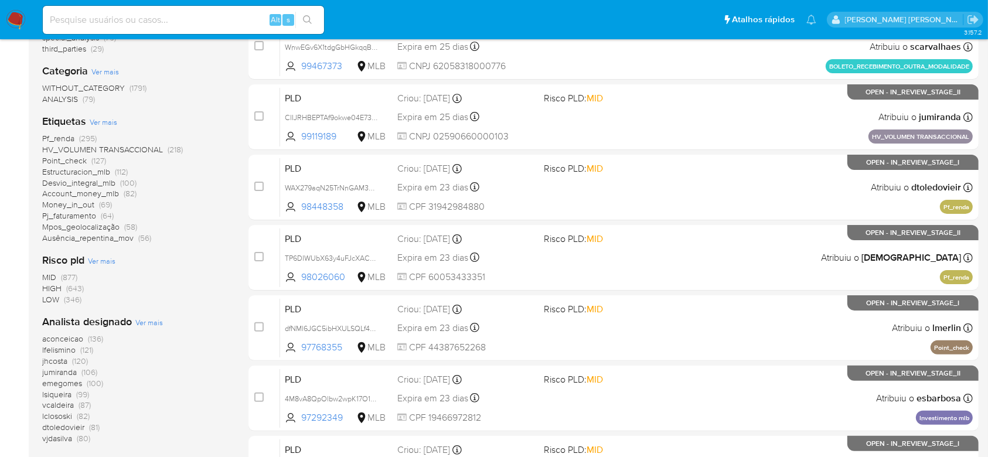
click at [146, 323] on span "Ver mais" at bounding box center [149, 322] width 28 height 11
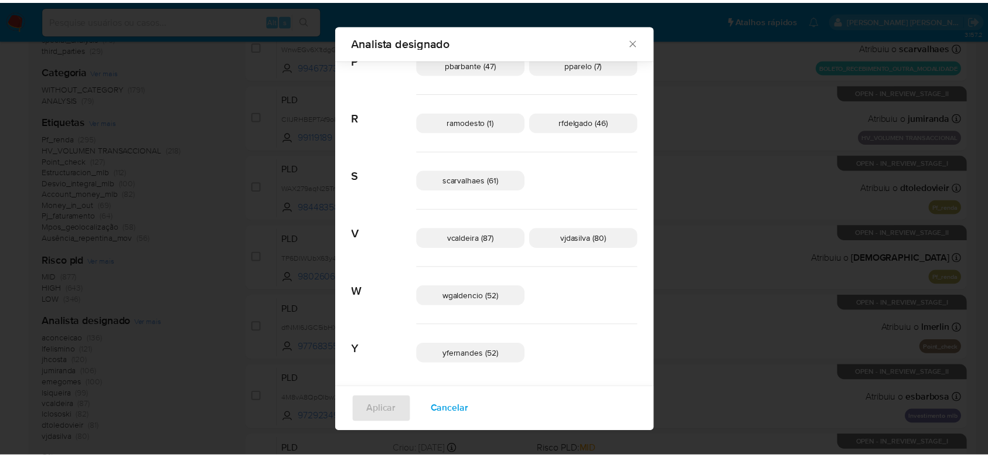
scroll to position [657, 0]
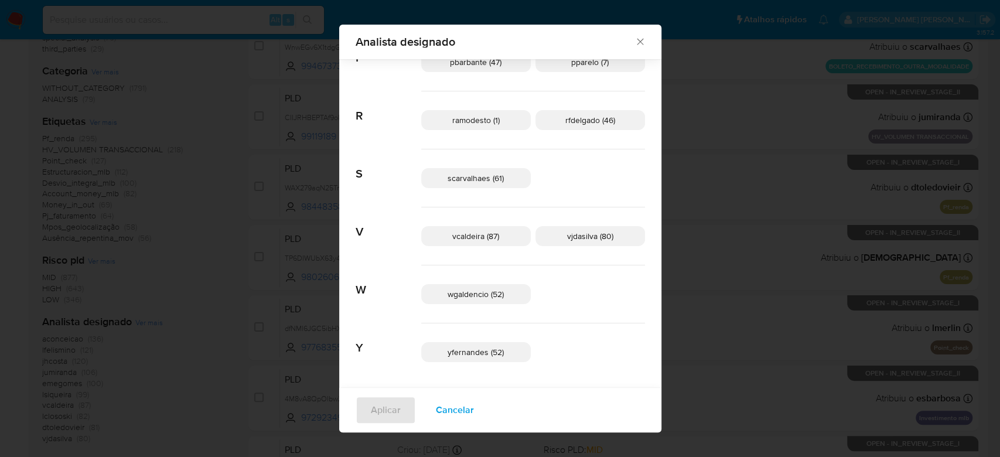
click at [634, 47] on icon "Fechar" at bounding box center [640, 42] width 12 height 12
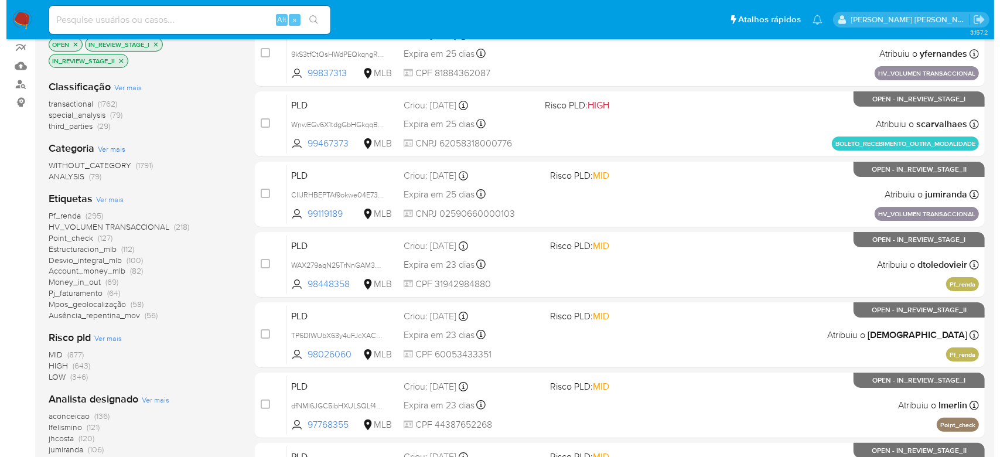
scroll to position [234, 0]
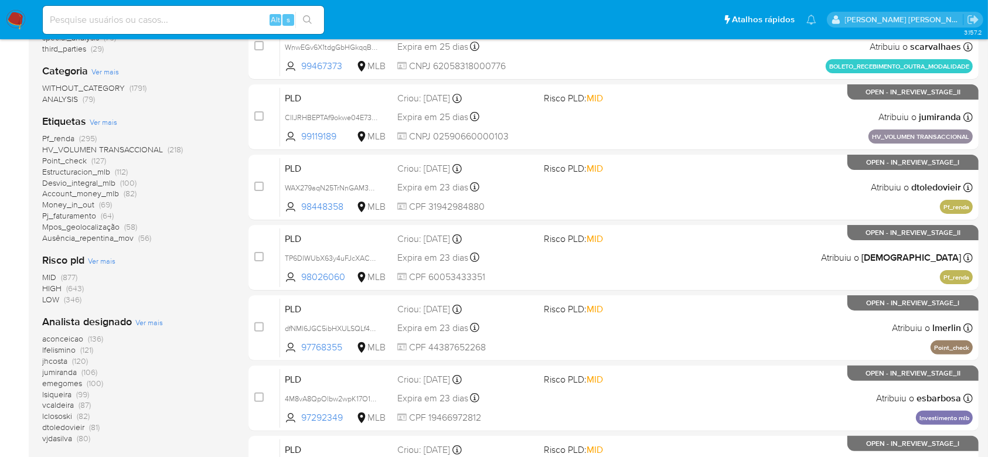
click at [159, 321] on span "Ver mais" at bounding box center [149, 322] width 28 height 11
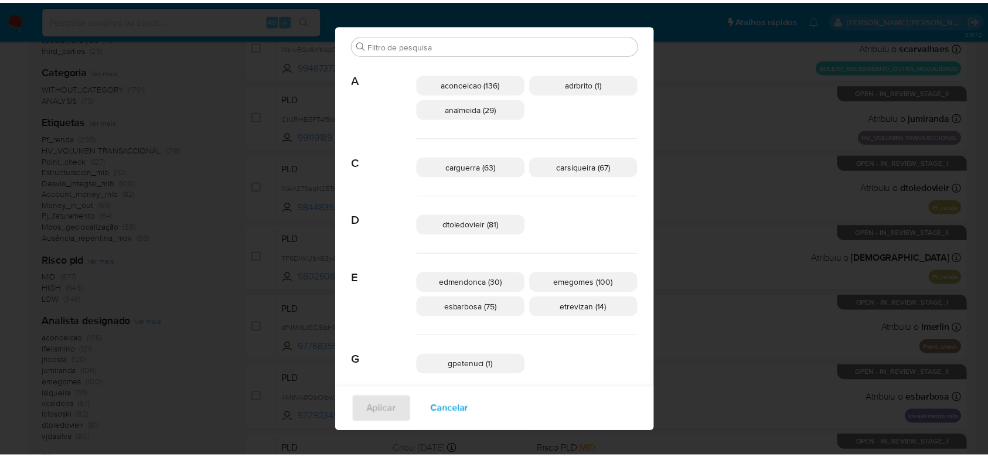
scroll to position [0, 0]
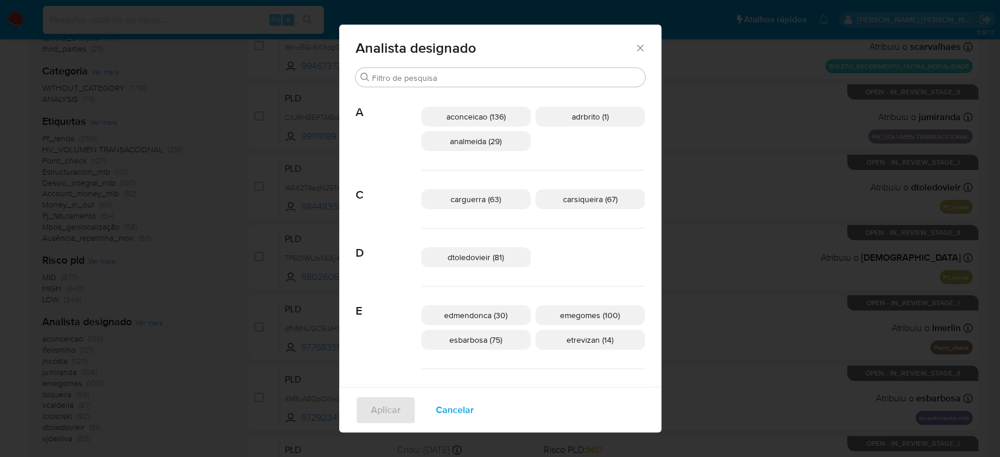
click at [634, 49] on icon "Fechar" at bounding box center [640, 48] width 12 height 12
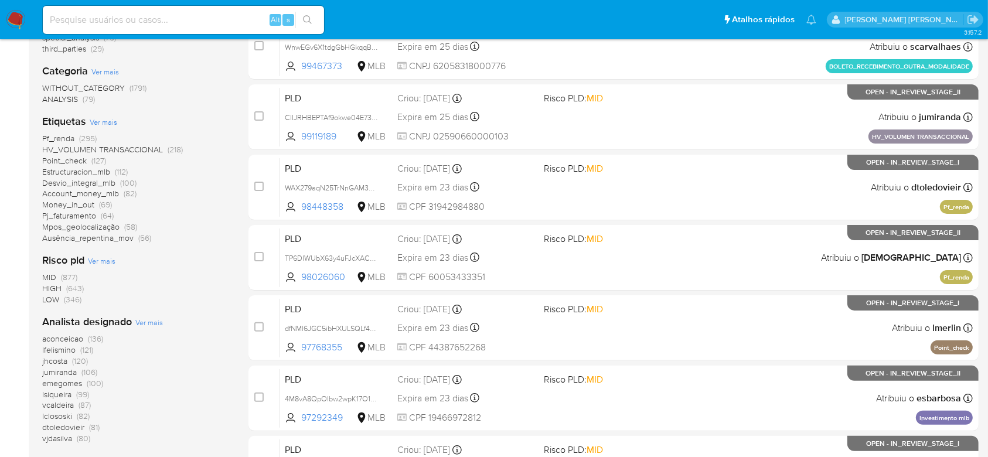
click at [96, 23] on input at bounding box center [183, 19] width 281 height 15
paste input "DJRei1F3GpYseAwUPVX41oJZ"
type input "DJRei1F3GpYseAwUPVX41oJZ"
click at [316, 16] on button "search-icon" at bounding box center [307, 20] width 24 height 16
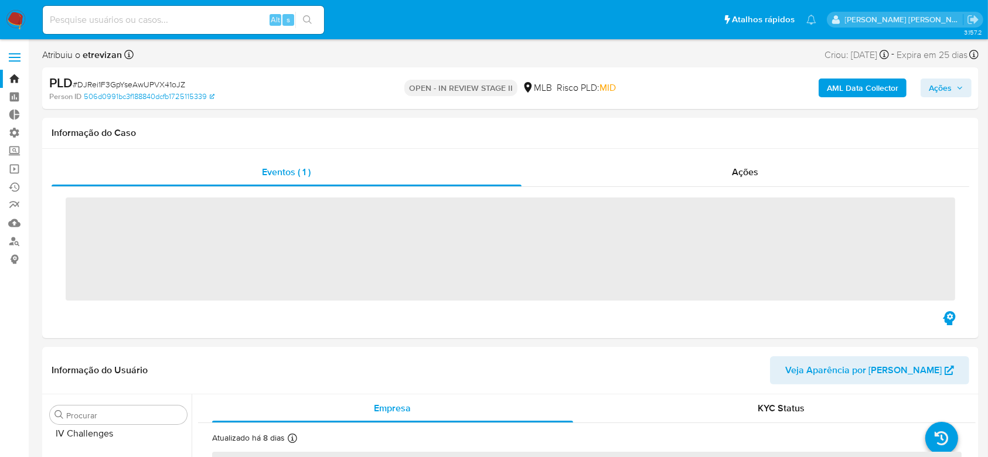
scroll to position [523, 0]
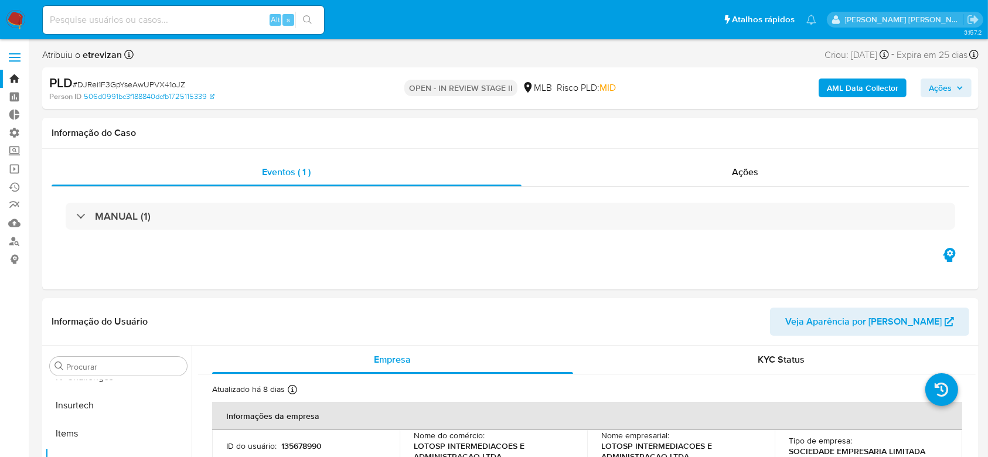
select select "10"
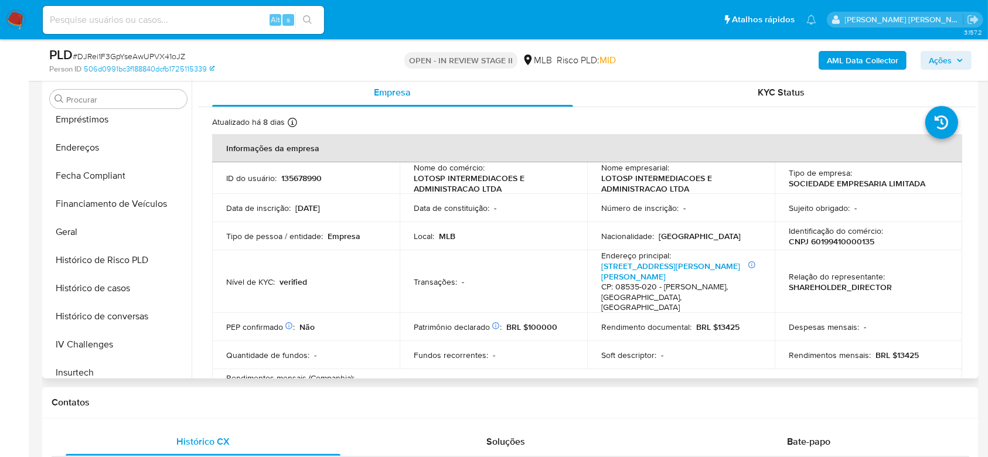
scroll to position [211, 0]
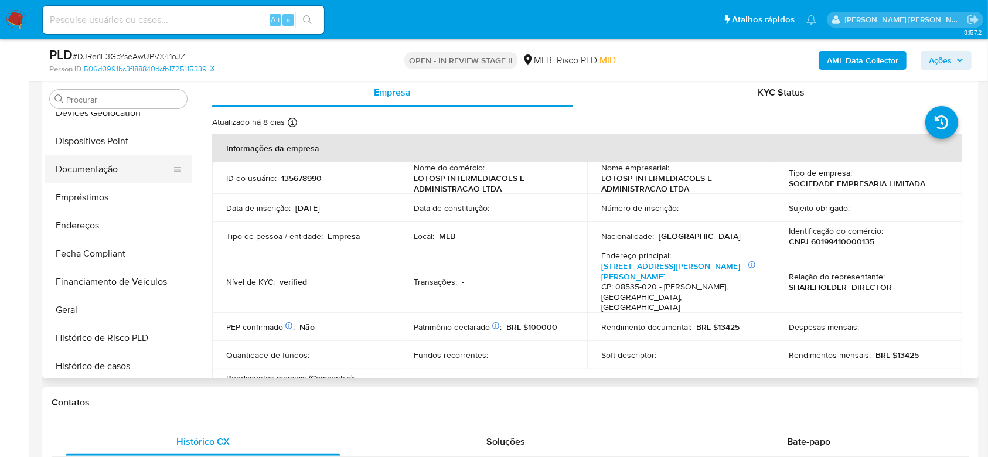
click at [99, 168] on button "Documentação" at bounding box center [113, 169] width 137 height 28
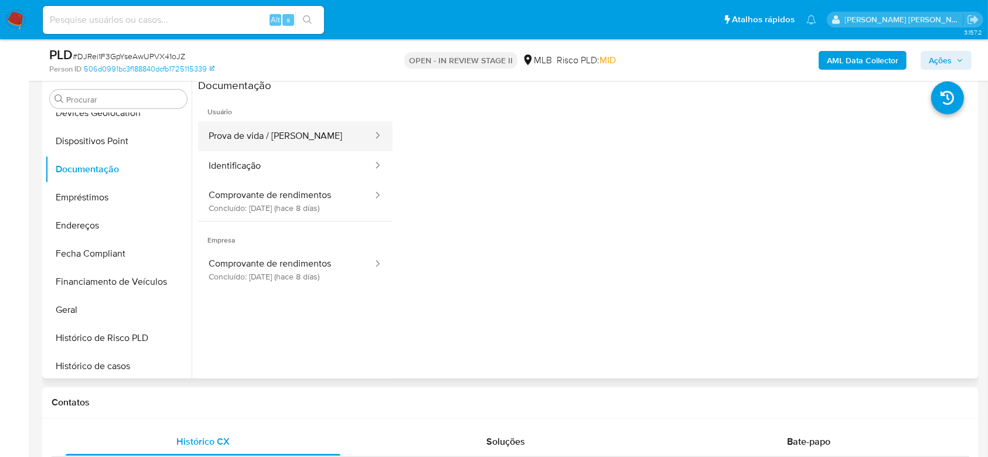
click at [307, 136] on button "Prova de vida / [PERSON_NAME]" at bounding box center [286, 136] width 176 height 30
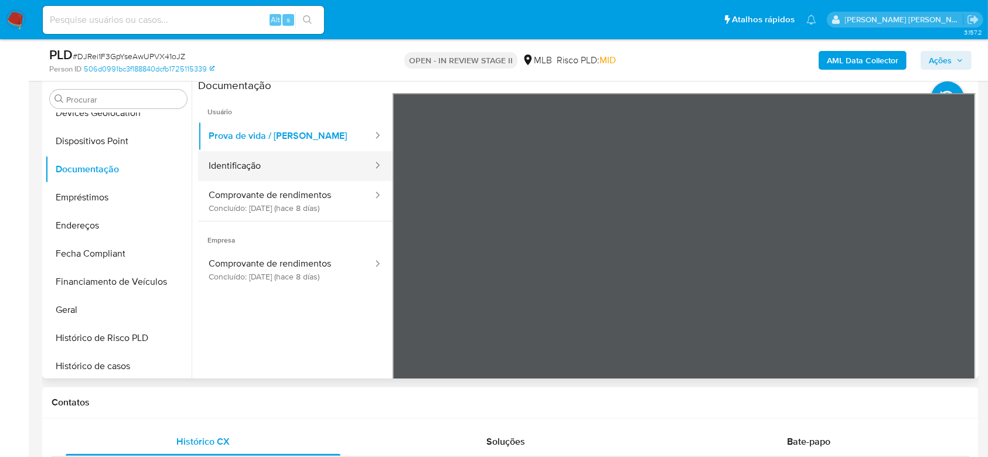
click at [248, 170] on button "Identificação" at bounding box center [286, 166] width 176 height 30
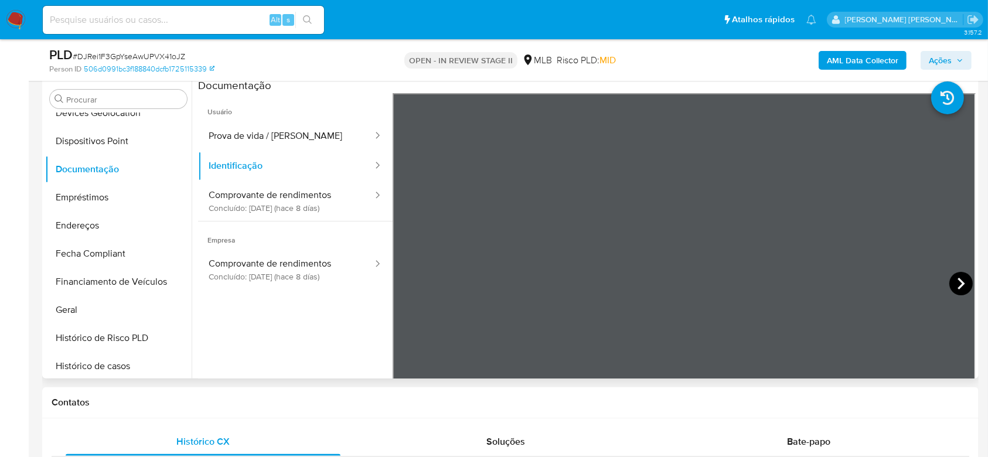
click at [956, 289] on icon at bounding box center [960, 283] width 23 height 23
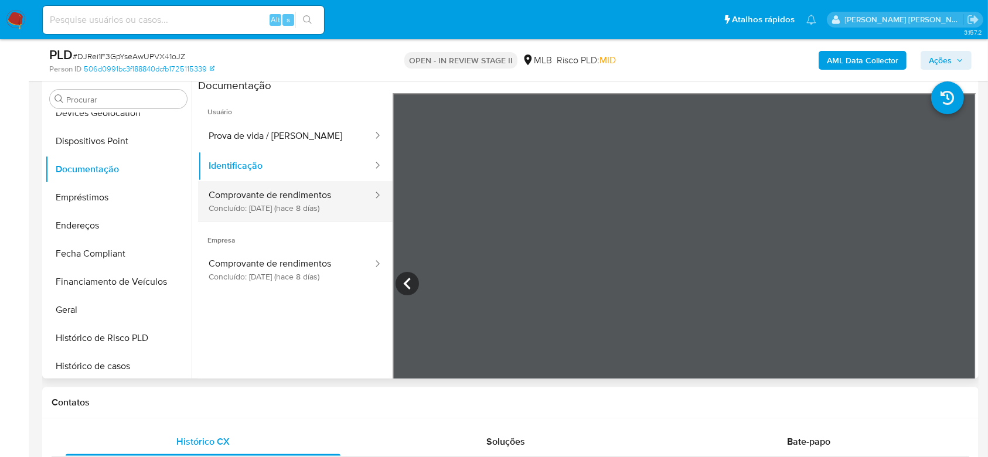
click at [235, 210] on button "Comprovante de rendimentos Concluído: 26/08/2025 (hace 8 días)" at bounding box center [286, 201] width 176 height 40
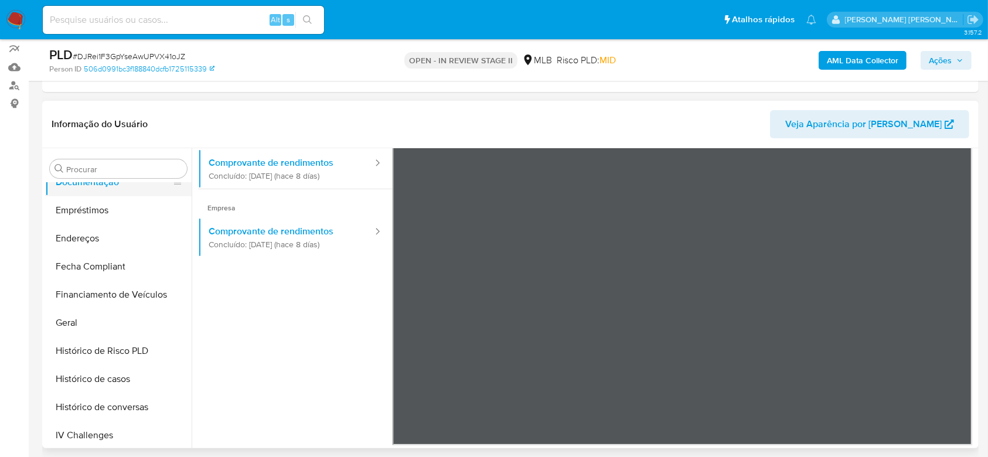
scroll to position [289, 0]
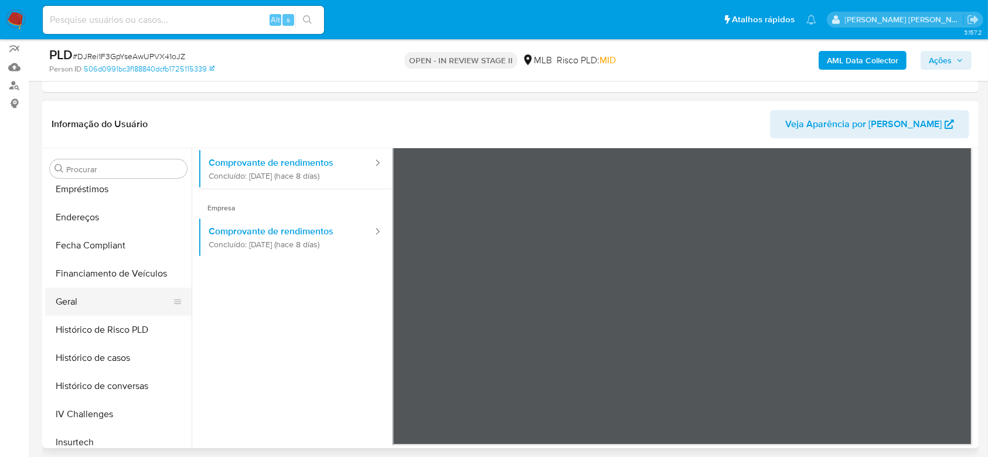
click at [114, 299] on button "Geral" at bounding box center [113, 302] width 137 height 28
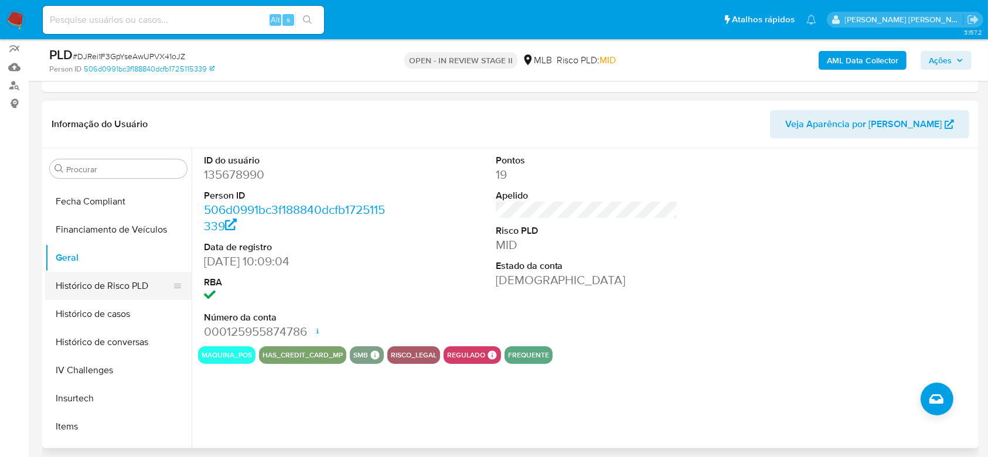
scroll to position [367, 0]
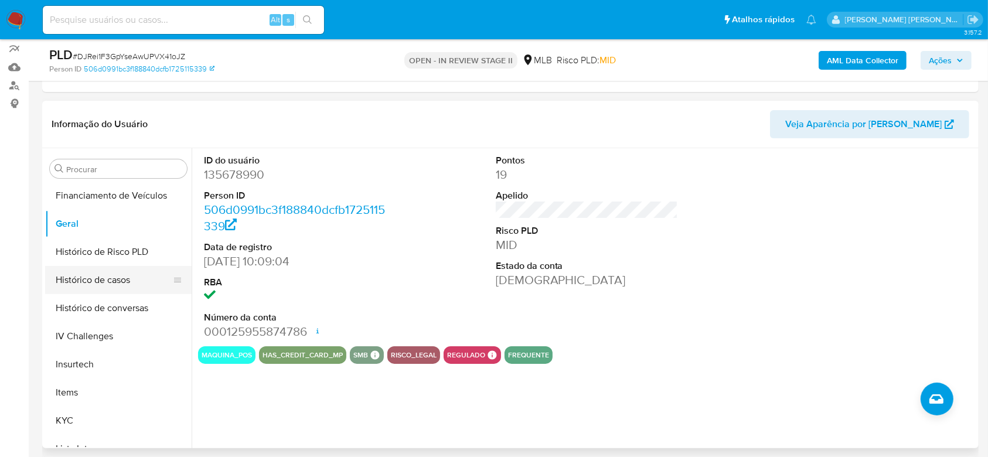
click at [119, 278] on button "Histórico de casos" at bounding box center [113, 280] width 137 height 28
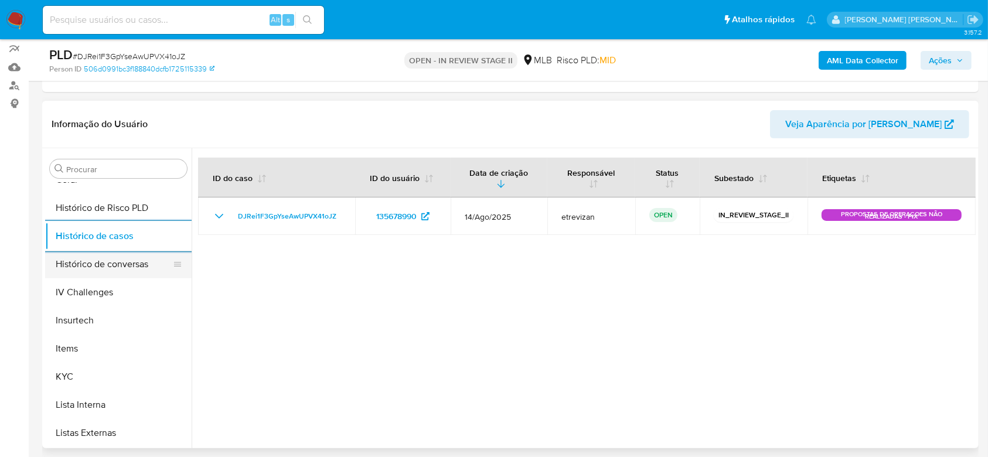
scroll to position [445, 0]
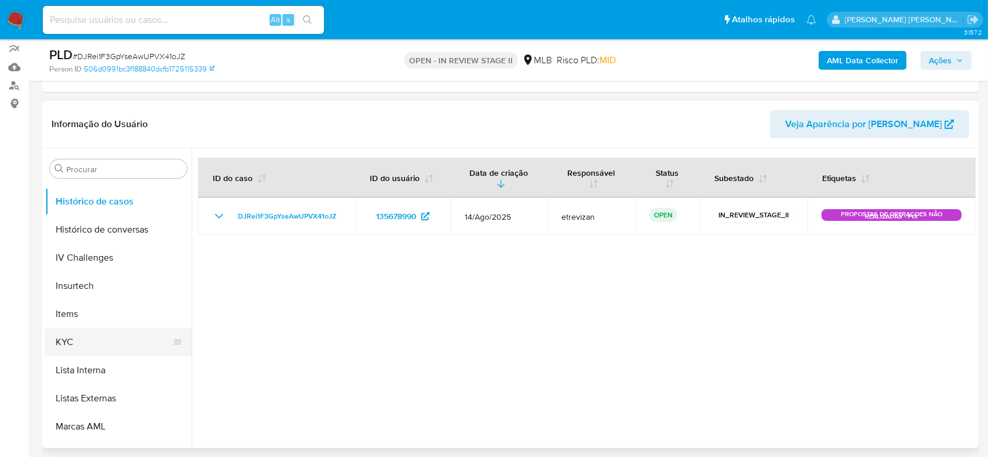
click at [100, 337] on button "KYC" at bounding box center [113, 342] width 137 height 28
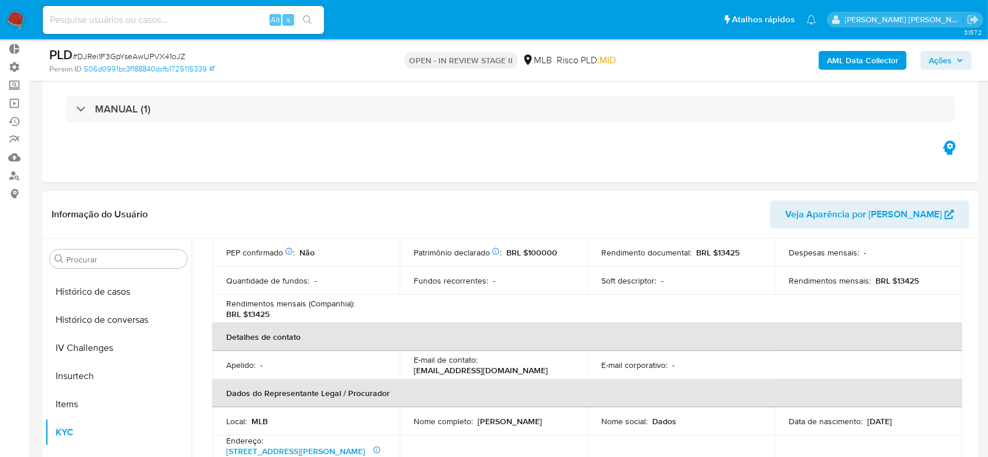
scroll to position [0, 0]
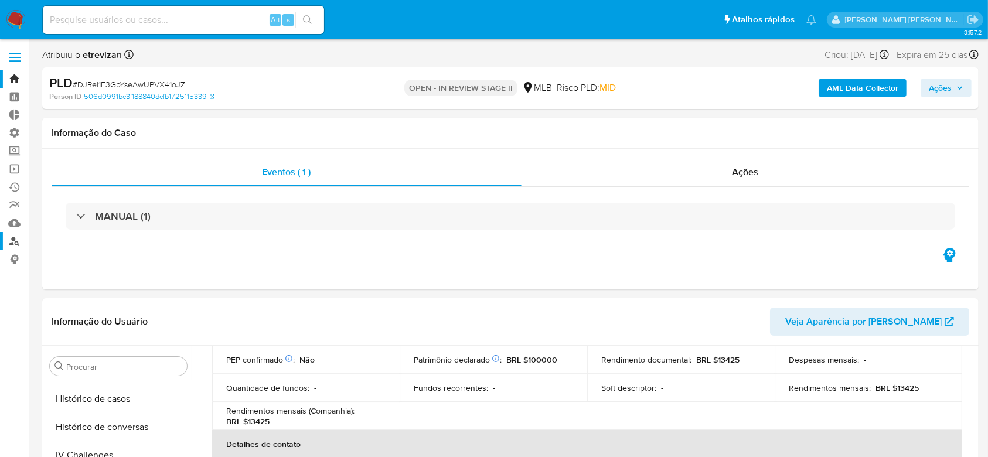
click at [14, 237] on link "Localizador de pessoas" at bounding box center [69, 241] width 139 height 18
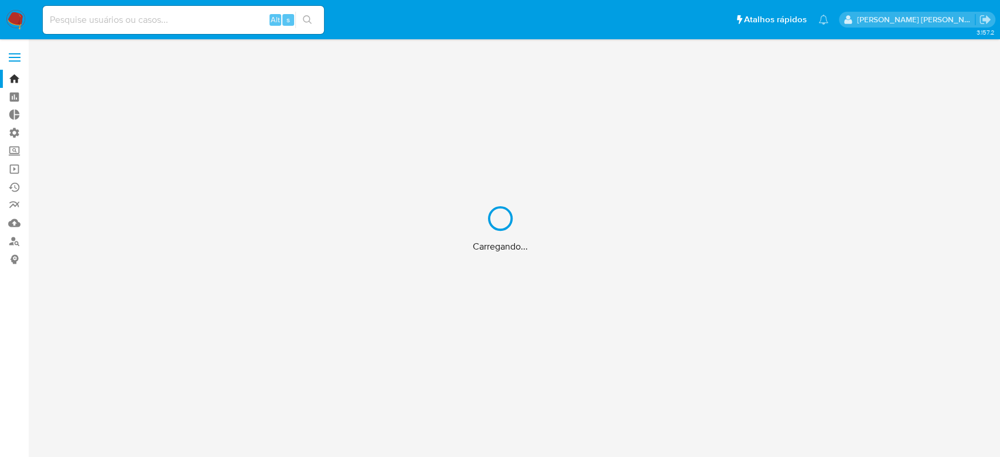
drag, startPoint x: 14, startPoint y: 166, endPoint x: 43, endPoint y: 162, distance: 29.6
click at [14, 166] on div "Carregando..." at bounding box center [500, 228] width 1000 height 457
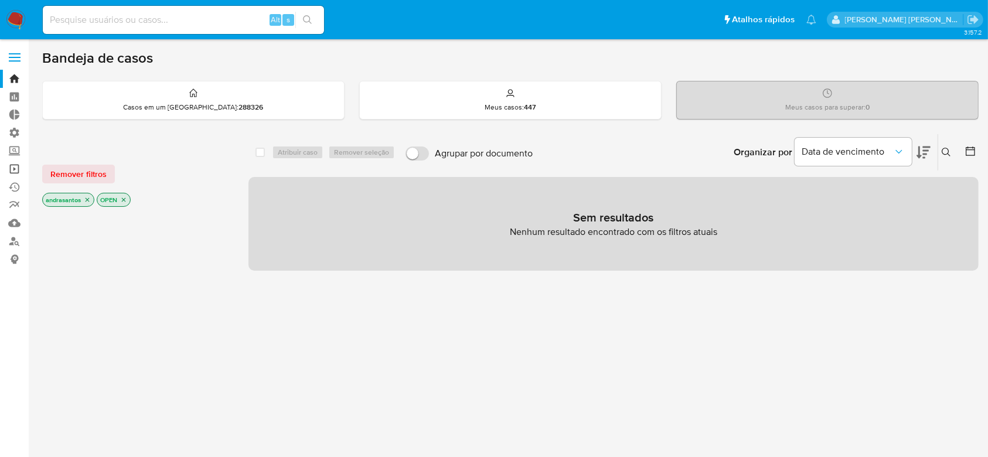
click at [12, 168] on link "Operações em massa" at bounding box center [69, 169] width 139 height 18
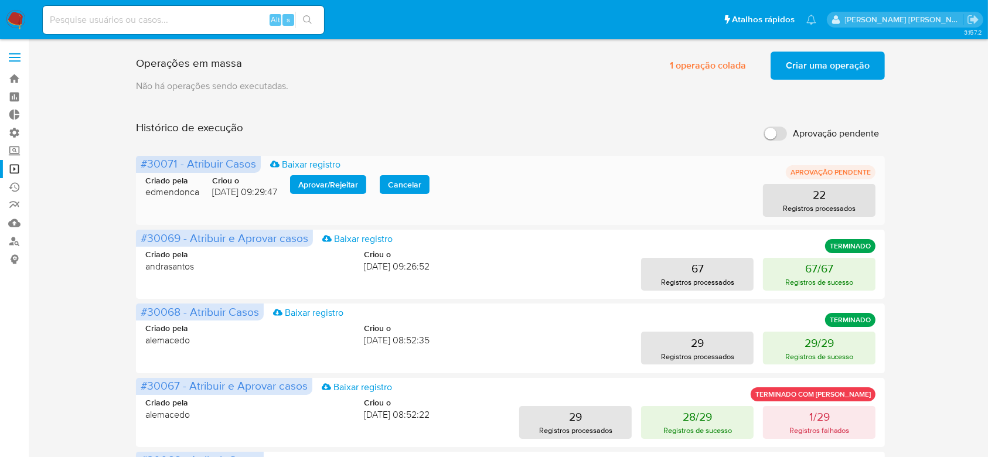
click at [324, 187] on span "Aprovar / Rejeitar" at bounding box center [328, 184] width 60 height 16
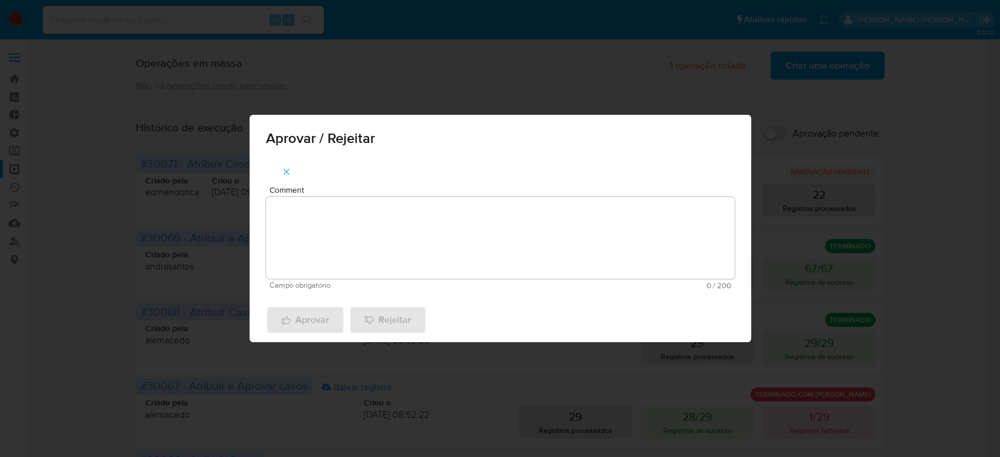
click at [337, 185] on div "Comment Campo obrigatório 0 / 200 200 caracteres restantes" at bounding box center [500, 228] width 501 height 140
click at [337, 281] on span "Campo obrigatório" at bounding box center [384, 285] width 231 height 8
click at [343, 246] on textarea "Comment" at bounding box center [500, 238] width 469 height 82
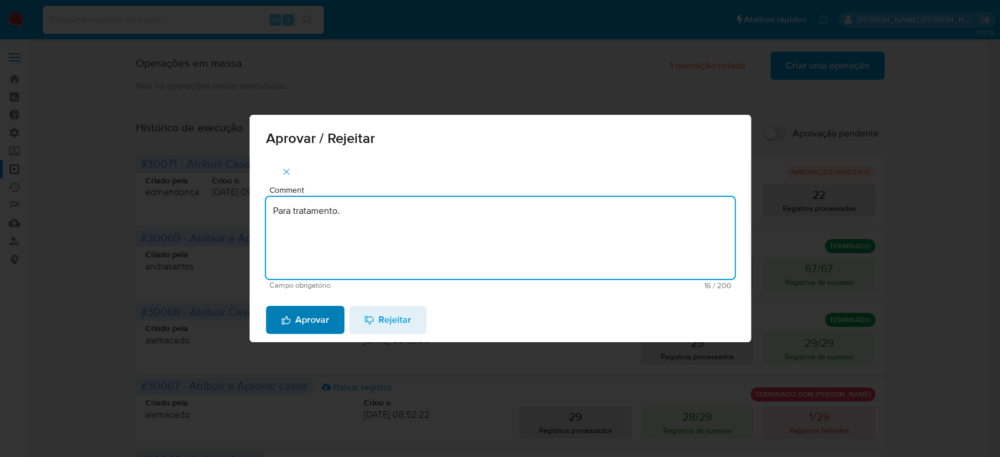
type textarea "Para tratamento."
click at [316, 315] on span "Aprovar" at bounding box center [305, 320] width 48 height 26
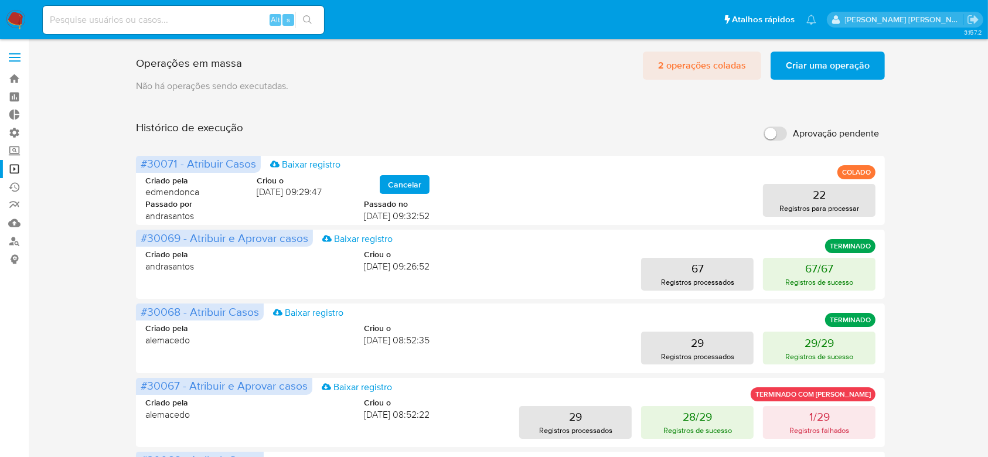
click at [705, 64] on span "2 operações coladas" at bounding box center [702, 66] width 88 height 26
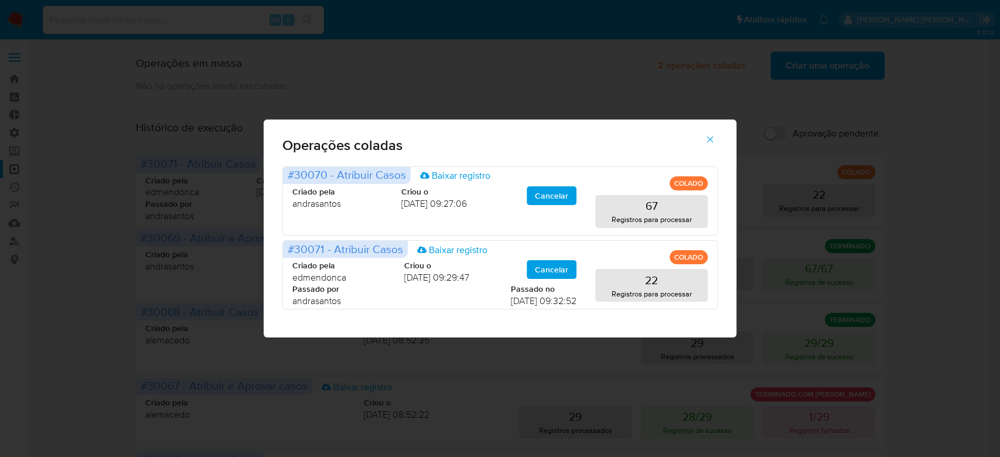
click at [713, 139] on icon "button" at bounding box center [710, 139] width 11 height 11
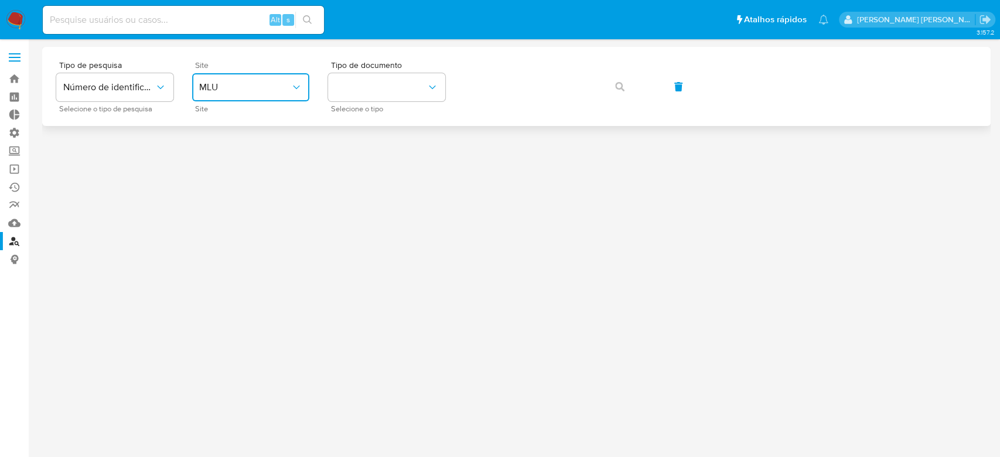
click at [300, 88] on icon "site_id" at bounding box center [297, 87] width 12 height 12
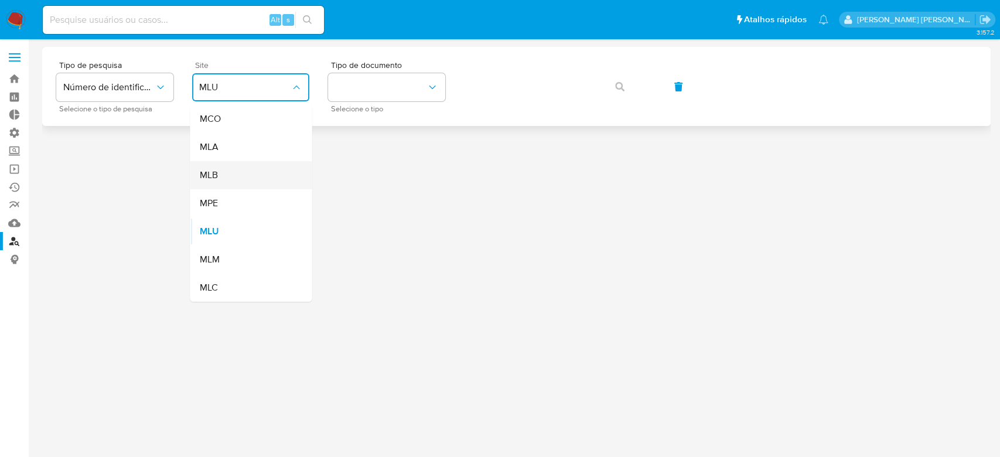
click at [250, 166] on div "MLB" at bounding box center [247, 175] width 96 height 28
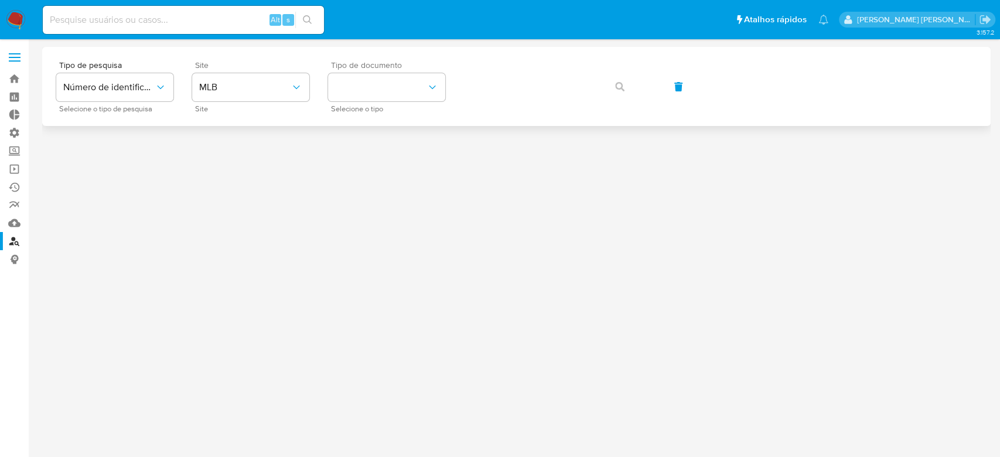
click at [398, 102] on div "Tipo de documento Selecione o tipo" at bounding box center [386, 86] width 117 height 51
click at [403, 93] on button "identificationType" at bounding box center [386, 87] width 117 height 28
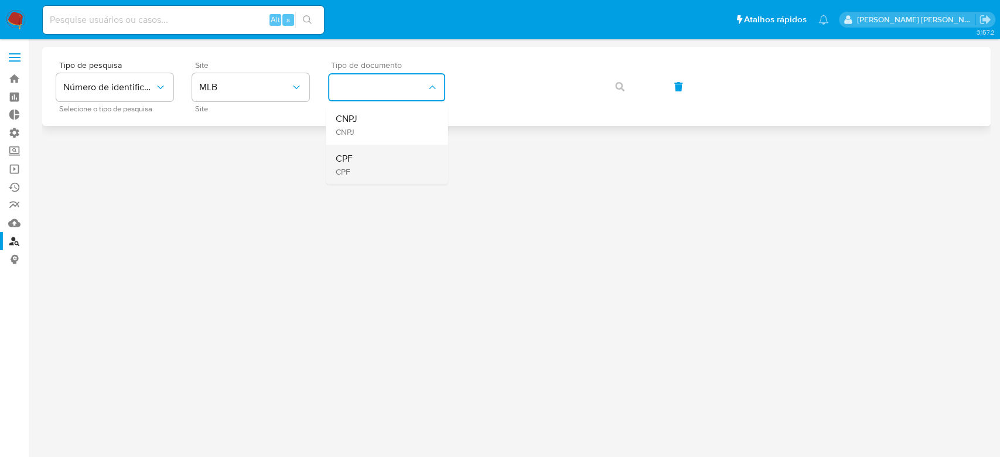
click at [358, 156] on div "CPF CPF" at bounding box center [383, 165] width 96 height 40
click at [622, 87] on icon "button" at bounding box center [619, 86] width 9 height 9
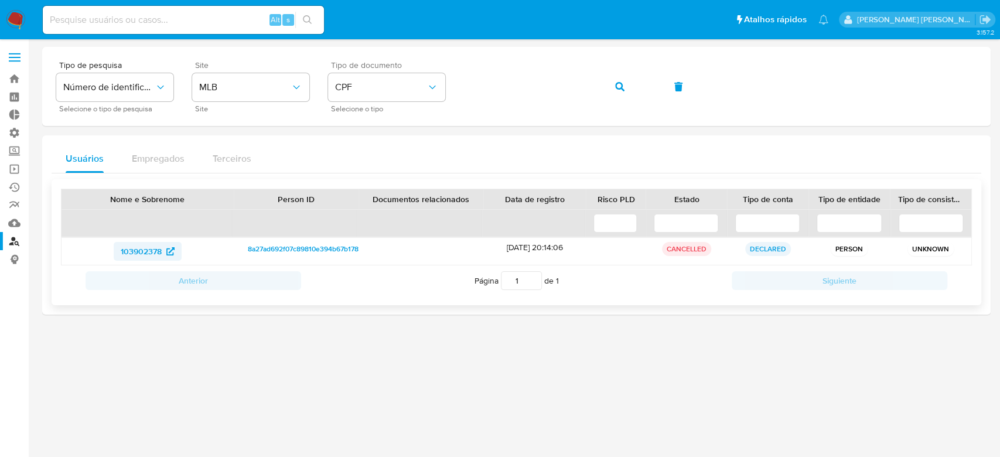
click at [144, 250] on span "103902378" at bounding box center [141, 251] width 41 height 19
click at [131, 32] on div "Alt s" at bounding box center [183, 20] width 281 height 28
click at [141, 21] on input at bounding box center [183, 19] width 281 height 15
paste input "DJRei1F3GpYseAwUPVX41oJZ"
type input "DJRei1F3GpYseAwUPVX41oJZ"
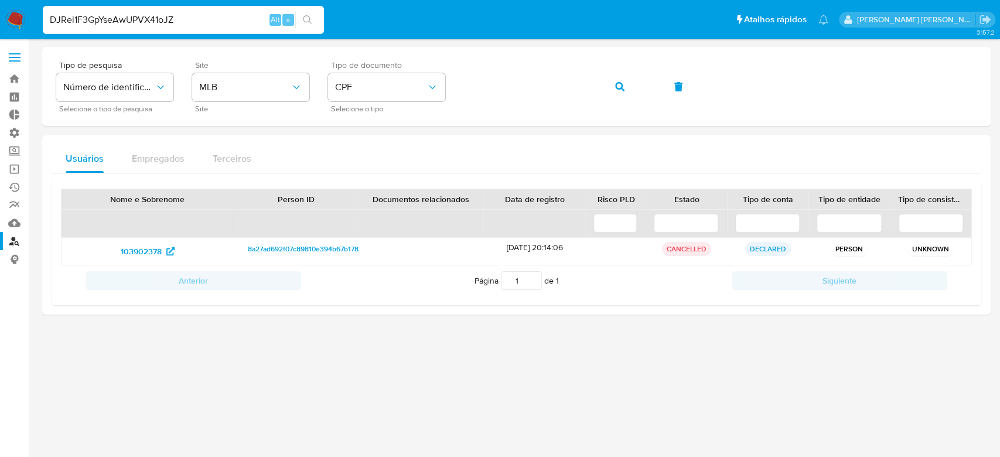
click at [313, 21] on button "search-icon" at bounding box center [307, 20] width 24 height 16
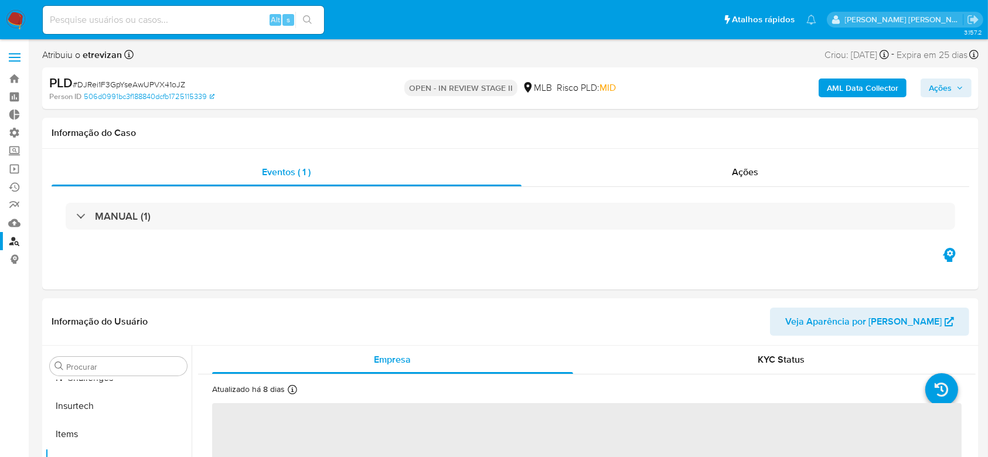
scroll to position [523, 0]
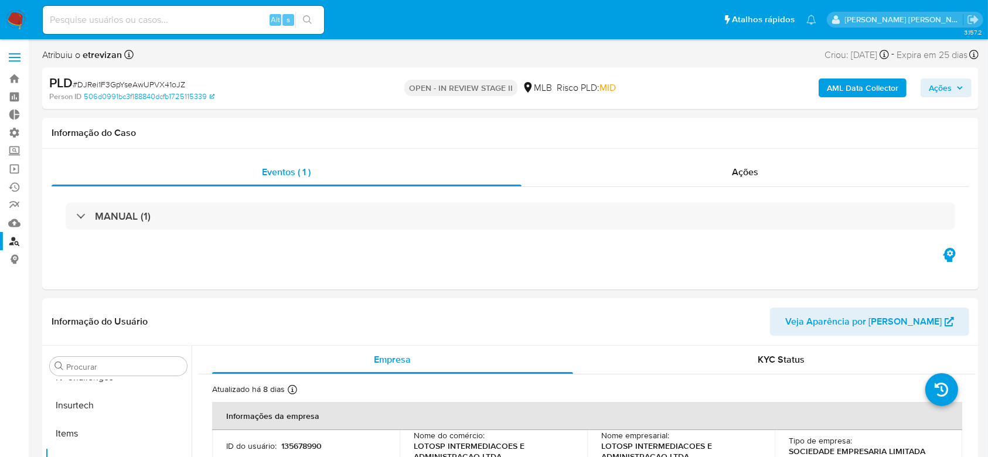
select select "10"
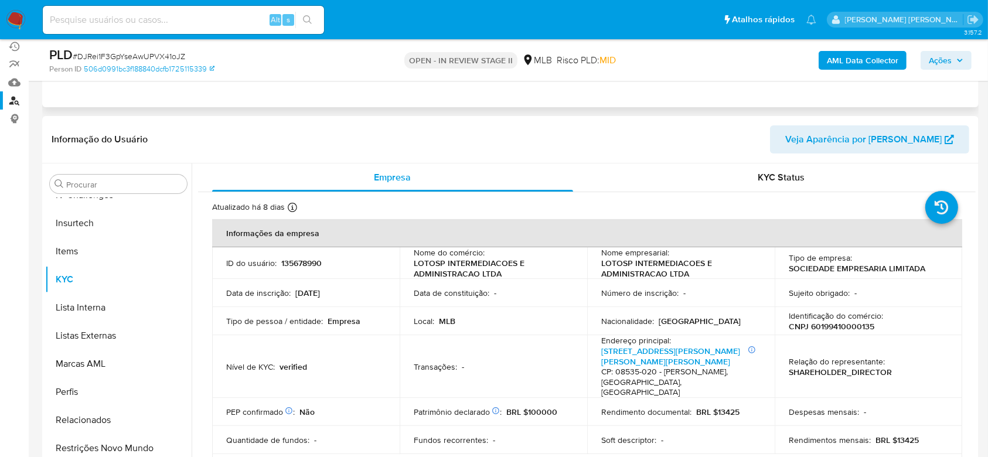
scroll to position [156, 0]
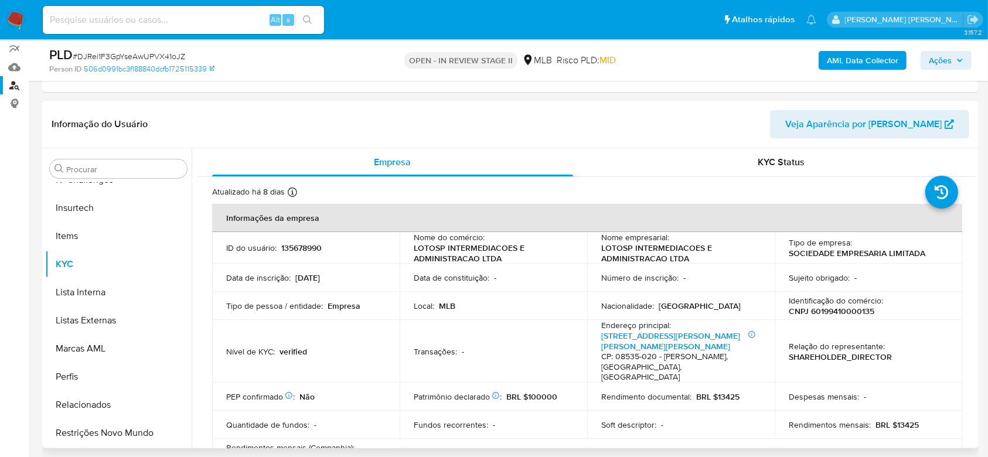
click at [841, 306] on p "CNPJ 60199410000135" at bounding box center [831, 311] width 86 height 11
copy p "60199410000135"
click at [88, 16] on input at bounding box center [183, 19] width 281 height 15
paste input "UgLTD0JABvLkyRLbqGTGVPZ2"
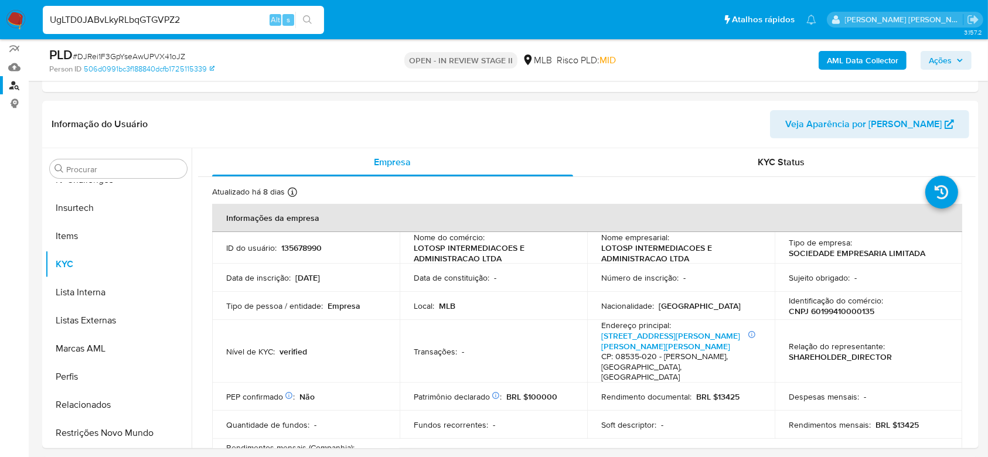
type input "UgLTD0JABvLkyRLbqGTGVPZ2"
click at [309, 18] on icon "search-icon" at bounding box center [307, 19] width 9 height 9
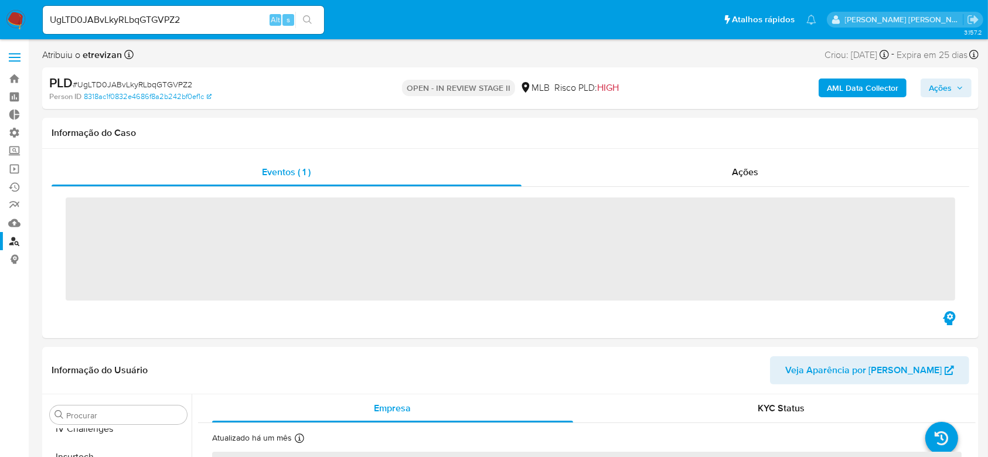
scroll to position [523, 0]
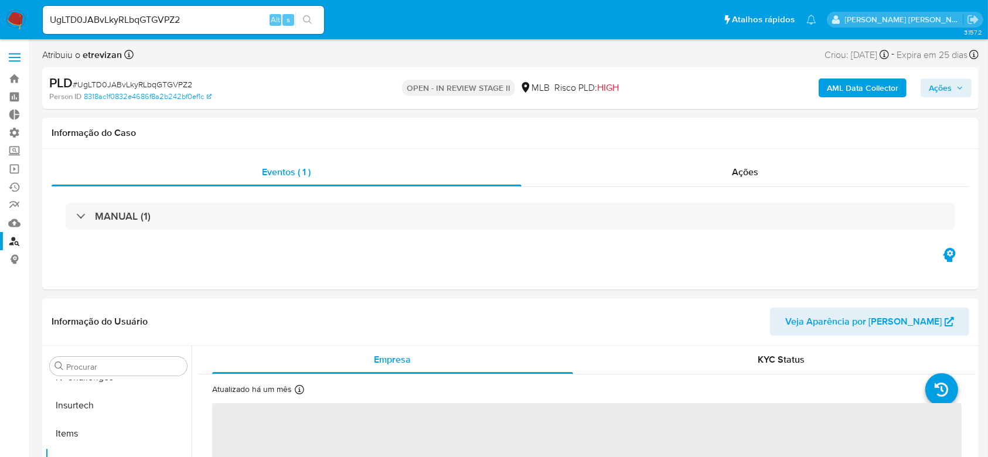
select select "10"
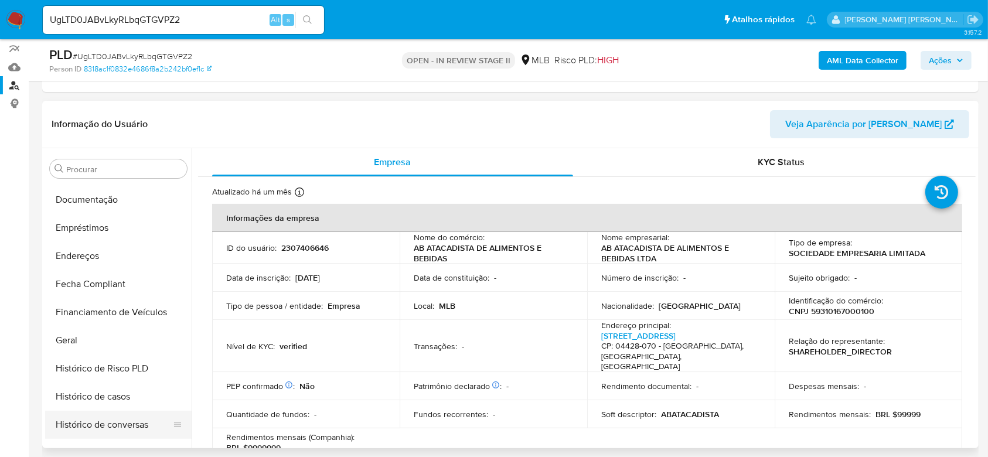
scroll to position [211, 0]
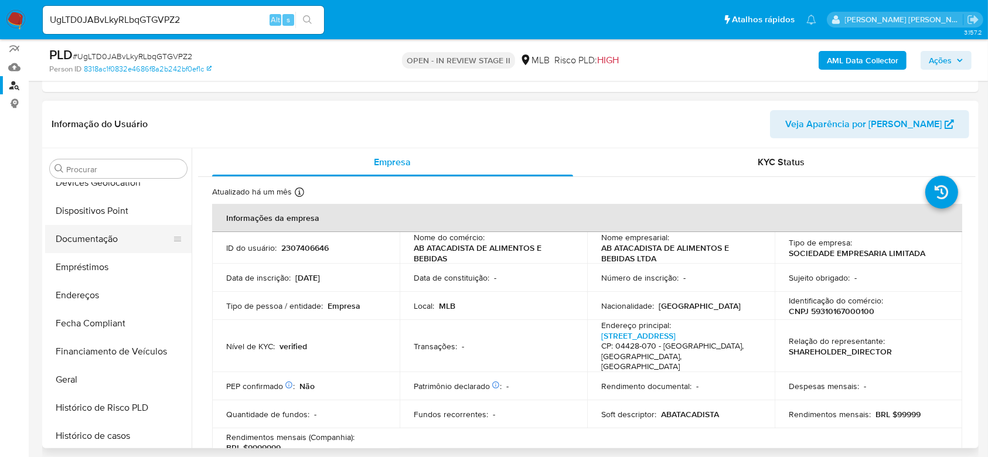
click at [96, 241] on button "Documentação" at bounding box center [113, 239] width 137 height 28
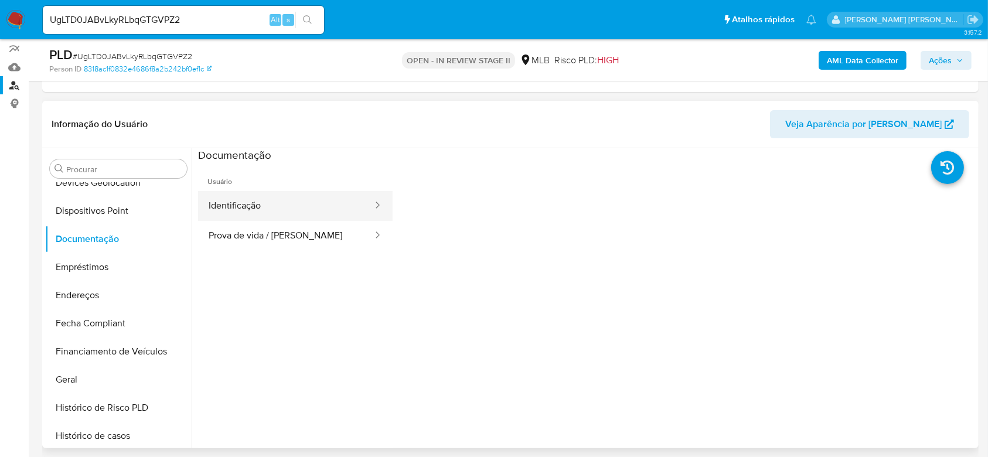
click at [239, 207] on button "Identificação" at bounding box center [286, 206] width 176 height 30
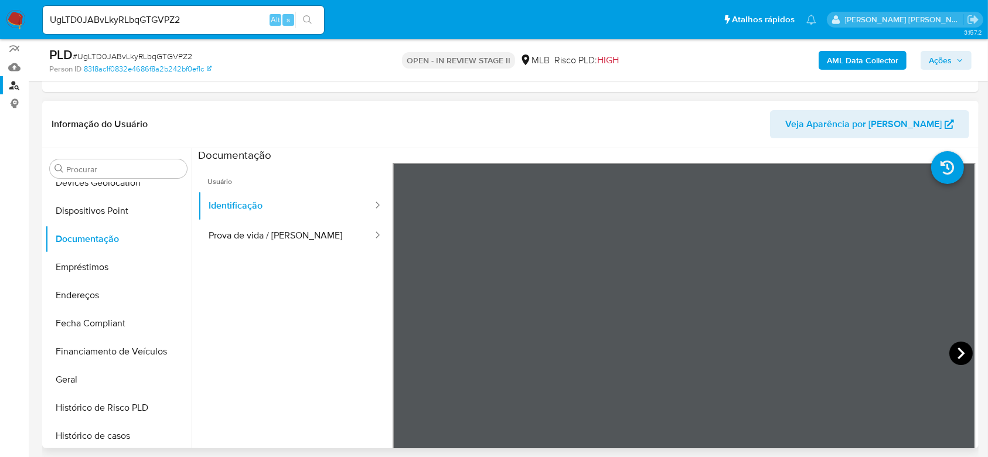
click at [957, 349] on icon at bounding box center [960, 353] width 7 height 12
drag, startPoint x: 238, startPoint y: 238, endPoint x: 323, endPoint y: 213, distance: 89.3
click at [238, 238] on button "Prova de vida / Selfie" at bounding box center [286, 236] width 176 height 30
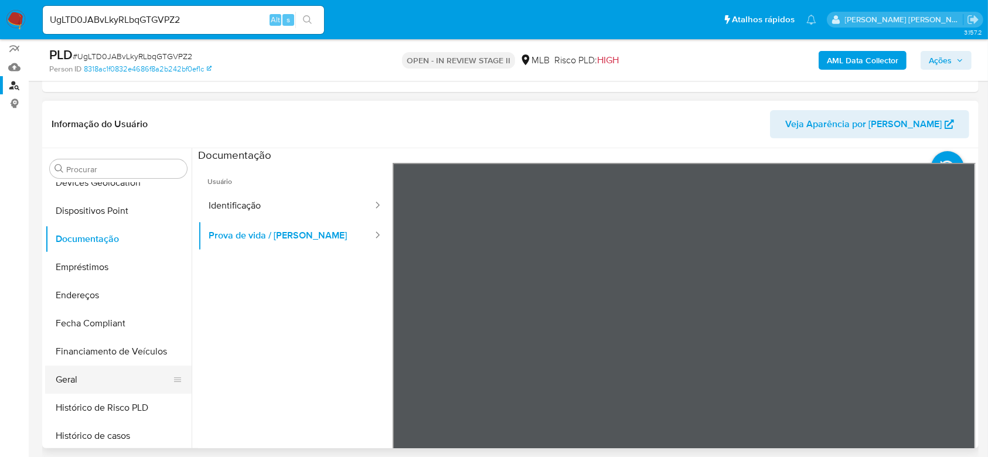
click at [89, 372] on button "Geral" at bounding box center [113, 379] width 137 height 28
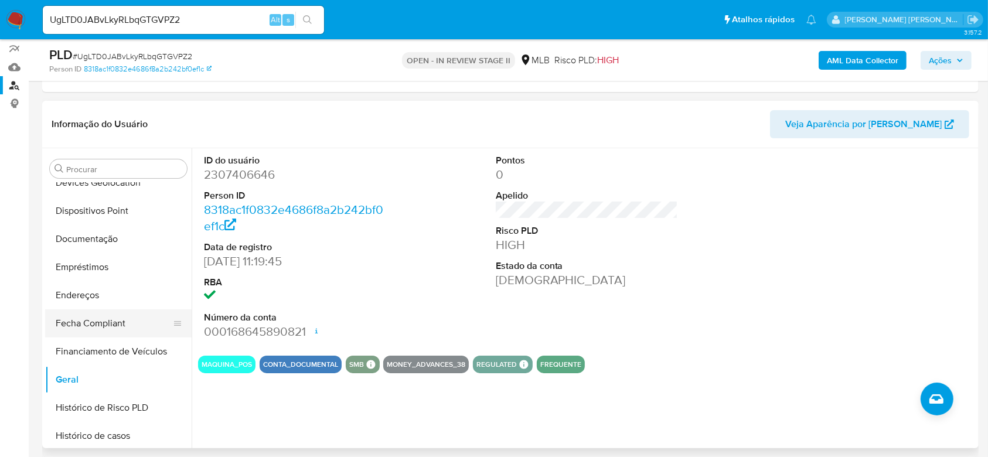
scroll to position [289, 0]
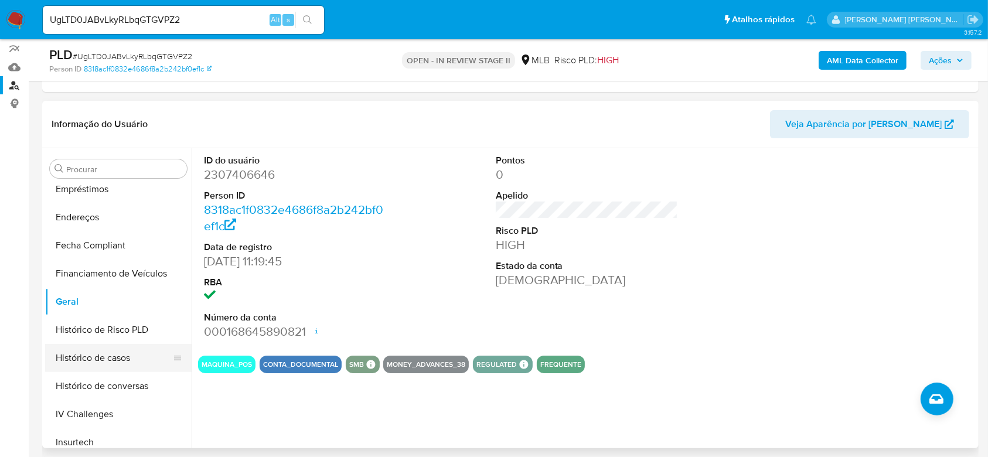
click at [103, 359] on button "Histórico de casos" at bounding box center [113, 358] width 137 height 28
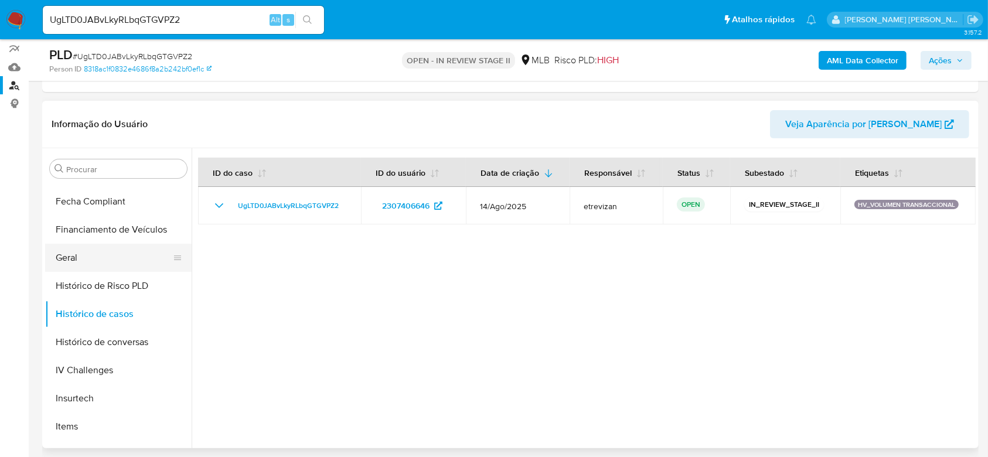
scroll to position [445, 0]
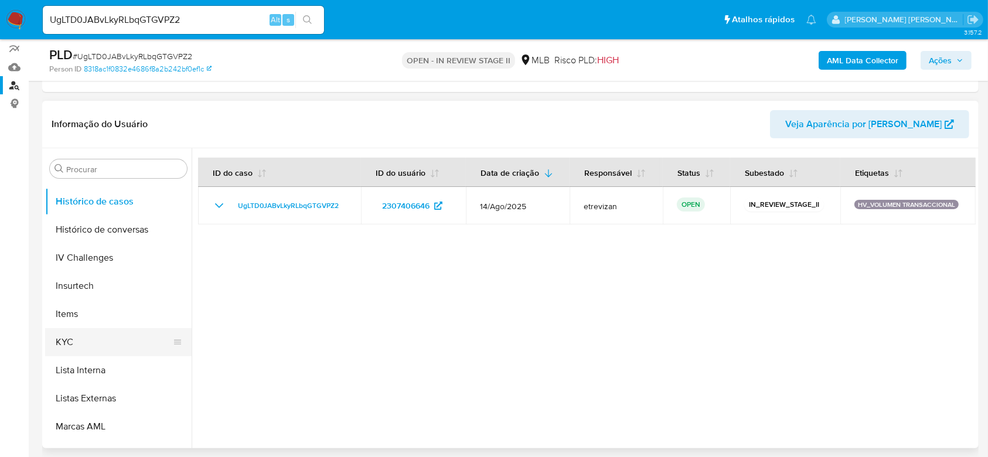
click at [97, 337] on button "KYC" at bounding box center [113, 342] width 137 height 28
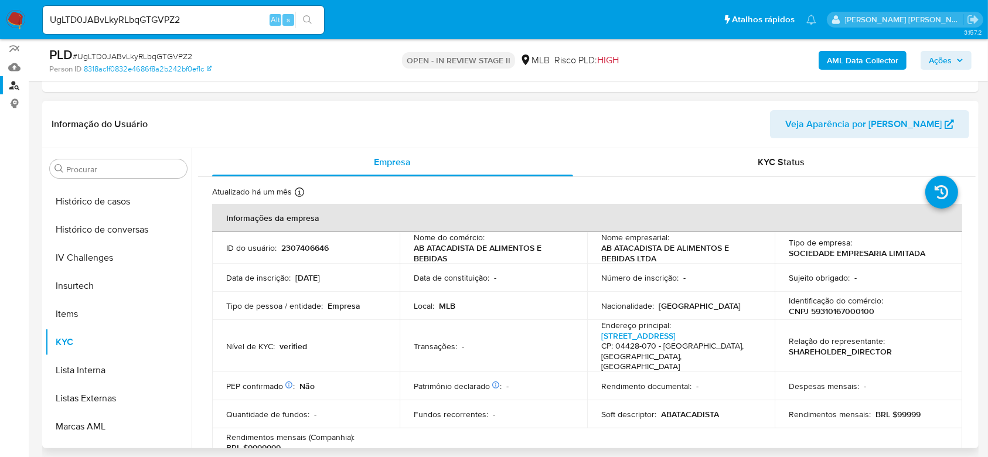
click at [859, 309] on p "CNPJ 59310167000100" at bounding box center [831, 311] width 86 height 11
copy p "59310167000100"
click at [91, 17] on input "UgLTD0JABvLkyRLbqGTGVPZ2" at bounding box center [183, 19] width 281 height 15
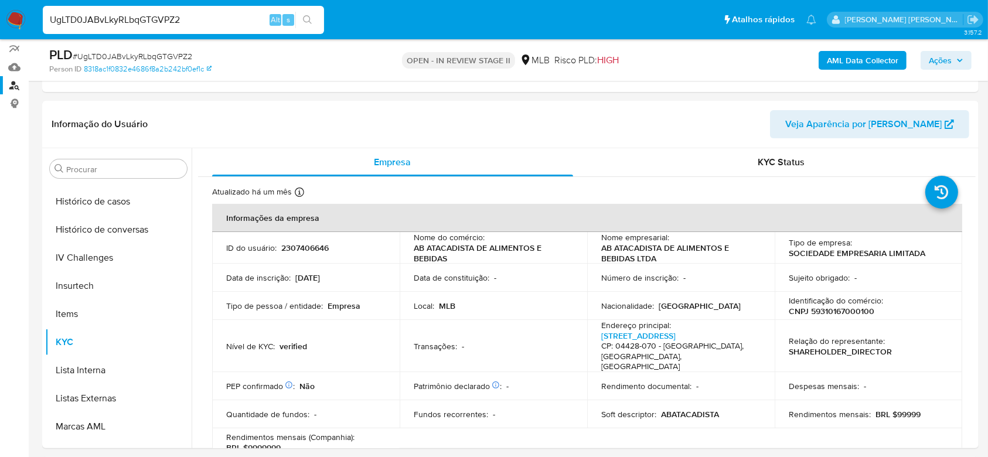
click at [91, 17] on input "UgLTD0JABvLkyRLbqGTGVPZ2" at bounding box center [183, 19] width 281 height 15
paste input "cALPqhX1XTYAgJXHoYuzHbMz"
type input "cALPqhX1XTYAgJXHoYuzHbMz"
click at [309, 26] on button "search-icon" at bounding box center [307, 20] width 24 height 16
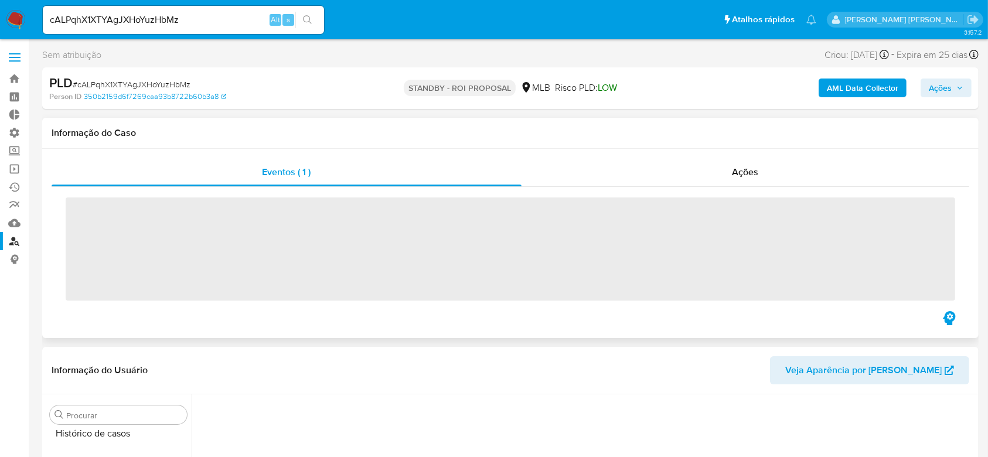
scroll to position [523, 0]
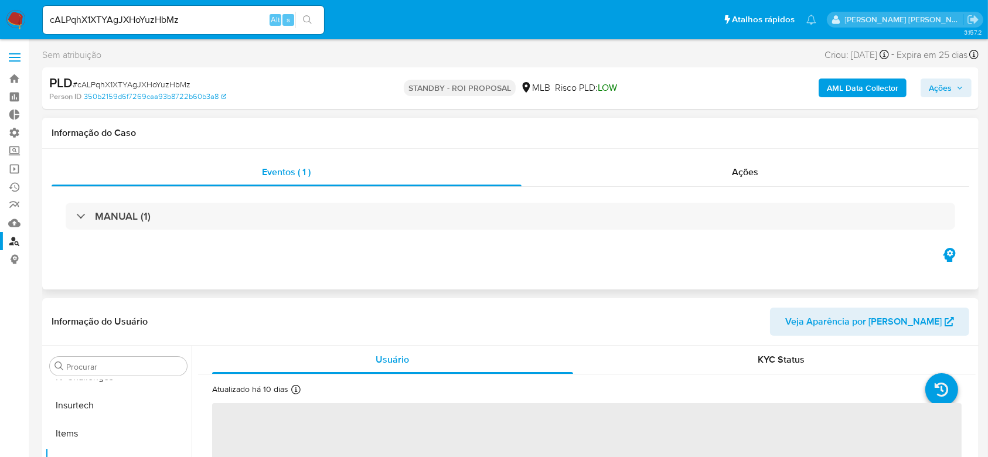
select select "10"
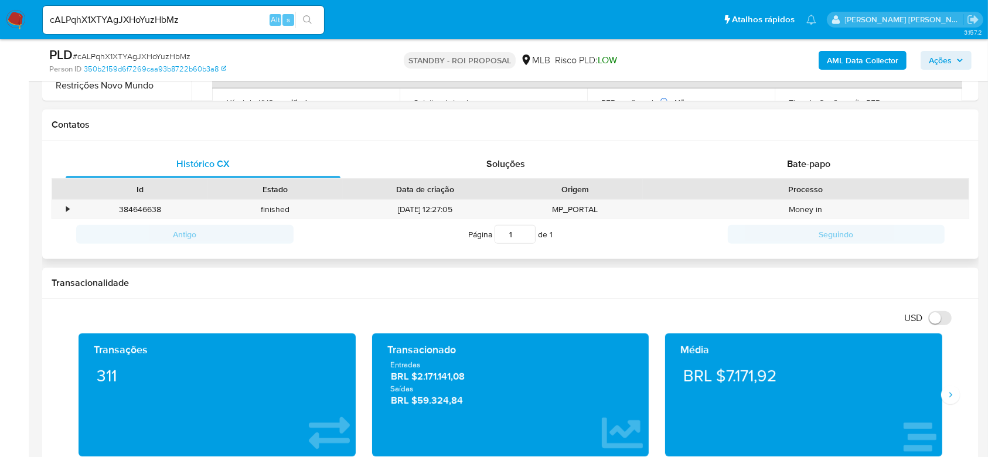
scroll to position [469, 0]
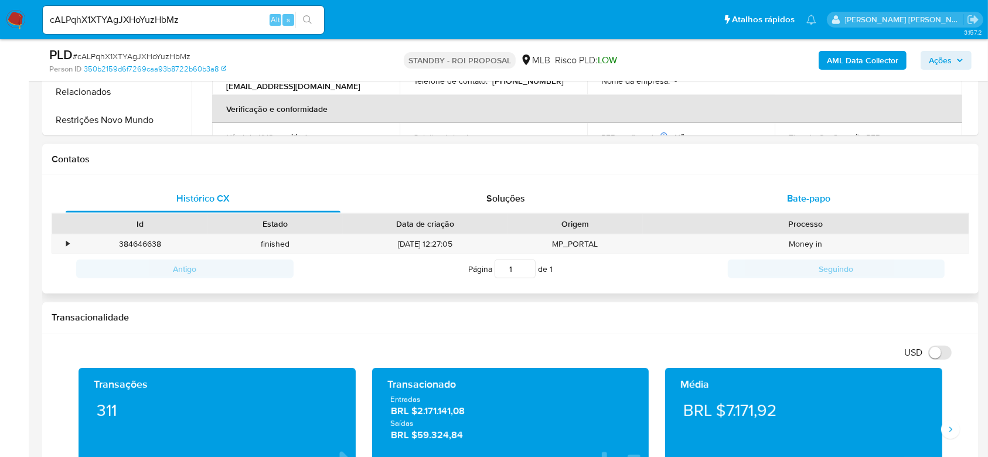
click at [815, 200] on span "Bate-papo" at bounding box center [808, 198] width 43 height 13
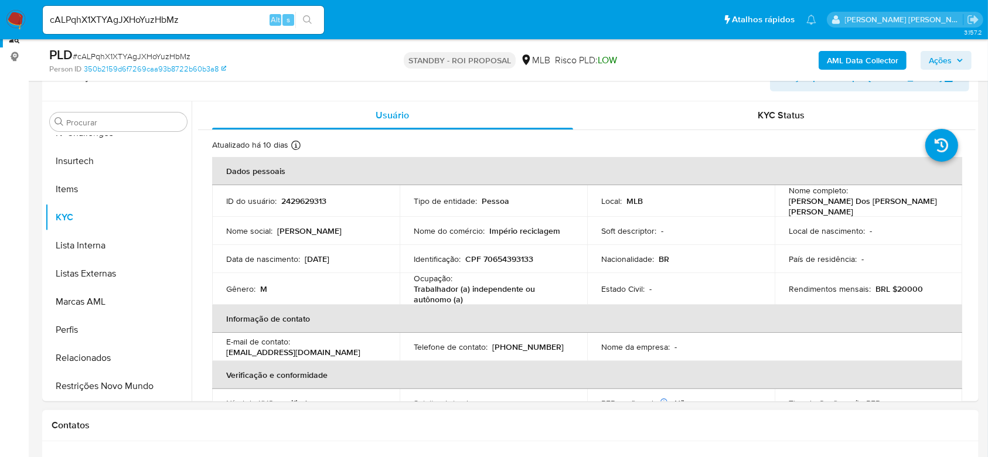
scroll to position [156, 0]
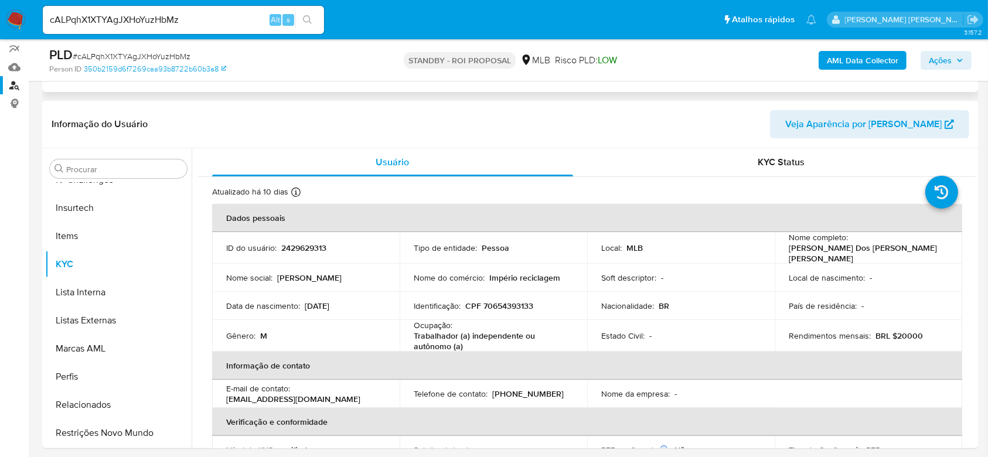
click at [102, 13] on input "cALPqhX1XTYAgJXHoYuzHbMz" at bounding box center [183, 19] width 281 height 15
click at [104, 16] on input "cALPqhX1XTYAgJXHoYuzHbMz" at bounding box center [183, 19] width 281 height 15
paste input "cALPqhX1XTYAgJXHoYuzHbMz"
click at [103, 24] on input "cALPqhX1XTcALPqhX1XTYAgJXHoYuzHbMzYAgJXHoYuzHbMz" at bounding box center [183, 19] width 281 height 15
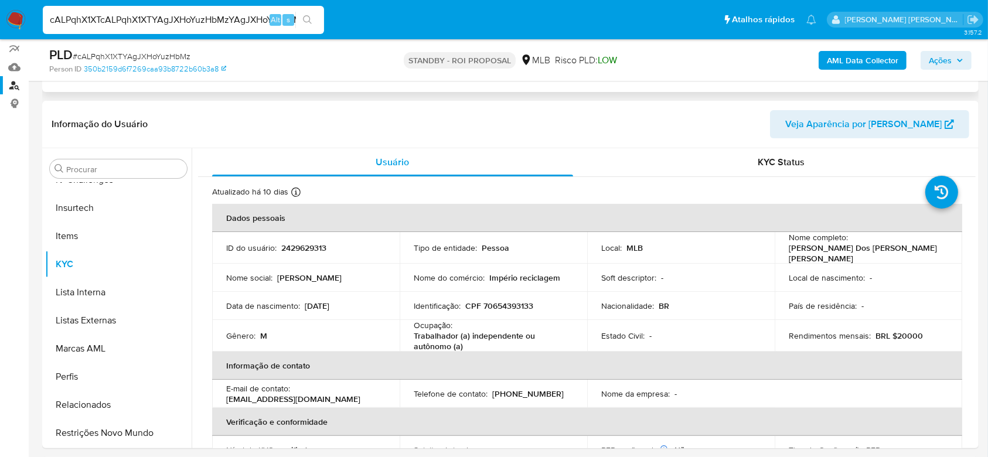
click at [103, 24] on input "cALPqhX1XTcALPqhX1XTYAgJXHoYuzHbMzYAgJXHoYuzHbMz" at bounding box center [183, 19] width 281 height 15
paste input
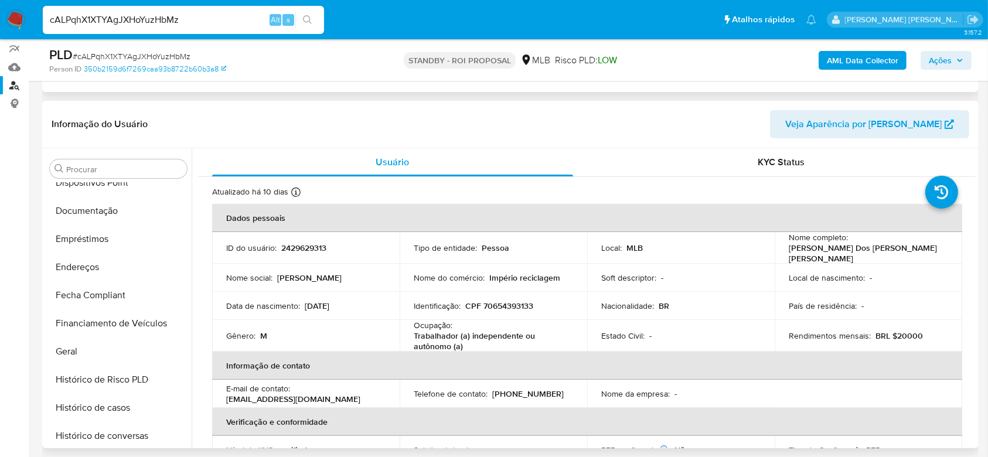
scroll to position [211, 0]
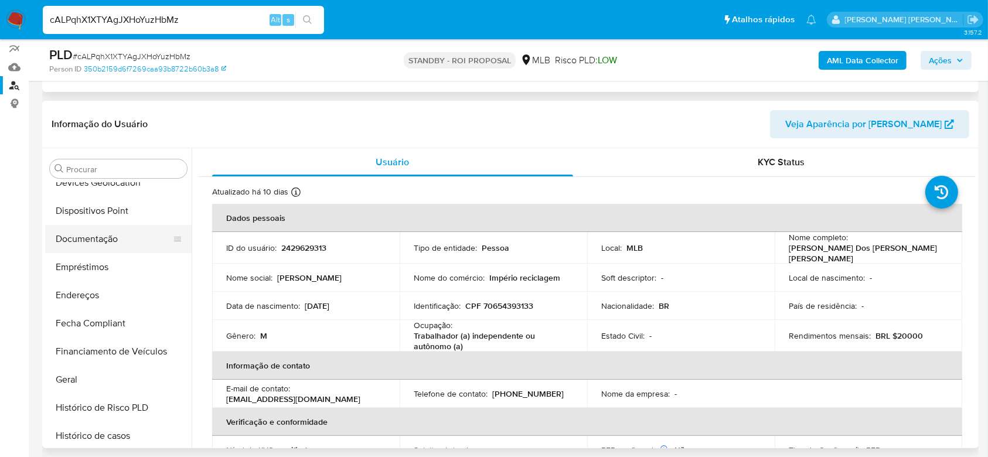
click at [94, 226] on button "Documentação" at bounding box center [113, 239] width 137 height 28
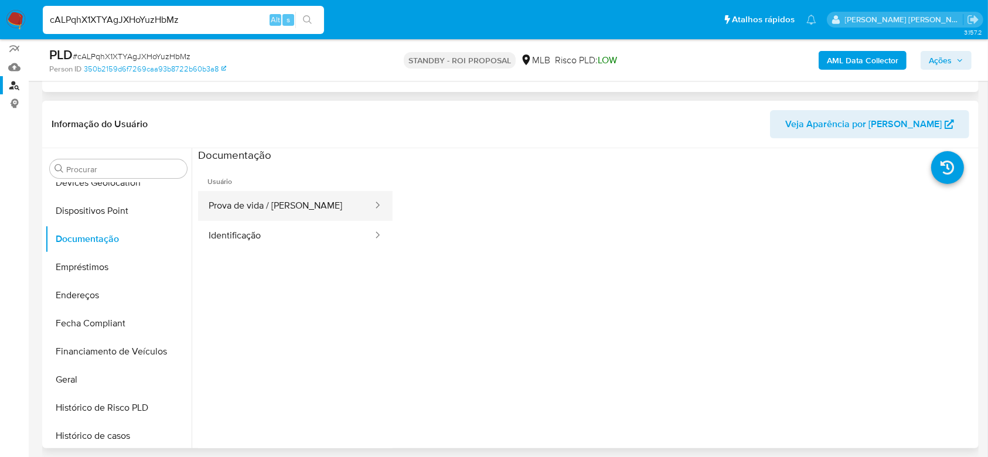
click at [254, 204] on button "Prova de vida / [PERSON_NAME]" at bounding box center [286, 206] width 176 height 30
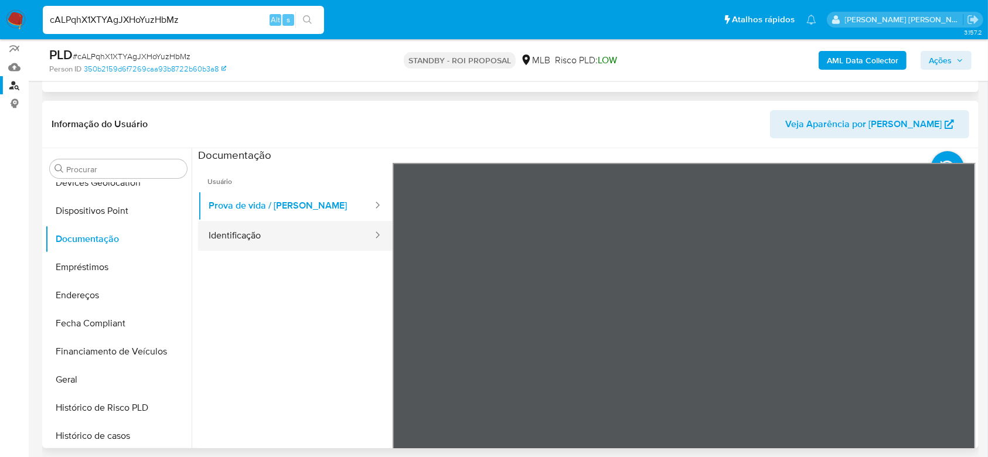
click at [237, 237] on button "Identificação" at bounding box center [286, 236] width 176 height 30
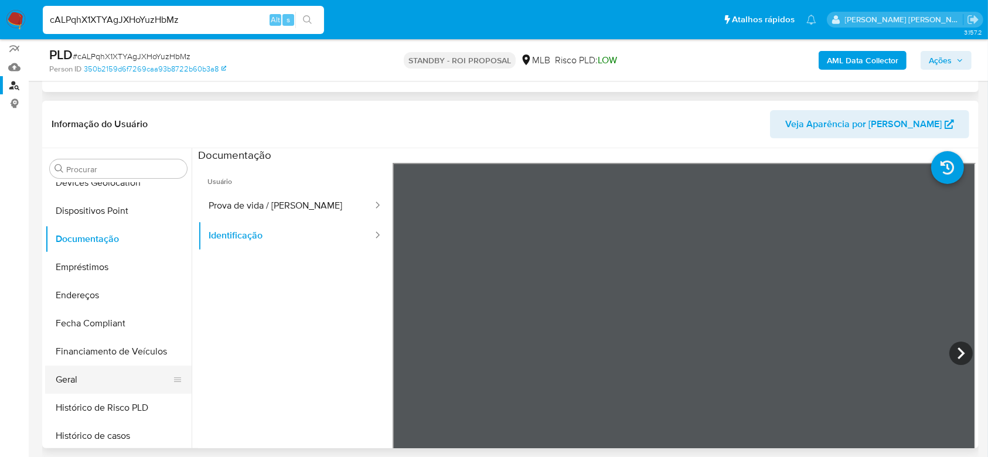
click at [117, 370] on button "Geral" at bounding box center [113, 379] width 137 height 28
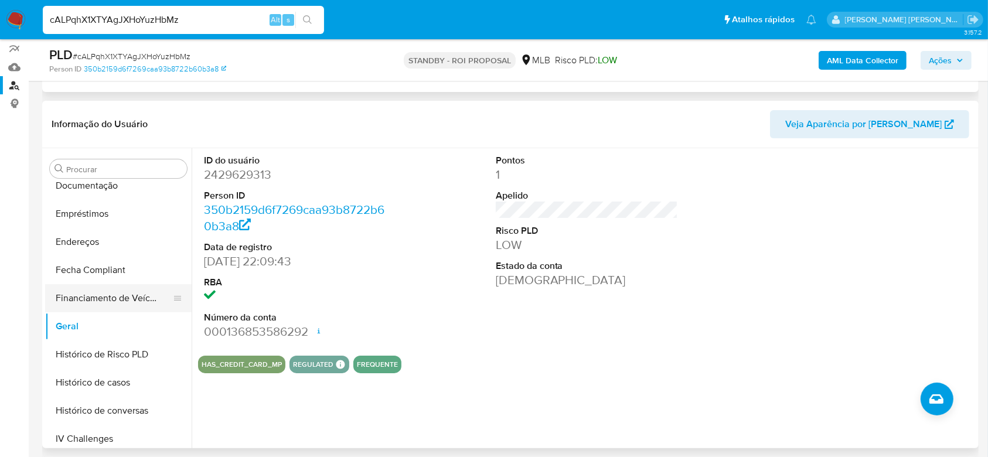
scroll to position [289, 0]
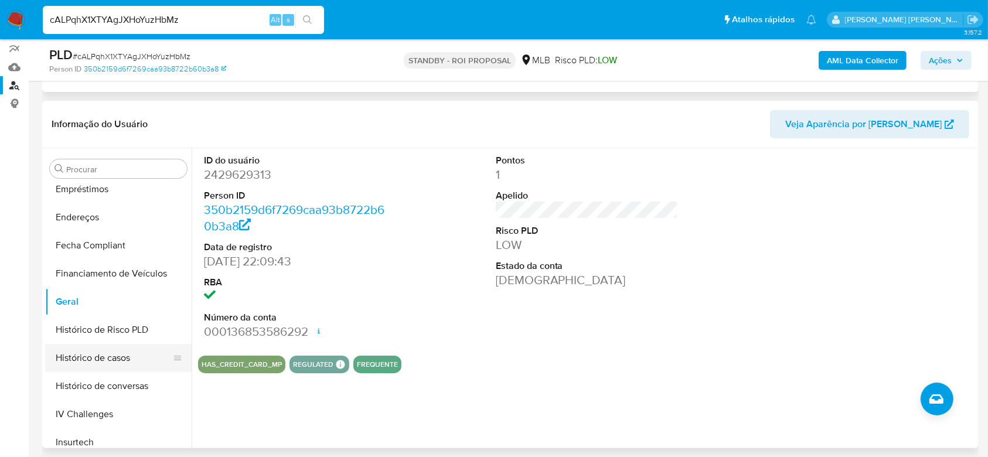
click at [105, 354] on button "Histórico de casos" at bounding box center [113, 358] width 137 height 28
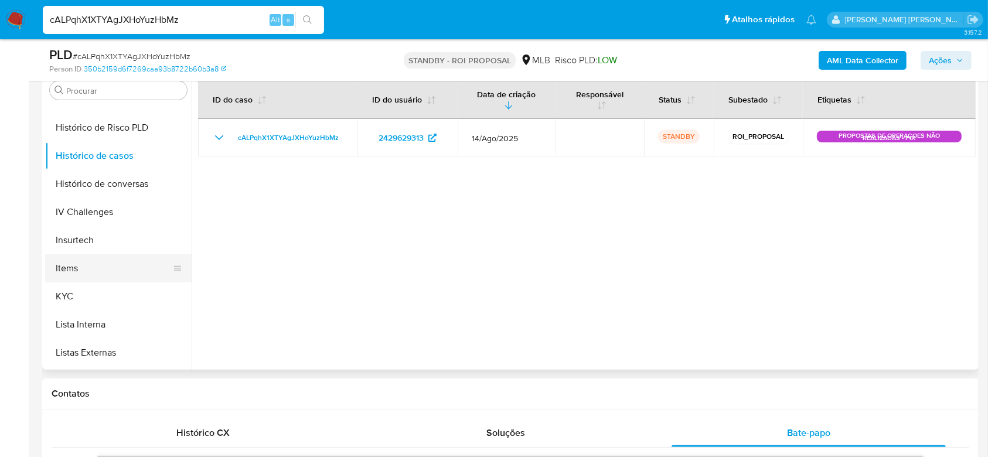
scroll to position [445, 0]
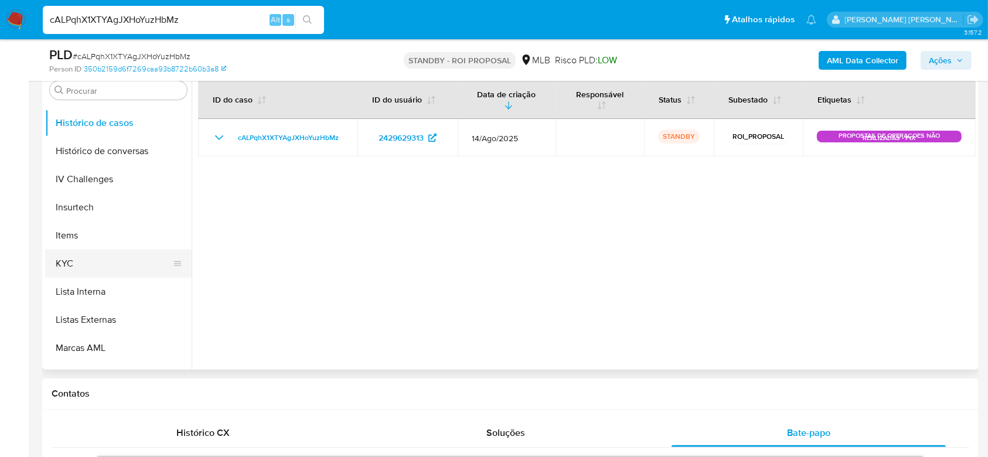
click at [83, 270] on button "KYC" at bounding box center [113, 264] width 137 height 28
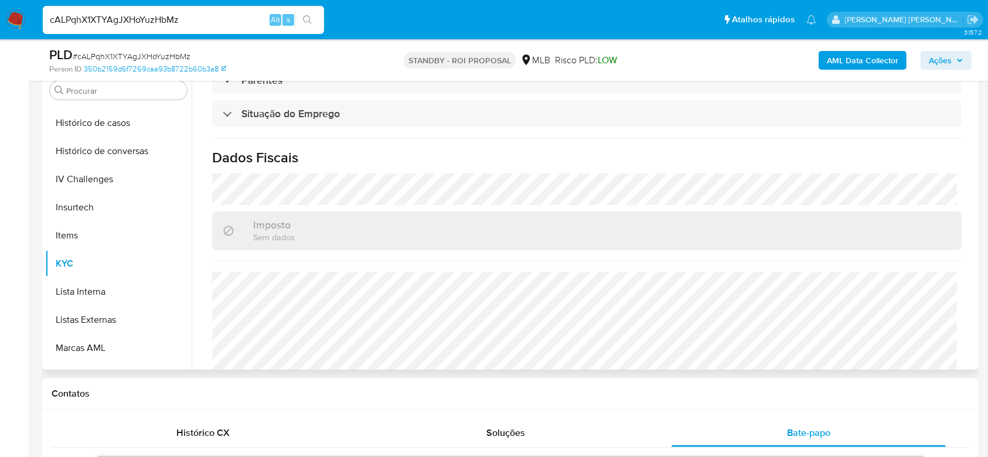
scroll to position [501, 0]
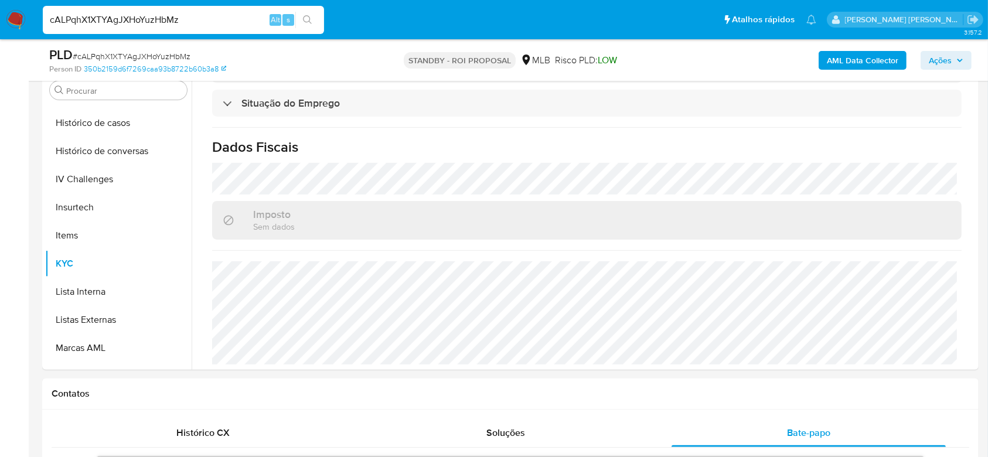
click at [136, 24] on input "cALPqhX1XTYAgJXHoYuzHbMz" at bounding box center [183, 19] width 281 height 15
paste input "zWXPXHWIQ4560DoaWLOR1YvB"
type input "zWXPXHWIQ4560DoaWLOR1YvB"
click at [309, 19] on icon "search-icon" at bounding box center [307, 19] width 9 height 9
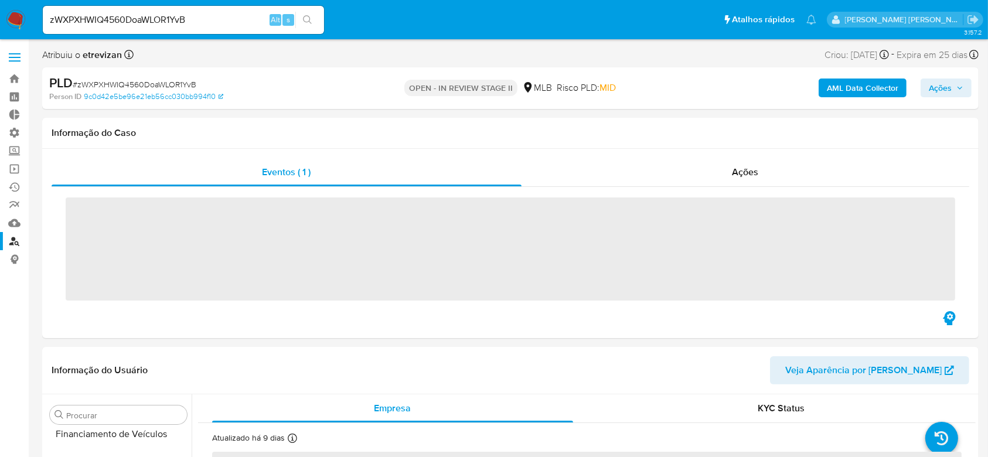
scroll to position [523, 0]
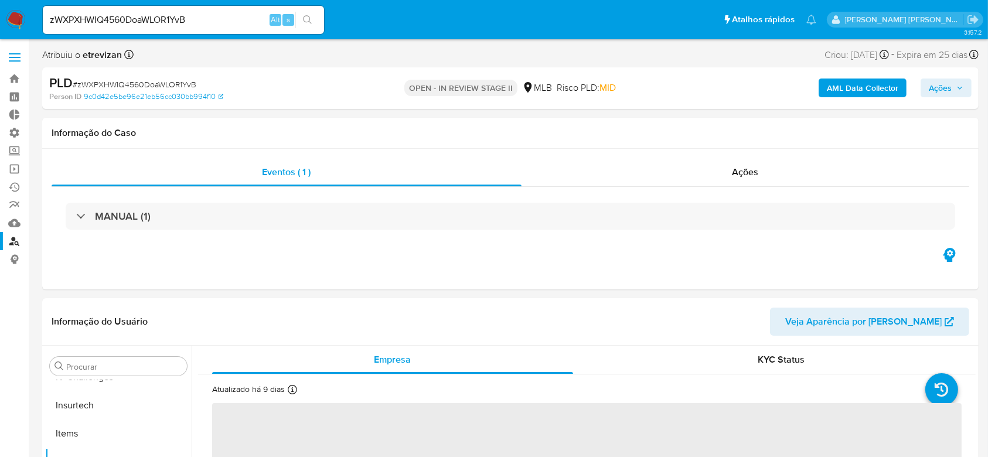
select select "10"
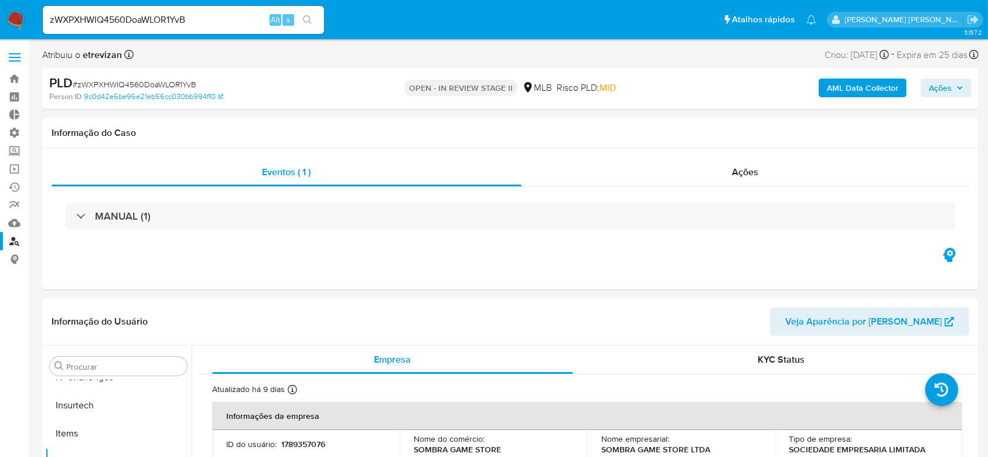
click at [165, 24] on input "zWXPXHWIQ4560DoaWLOR1YvB" at bounding box center [183, 19] width 281 height 15
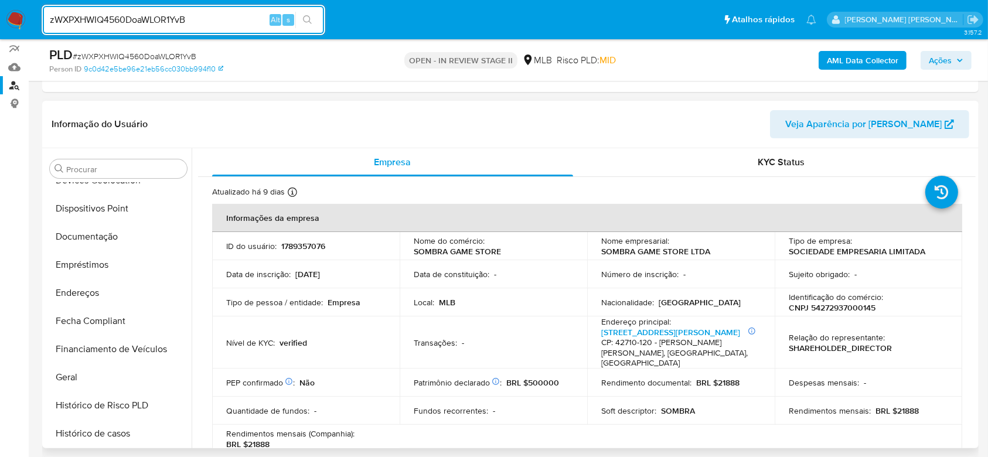
scroll to position [211, 0]
click at [111, 242] on button "Documentação" at bounding box center [113, 239] width 137 height 28
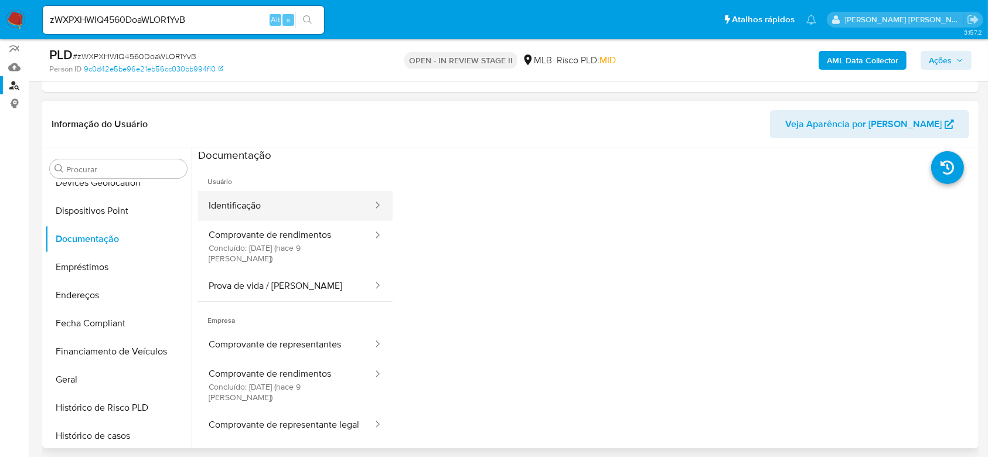
click at [295, 204] on button "Identificação" at bounding box center [286, 206] width 176 height 30
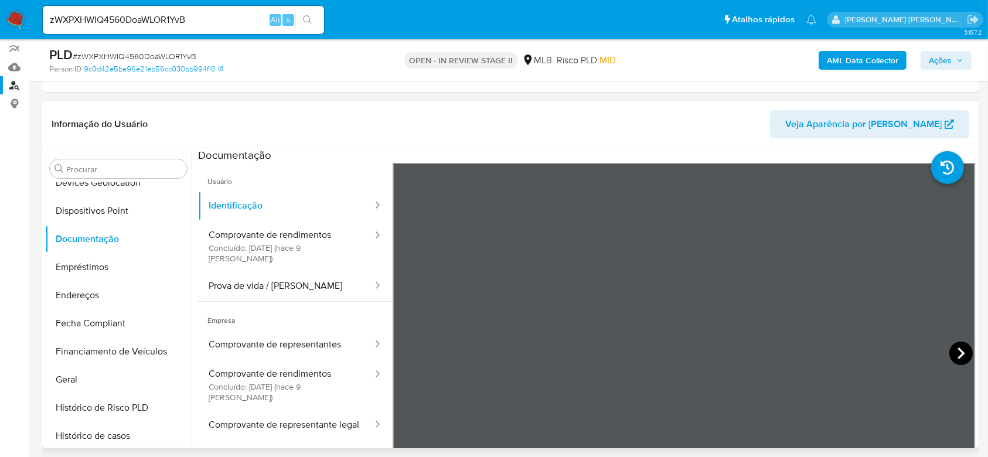
click at [958, 350] on icon at bounding box center [960, 353] width 7 height 12
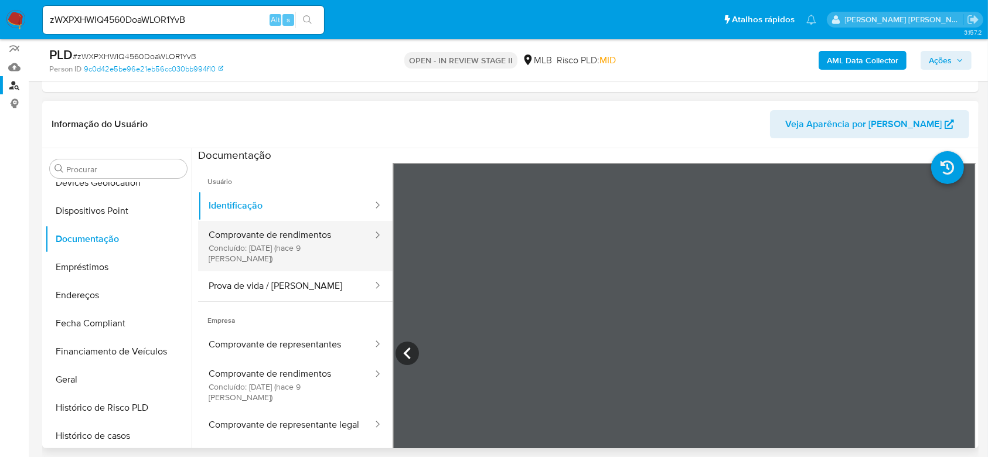
click at [260, 242] on button "Comprovante de rendimentos Concluído: 25/08/2025 (hace 9 días)" at bounding box center [286, 246] width 176 height 50
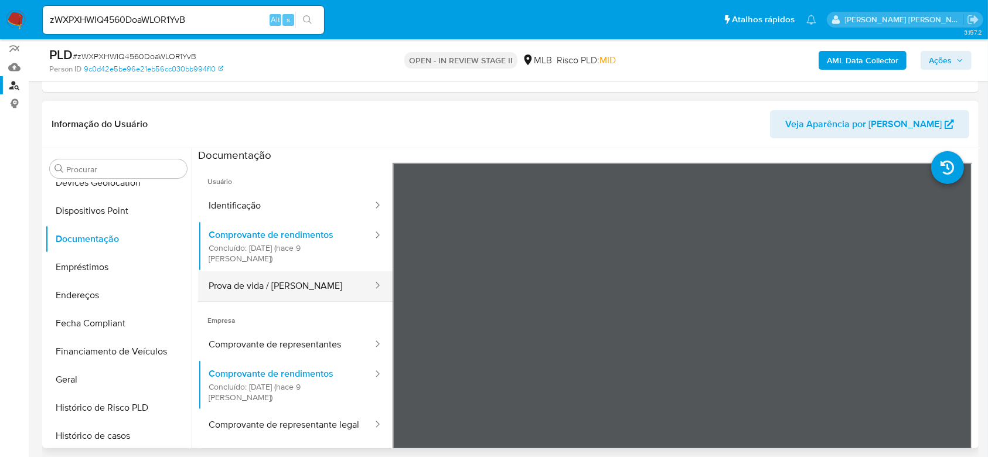
click at [305, 279] on button "Prova de vida / [PERSON_NAME]" at bounding box center [286, 286] width 176 height 30
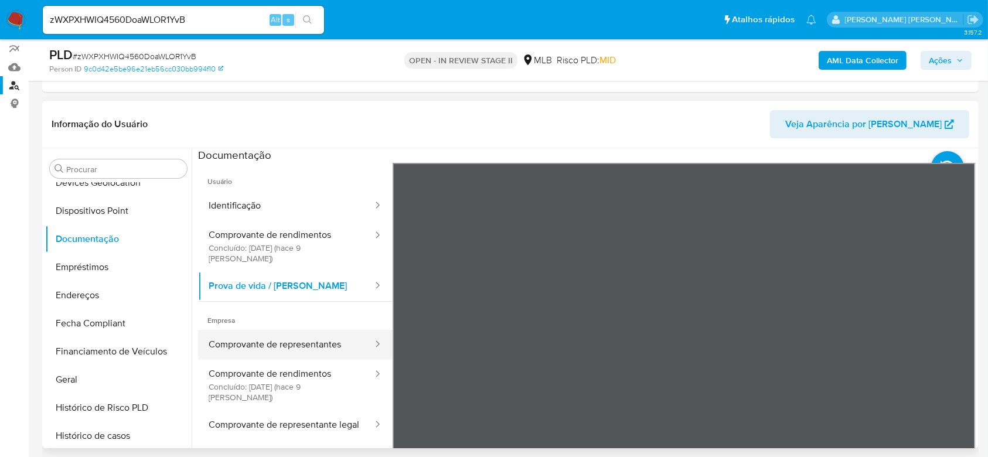
click at [282, 335] on button "Comprovante de representantes" at bounding box center [286, 345] width 176 height 30
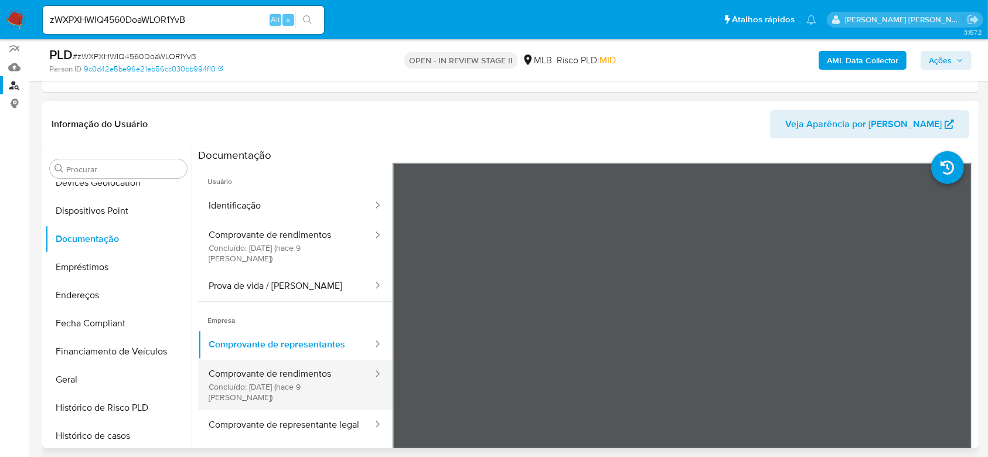
click at [282, 375] on button "Comprovante de rendimentos Concluído: 25/08/2025 (hace 9 días)" at bounding box center [286, 385] width 176 height 50
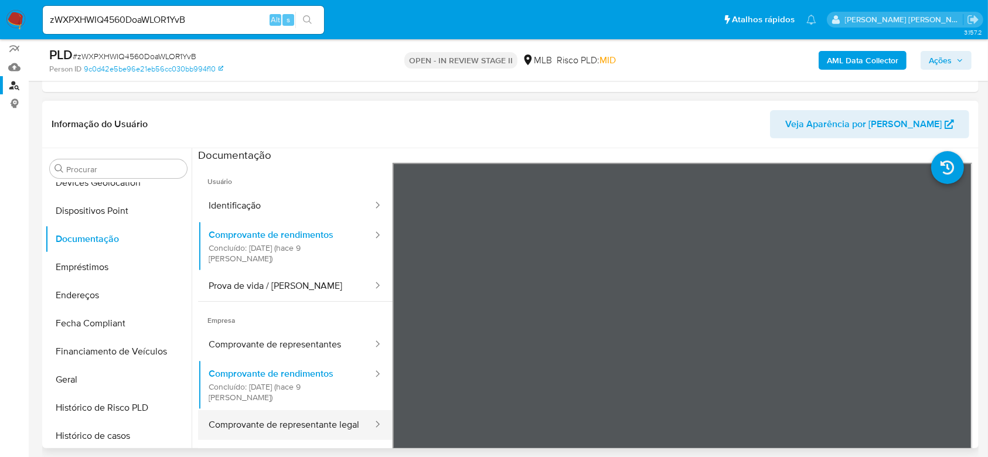
click at [293, 411] on button "Comprovante de representante legal" at bounding box center [286, 425] width 176 height 30
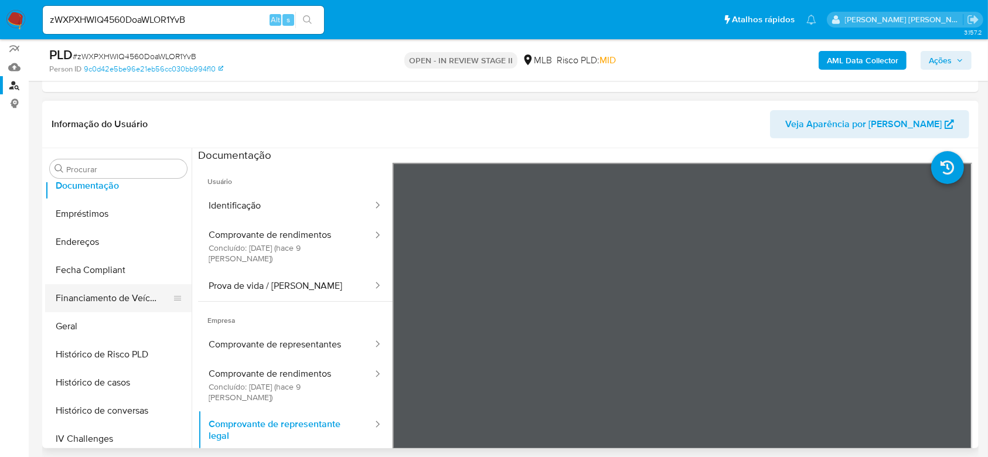
scroll to position [289, 0]
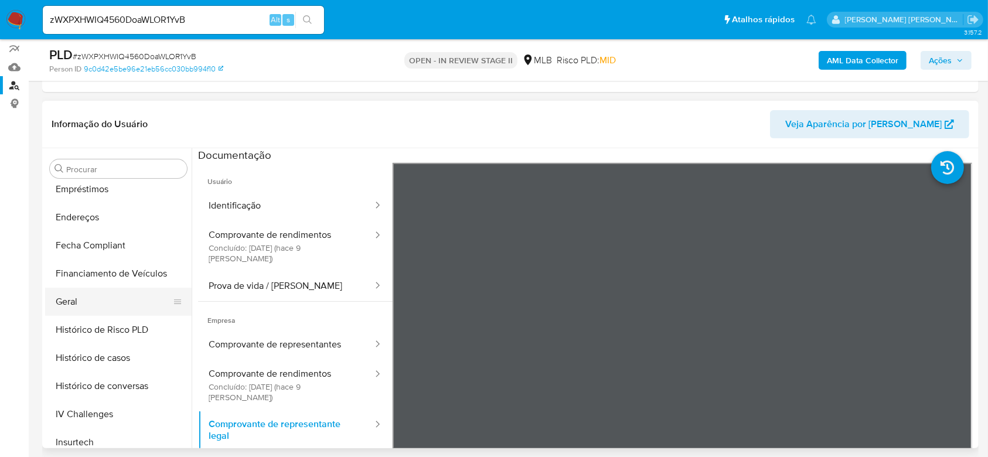
click at [90, 308] on button "Geral" at bounding box center [113, 302] width 137 height 28
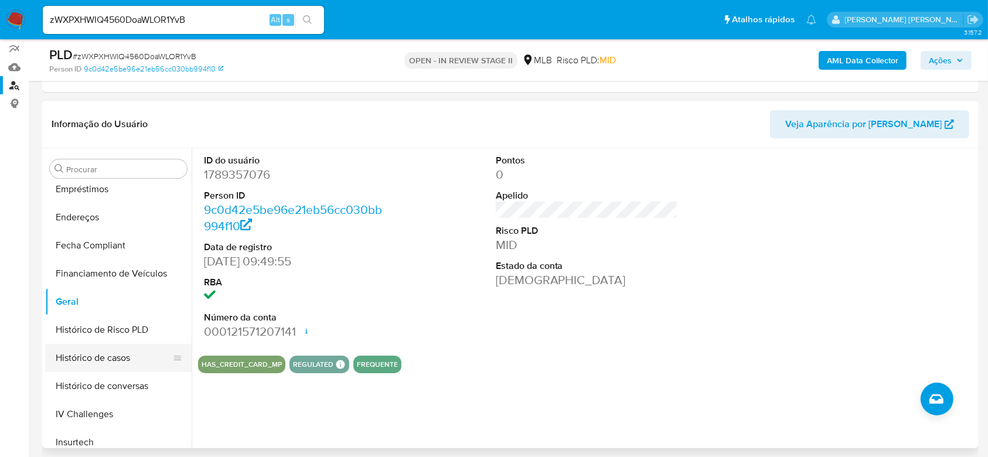
click at [127, 349] on button "Histórico de casos" at bounding box center [113, 358] width 137 height 28
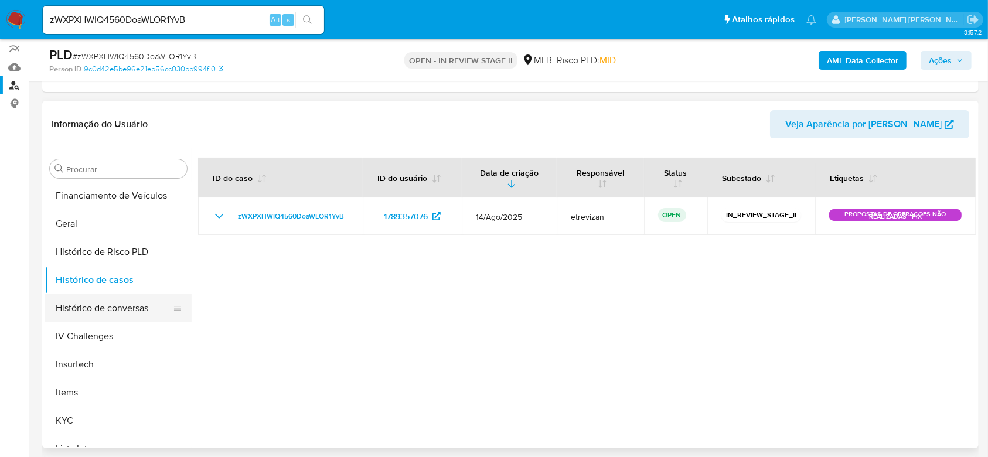
scroll to position [445, 0]
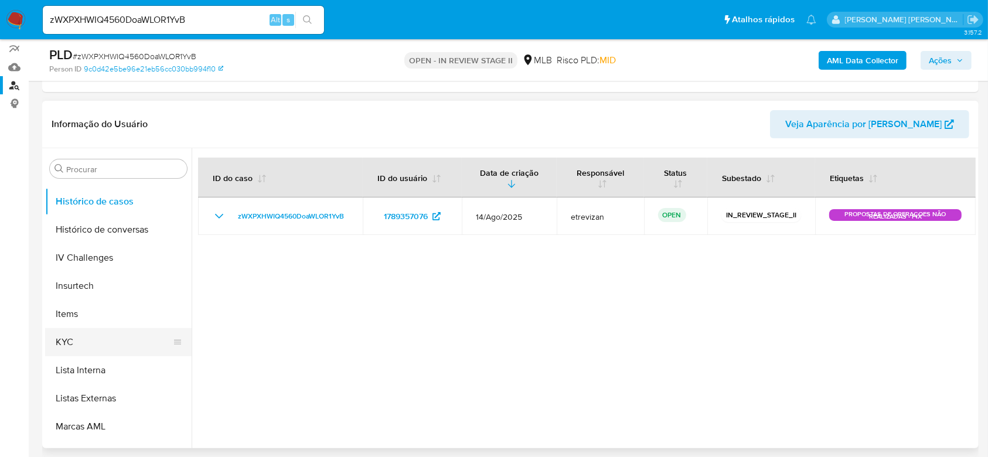
click at [113, 339] on button "KYC" at bounding box center [113, 342] width 137 height 28
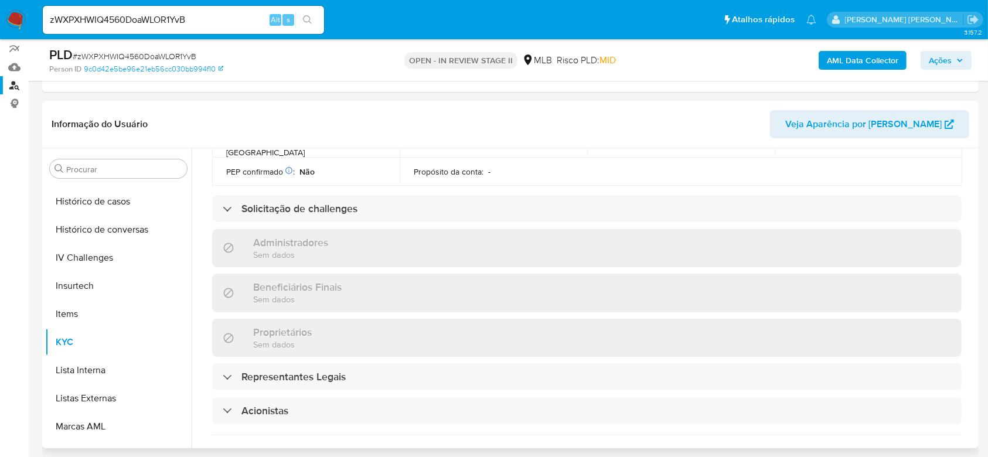
scroll to position [389, 0]
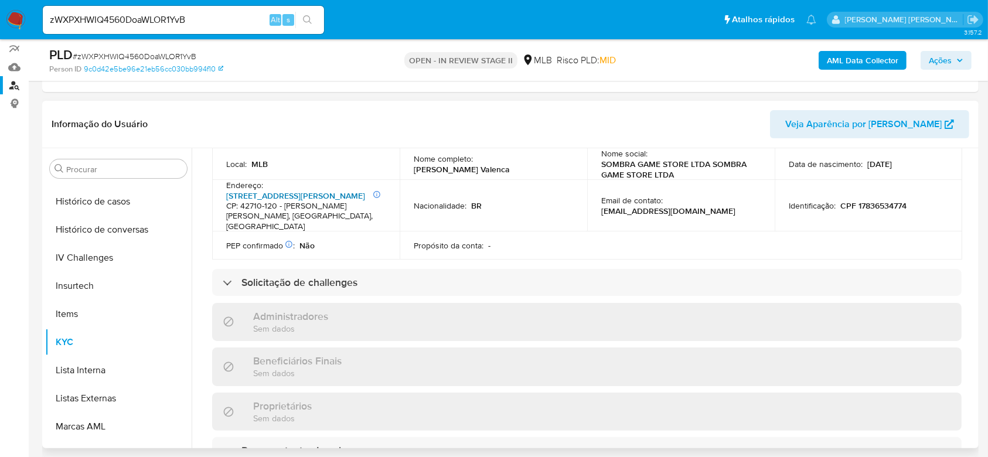
click at [309, 190] on link "Rua Carlos Conceição 697, Buraquinho" at bounding box center [295, 196] width 139 height 12
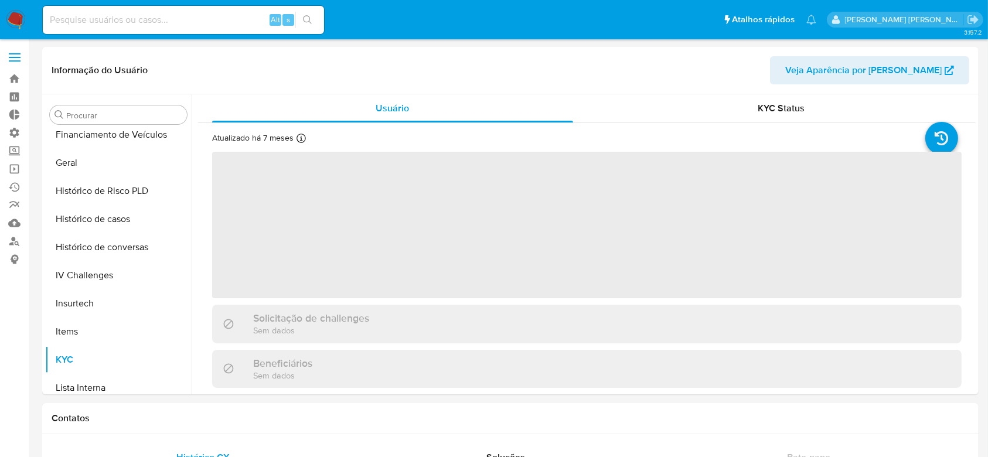
scroll to position [523, 0]
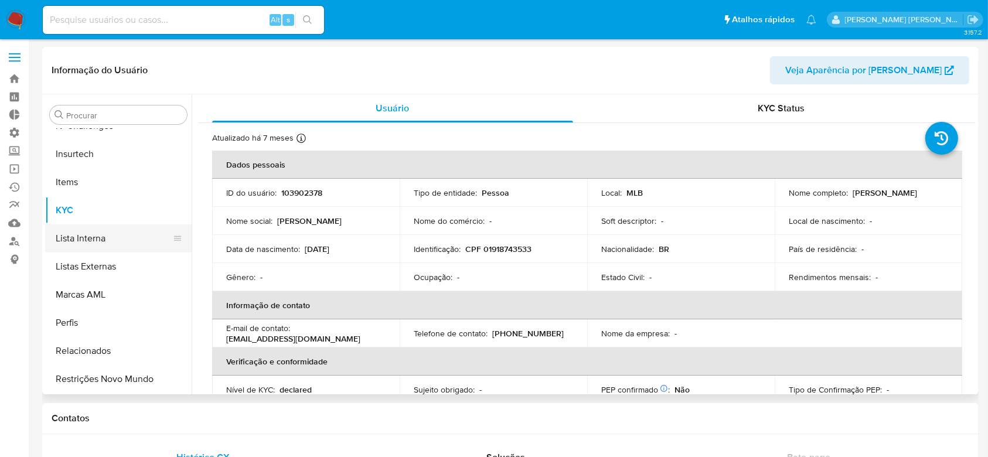
select select "10"
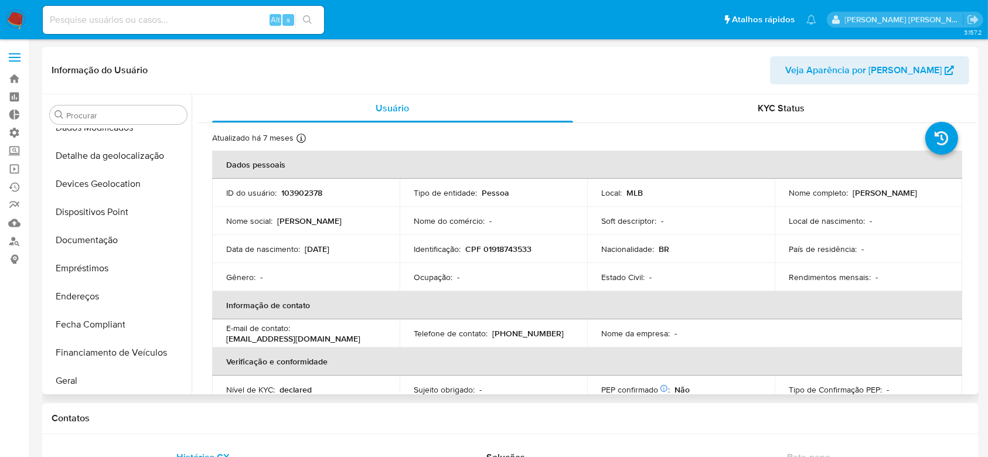
scroll to position [132, 0]
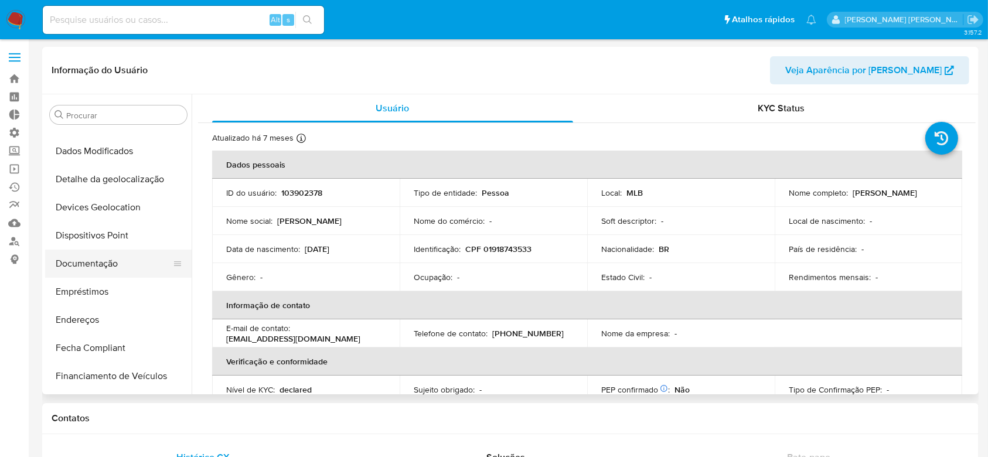
click at [86, 257] on button "Documentação" at bounding box center [113, 264] width 137 height 28
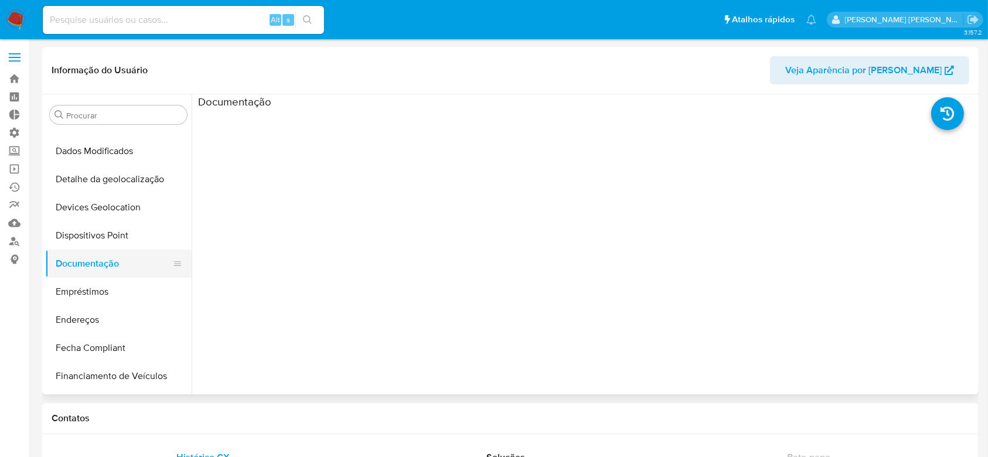
scroll to position [211, 0]
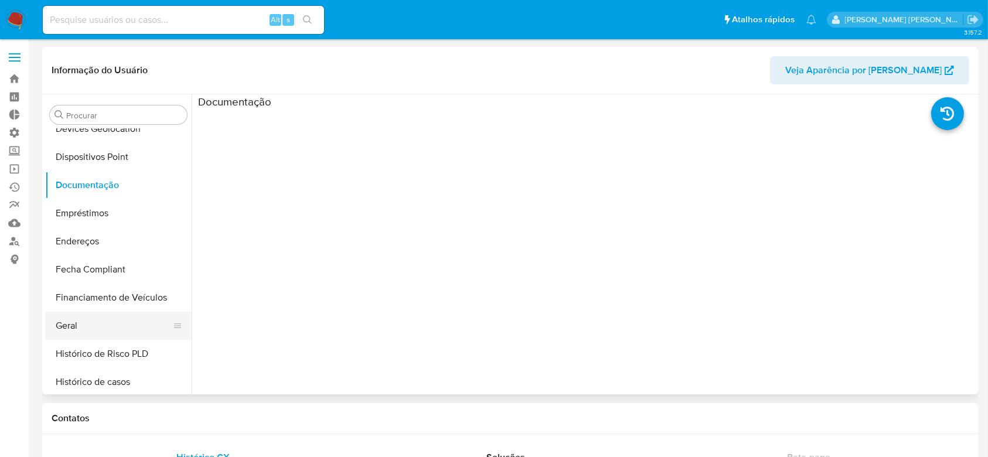
click at [96, 332] on button "Geral" at bounding box center [113, 326] width 137 height 28
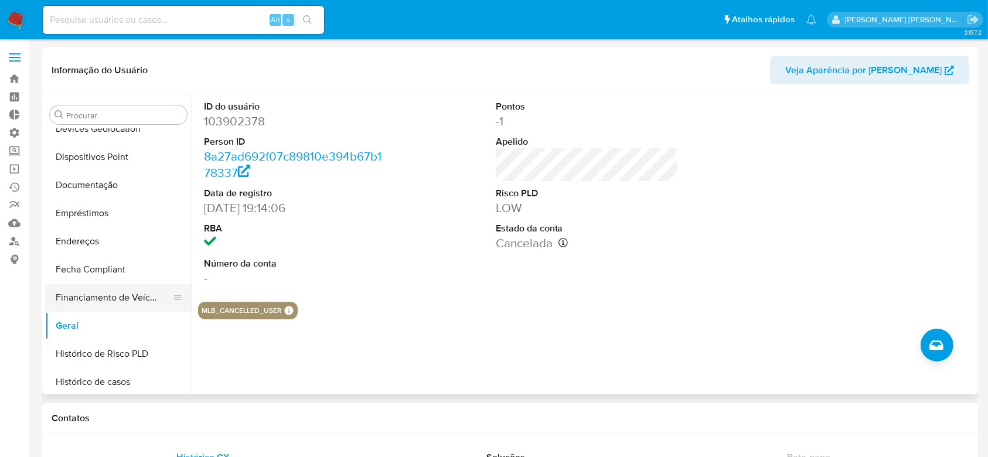
scroll to position [289, 0]
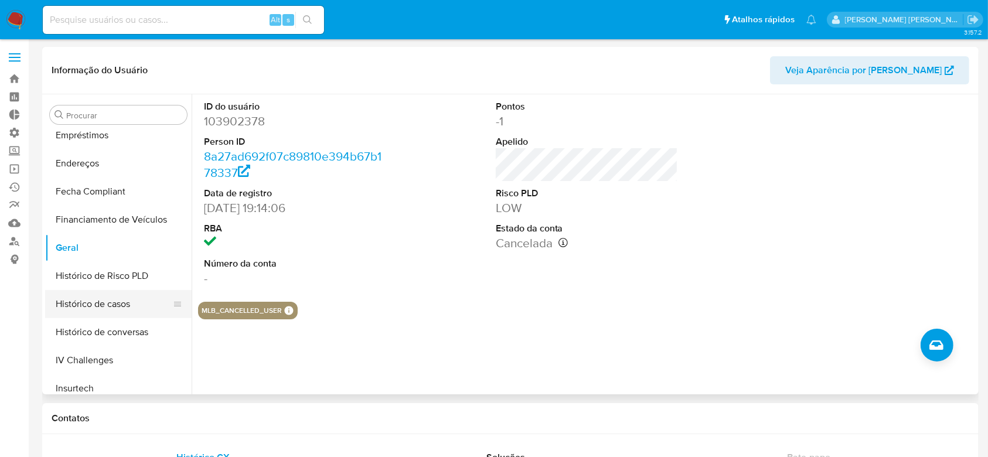
click at [115, 312] on button "Histórico de casos" at bounding box center [113, 304] width 137 height 28
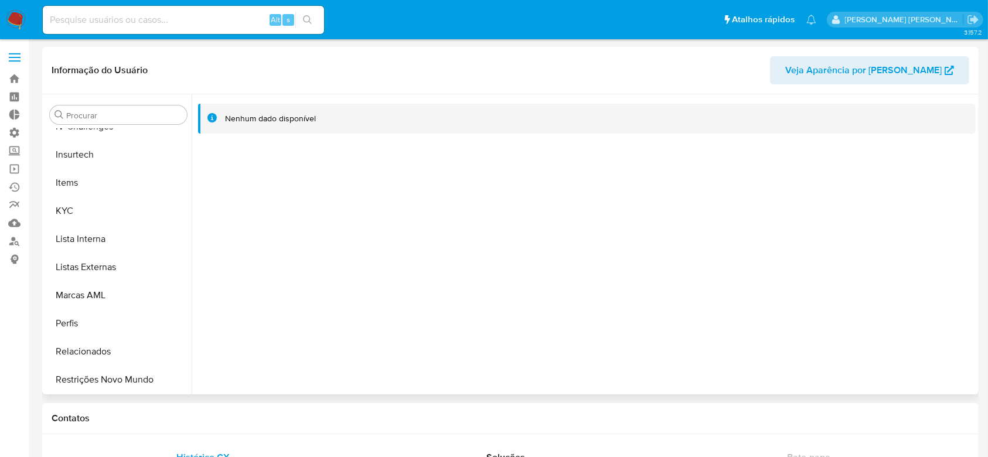
scroll to position [523, 0]
click at [111, 294] on button "Marcas AML" at bounding box center [113, 295] width 137 height 28
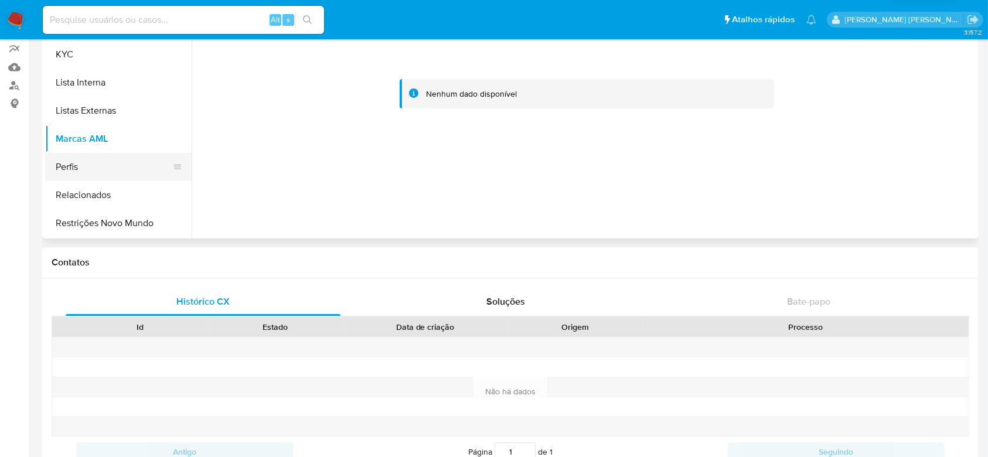
scroll to position [78, 0]
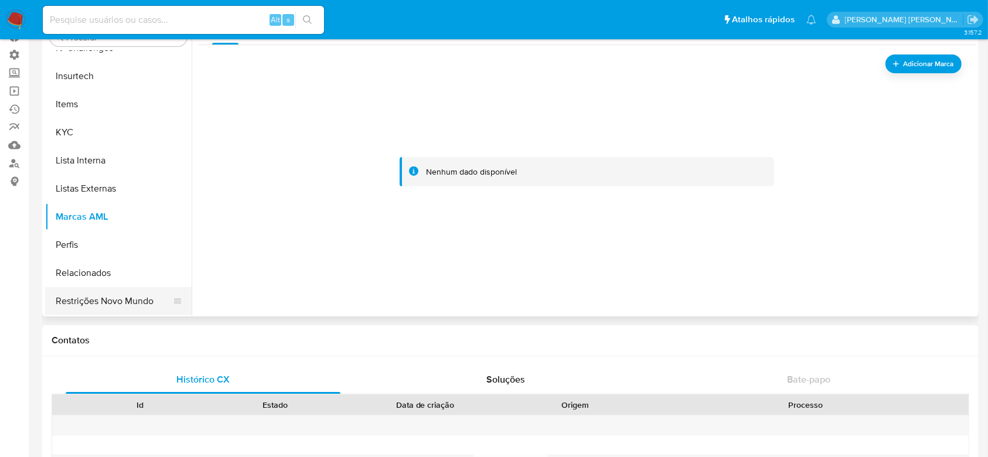
click at [126, 305] on button "Restrições Novo Mundo" at bounding box center [113, 301] width 137 height 28
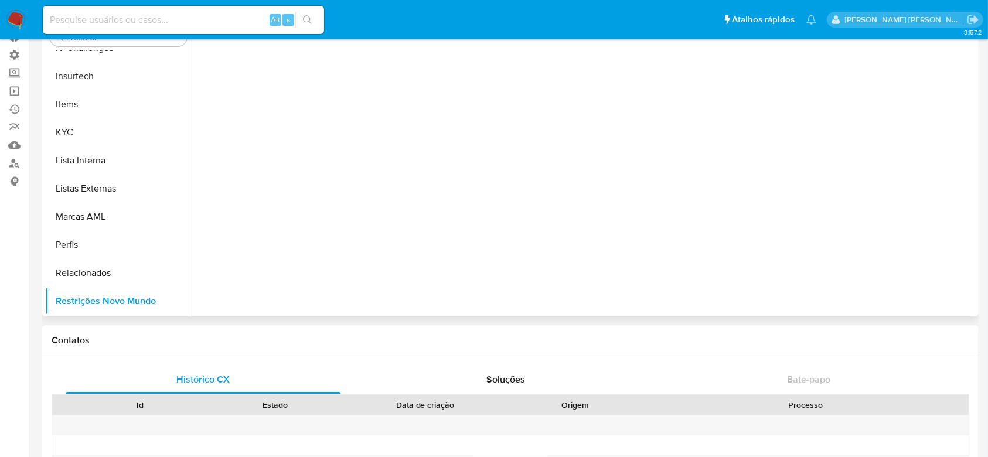
scroll to position [0, 0]
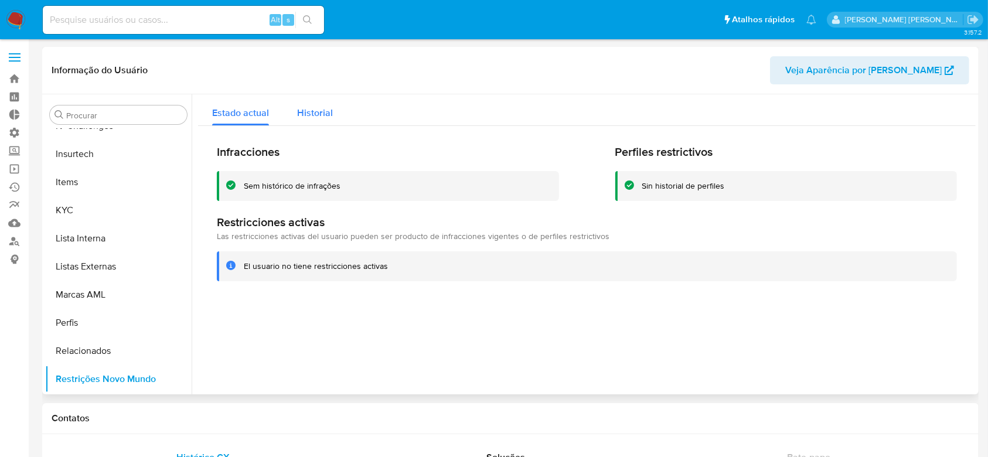
click at [308, 114] on span "Historial" at bounding box center [315, 112] width 36 height 13
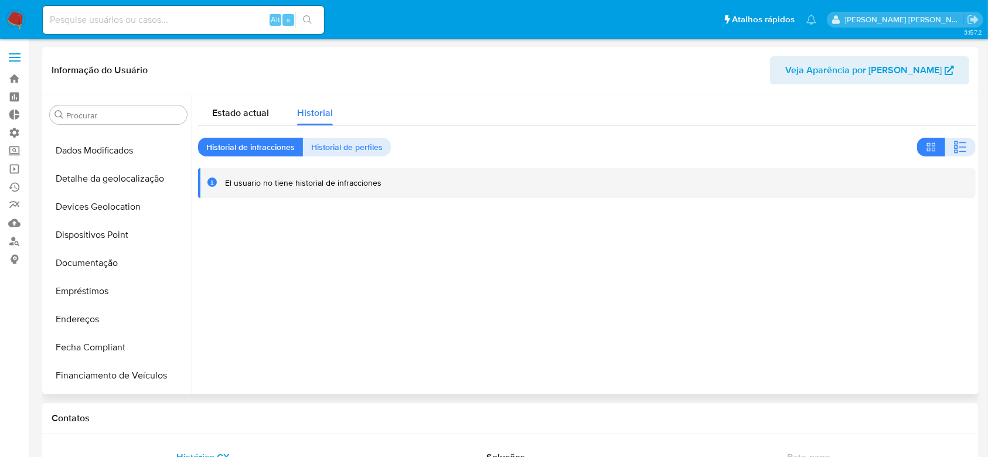
scroll to position [132, 0]
click at [18, 241] on link "Localizador de pessoas" at bounding box center [69, 241] width 139 height 18
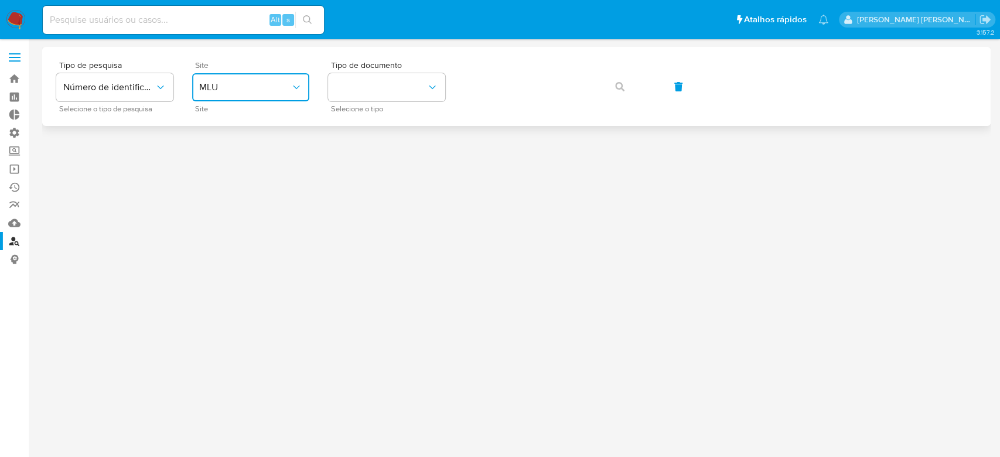
click at [298, 91] on icon "site_id" at bounding box center [297, 87] width 12 height 12
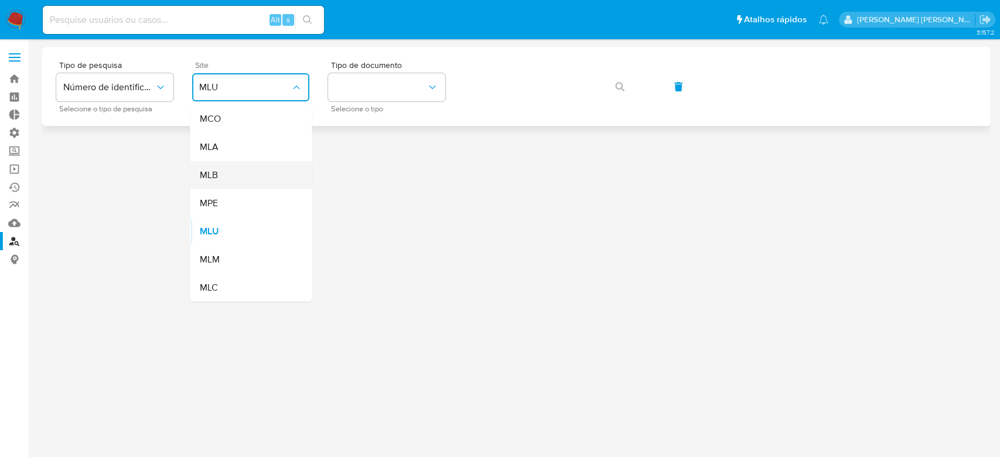
click at [263, 176] on div "MLB" at bounding box center [247, 175] width 96 height 28
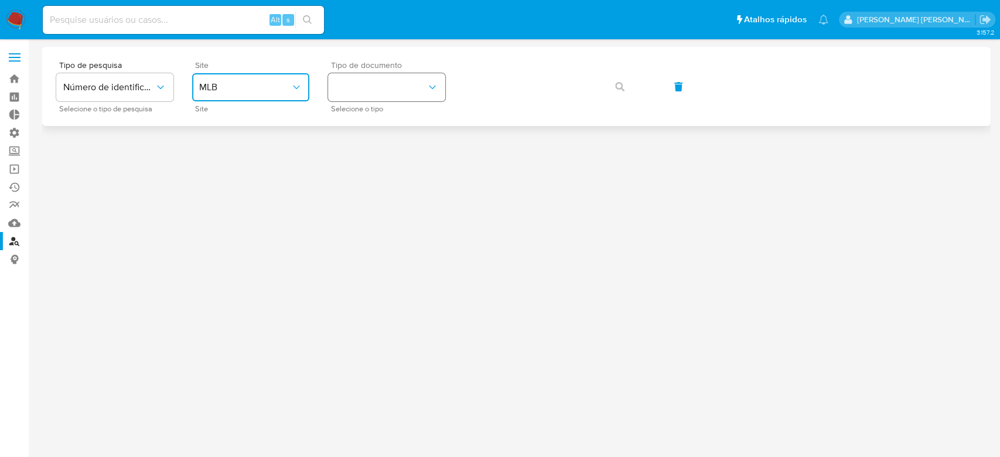
click at [375, 84] on button "identificationType" at bounding box center [386, 87] width 117 height 28
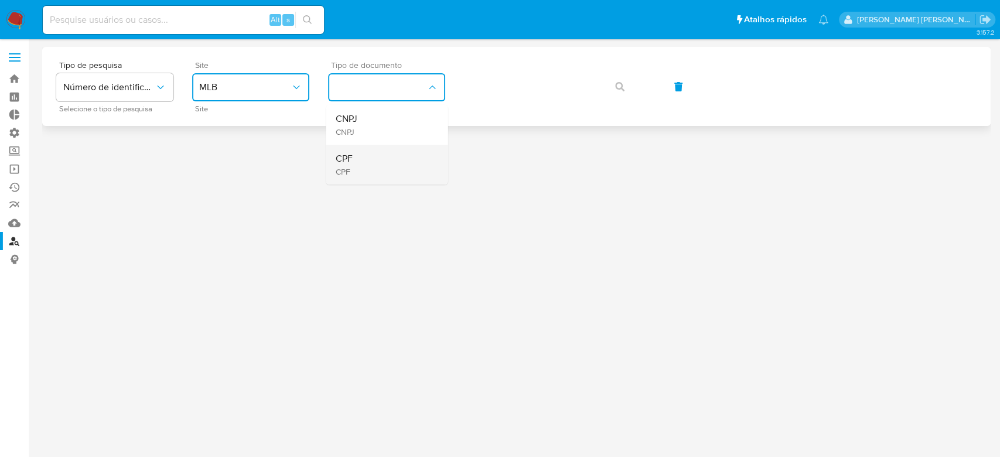
click at [365, 167] on div "CPF CPF" at bounding box center [383, 165] width 96 height 40
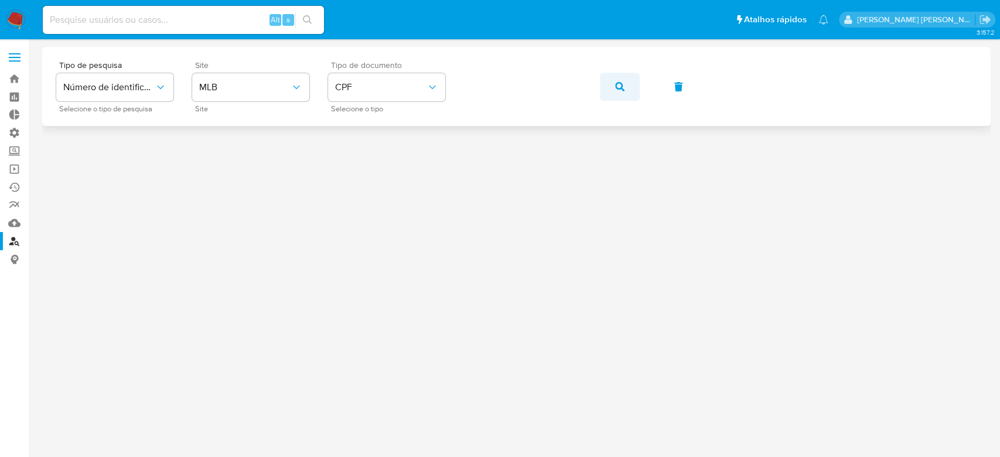
click at [616, 82] on icon "button" at bounding box center [619, 86] width 9 height 9
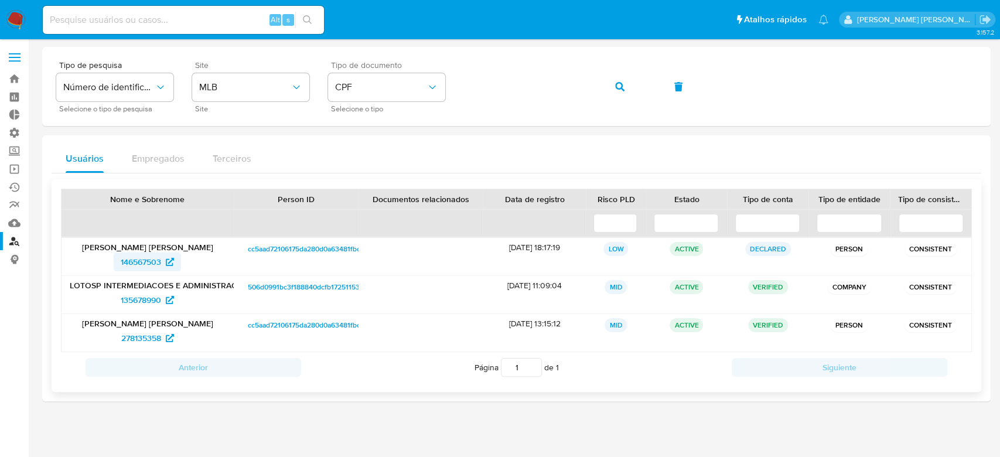
click at [154, 263] on span "146567503" at bounding box center [141, 261] width 40 height 19
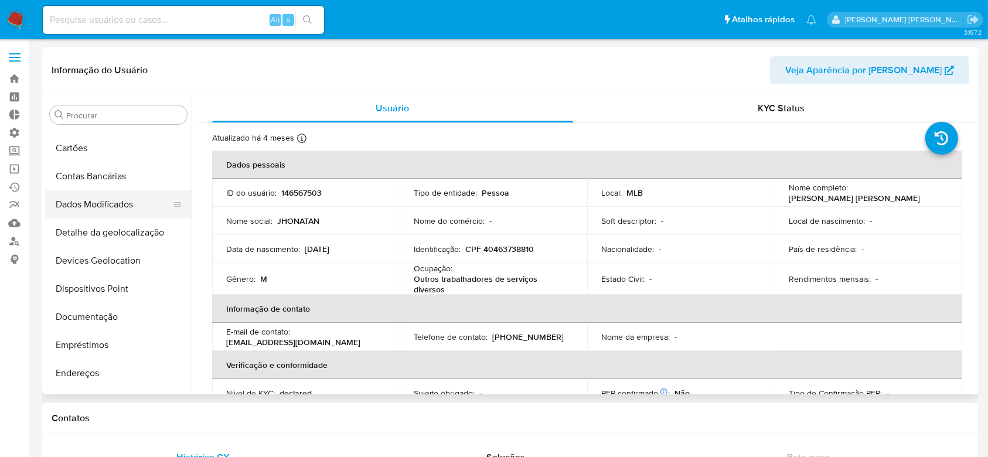
scroll to position [54, 0]
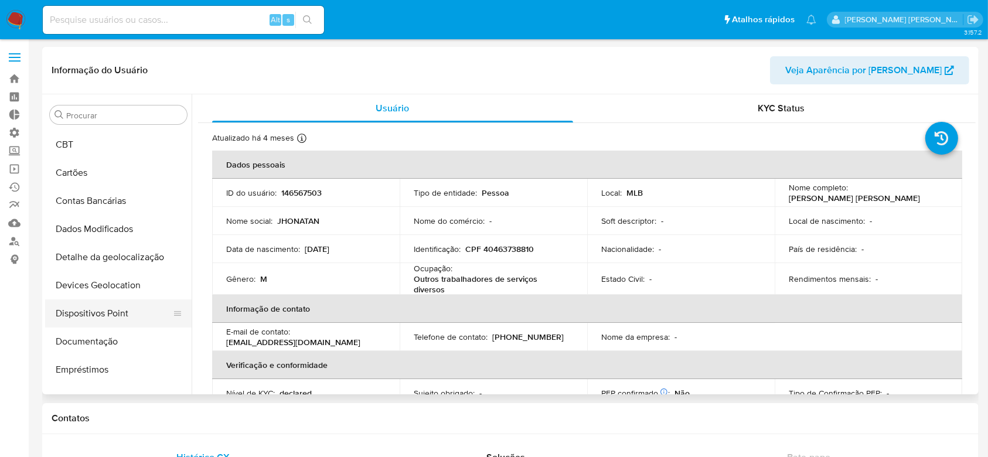
select select "10"
click at [100, 344] on button "Documentação" at bounding box center [113, 341] width 137 height 28
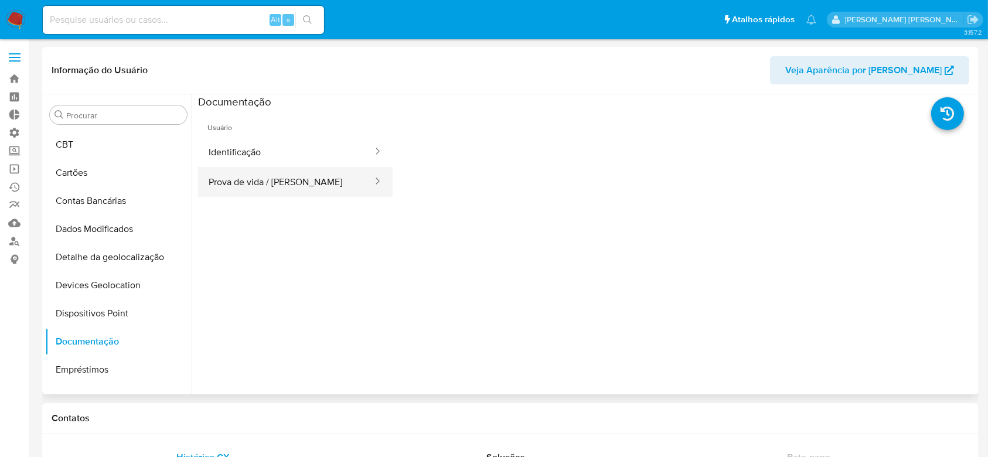
click at [267, 176] on button "Prova de vida / [PERSON_NAME]" at bounding box center [286, 182] width 176 height 30
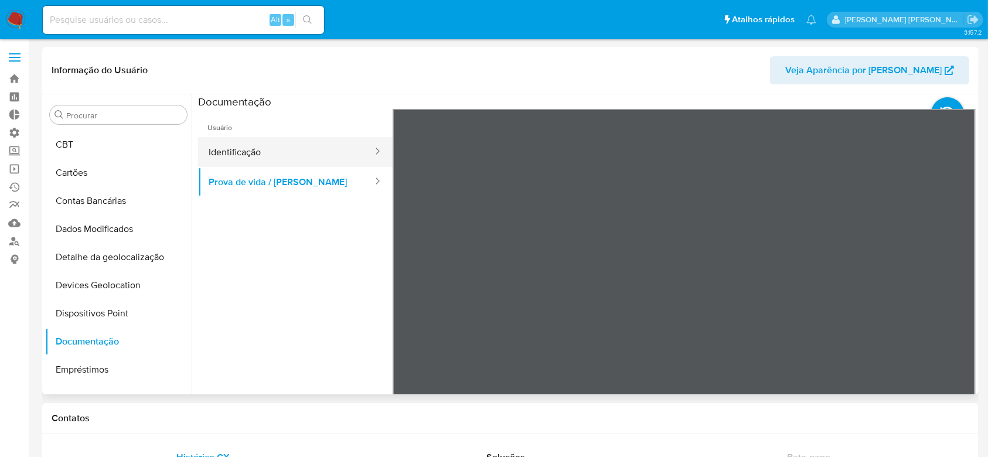
click at [216, 161] on button "Identificação" at bounding box center [286, 152] width 176 height 30
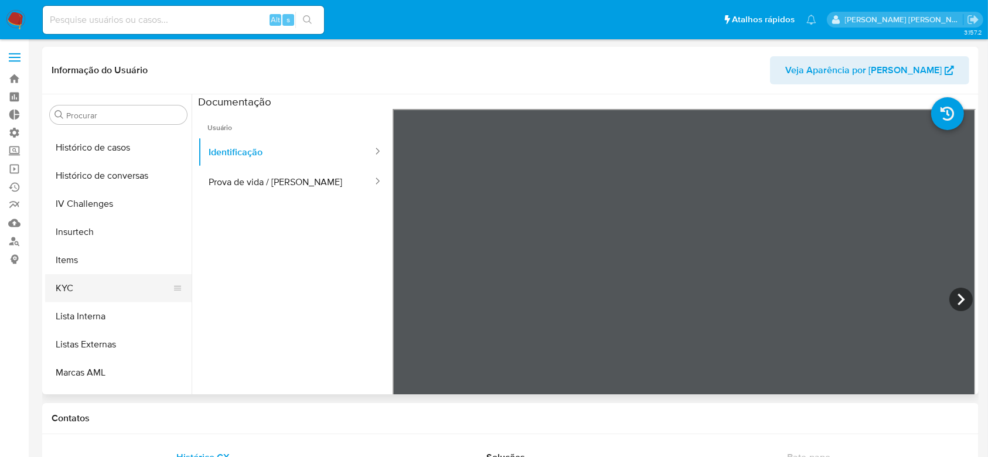
scroll to position [523, 0]
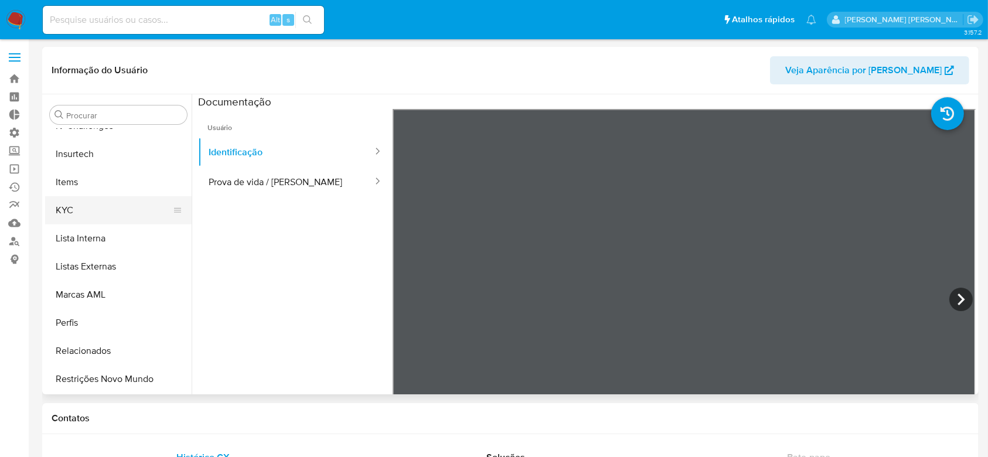
click at [94, 211] on button "KYC" at bounding box center [113, 210] width 137 height 28
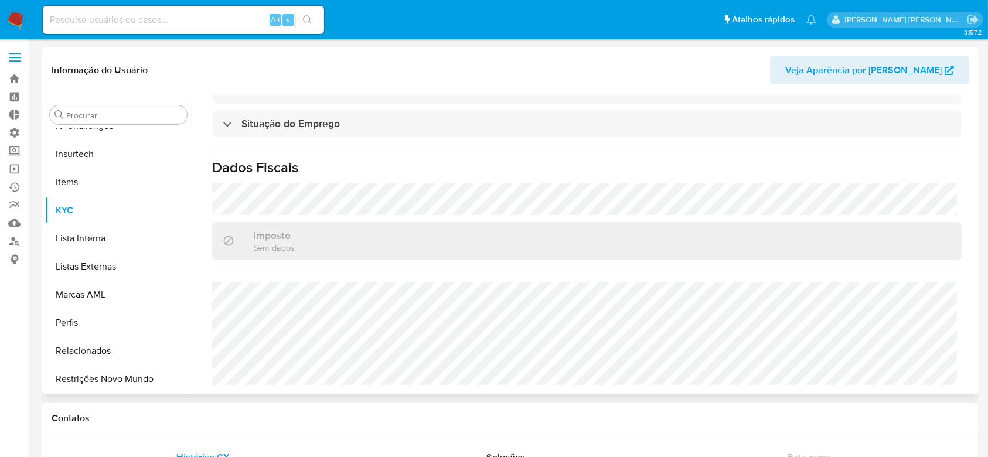
scroll to position [513, 0]
